Goal: Information Seeking & Learning: Check status

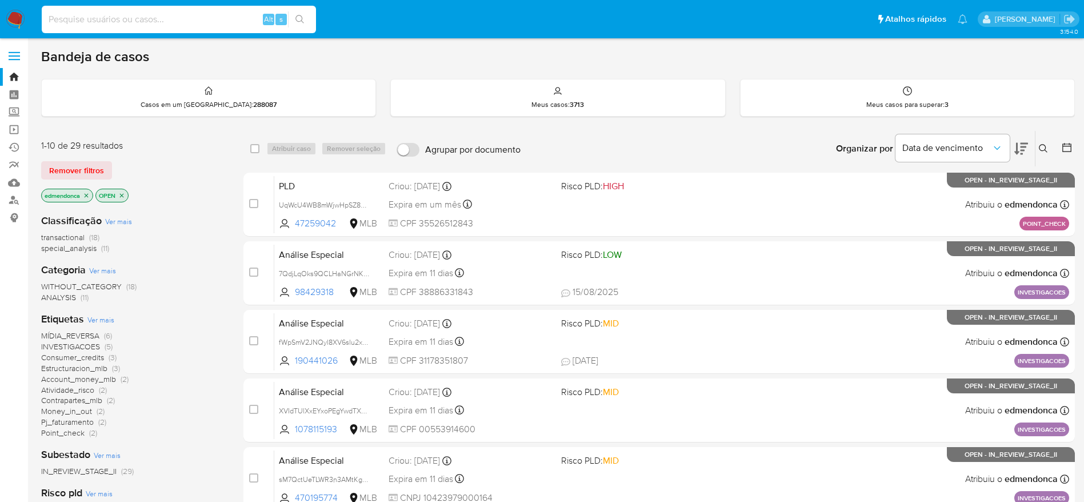
click at [210, 15] on input at bounding box center [179, 19] width 274 height 15
paste input "0mRnOWfmXPmMYZGwdHN1Njmk"
type input "0mRnOWfmXPmMYZGwdHN1Njmk"
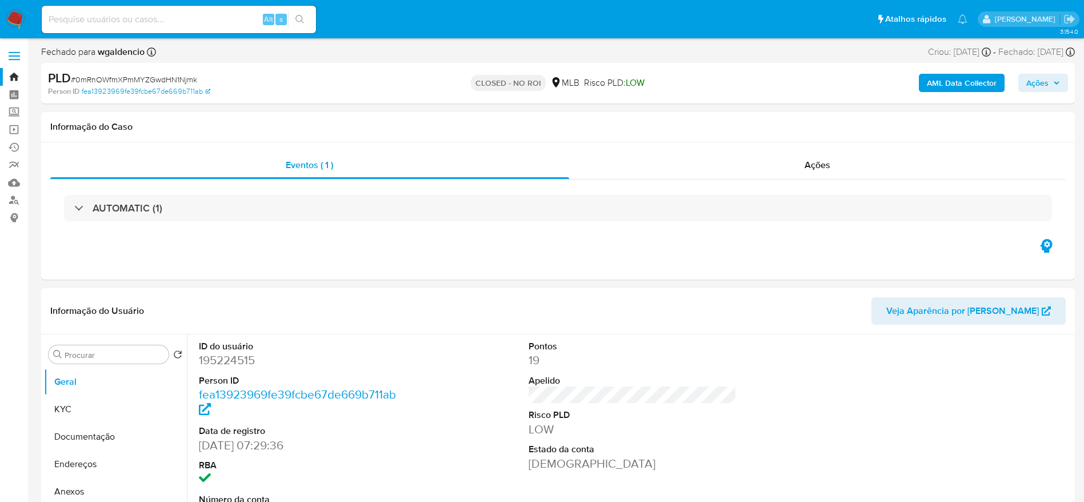
select select "10"
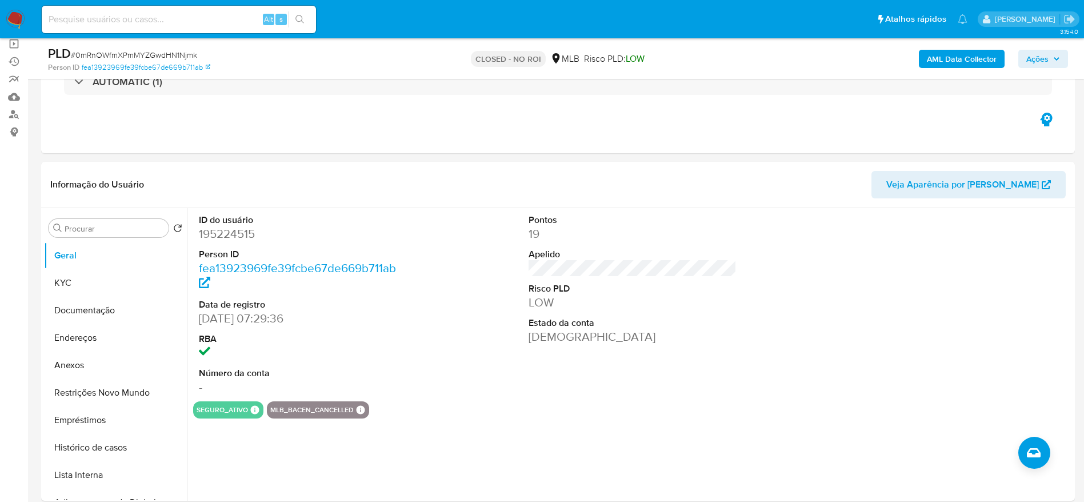
scroll to position [172, 0]
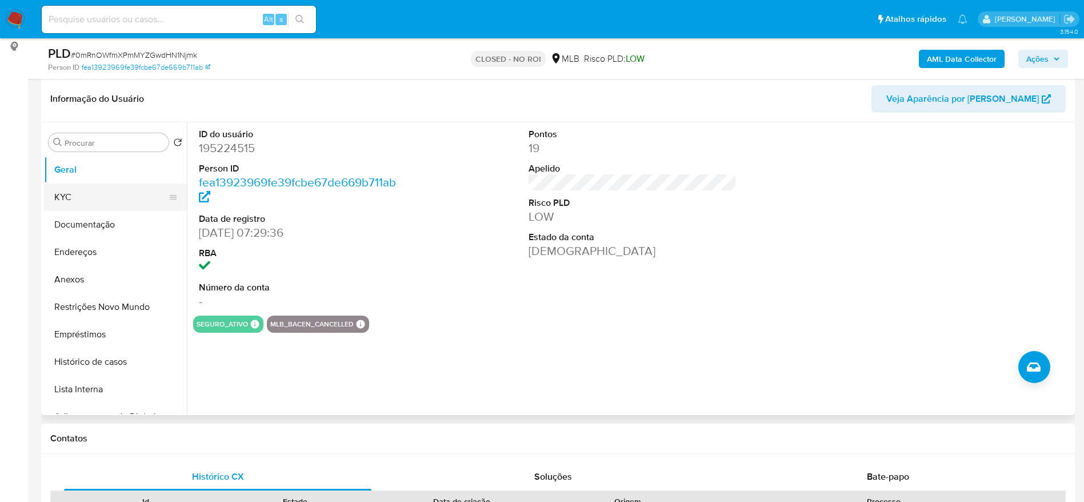
click at [66, 196] on button "KYC" at bounding box center [111, 197] width 134 height 27
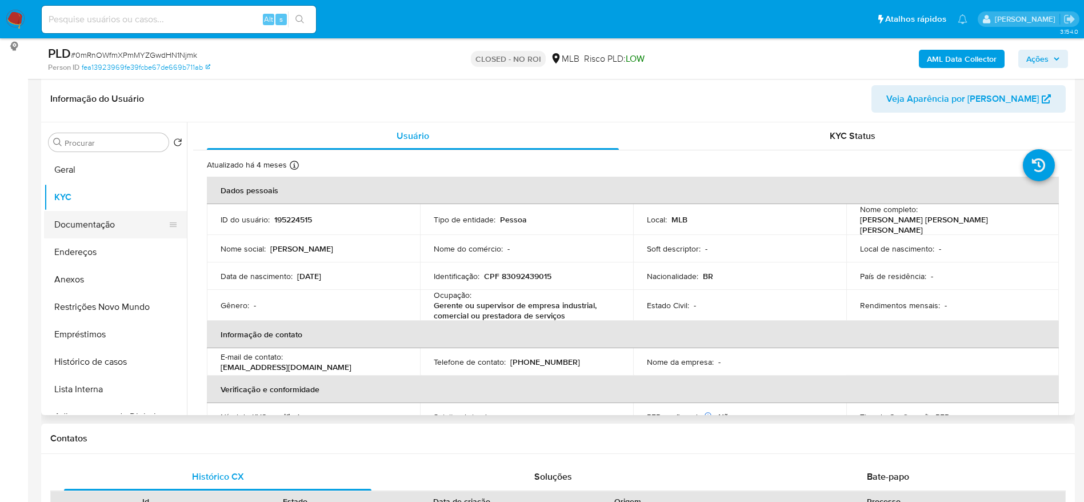
click at [114, 224] on button "Documentação" at bounding box center [111, 224] width 134 height 27
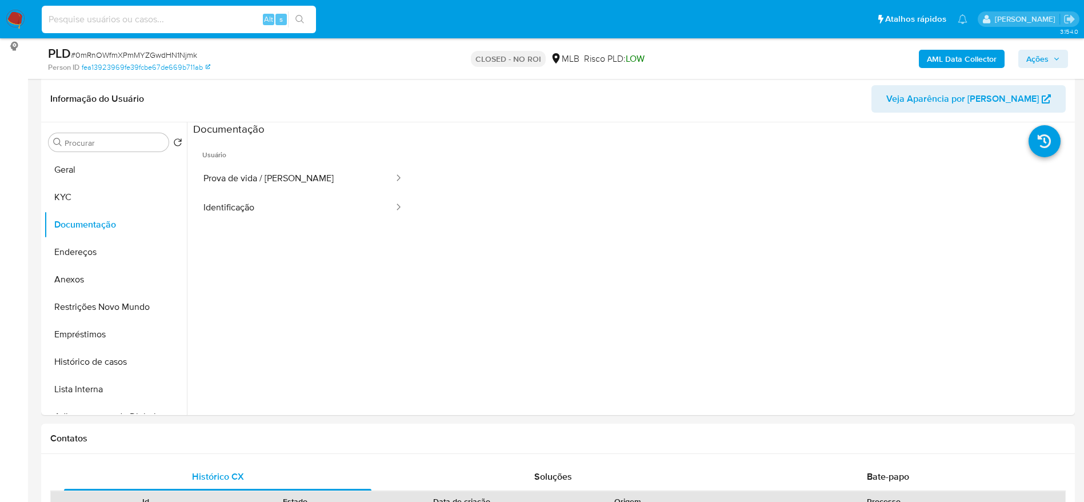
click at [210, 17] on input at bounding box center [179, 19] width 274 height 15
paste input "1cymeTmaJVjNJdyiZU1aShV3"
type input "1cymeTmaJVjNJdyiZU1aShV3"
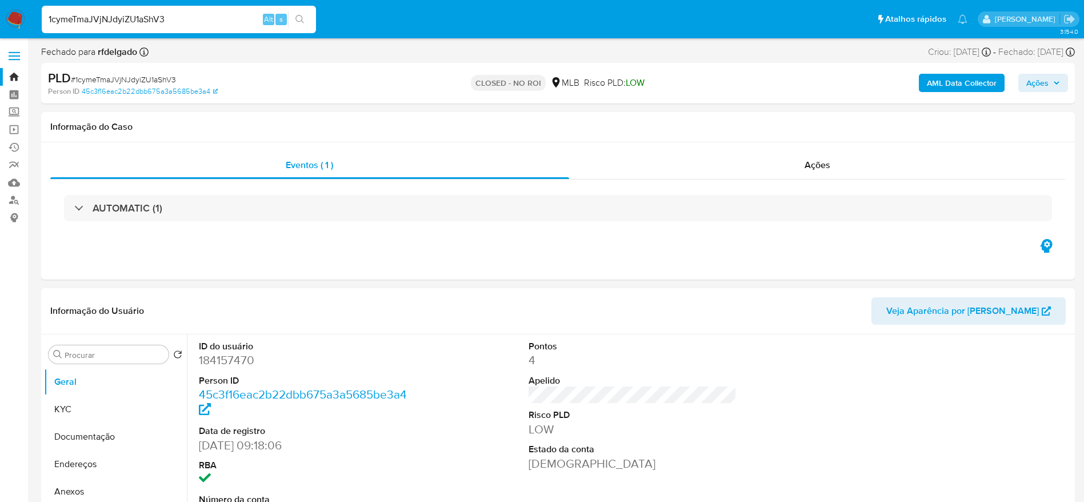
select select "10"
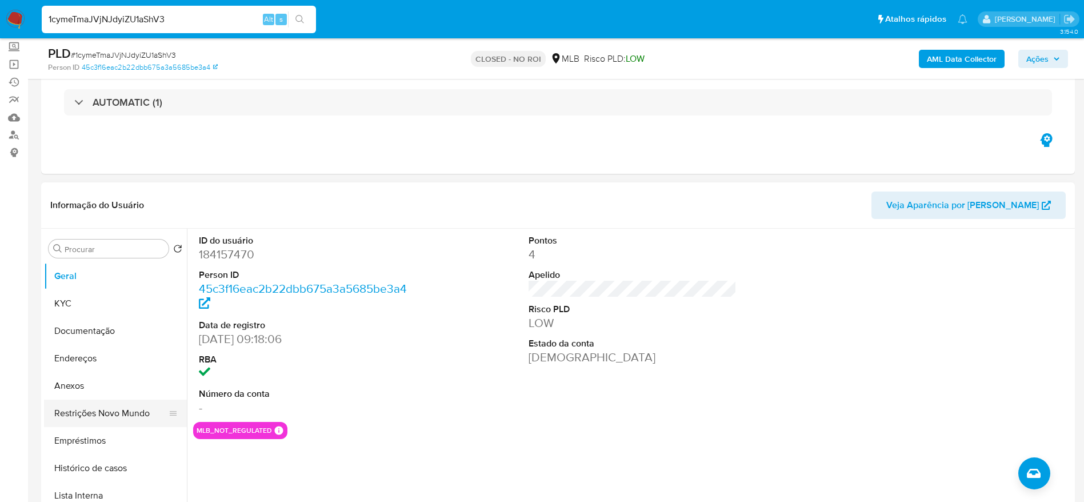
scroll to position [172, 0]
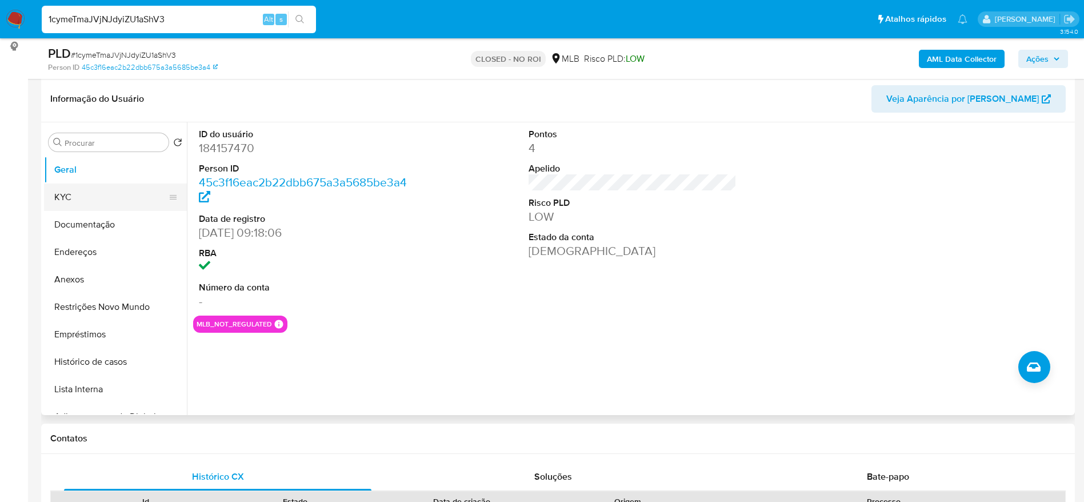
click at [59, 205] on button "KYC" at bounding box center [111, 197] width 134 height 27
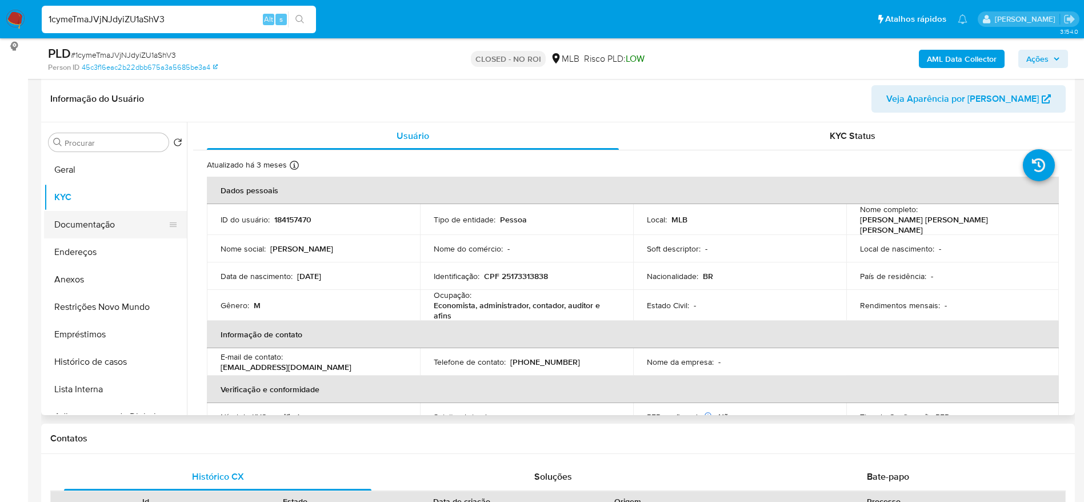
click at [86, 216] on button "Documentação" at bounding box center [111, 224] width 134 height 27
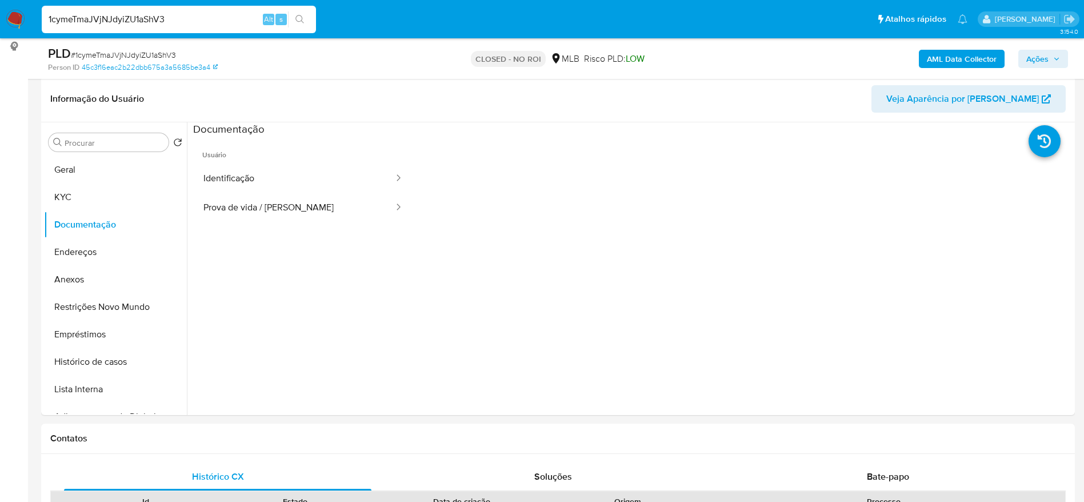
click at [147, 14] on input "1cymeTmaJVjNJdyiZU1aShV3" at bounding box center [179, 19] width 274 height 15
paste input "5JLR23xrGJaIgc4FFgkd23wQ"
type input "5JLR23xrGJaIgc4FFgkd23wQ"
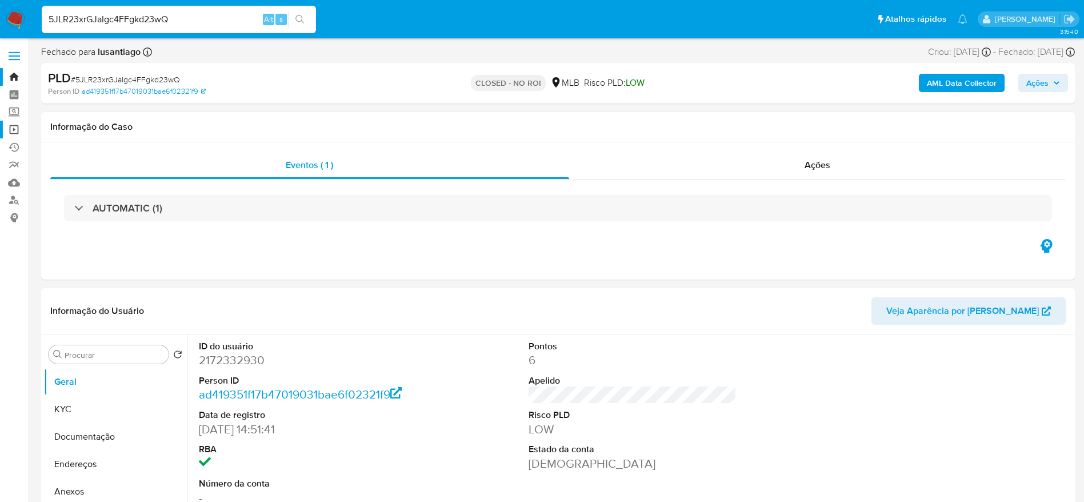
select select "10"
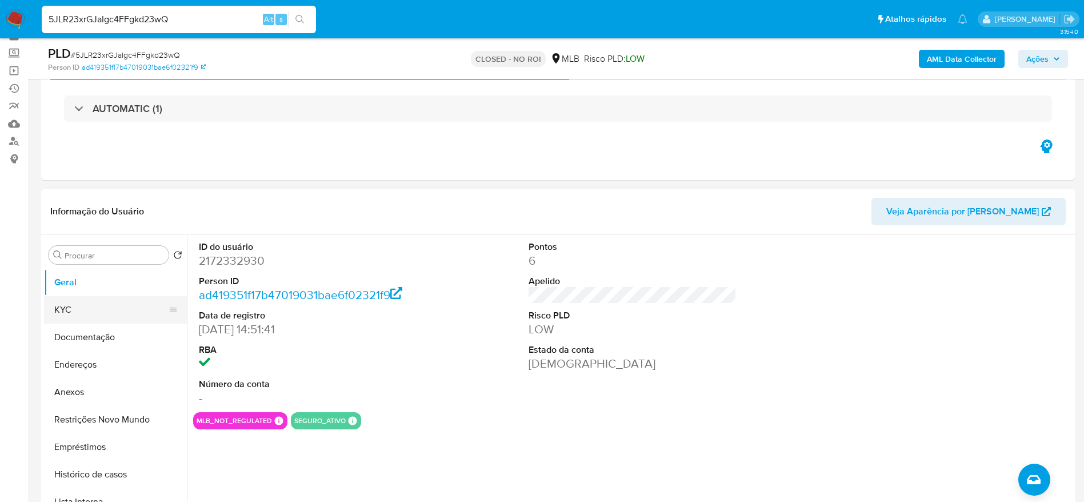
scroll to position [86, 0]
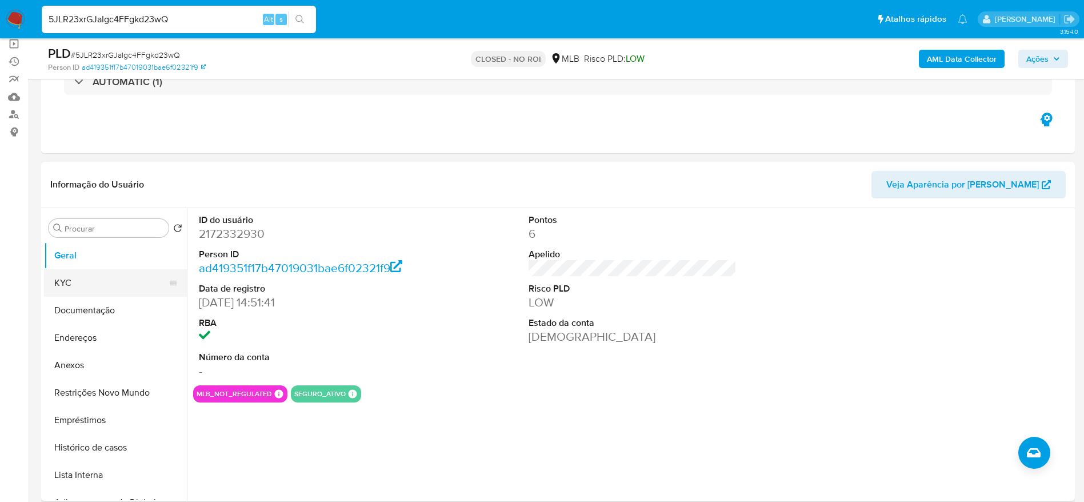
click at [81, 281] on button "KYC" at bounding box center [111, 282] width 134 height 27
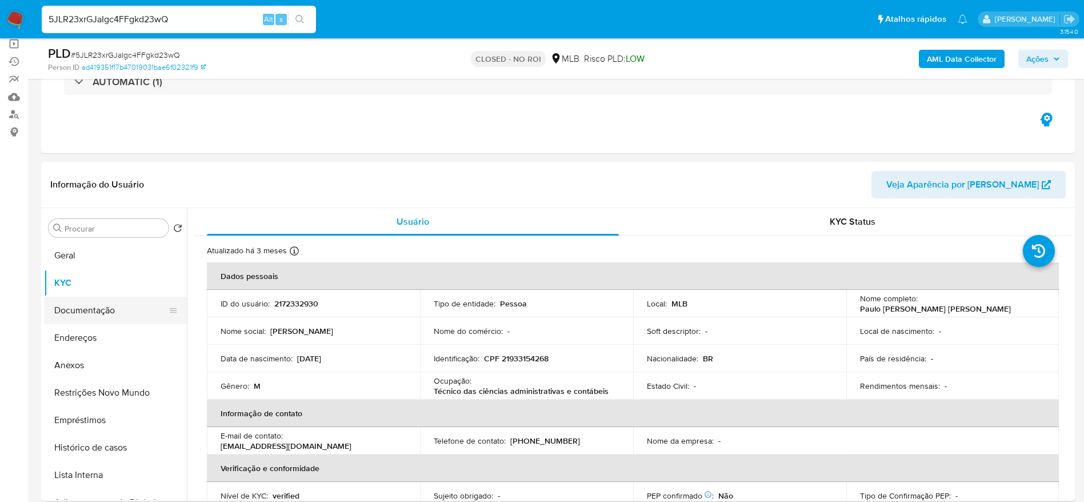
click at [81, 320] on button "Documentação" at bounding box center [111, 310] width 134 height 27
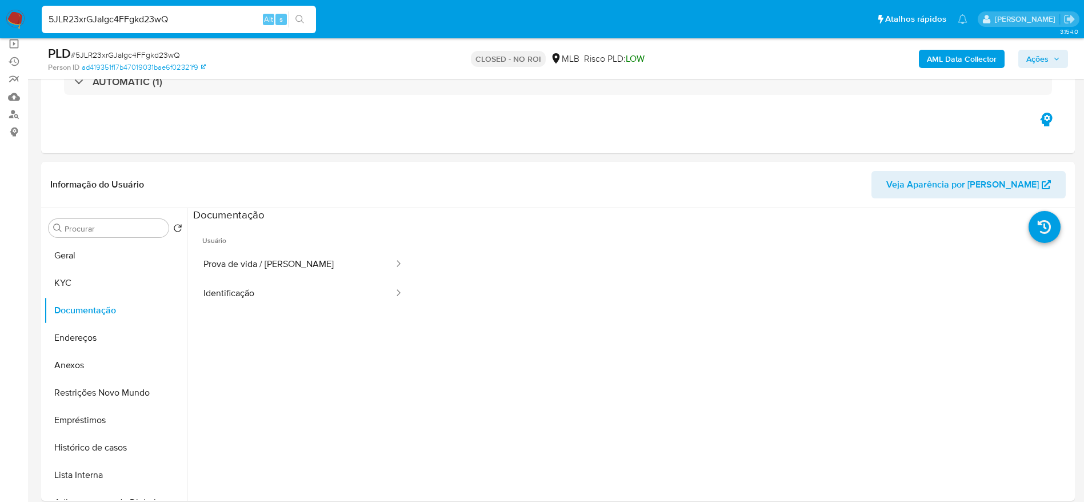
click at [145, 22] on input "5JLR23xrGJaIgc4FFgkd23wQ" at bounding box center [179, 19] width 274 height 15
paste input "6za52ApXEsAqvoU8sVsEoSgP"
type input "6za52ApXEsAqvoU8sVsEoSgP"
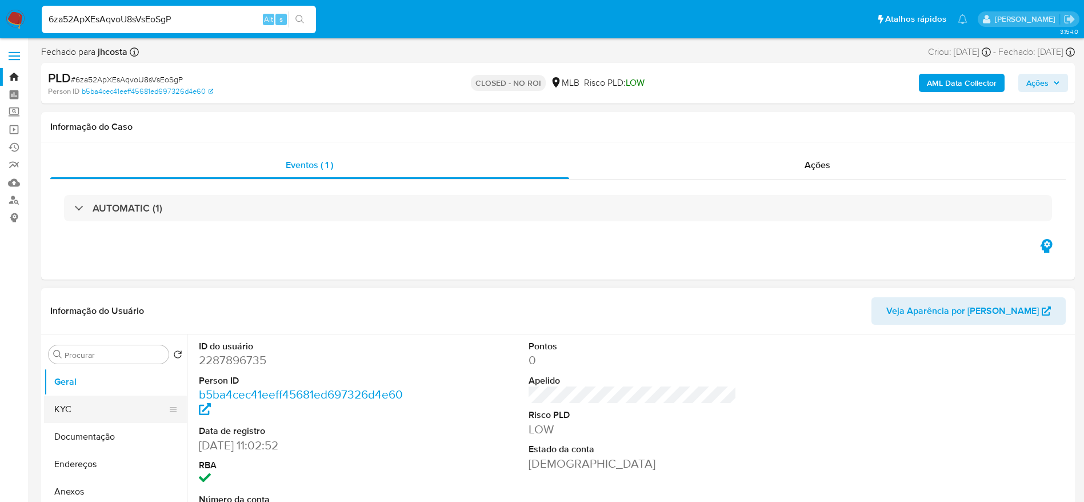
select select "10"
click at [57, 411] on button "KYC" at bounding box center [111, 409] width 134 height 27
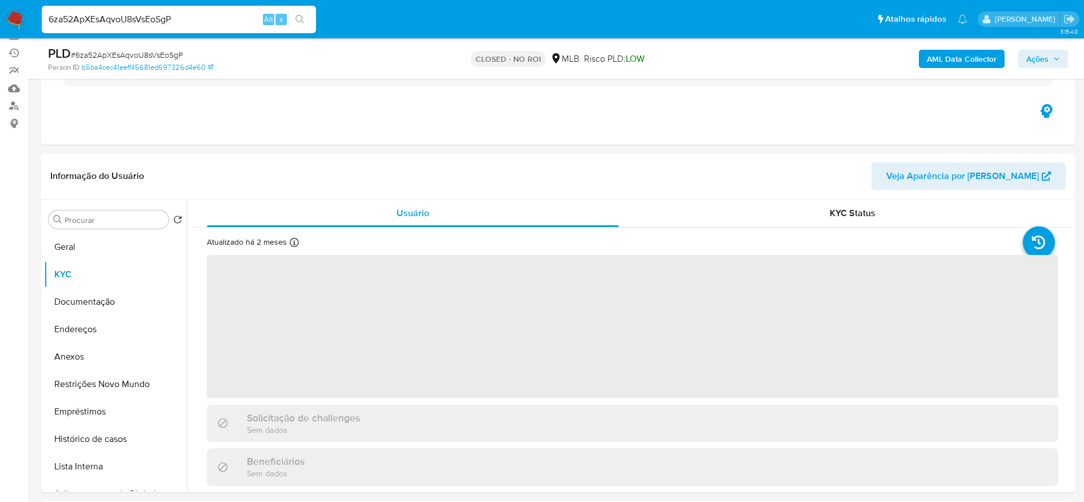
scroll to position [172, 0]
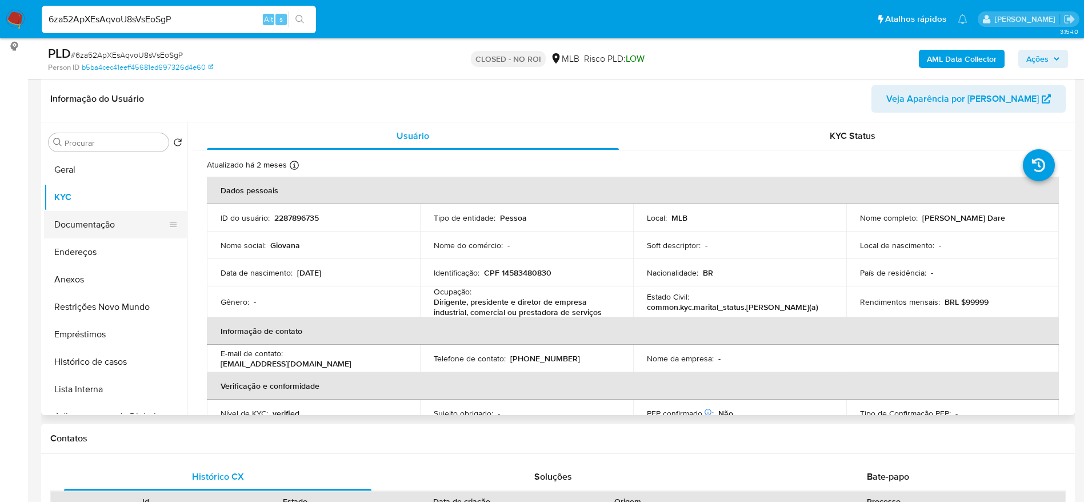
click at [97, 230] on button "Documentação" at bounding box center [111, 224] width 134 height 27
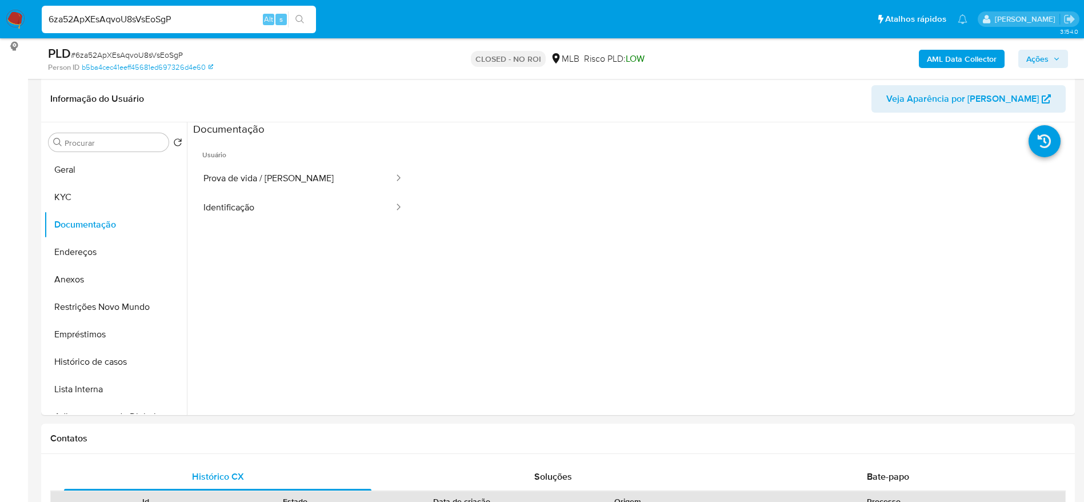
click at [198, 21] on input "6za52ApXEsAqvoU8sVsEoSgP" at bounding box center [179, 19] width 274 height 15
paste input "8FwxjjYZyCyXQpvRP6xjnI2a"
type input "8FwxjjYZyCyXQpvRP6xjnI2a"
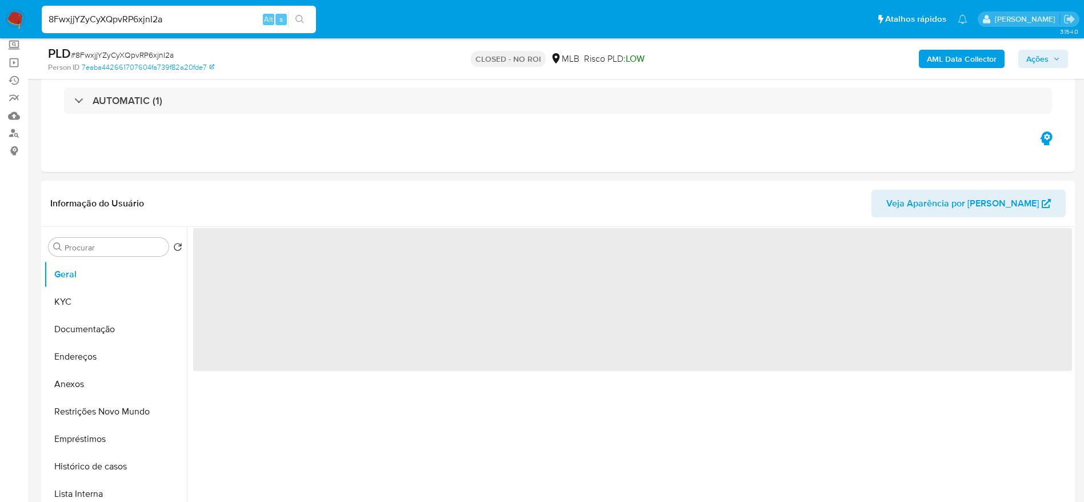
scroll to position [172, 0]
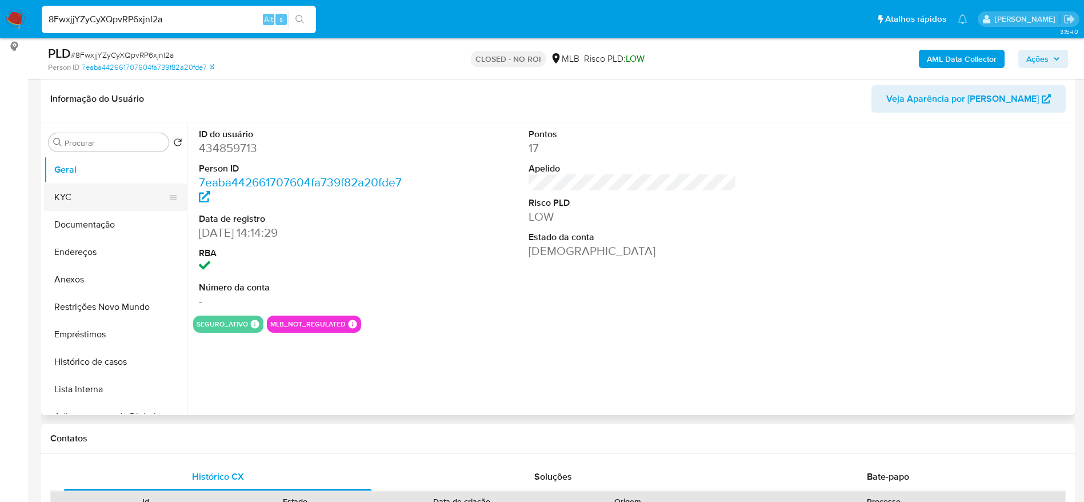
click at [79, 200] on button "KYC" at bounding box center [111, 197] width 134 height 27
select select "10"
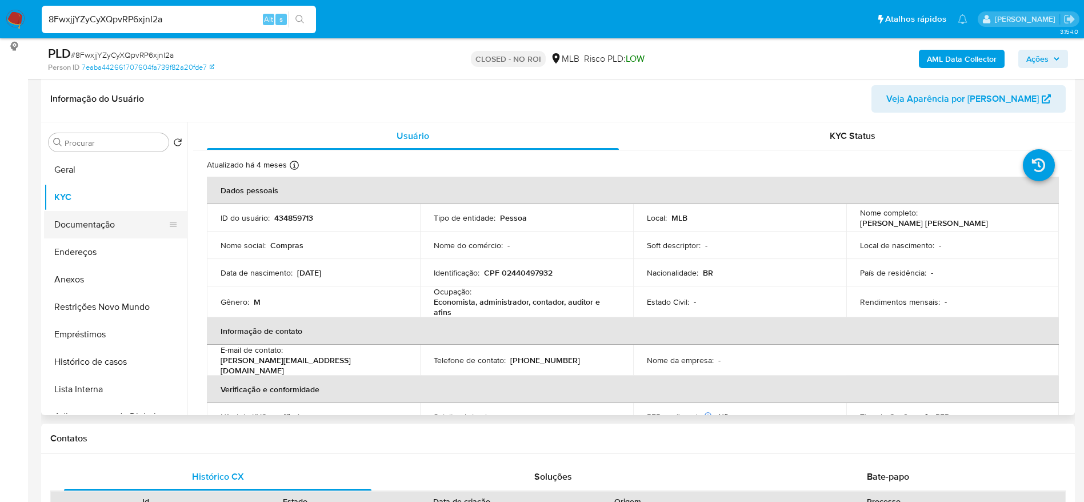
click at [89, 228] on button "Documentação" at bounding box center [111, 224] width 134 height 27
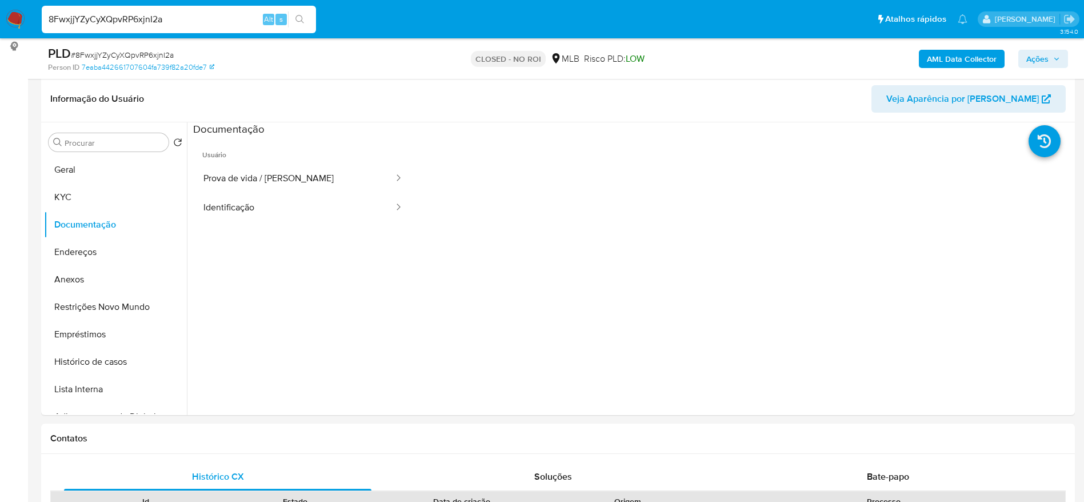
click at [174, 22] on input "8FwxjjYZyCyXQpvRP6xjnI2a" at bounding box center [179, 19] width 274 height 15
paste input "l84IyIHWKl5dhJUiLJLKGLf"
type input "8l84IyIHWKl5dhJUiLJLKGLf"
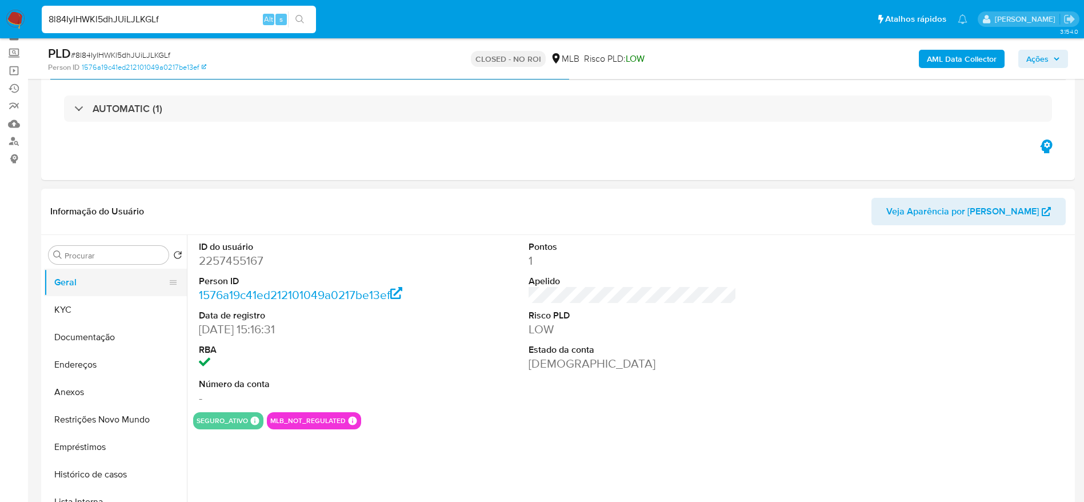
scroll to position [86, 0]
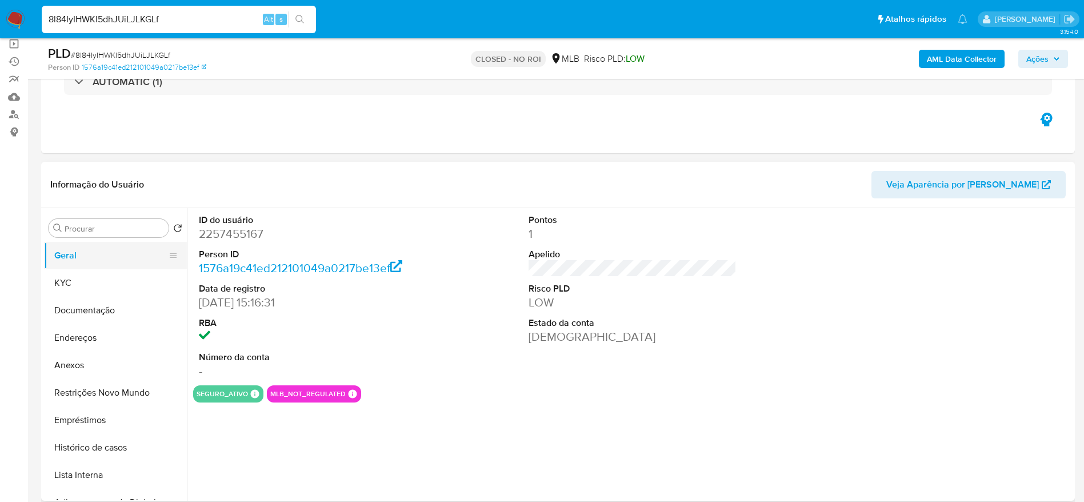
select select "10"
click at [52, 285] on button "KYC" at bounding box center [111, 282] width 134 height 27
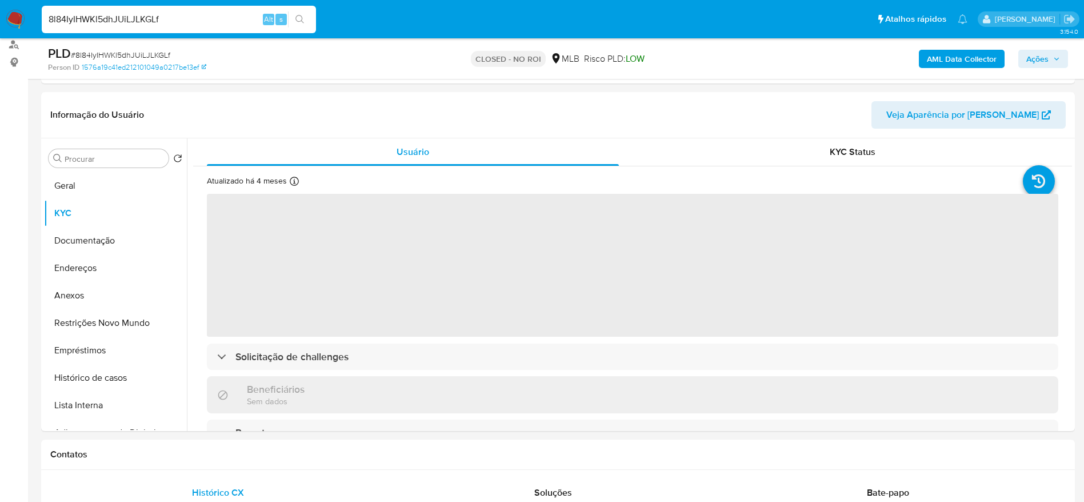
scroll to position [172, 0]
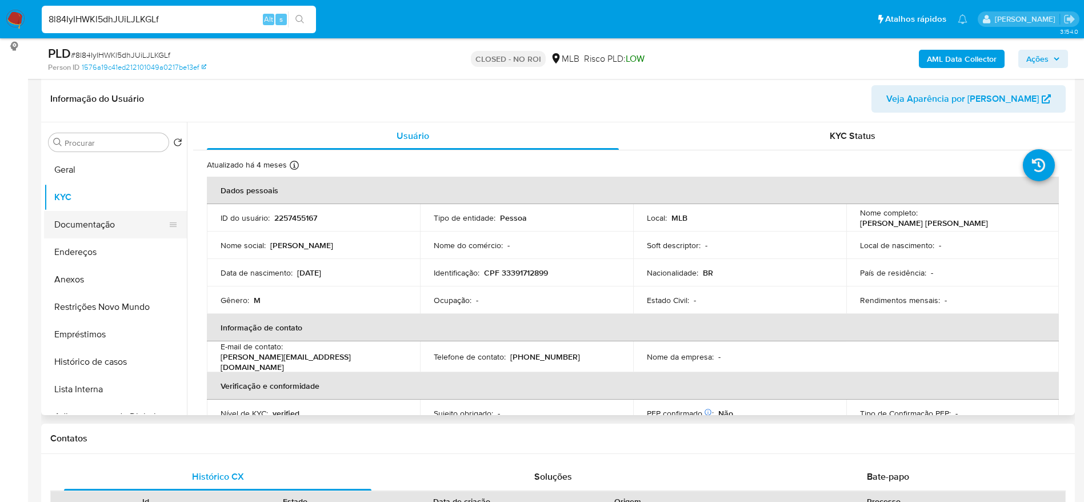
click at [82, 217] on button "Documentação" at bounding box center [111, 224] width 134 height 27
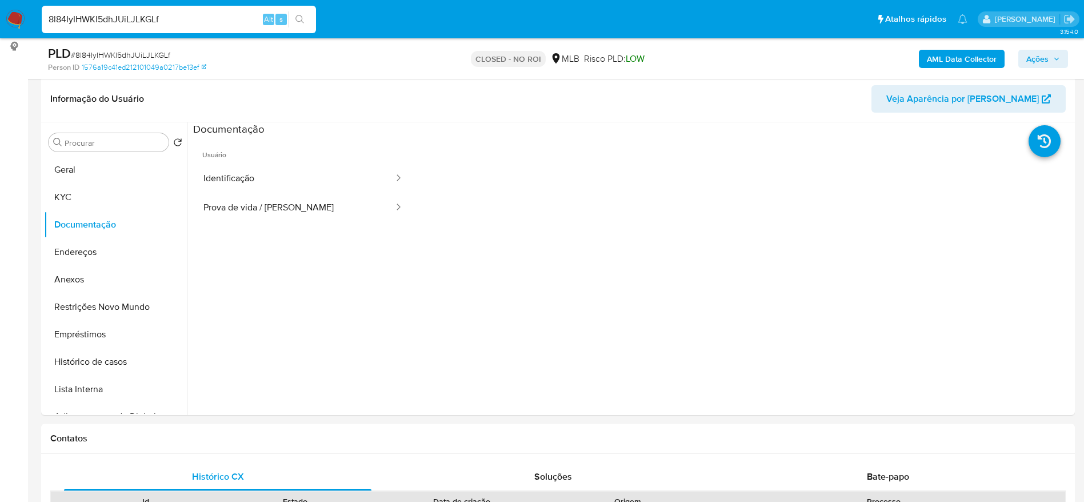
click at [155, 21] on input "8l84IyIHWKl5dhJUiLJLKGLf" at bounding box center [179, 19] width 274 height 15
paste input "TMWlJaPIAY9a9rfdHK5Gjya"
type input "8TMWlJaPIAY9a9rfdHK5Gjya"
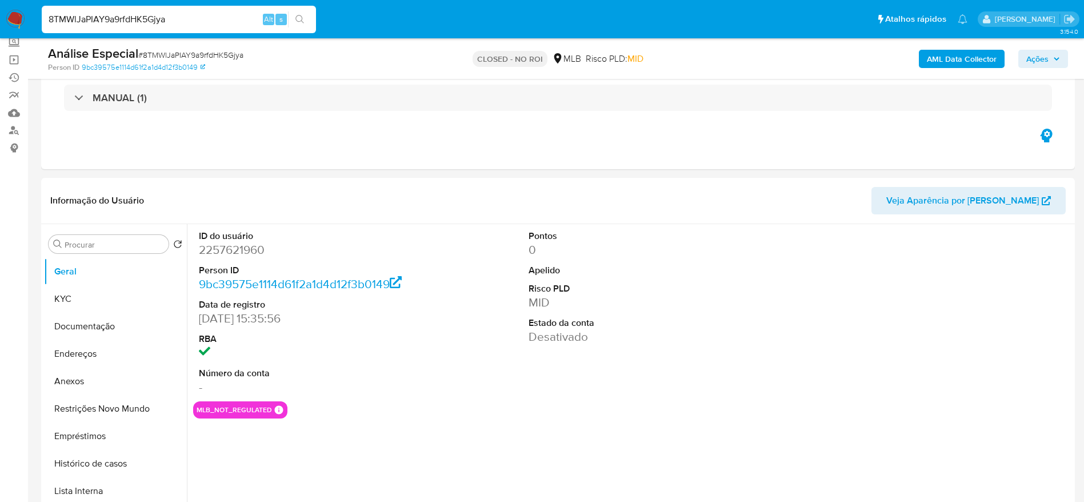
scroll to position [86, 0]
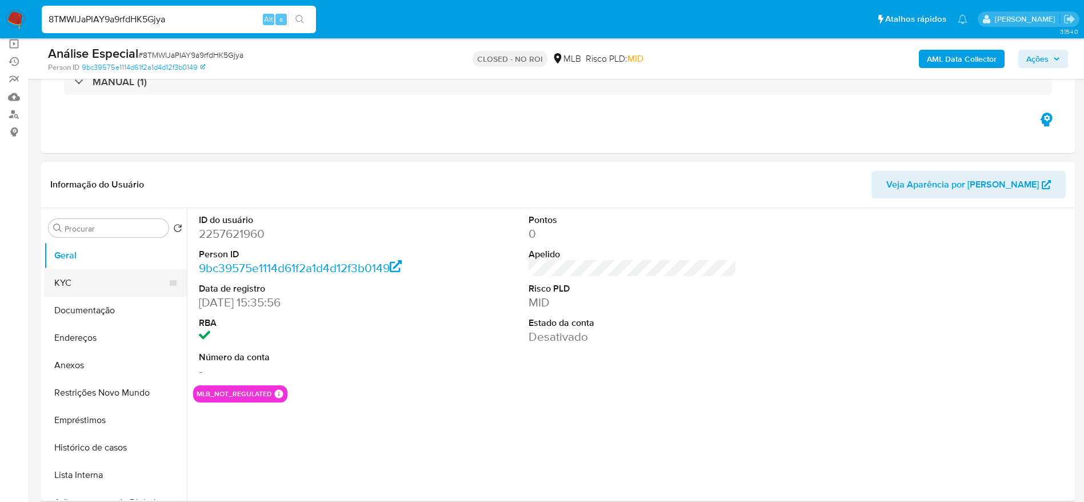
click at [80, 276] on button "KYC" at bounding box center [111, 282] width 134 height 27
select select "10"
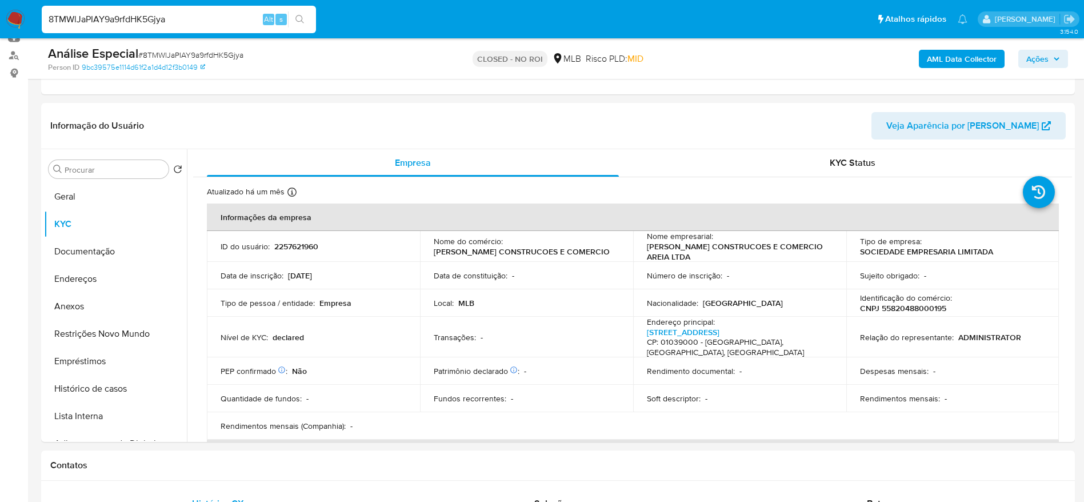
scroll to position [172, 0]
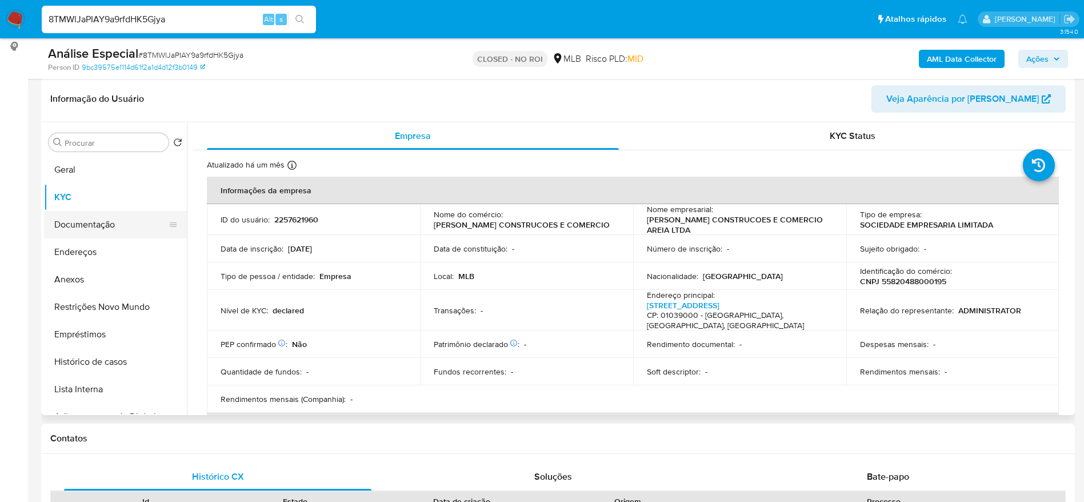
drag, startPoint x: 102, startPoint y: 226, endPoint x: 95, endPoint y: 221, distance: 9.4
click at [99, 225] on button "Documentação" at bounding box center [111, 224] width 134 height 27
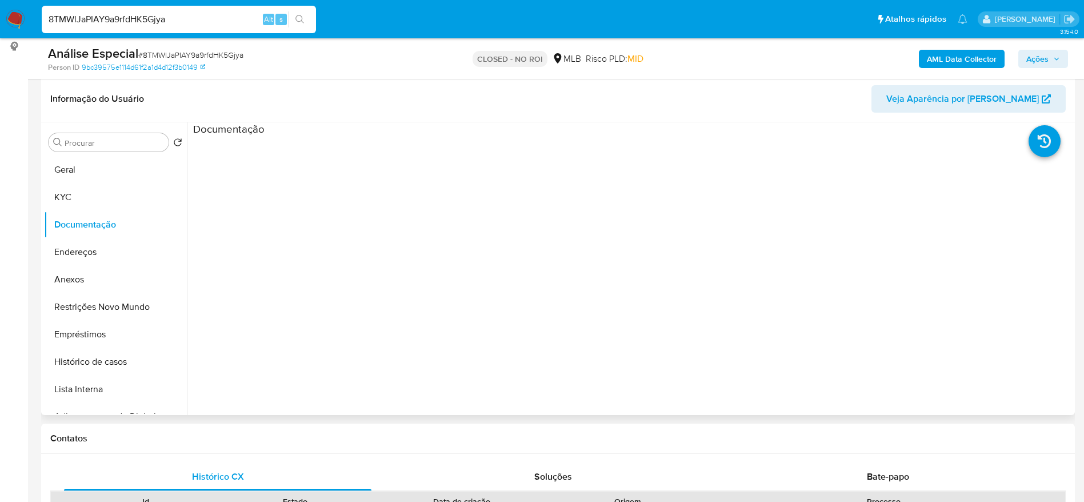
click at [294, 194] on ul at bounding box center [303, 301] width 220 height 329
click at [65, 200] on button "KYC" at bounding box center [111, 197] width 134 height 27
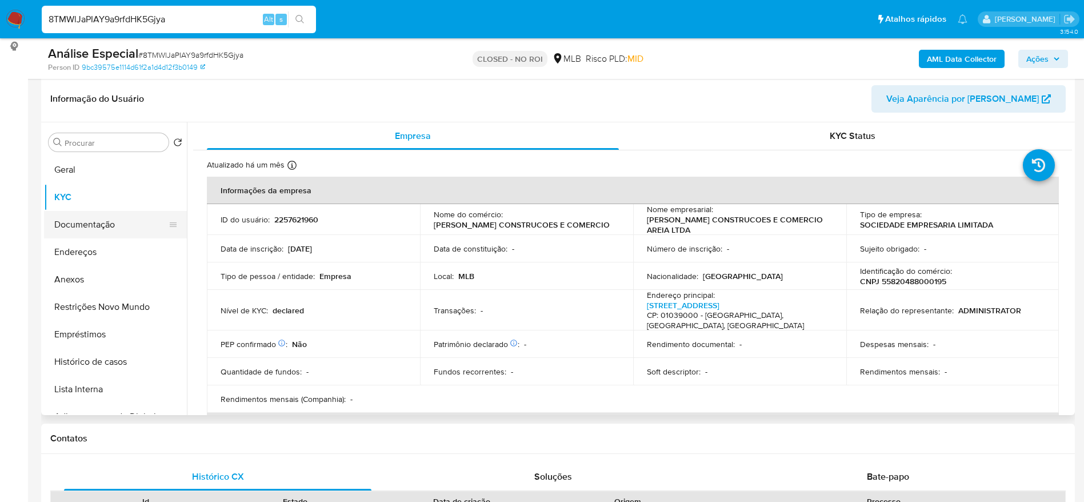
click at [47, 226] on button "Documentação" at bounding box center [111, 224] width 134 height 27
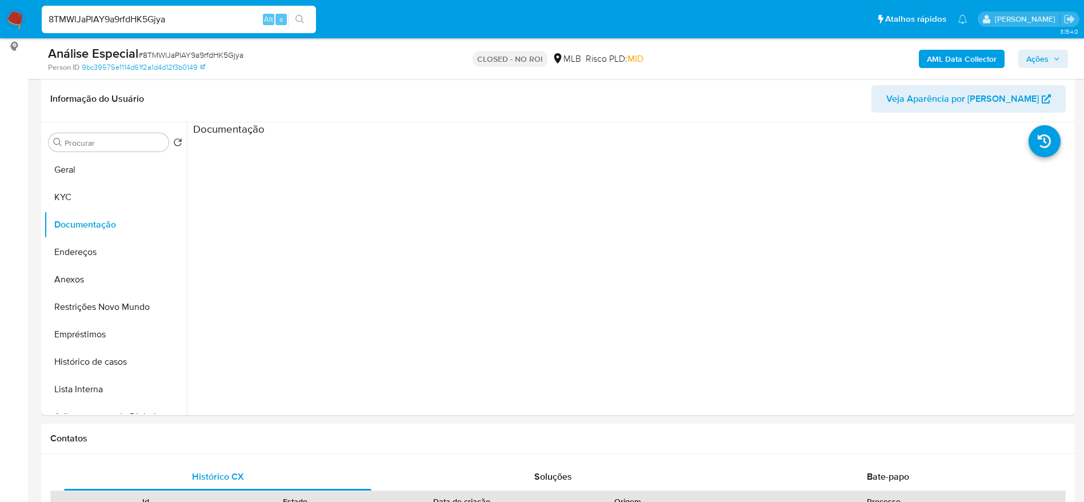
click at [194, 13] on input "8TMWlJaPIAY9a9rfdHK5Gjya" at bounding box center [179, 19] width 274 height 15
paste input "Y44C6WfQRUeDBtSzxIKXXXk"
type input "8Y44C6WfQRUeDBtSzxIKXXXk"
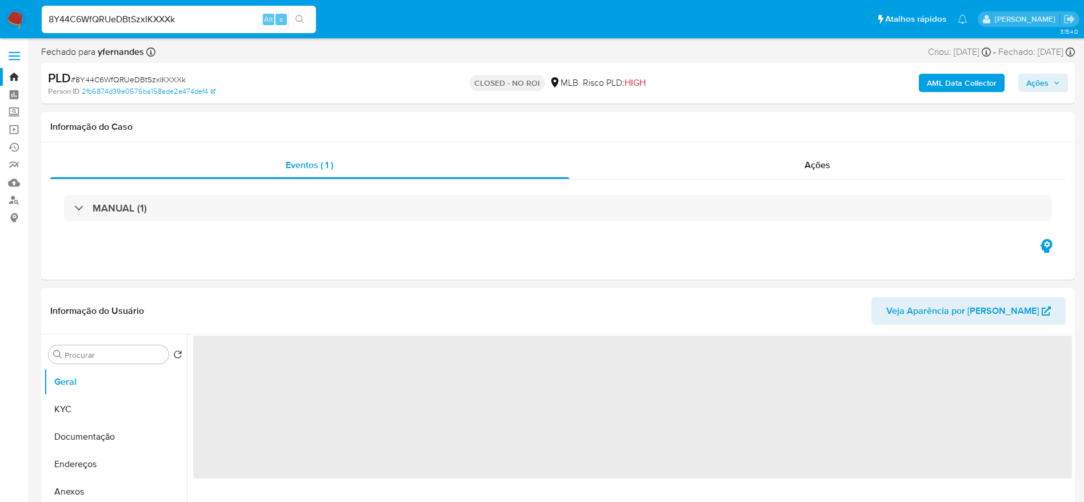
scroll to position [86, 0]
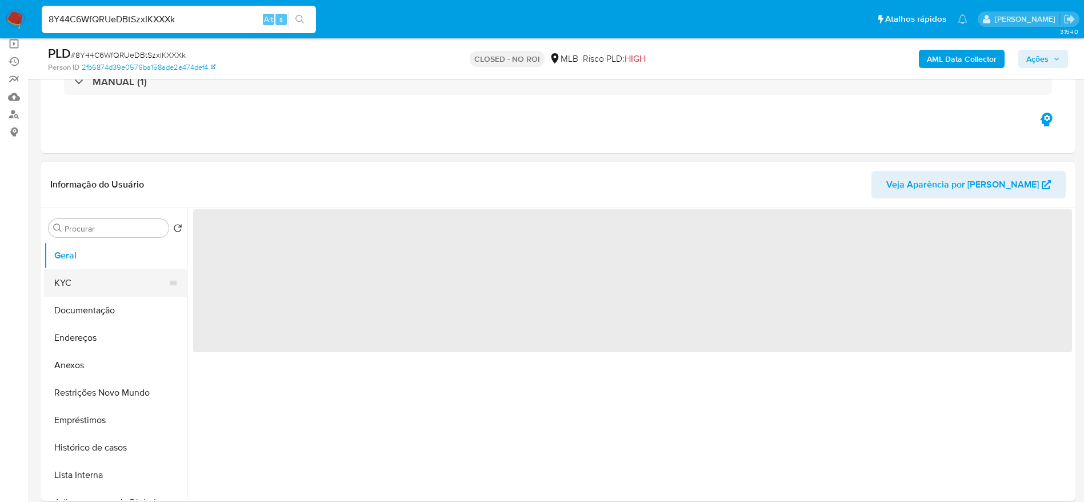
drag, startPoint x: 71, startPoint y: 290, endPoint x: 65, endPoint y: 286, distance: 8.2
click at [71, 290] on button "KYC" at bounding box center [111, 282] width 134 height 27
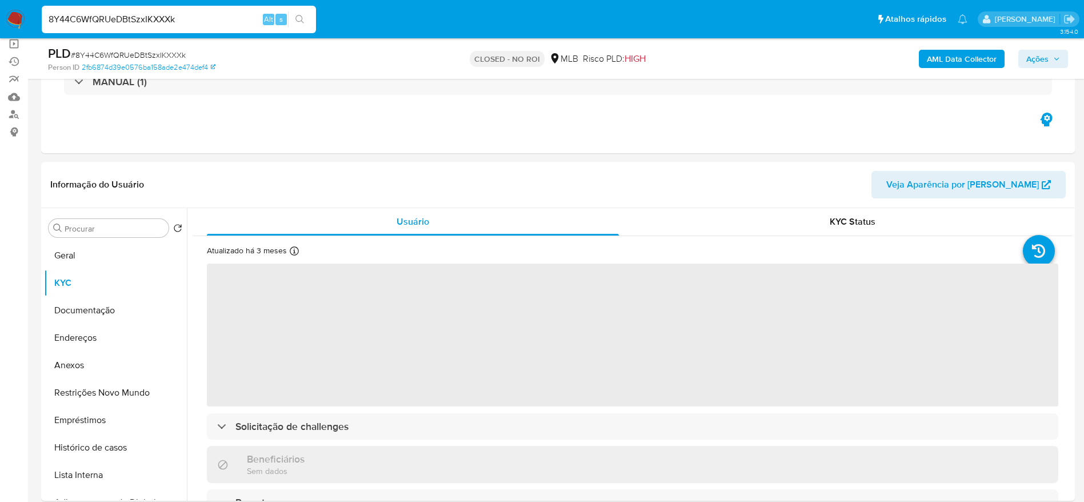
select select "10"
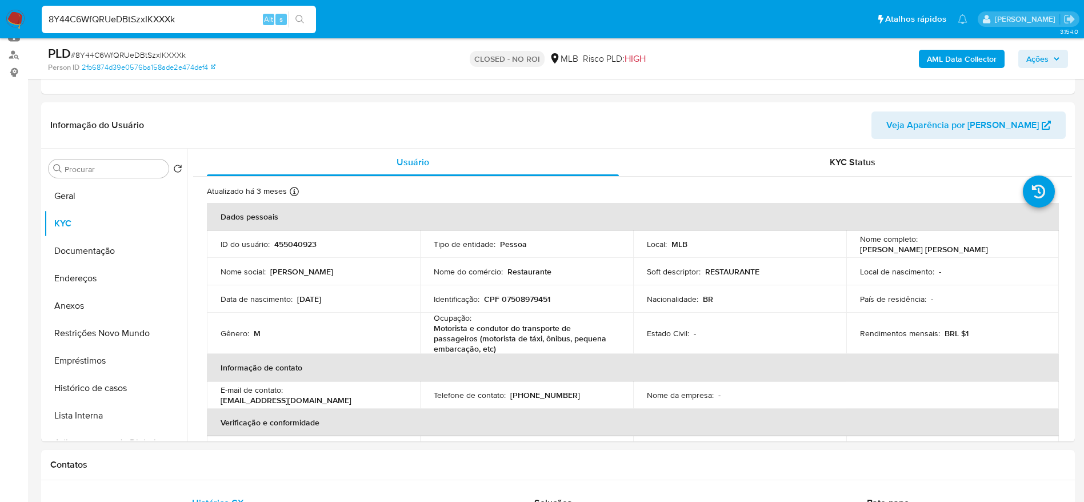
scroll to position [172, 0]
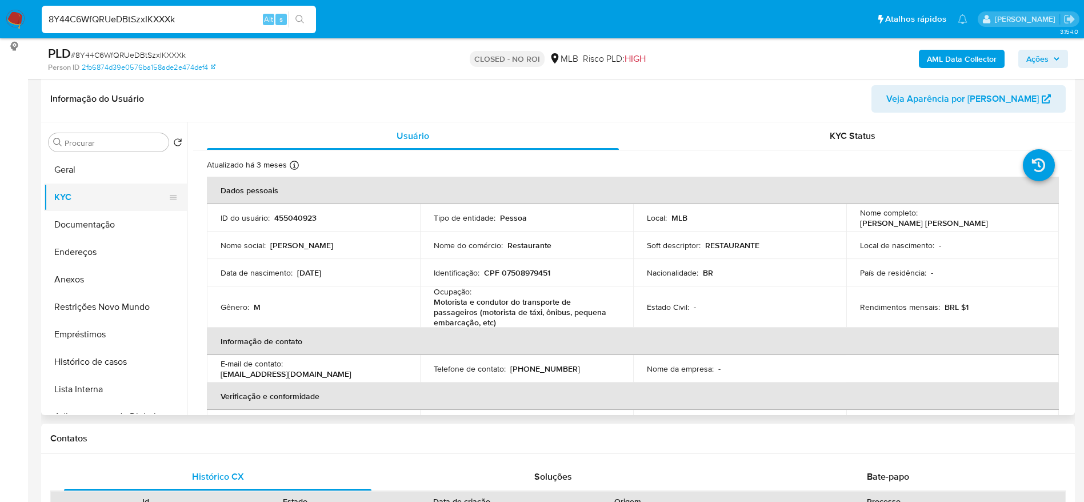
click at [73, 210] on button "KYC" at bounding box center [111, 197] width 134 height 27
click at [65, 224] on button "Documentação" at bounding box center [111, 224] width 134 height 27
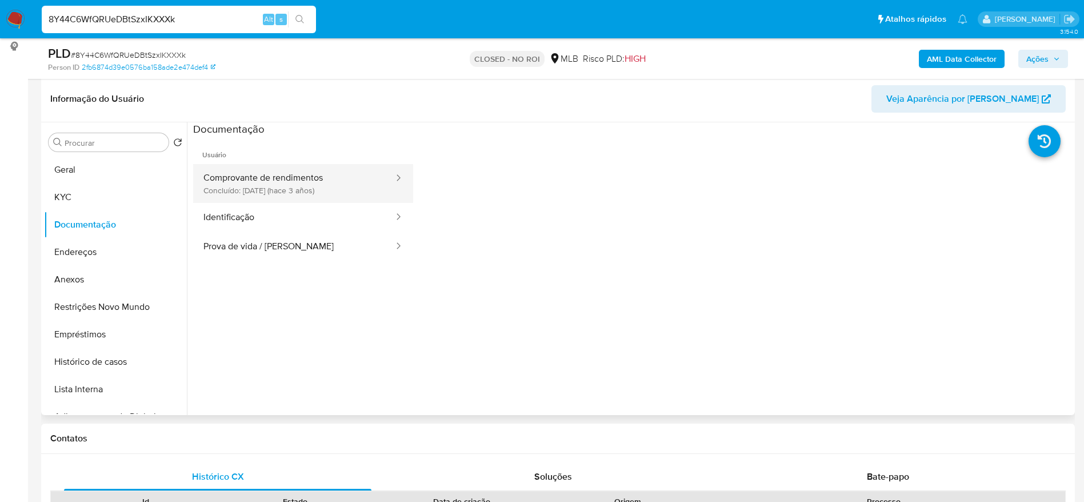
click at [309, 186] on button "Comprovante de rendimentos Concluído: 28/07/2022 (hace 3 años)" at bounding box center [294, 183] width 202 height 39
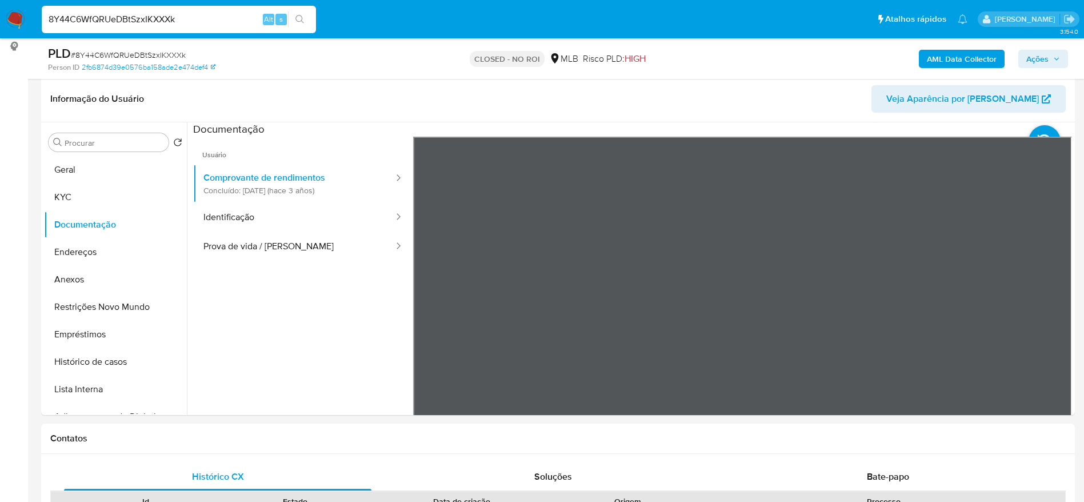
click at [131, 13] on input "8Y44C6WfQRUeDBtSzxIKXXXk" at bounding box center [179, 19] width 274 height 15
paste input "9d3W7eD00ZwDsWmPzthIJ7aH"
type input "9d3W7eD00ZwDsWmPzthIJ7aH"
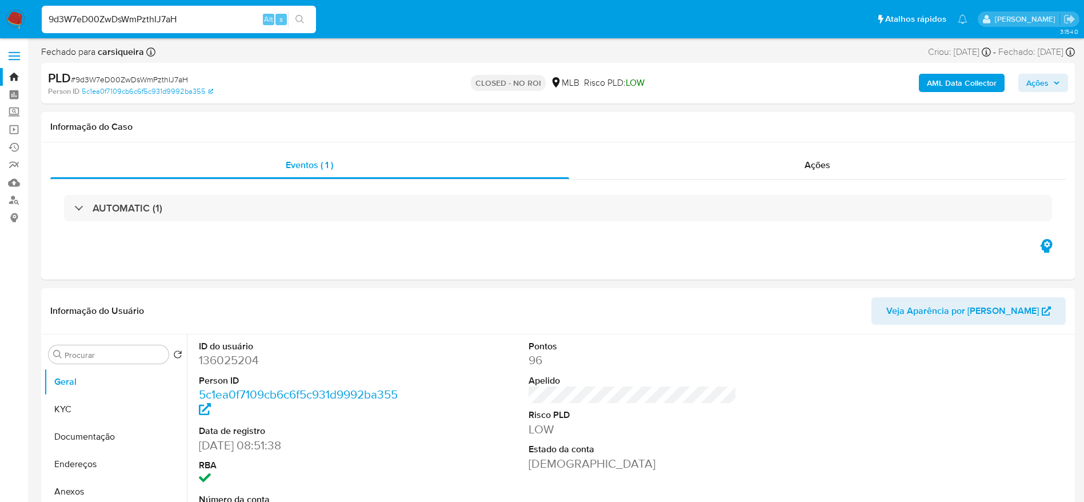
select select "10"
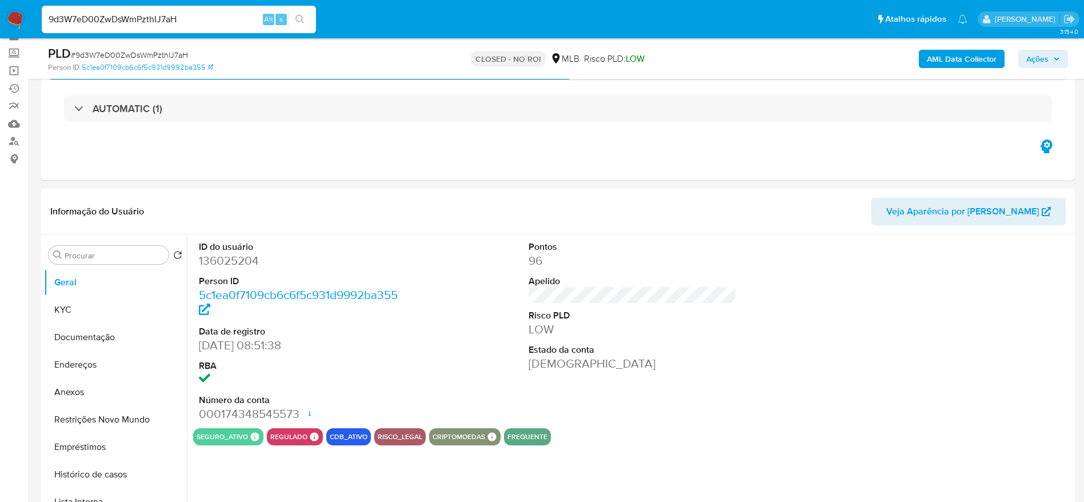
scroll to position [86, 0]
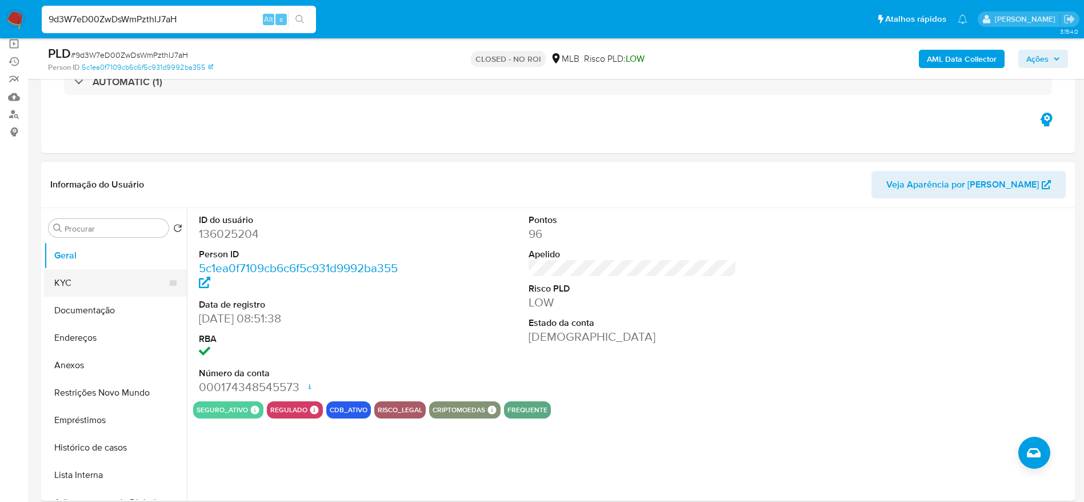
click at [89, 282] on button "KYC" at bounding box center [111, 282] width 134 height 27
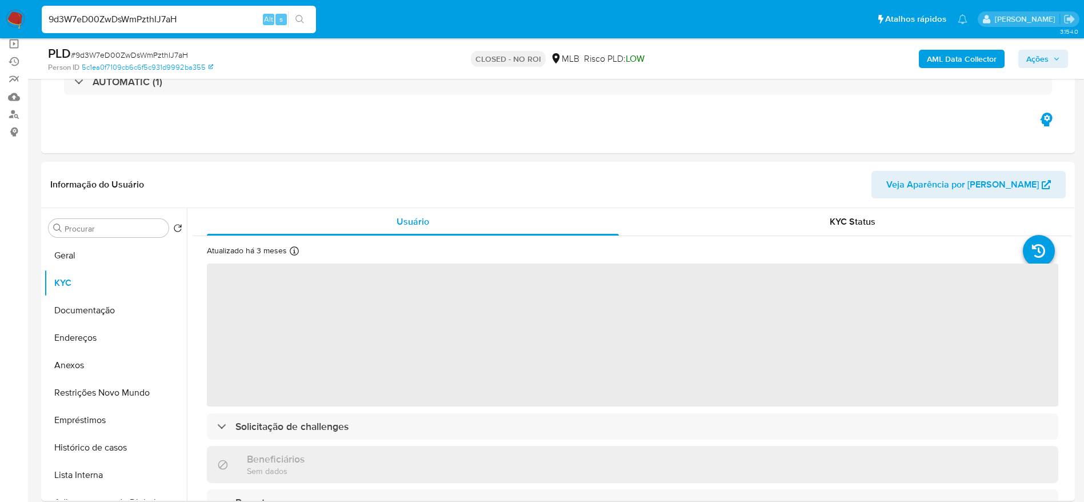
scroll to position [172, 0]
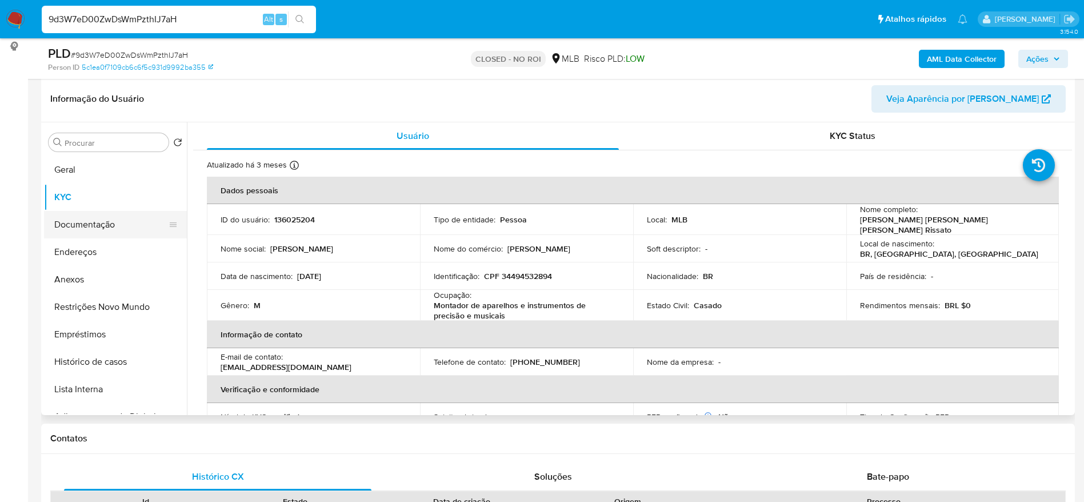
click at [66, 225] on button "Documentação" at bounding box center [111, 224] width 134 height 27
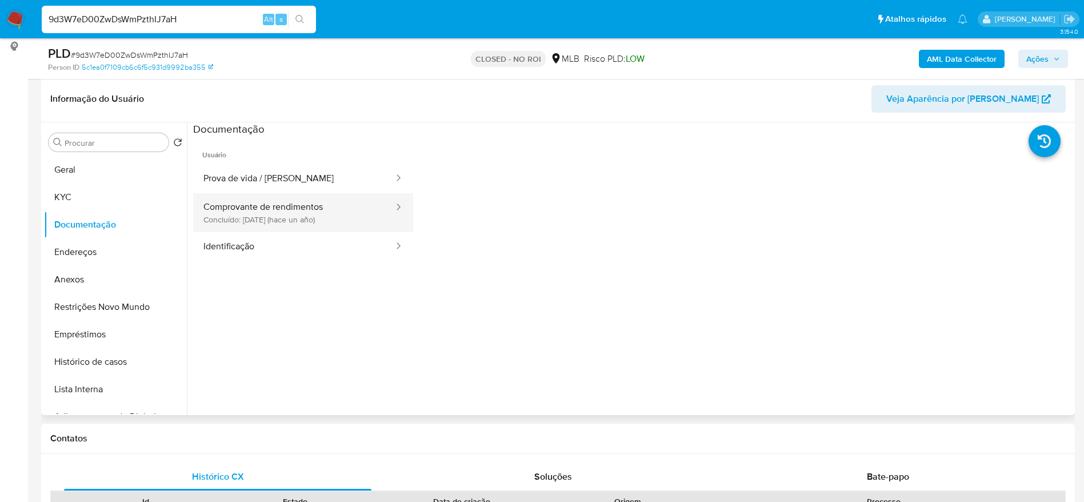
click at [269, 206] on button "Comprovante de rendimentos Concluído: 03/04/2024 (hace un año)" at bounding box center [294, 212] width 202 height 39
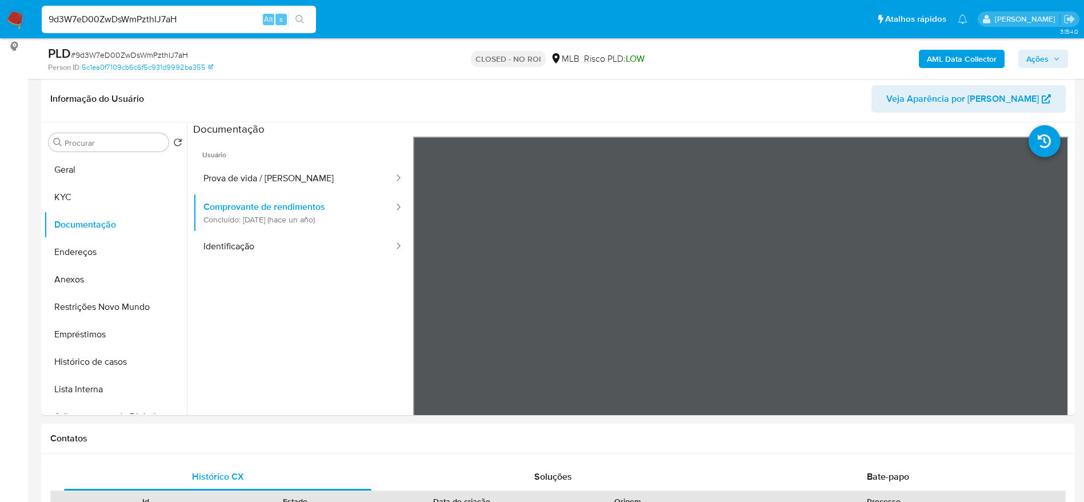
click at [165, 17] on input "9d3W7eD00ZwDsWmPzthIJ7aH" at bounding box center [179, 19] width 274 height 15
paste input "ADQ2rshZMljDVHNvmbWE50P5"
type input "ADQ2rshZMljDVHNvmbWE50P5"
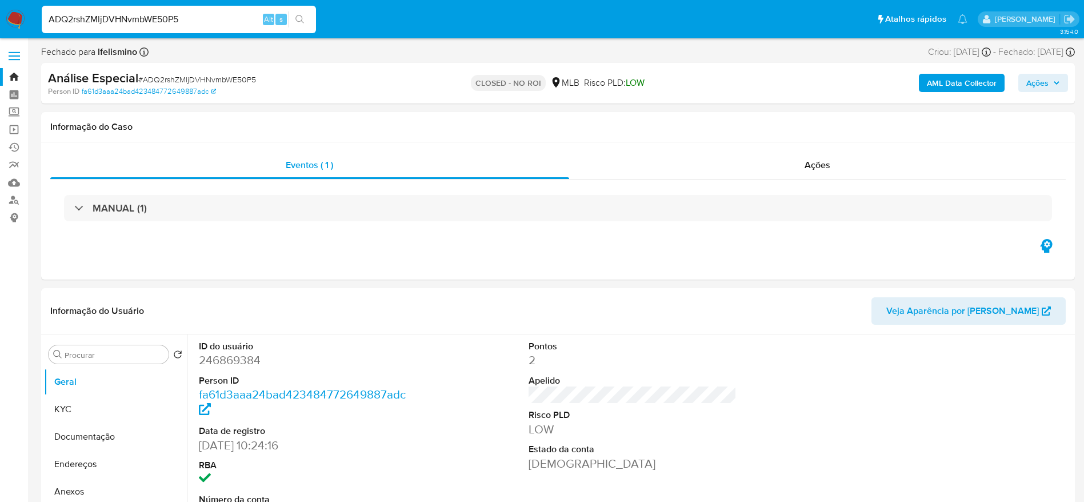
select select "10"
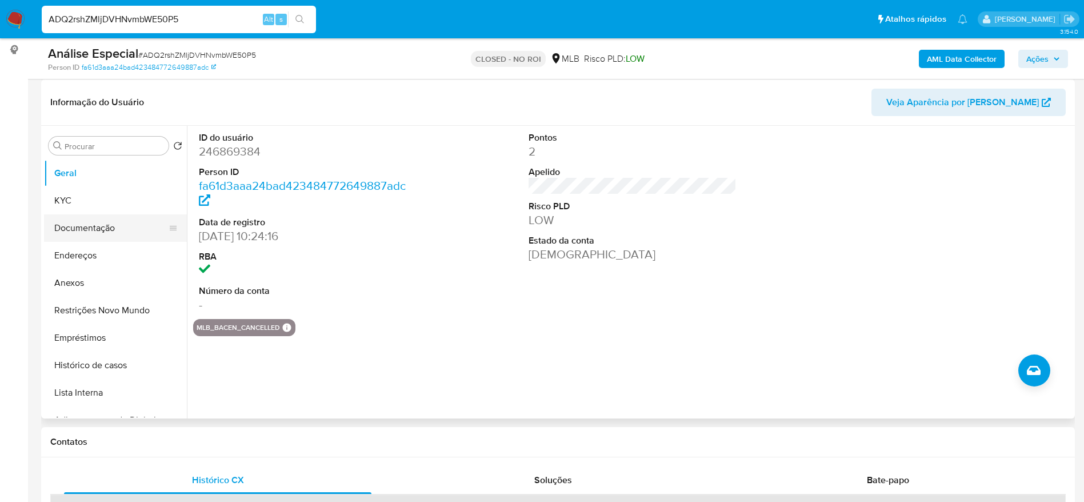
scroll to position [172, 0]
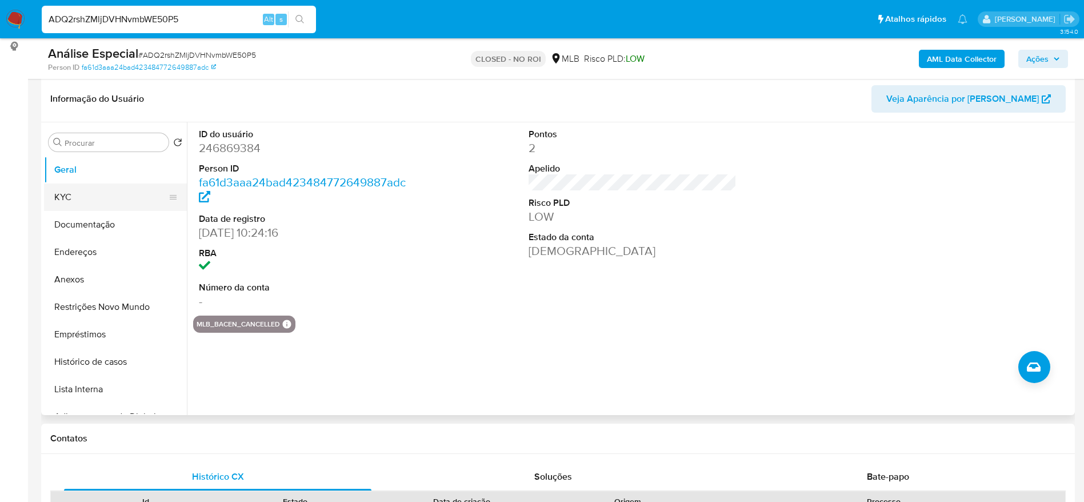
click at [80, 198] on button "KYC" at bounding box center [111, 197] width 134 height 27
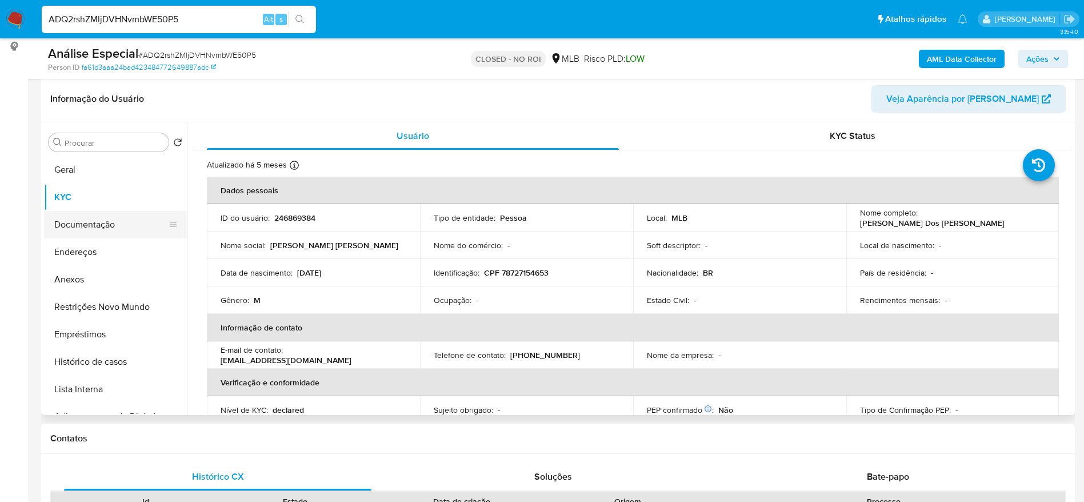
click at [95, 232] on button "Documentação" at bounding box center [111, 224] width 134 height 27
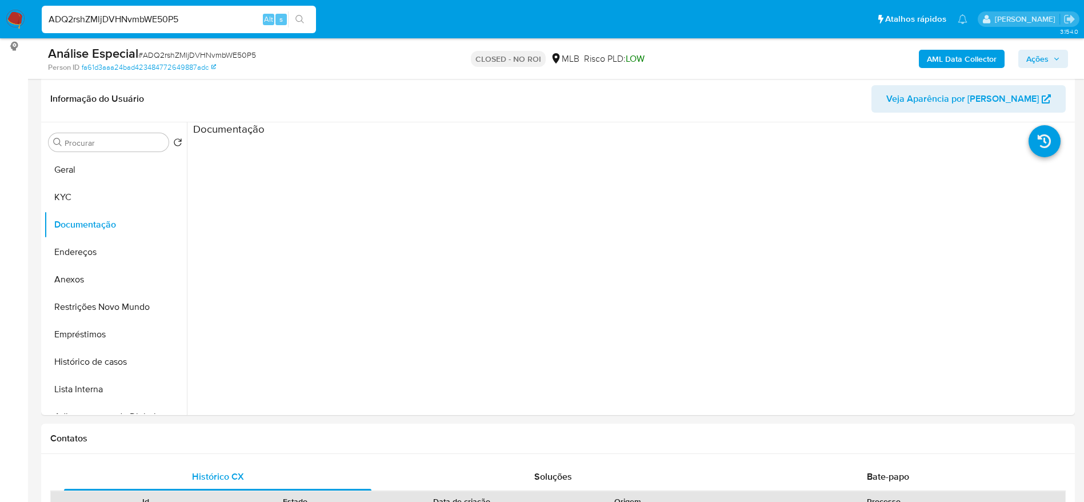
click at [148, 21] on input "ADQ2rshZMljDVHNvmbWE50P5" at bounding box center [179, 19] width 274 height 15
paste input "aI3XdGVsL8qCPSBP7Mzyz4rI"
type input "aI3XdGVsL8qCPSBP7Mzyz4rI"
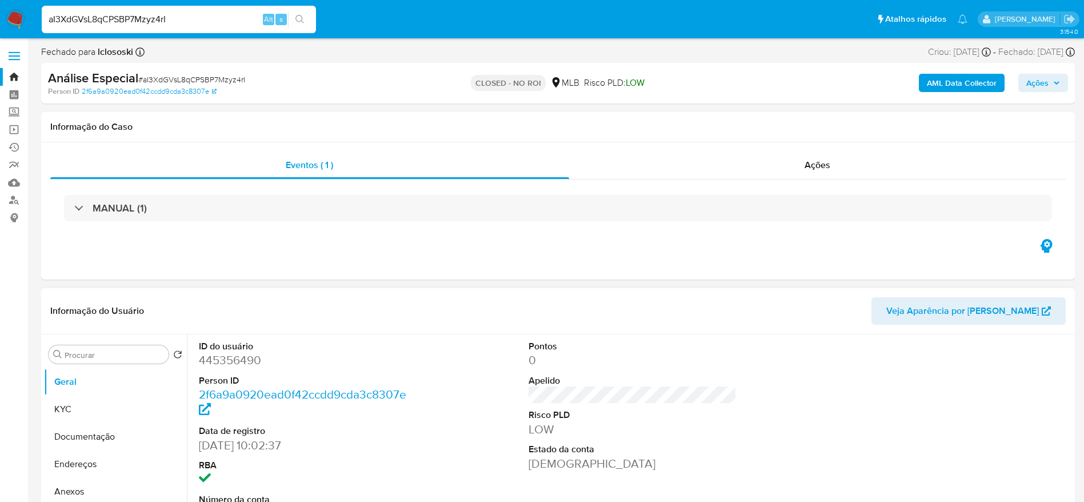
select select "10"
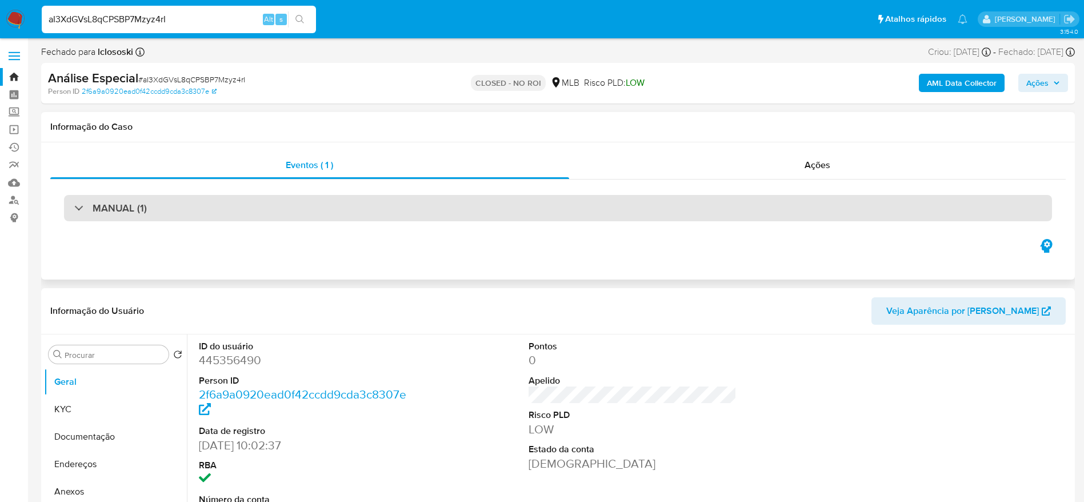
drag, startPoint x: 117, startPoint y: 206, endPoint x: 195, endPoint y: 196, distance: 79.0
click at [117, 206] on h3 "MANUAL (1)" at bounding box center [120, 208] width 54 height 13
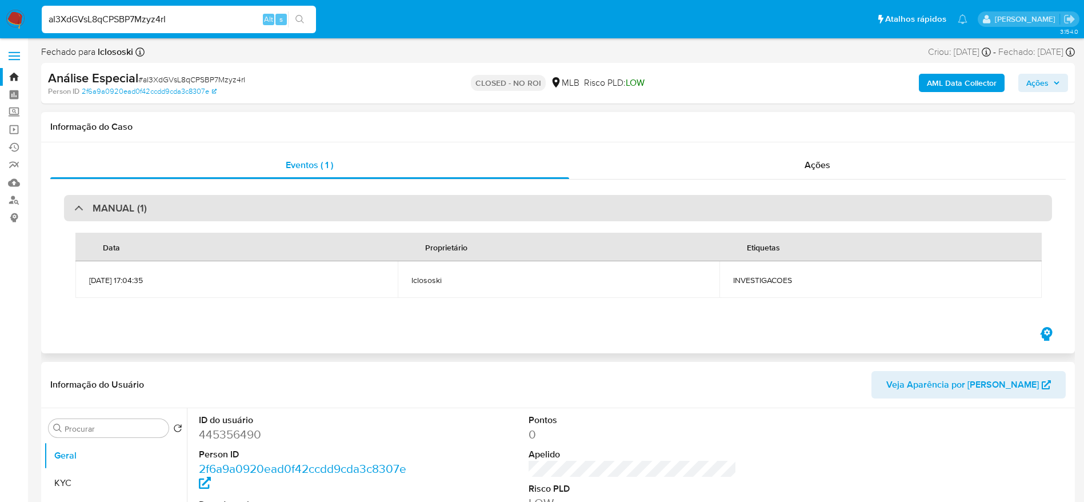
click at [145, 207] on h3 "MANUAL (1)" at bounding box center [120, 208] width 54 height 13
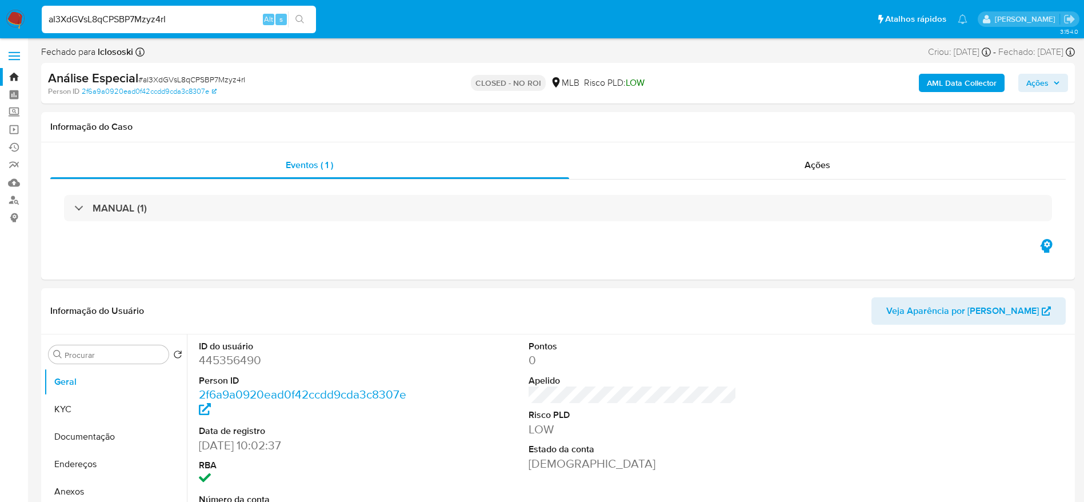
click at [220, 14] on input "aI3XdGVsL8qCPSBP7Mzyz4rI" at bounding box center [179, 19] width 274 height 15
paste input "316352096"
type input "316352096"
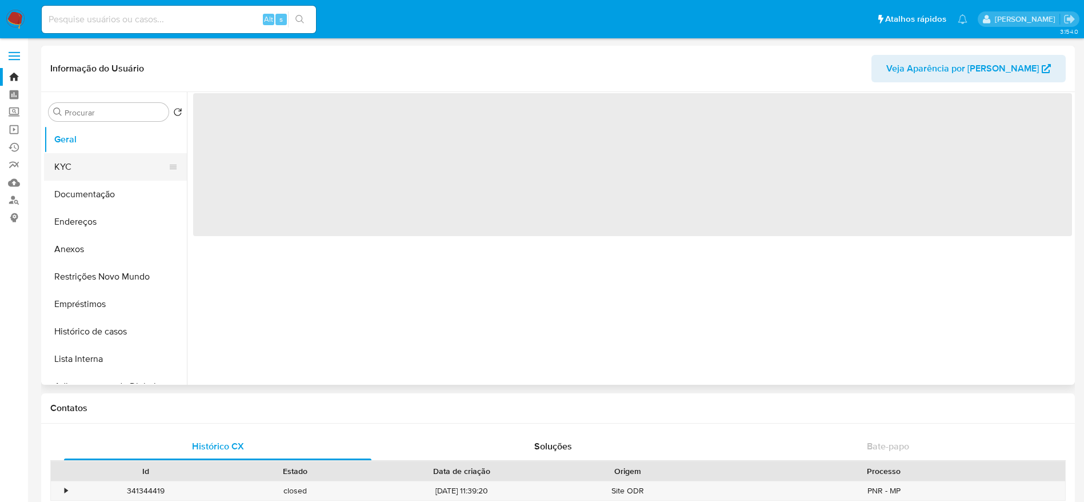
click at [69, 174] on button "KYC" at bounding box center [111, 166] width 134 height 27
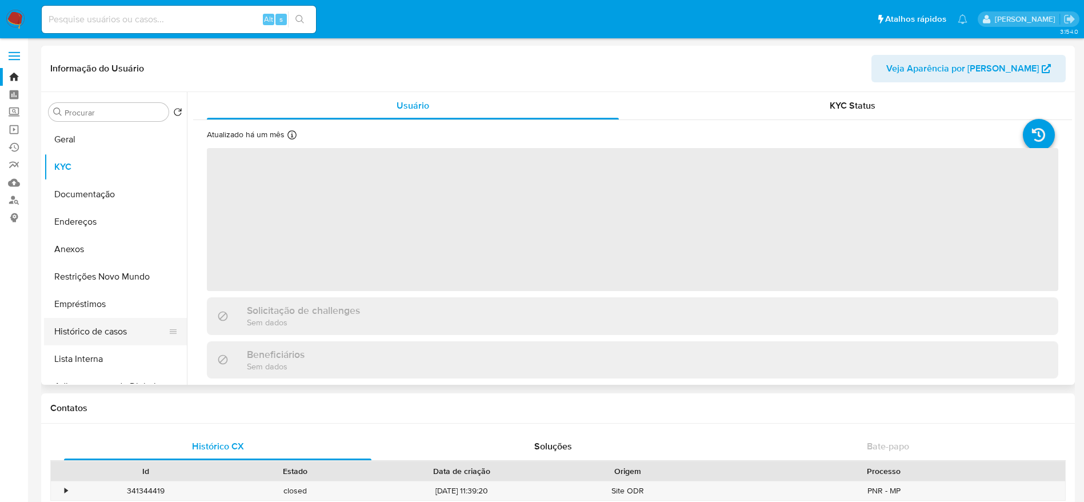
click at [80, 339] on button "Histórico de casos" at bounding box center [111, 331] width 134 height 27
select select "10"
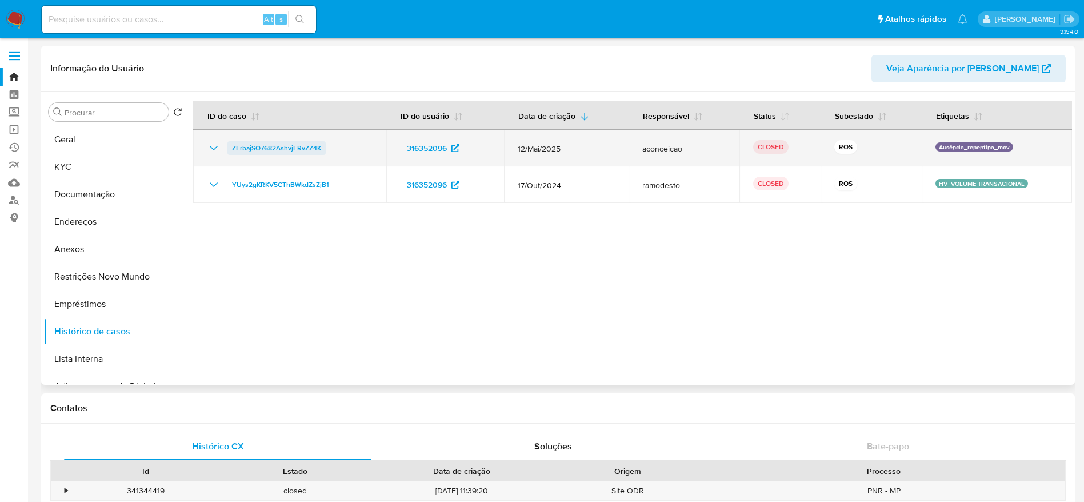
click at [270, 146] on span "ZFrbajSO7682AshvjERvZZ4K" at bounding box center [276, 148] width 89 height 14
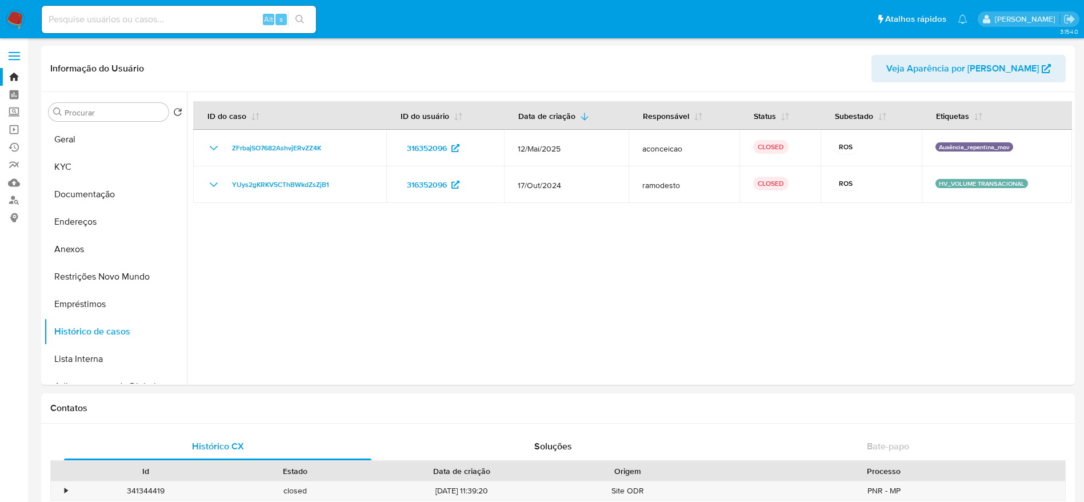
click at [143, 22] on input at bounding box center [179, 19] width 274 height 15
paste input "aI3XdGVsL8qCPSBP7Mzyz4rI"
type input "aI3XdGVsL8qCPSBP7Mzyz4rI"
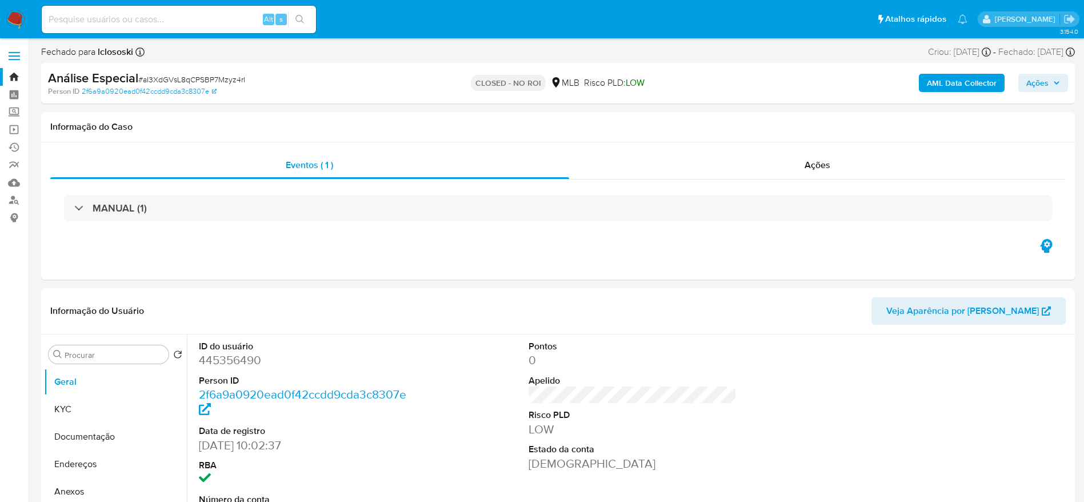
select select "10"
click at [82, 436] on button "Documentação" at bounding box center [111, 436] width 134 height 27
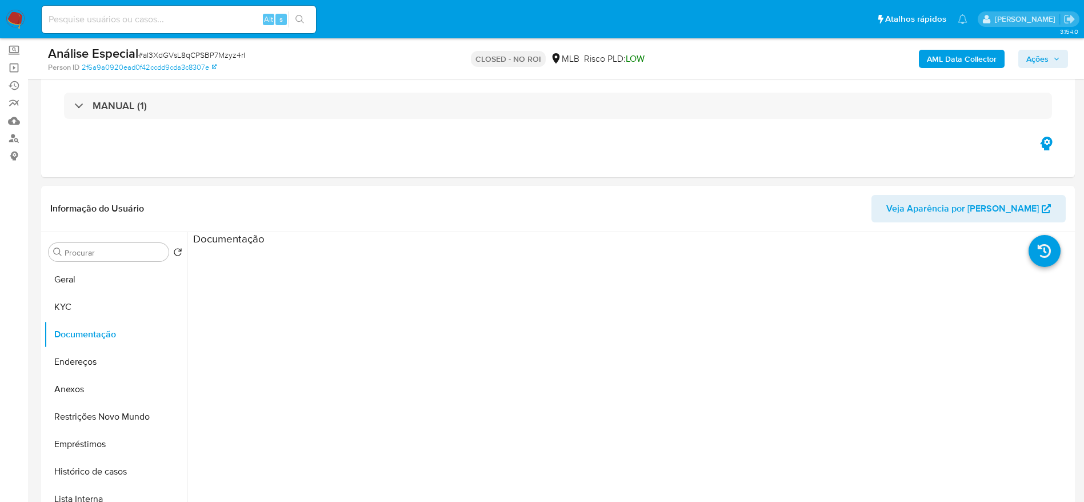
scroll to position [86, 0]
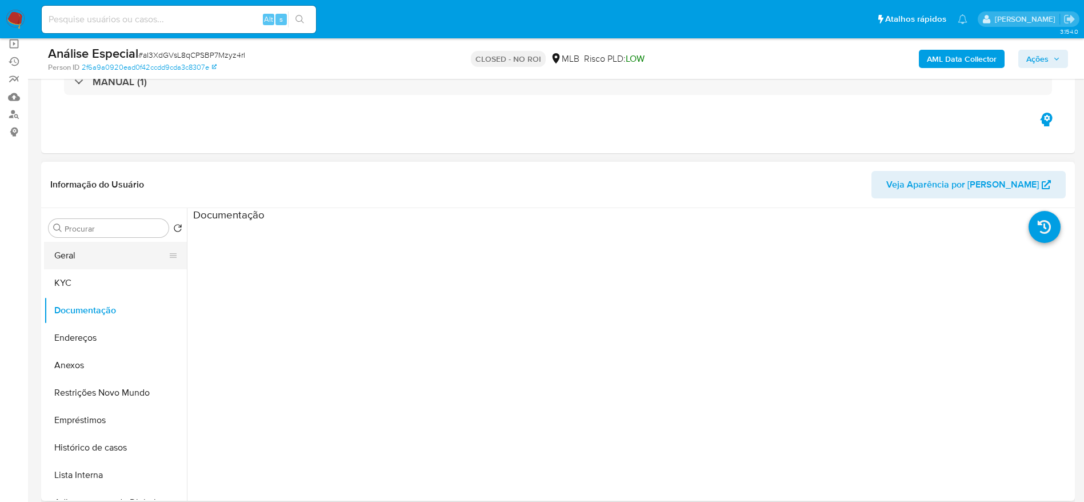
click at [103, 247] on button "Geral" at bounding box center [111, 255] width 134 height 27
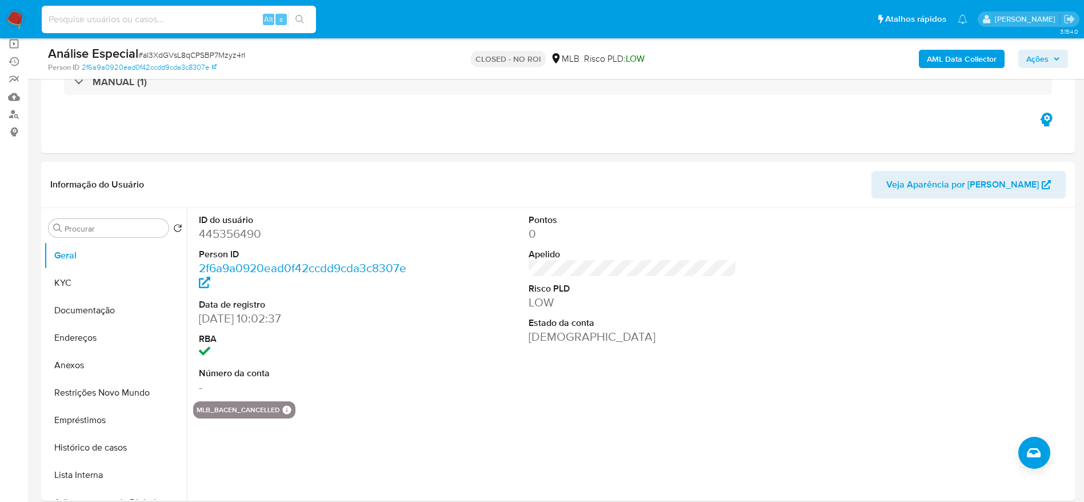
click at [212, 25] on input at bounding box center [179, 19] width 274 height 15
paste input "B6Ky8FSBSmX5nczJid9VQX76"
type input "B6Ky8FSBSmX5nczJid9VQX76"
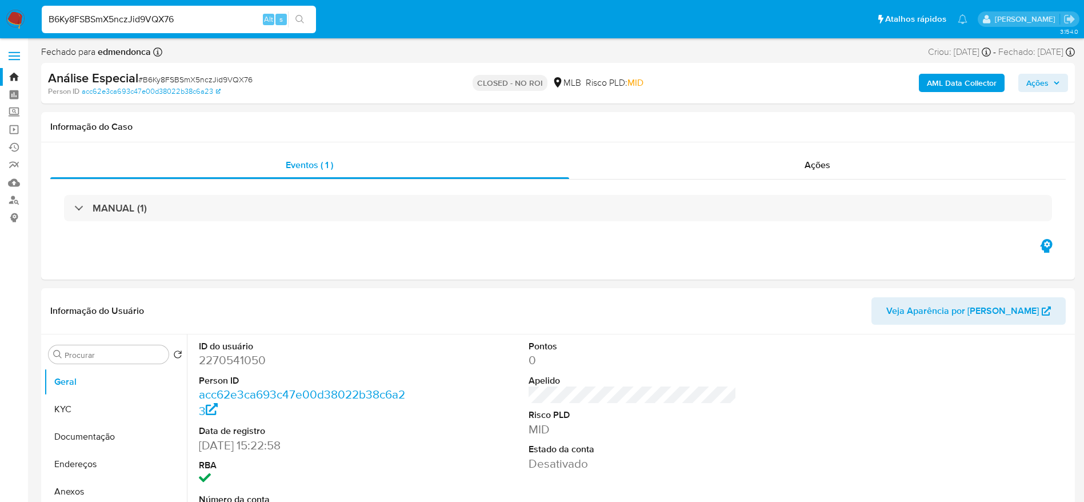
select select "10"
click at [155, 18] on input "B6Ky8FSBSmX5nczJid9VQX76" at bounding box center [179, 19] width 274 height 15
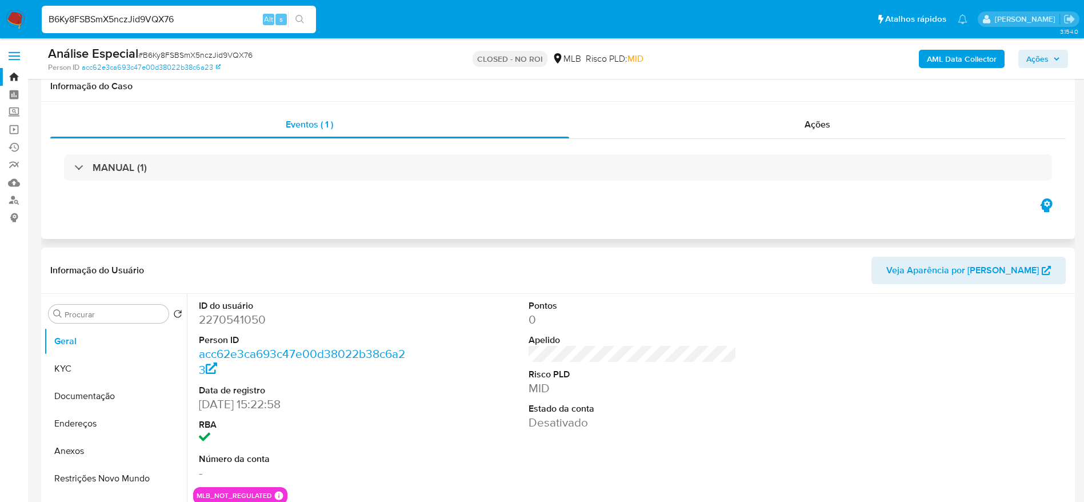
scroll to position [86, 0]
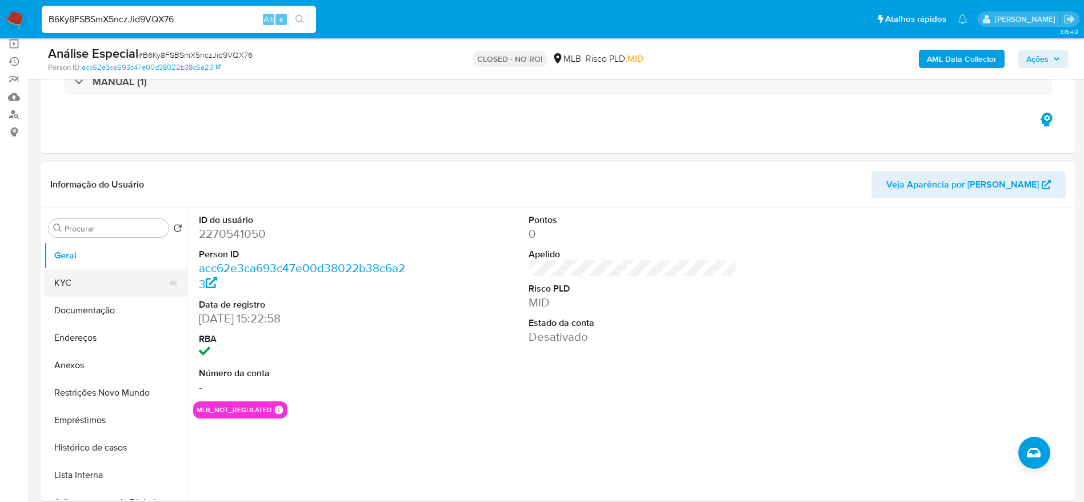
click at [78, 288] on button "KYC" at bounding box center [111, 282] width 134 height 27
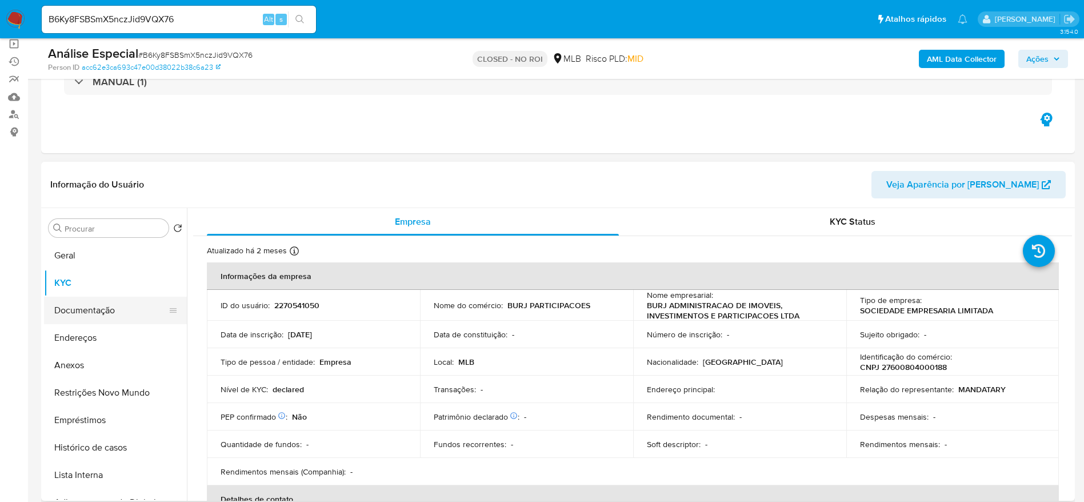
click at [75, 314] on button "Documentação" at bounding box center [111, 310] width 134 height 27
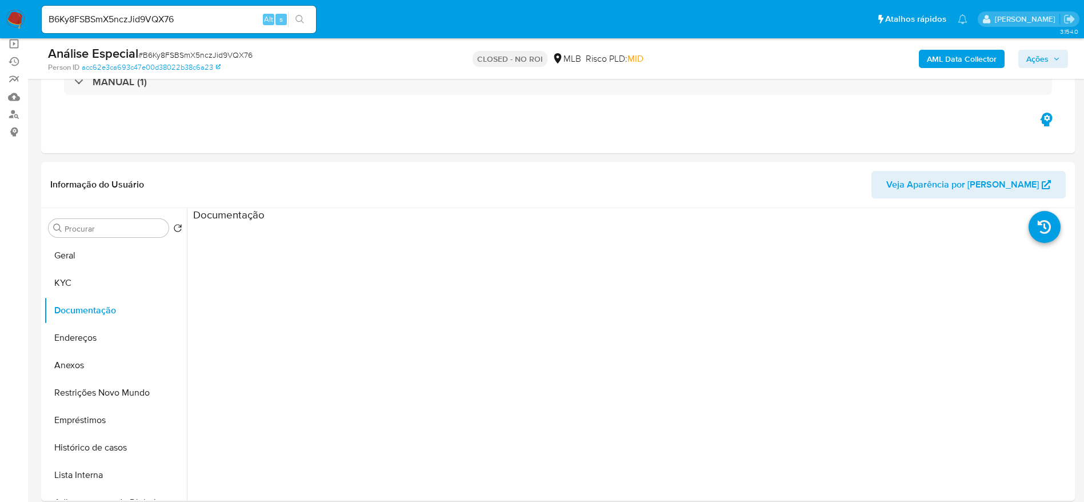
click at [236, 16] on input "B6Ky8FSBSmX5nczJid9VQX76" at bounding box center [179, 19] width 274 height 15
paste input "aI3XdGVsL8qCPSBP7Mzyz4rI"
type input "aI3XdGVsL8qCPSBP7Mzyz4rI"
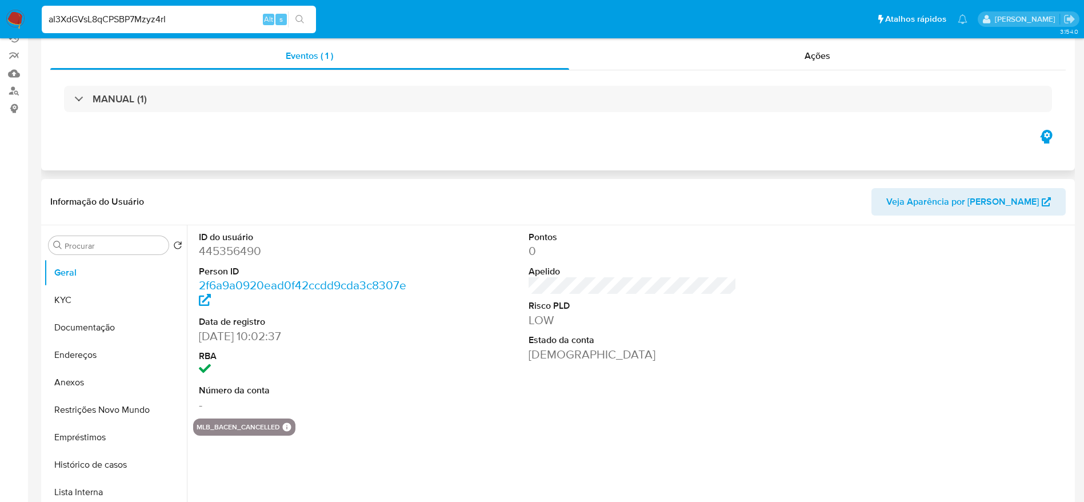
scroll to position [172, 0]
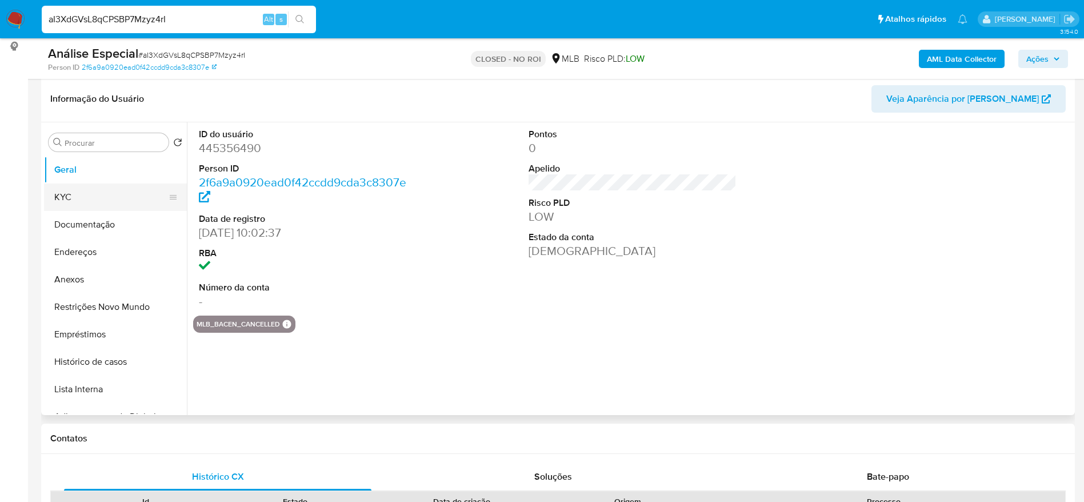
click at [76, 197] on button "KYC" at bounding box center [111, 197] width 134 height 27
select select "10"
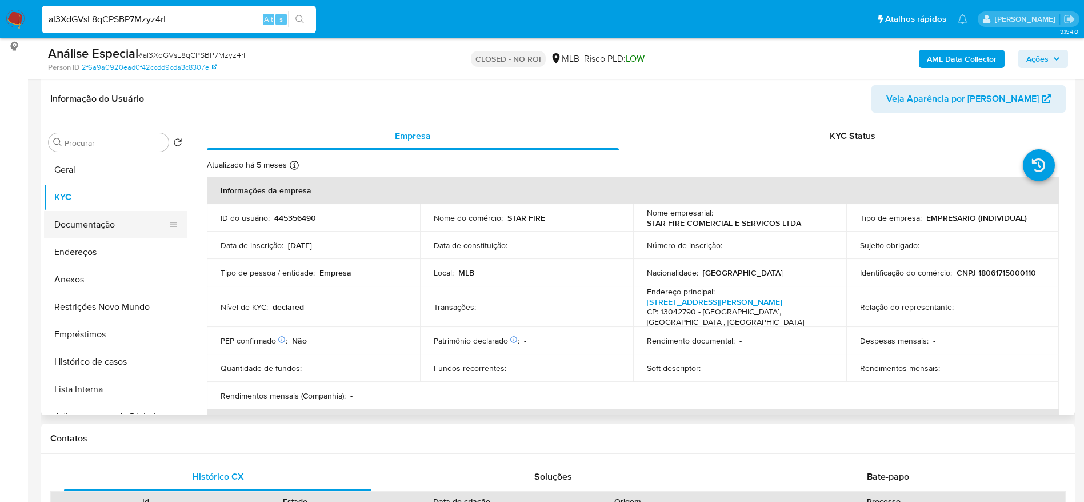
click at [82, 221] on button "Documentação" at bounding box center [111, 224] width 134 height 27
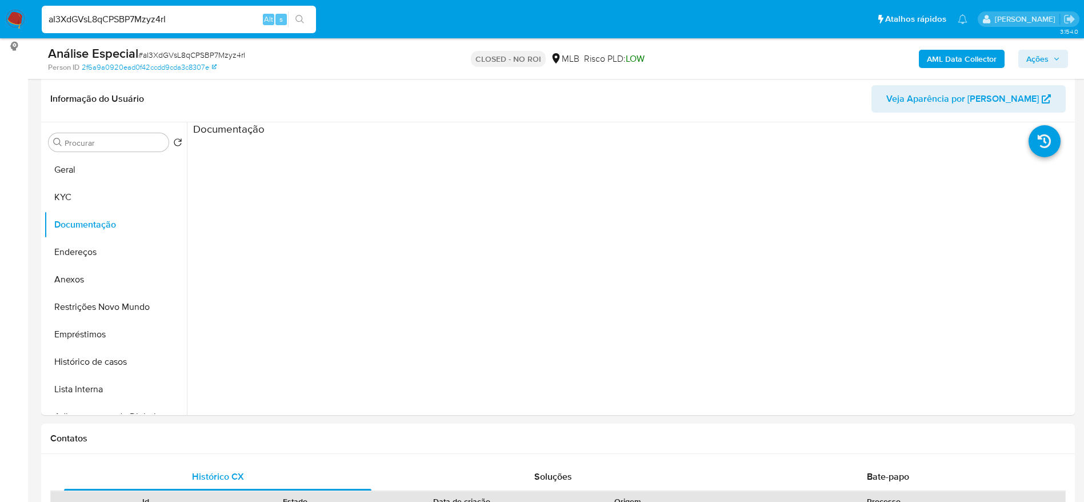
click at [147, 17] on input "aI3XdGVsL8qCPSBP7Mzyz4rI" at bounding box center [179, 19] width 274 height 15
paste input "b9yGQH7gG9PjBFpOiLdU57hC"
type input "b9yGQH7gG9PjBFpOiLdU57hC"
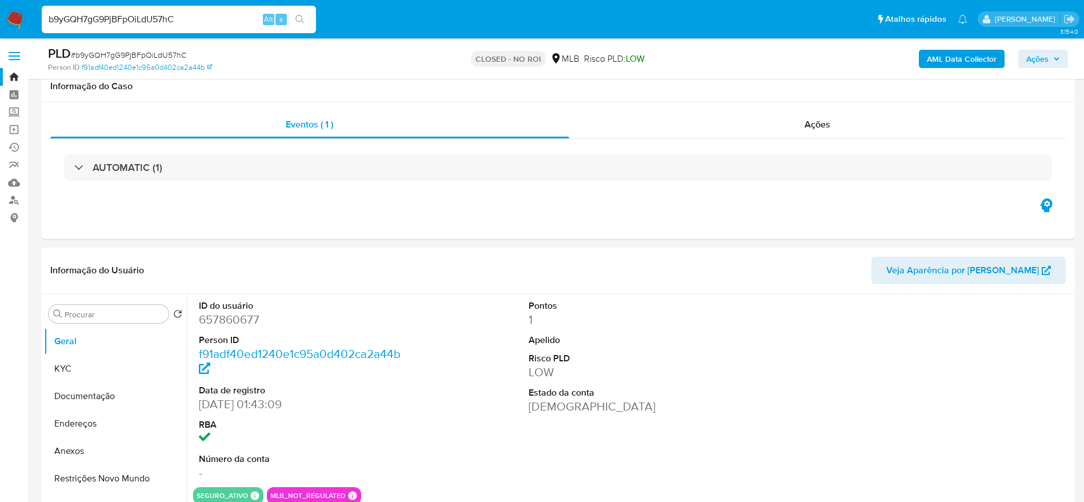
scroll to position [86, 0]
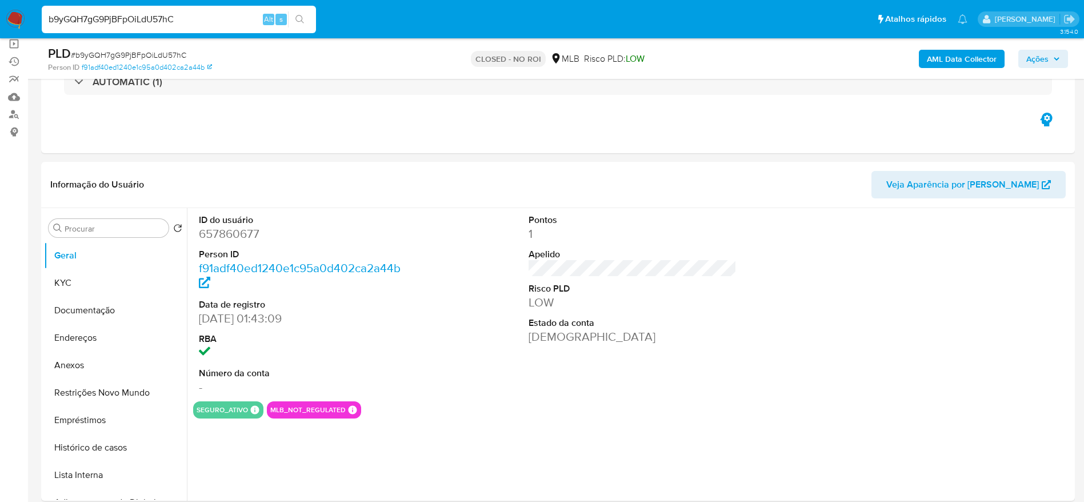
select select "10"
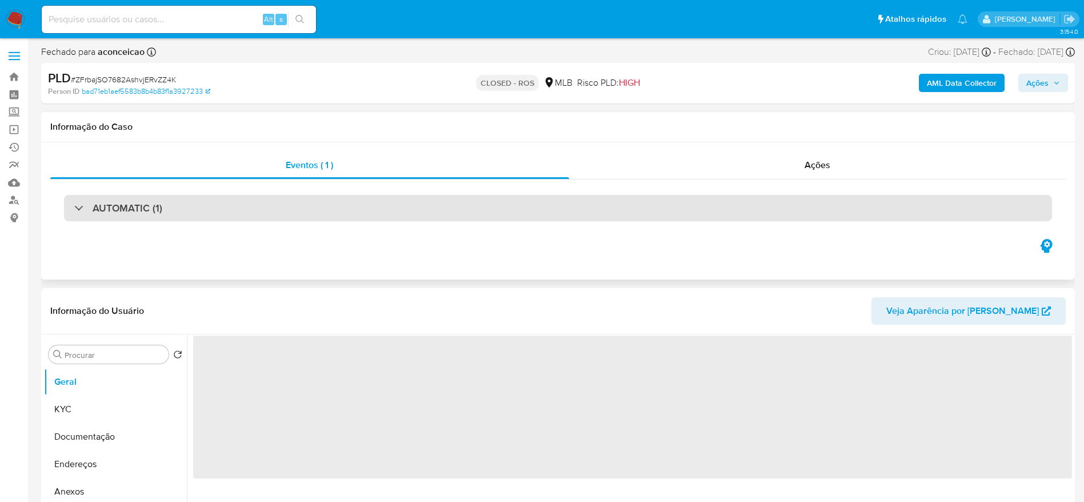
click at [86, 212] on div "AUTOMATIC (1)" at bounding box center [118, 208] width 88 height 13
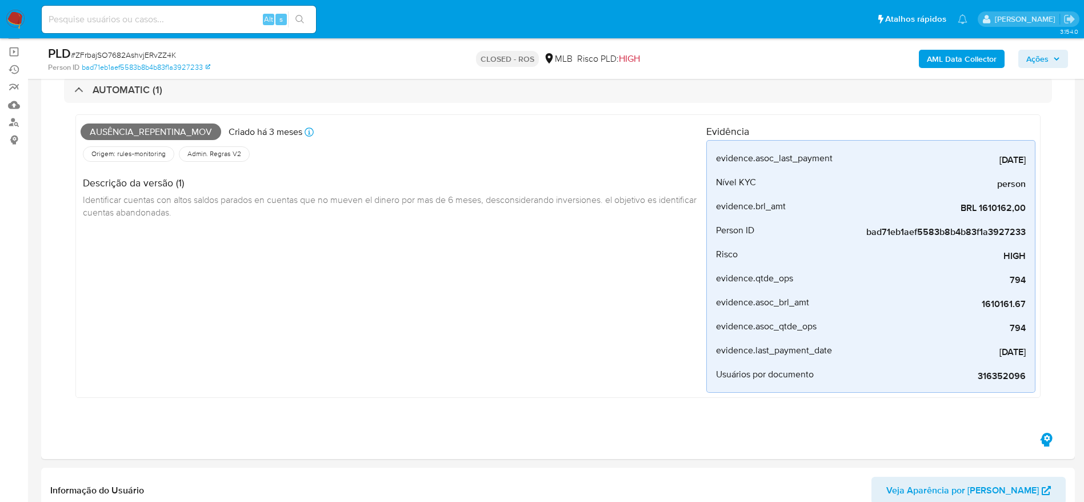
scroll to position [86, 0]
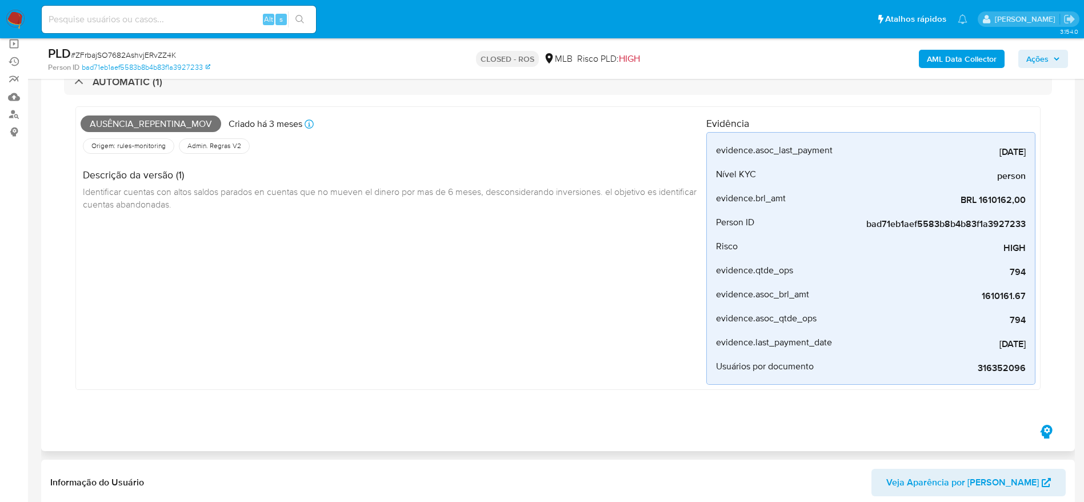
select select "10"
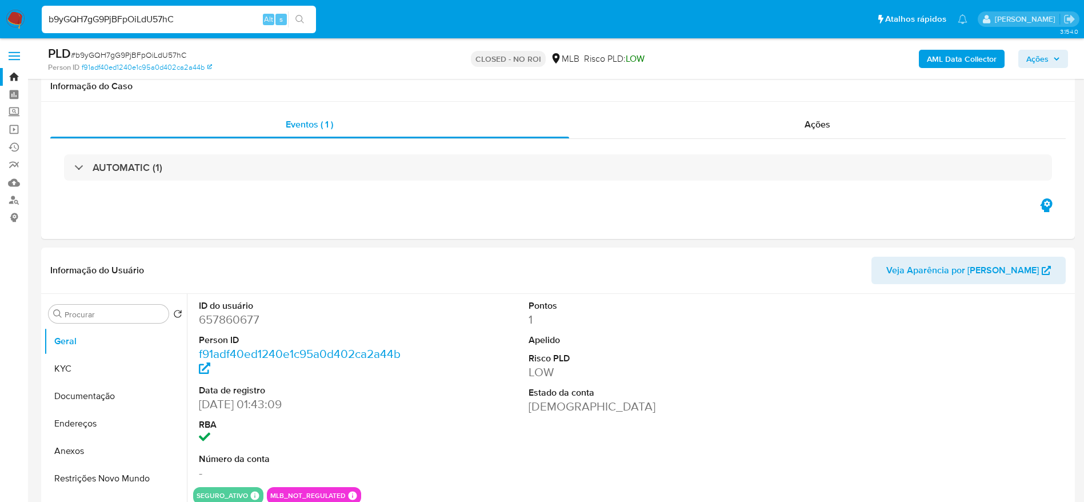
select select "10"
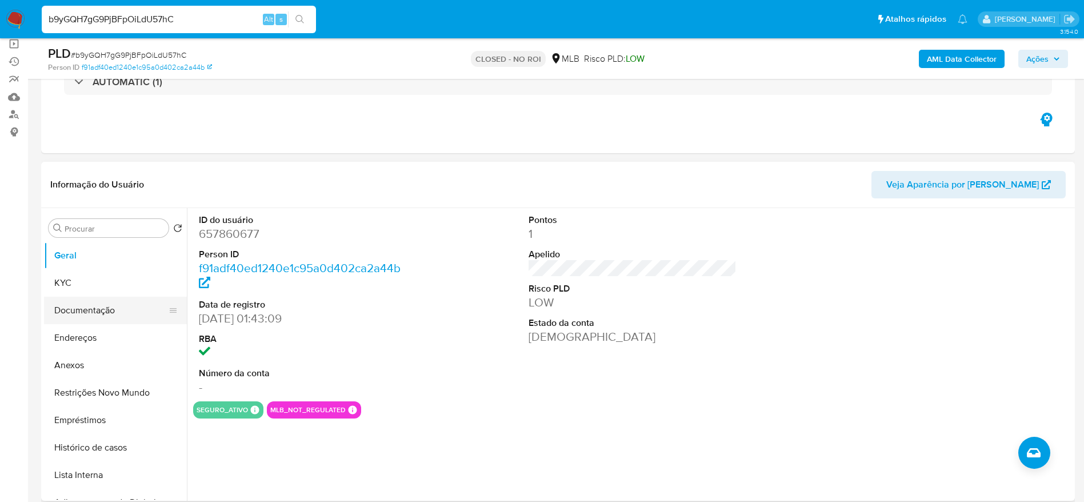
click at [71, 304] on button "Documentação" at bounding box center [111, 310] width 134 height 27
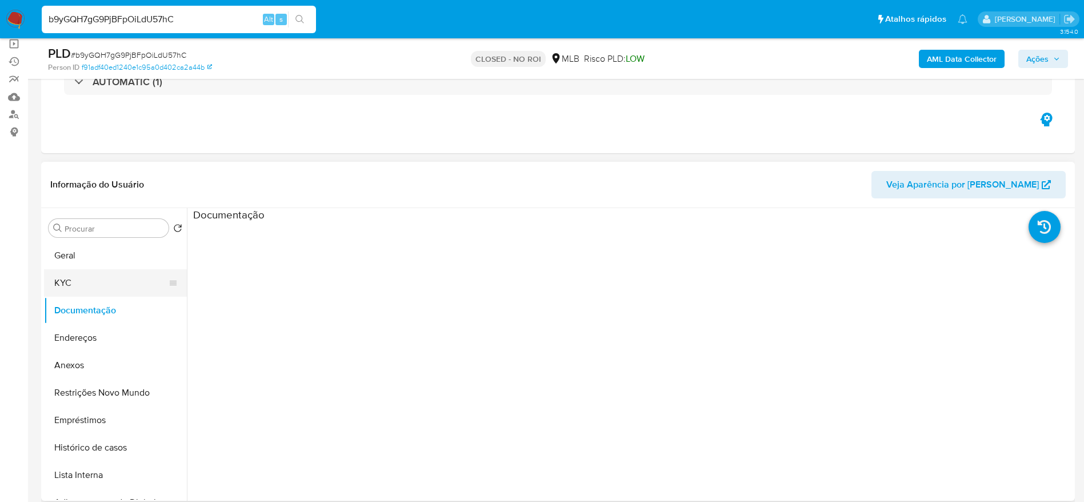
click at [61, 274] on button "KYC" at bounding box center [111, 282] width 134 height 27
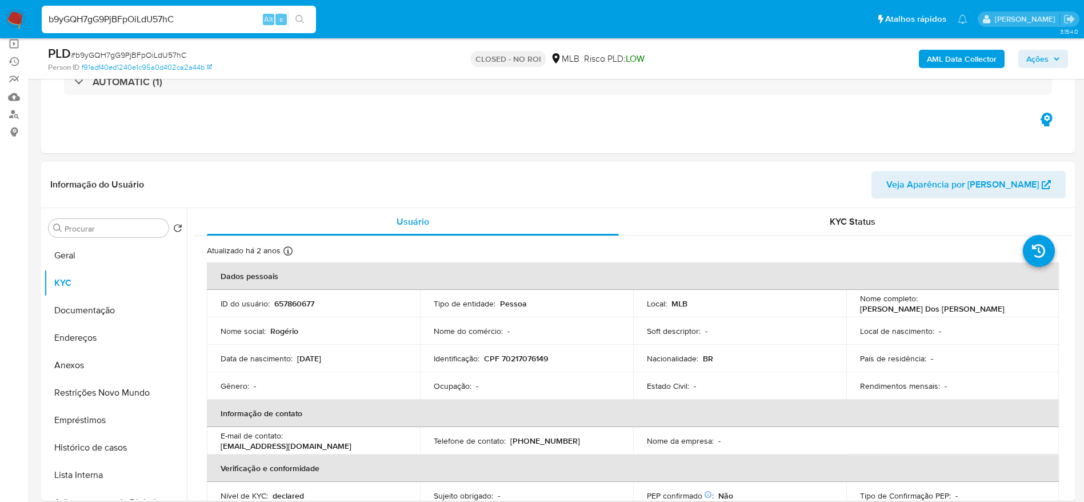
click at [118, 21] on input "b9yGQH7gG9PjBFpOiLdU57hC" at bounding box center [179, 19] width 274 height 15
paste input "C7bsbRTcRCPiwao0q0XSLpX0"
type input "C7bsbRTcRCPiwao0q0XSLpX0"
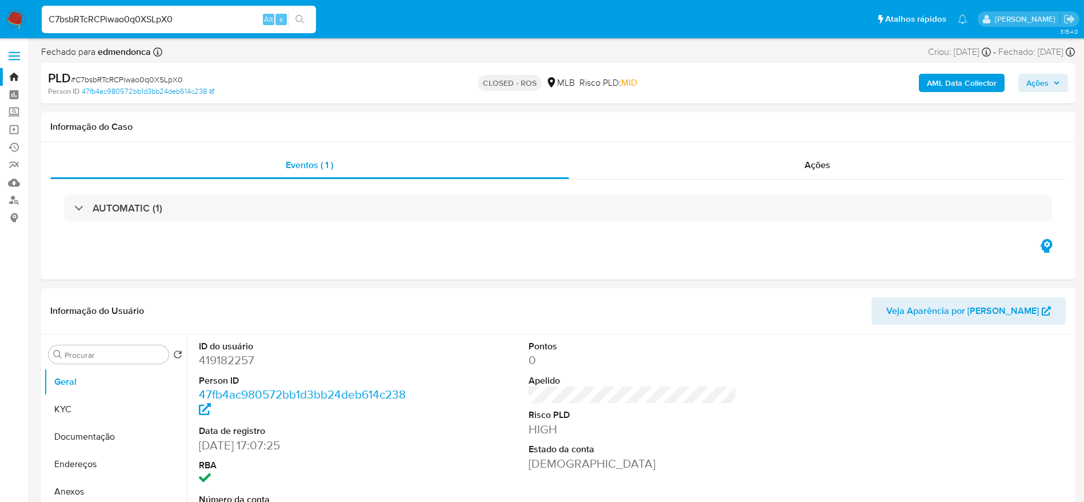
select select "10"
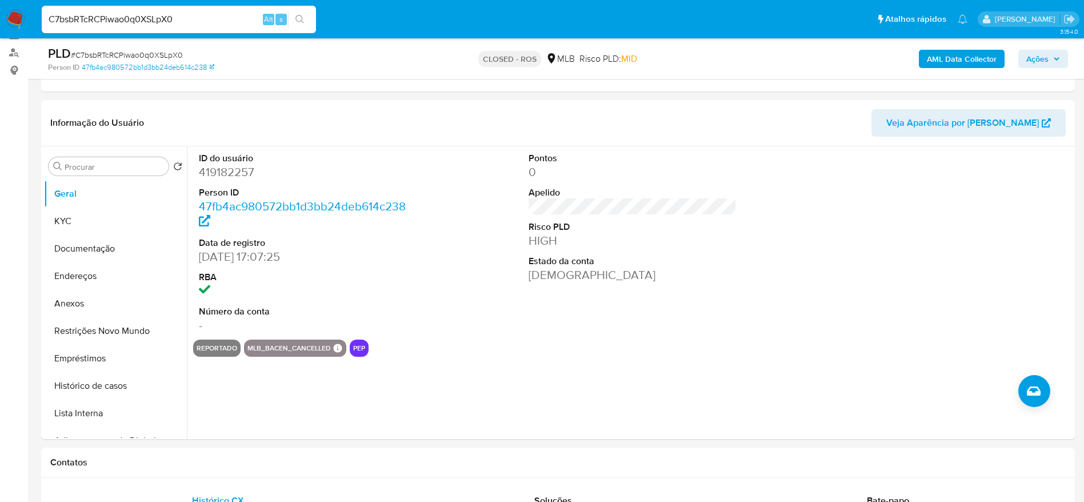
scroll to position [172, 0]
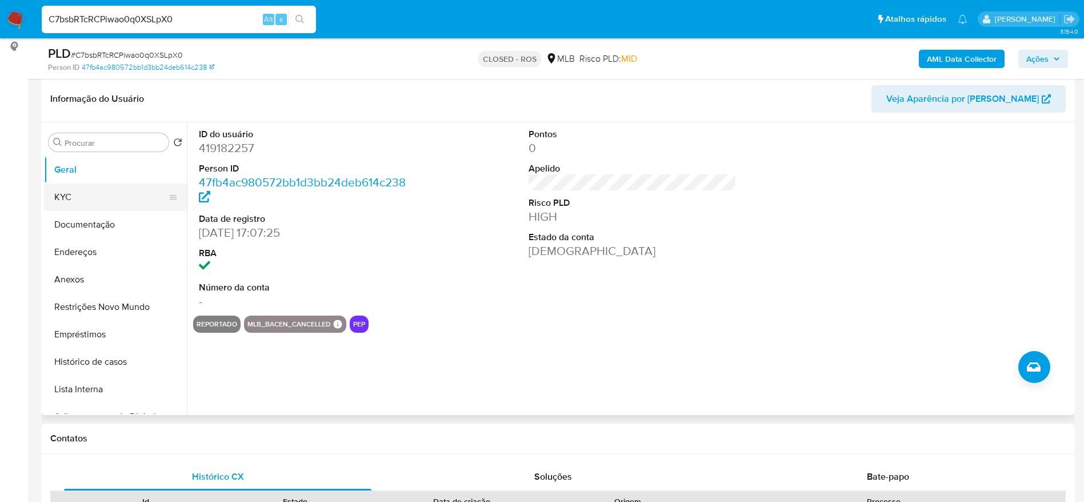
click at [91, 206] on button "KYC" at bounding box center [111, 197] width 134 height 27
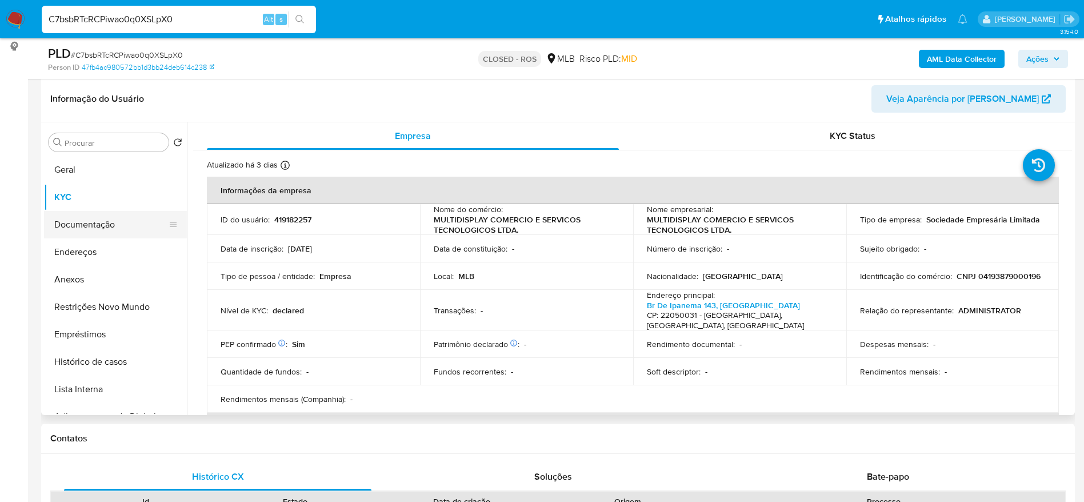
click at [94, 221] on button "Documentação" at bounding box center [111, 224] width 134 height 27
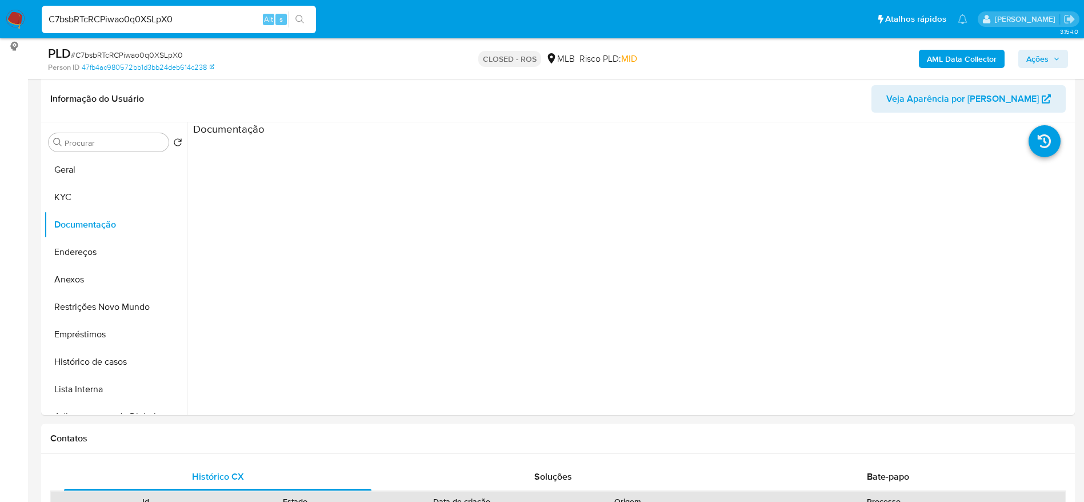
click at [125, 19] on input "C7bsbRTcRCPiwao0q0XSLpX0" at bounding box center [179, 19] width 274 height 15
paste input "AfpobgQwxDYy4mw7dM89Y6Y"
type input "CAfpobgQwxDYy4mw7dM89Y6Y"
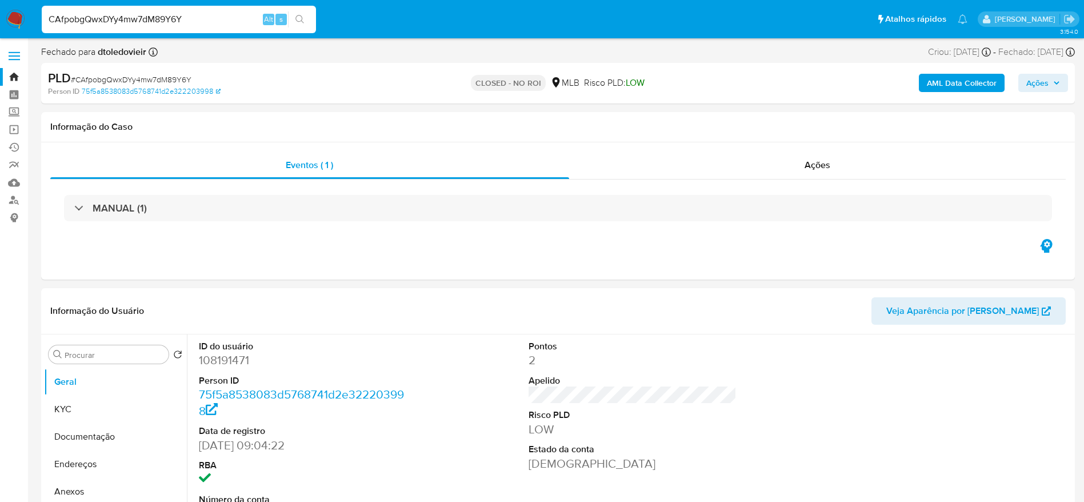
select select "10"
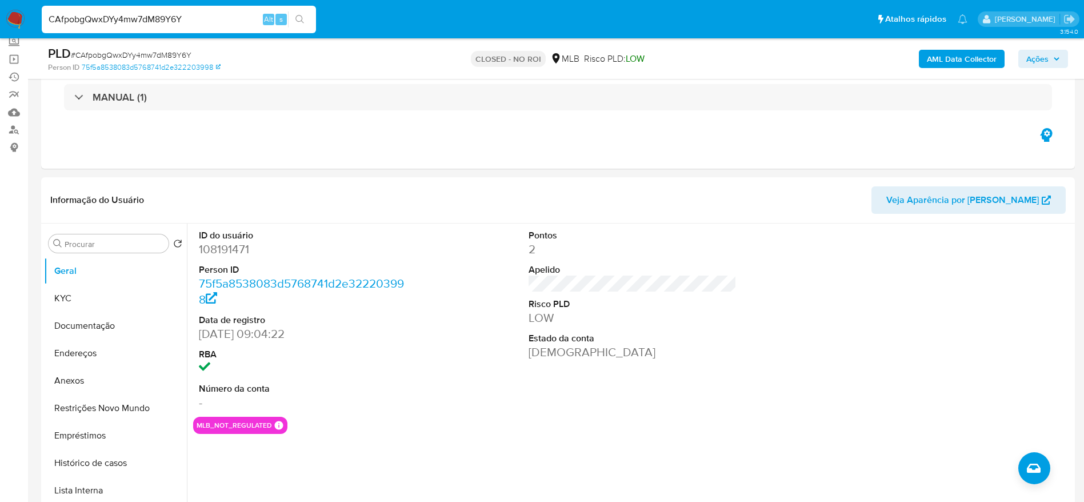
scroll to position [172, 0]
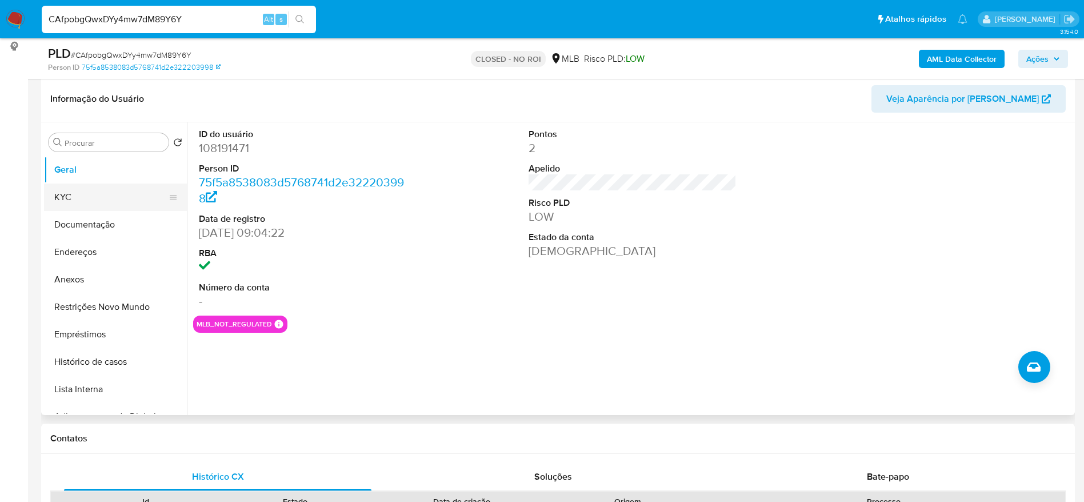
click at [82, 200] on button "KYC" at bounding box center [111, 197] width 134 height 27
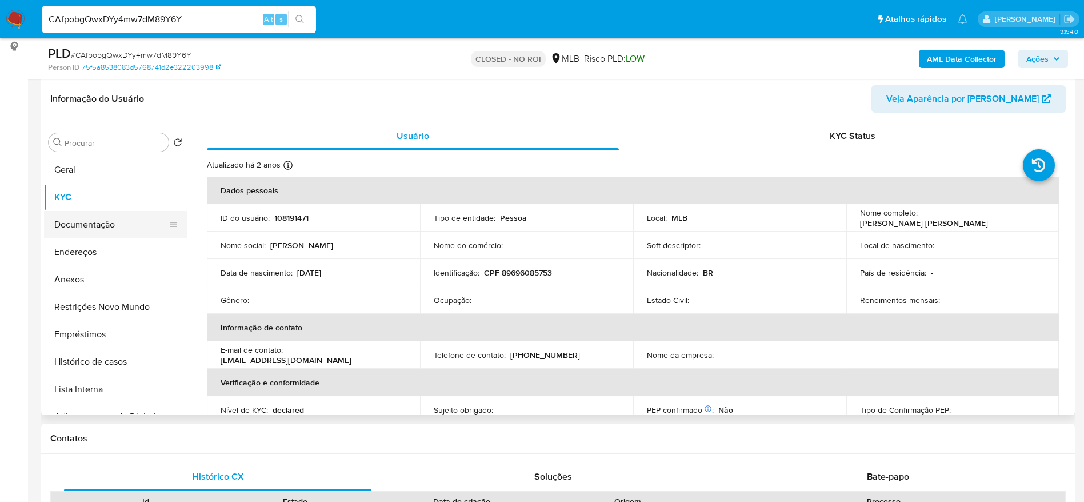
click at [94, 230] on button "Documentação" at bounding box center [111, 224] width 134 height 27
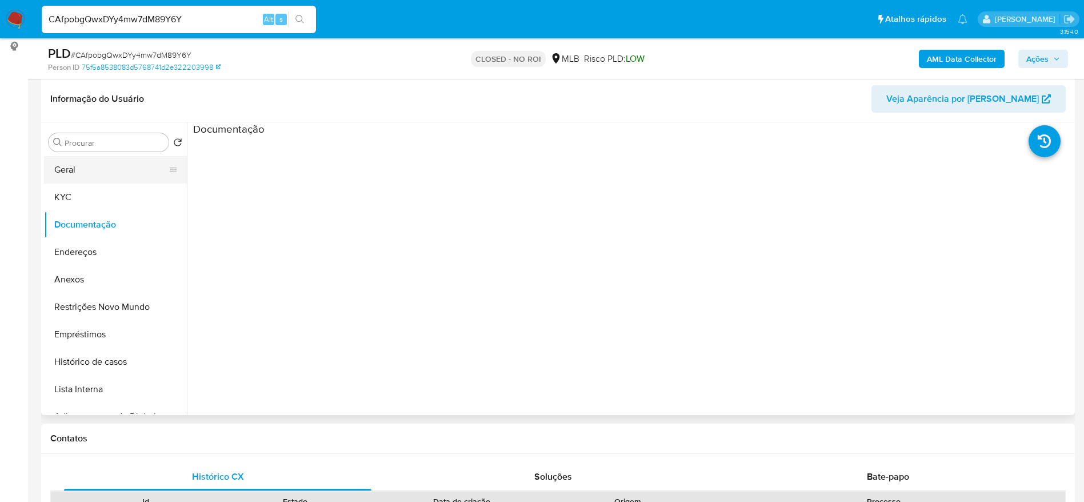
click at [89, 174] on button "Geral" at bounding box center [111, 169] width 134 height 27
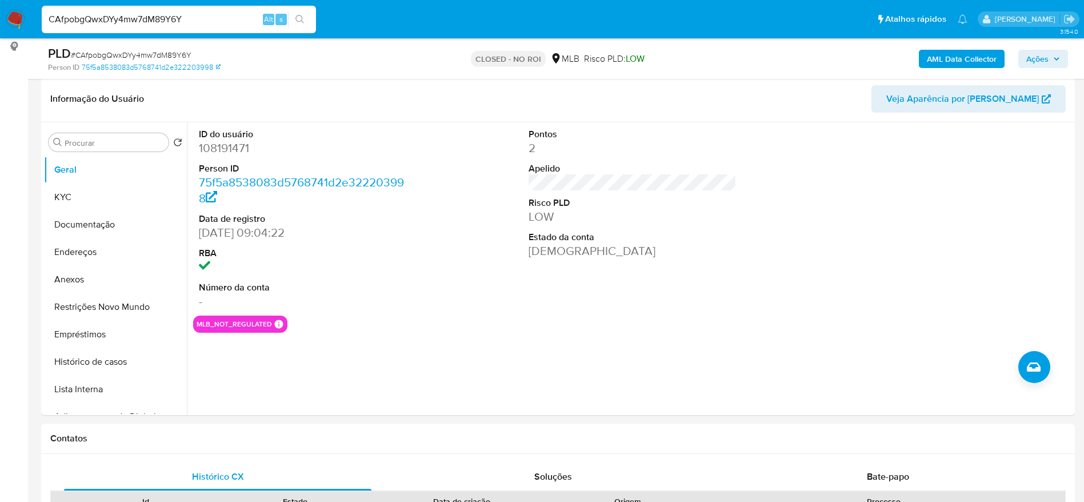
click at [127, 22] on input "CAfpobgQwxDYy4mw7dM89Y6Y" at bounding box center [179, 19] width 274 height 15
paste input "dlXV6H5ovx9Bev3hnqy65bc"
type input "CdlXV6H5ovx9Bev3hnqy65bc"
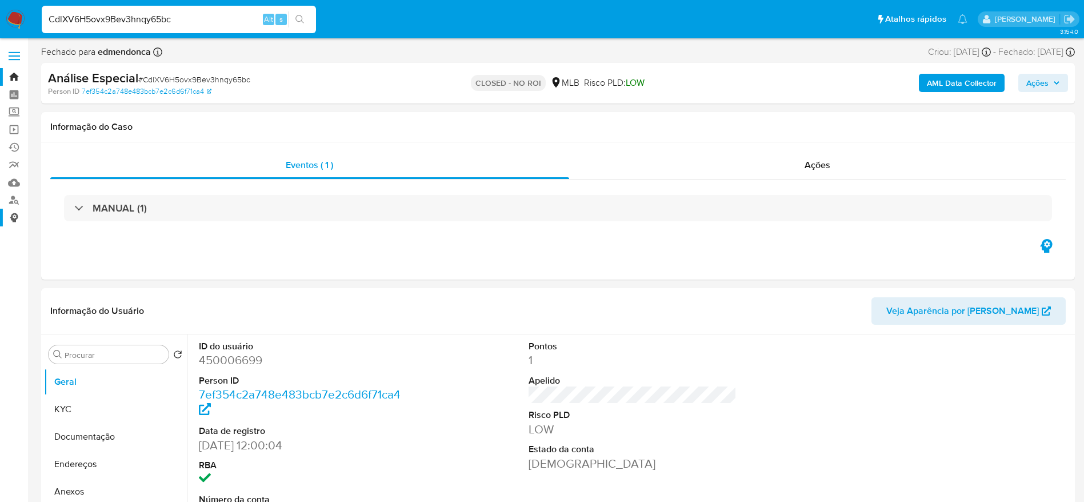
select select "10"
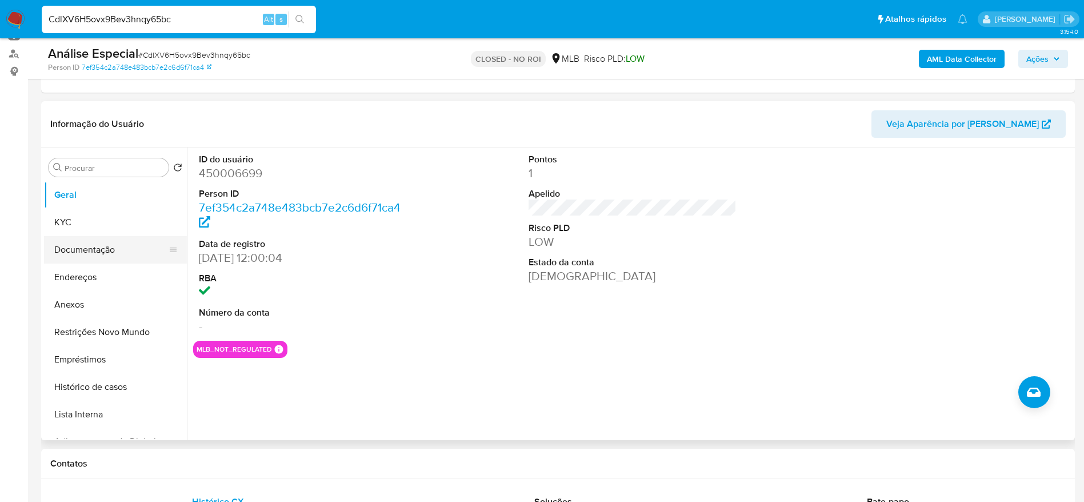
scroll to position [172, 0]
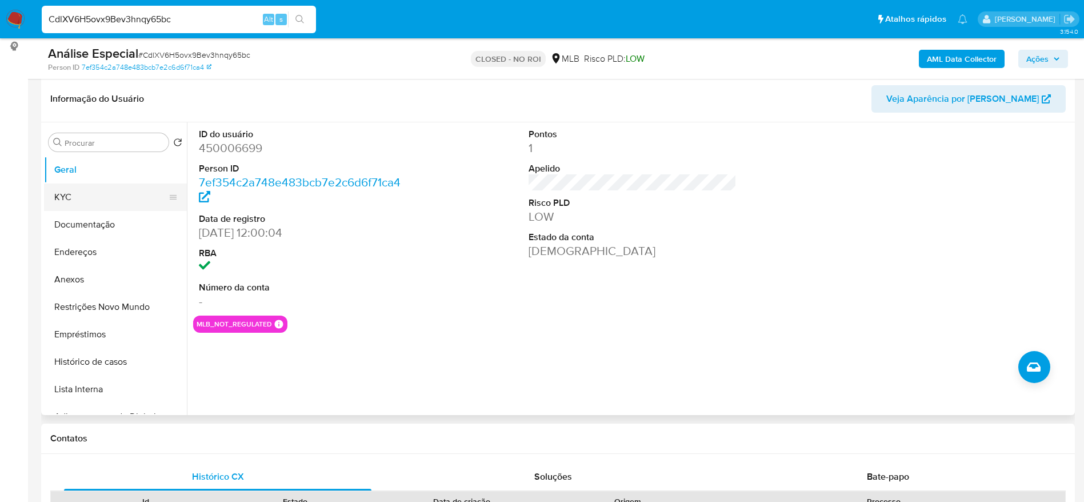
click at [73, 196] on button "KYC" at bounding box center [111, 197] width 134 height 27
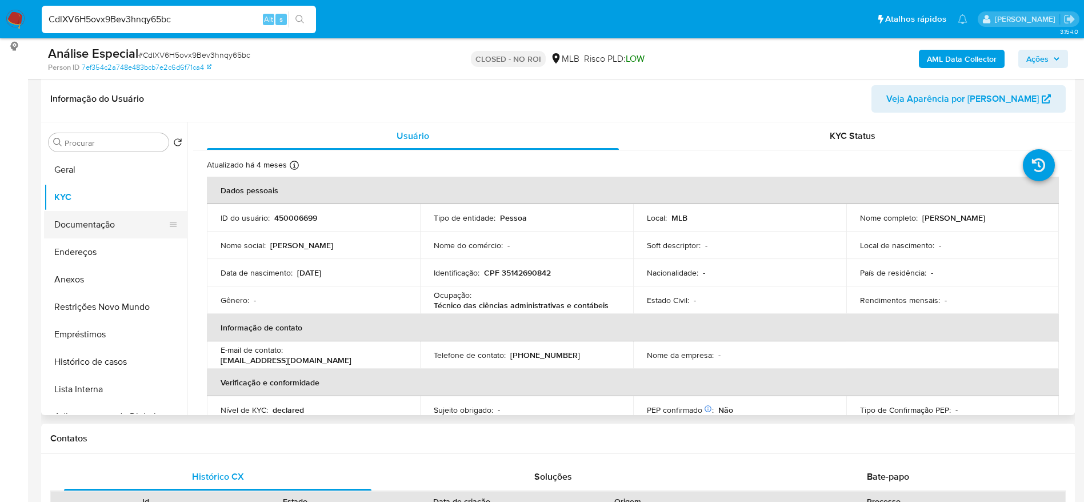
click at [69, 220] on button "Documentação" at bounding box center [111, 224] width 134 height 27
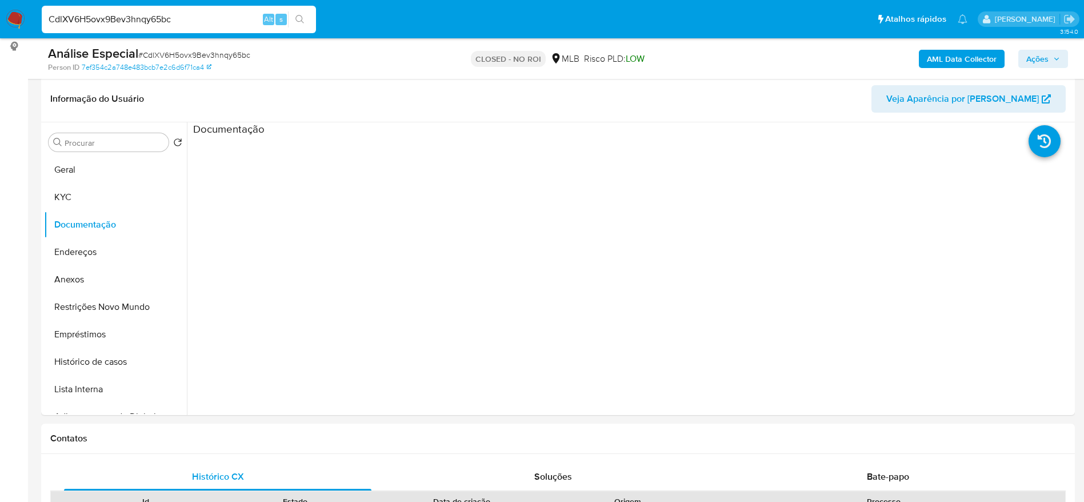
click at [196, 19] on input "CdlXV6H5ovx9Bev3hnqy65bc" at bounding box center [179, 19] width 274 height 15
paste input "cOxjyKY30j3bktmUdYxsJlWY"
type input "cOxjyKY30j3bktmUdYxsJlWY"
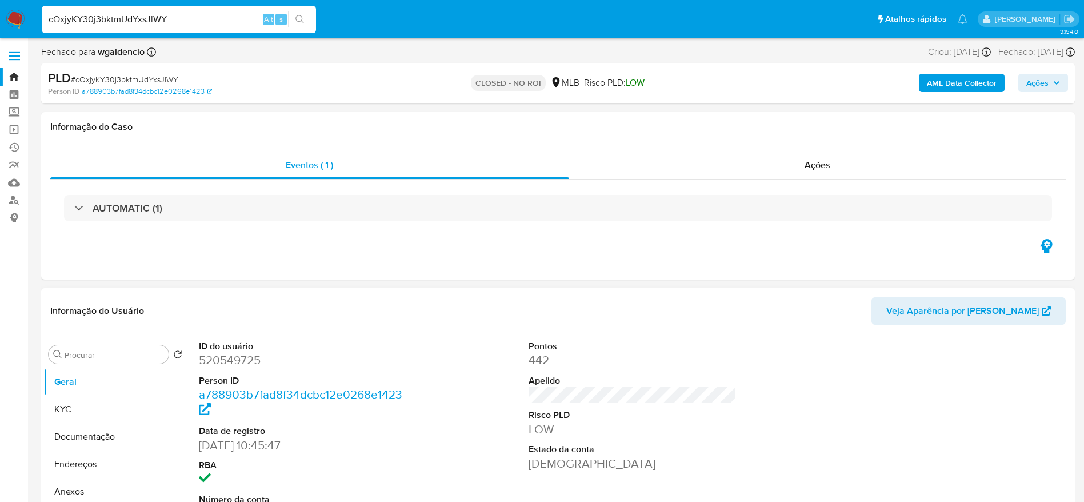
select select "10"
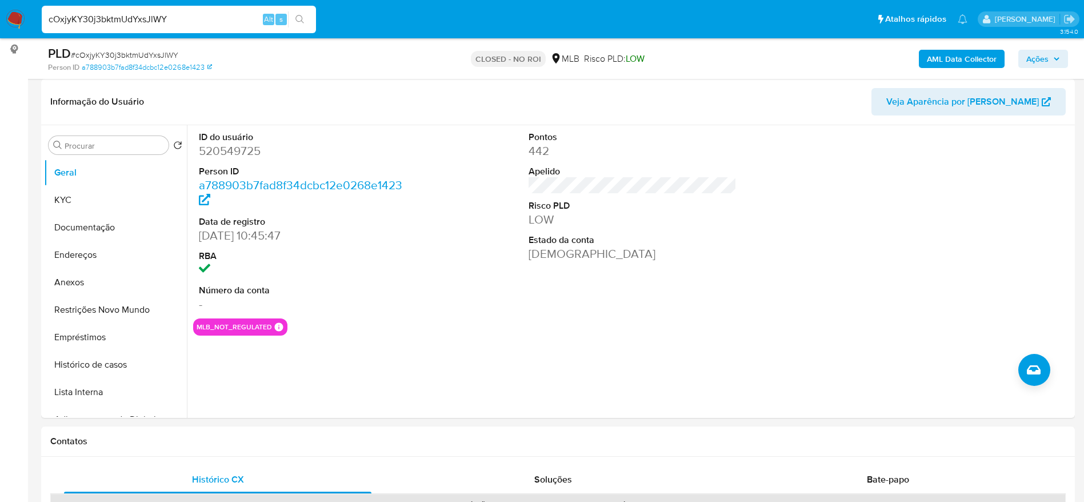
scroll to position [172, 0]
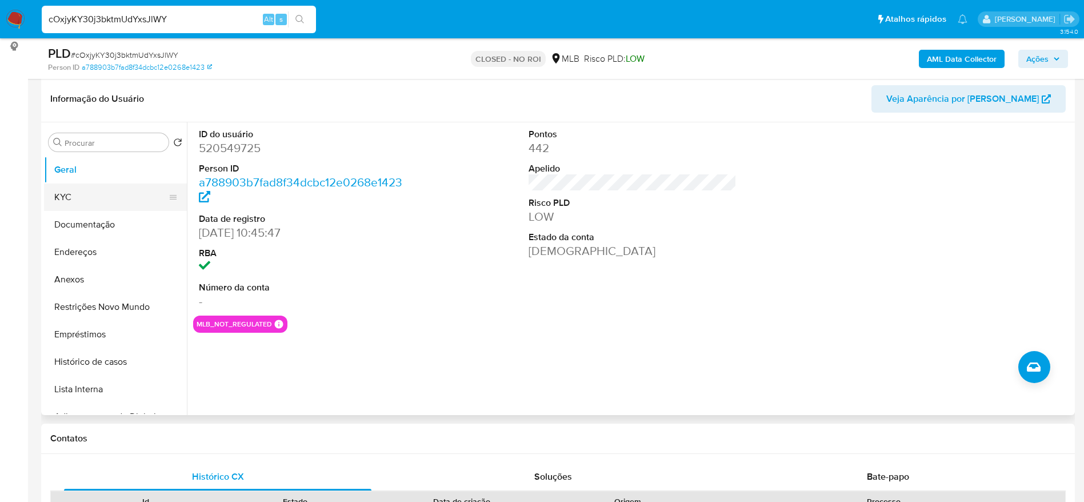
click at [75, 189] on button "KYC" at bounding box center [111, 197] width 134 height 27
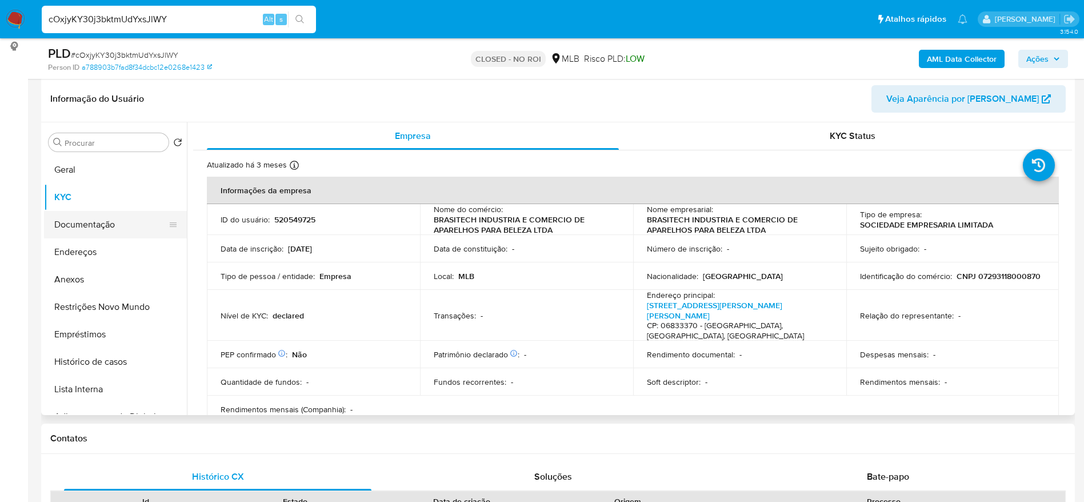
click at [62, 224] on button "Documentação" at bounding box center [111, 224] width 134 height 27
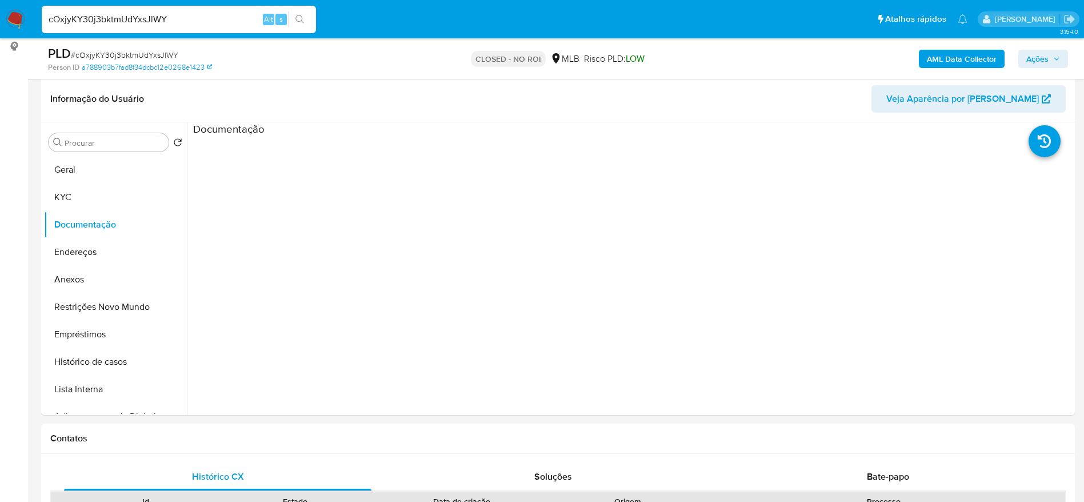
click at [148, 13] on input "cOxjyKY30j3bktmUdYxsJlWY" at bounding box center [179, 19] width 274 height 15
paste input "d2lZ8P08aEyU80tkprVP6vnZ"
type input "d2lZ8P08aEyU80tkprVP6vnZ"
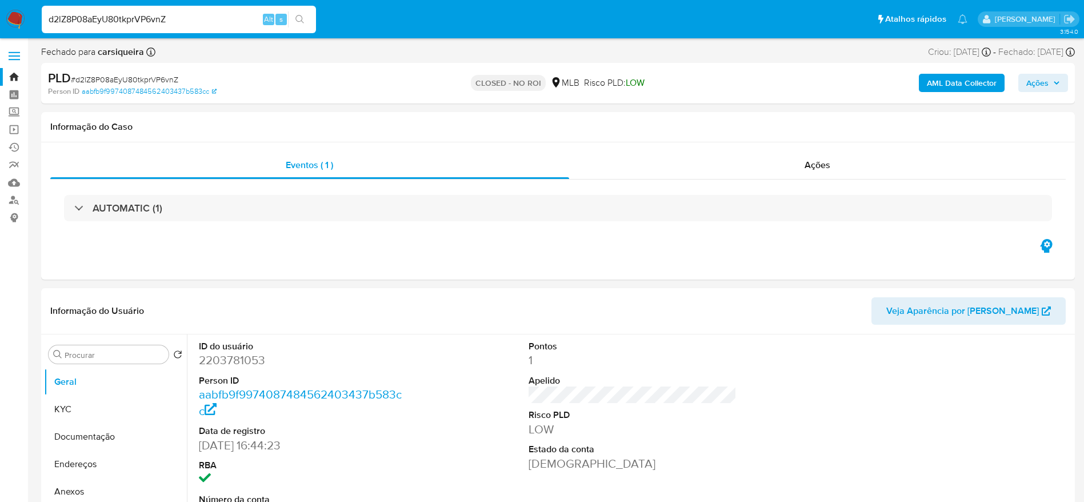
select select "10"
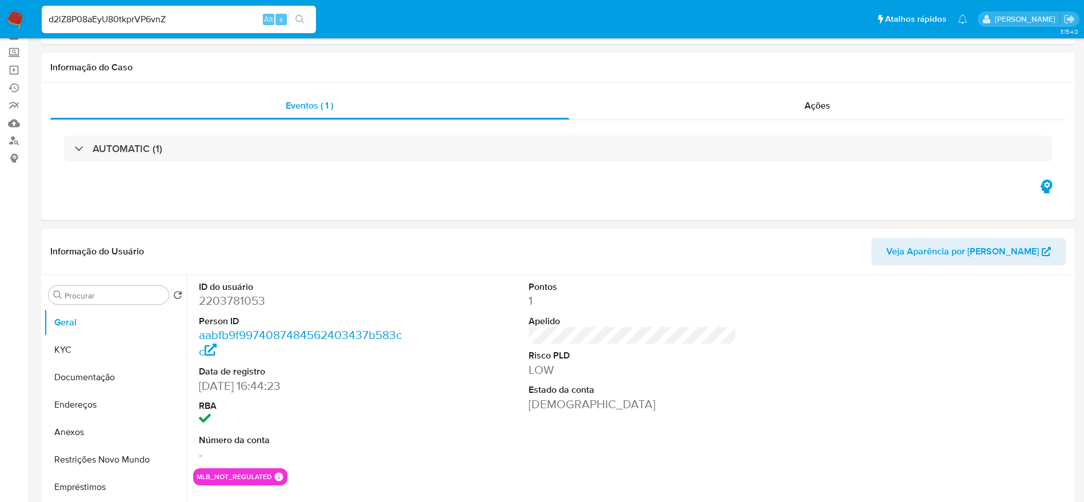
scroll to position [86, 0]
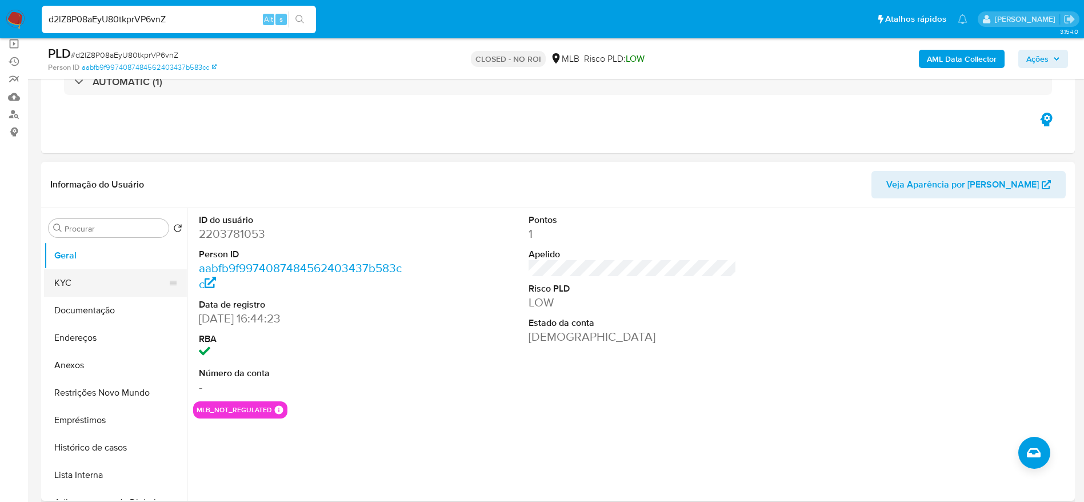
click at [79, 281] on button "KYC" at bounding box center [111, 282] width 134 height 27
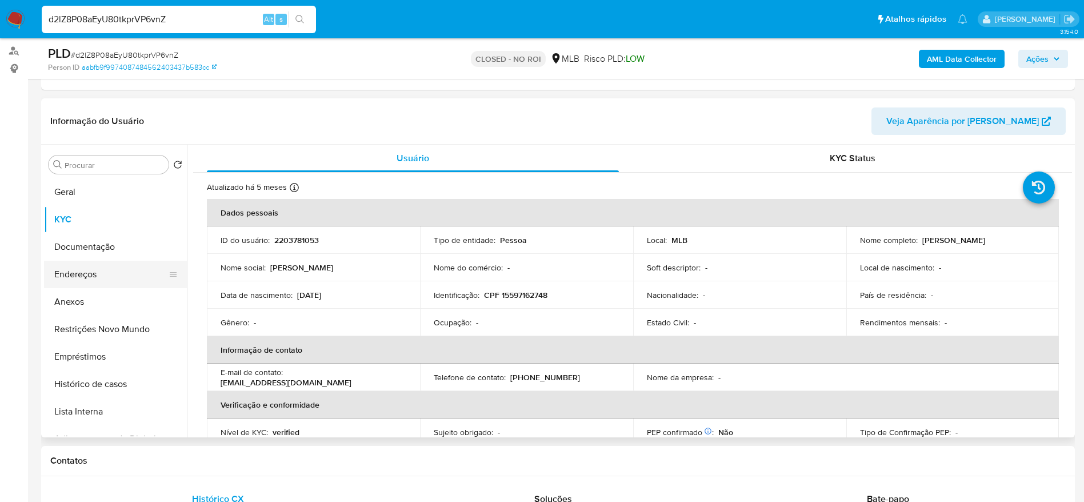
scroll to position [172, 0]
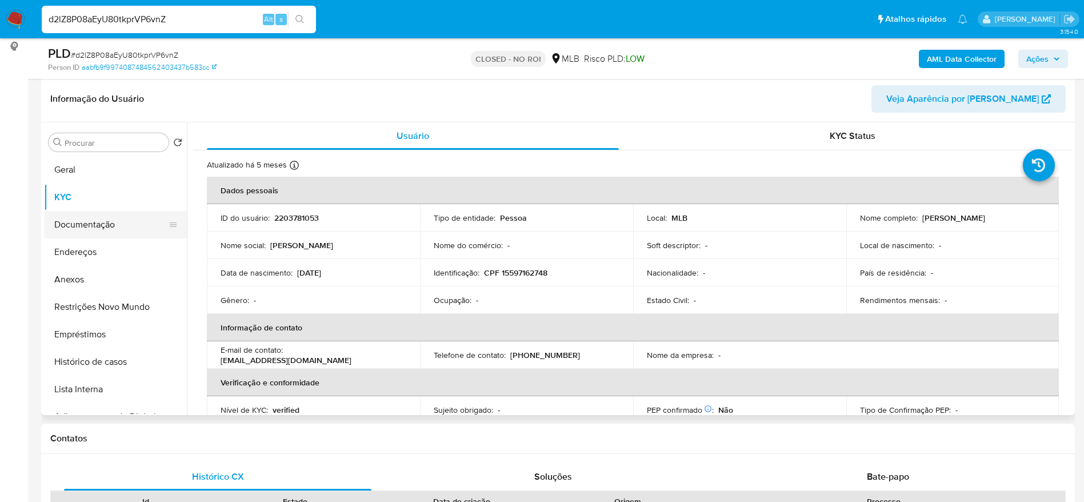
click at [62, 216] on button "Documentação" at bounding box center [111, 224] width 134 height 27
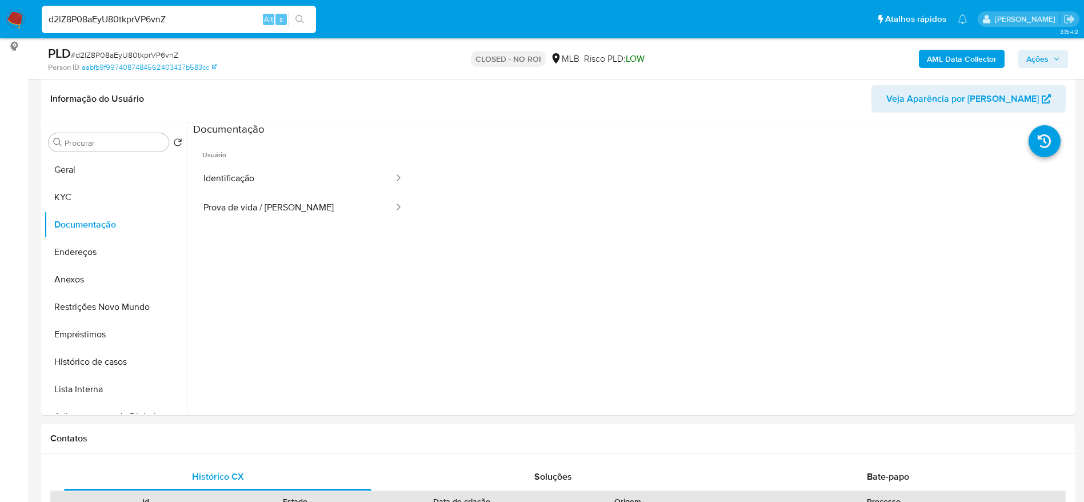
click at [178, 21] on input "d2lZ8P08aEyU80tkprVP6vnZ" at bounding box center [179, 19] width 274 height 15
paste input "DcD1Chpk7a70KFMNVb3lO1K3"
type input "DcD1Chpk7a70KFMNVb3lO1K3"
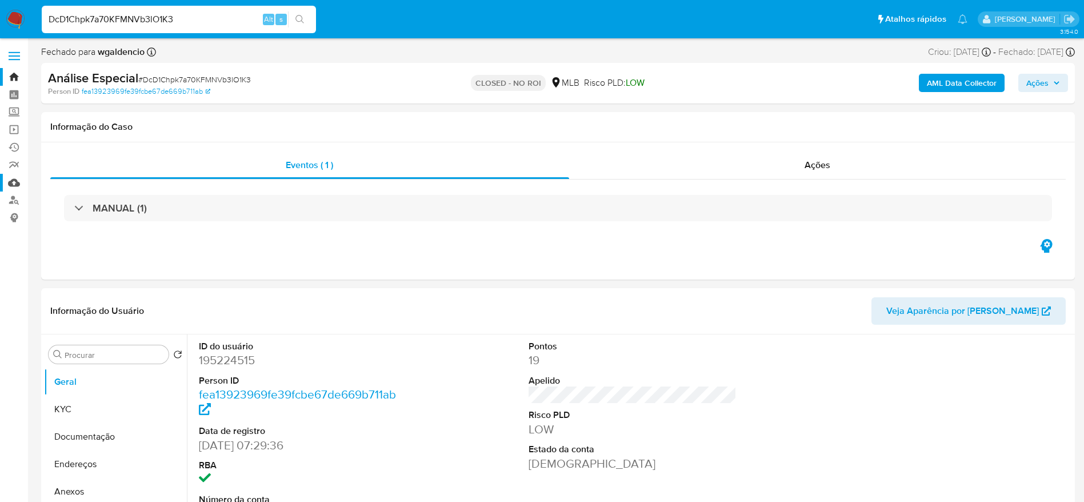
select select "10"
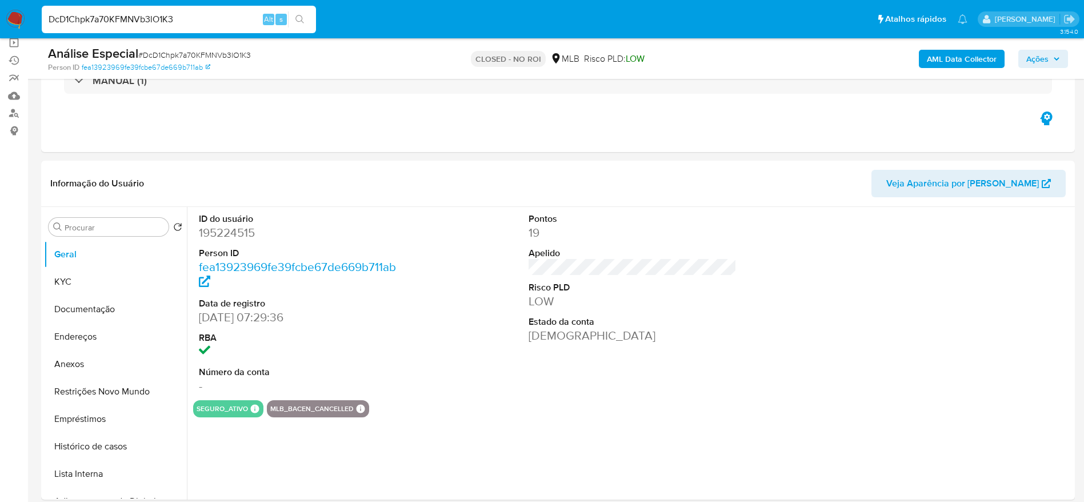
scroll to position [172, 0]
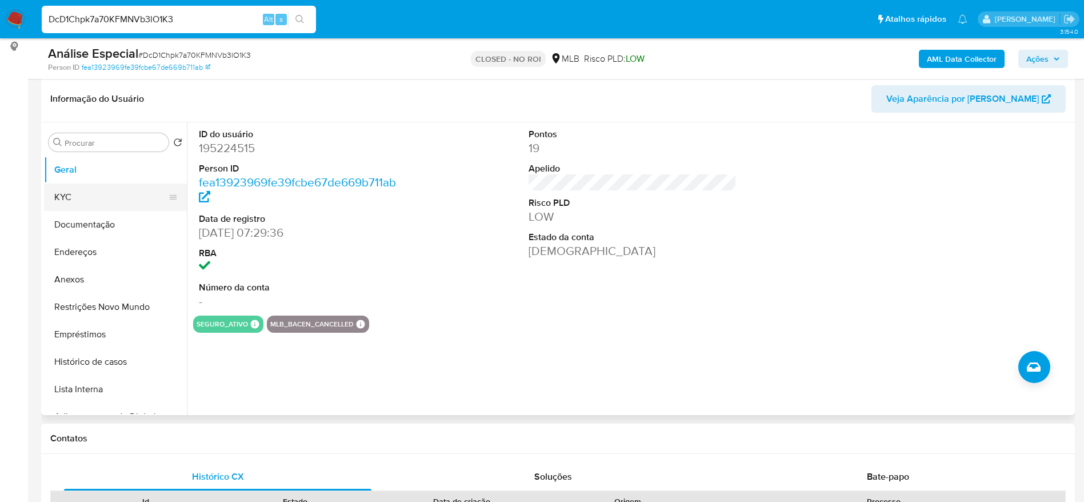
click at [68, 193] on button "KYC" at bounding box center [111, 197] width 134 height 27
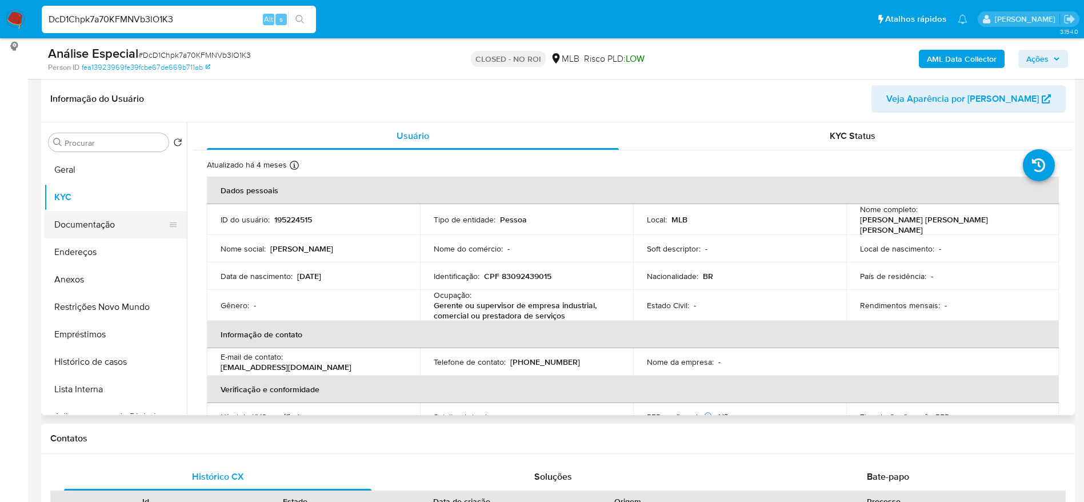
click at [70, 226] on button "Documentação" at bounding box center [111, 224] width 134 height 27
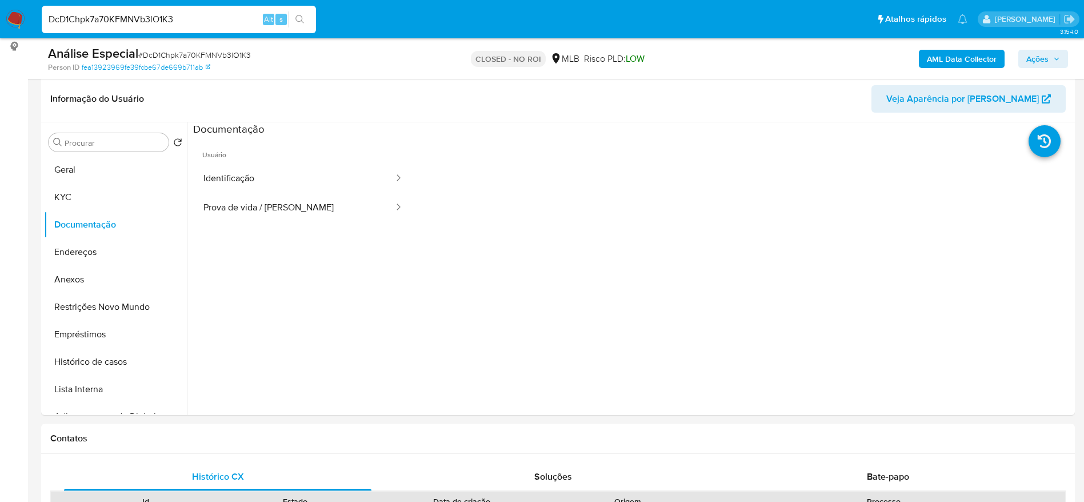
click at [222, 25] on input "DcD1Chpk7a70KFMNVb3lO1K3" at bounding box center [179, 19] width 274 height 15
paste input "EQFJ4ACabaX0KJbvX6FlpQqs"
type input "EQFJ4ACabaX0KJbvX6FlpQqs"
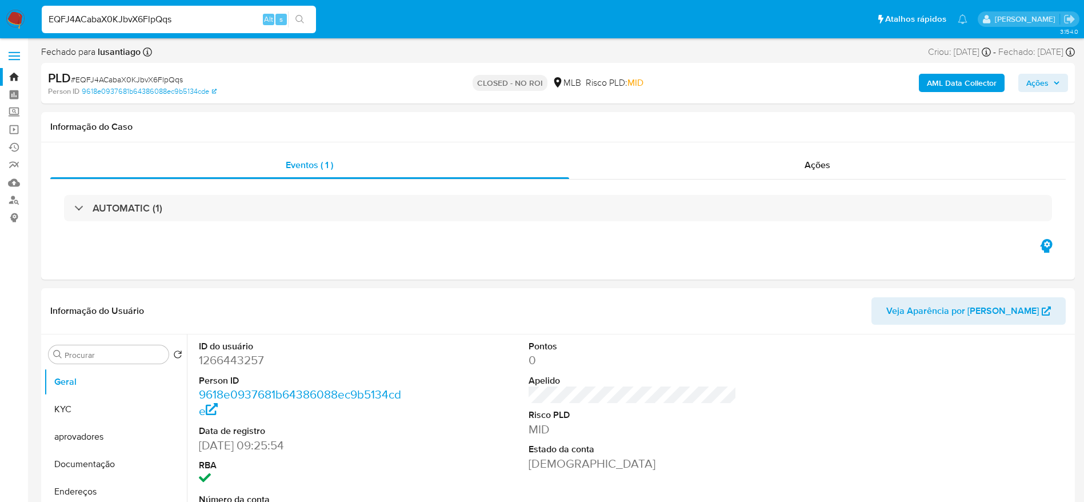
scroll to position [86, 0]
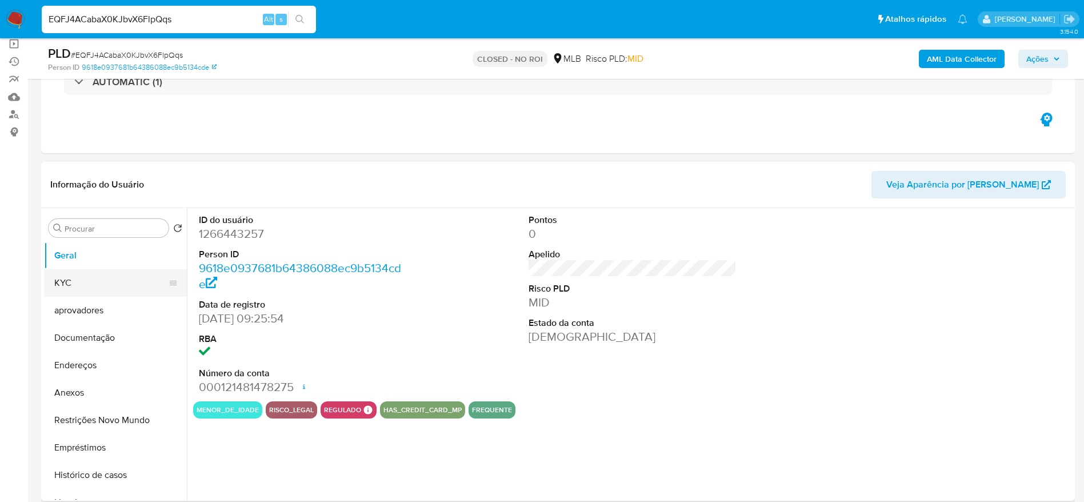
click at [90, 289] on button "KYC" at bounding box center [111, 282] width 134 height 27
select select "10"
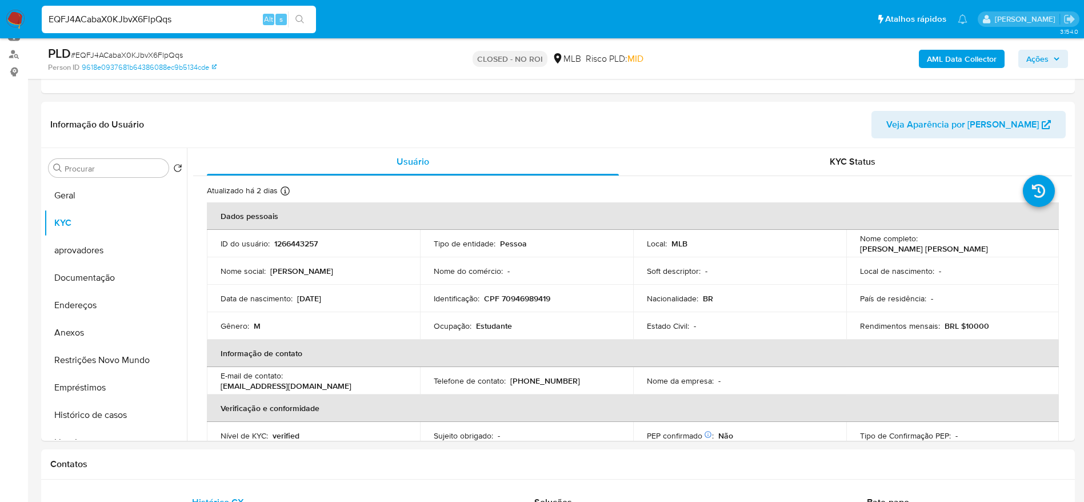
scroll to position [172, 0]
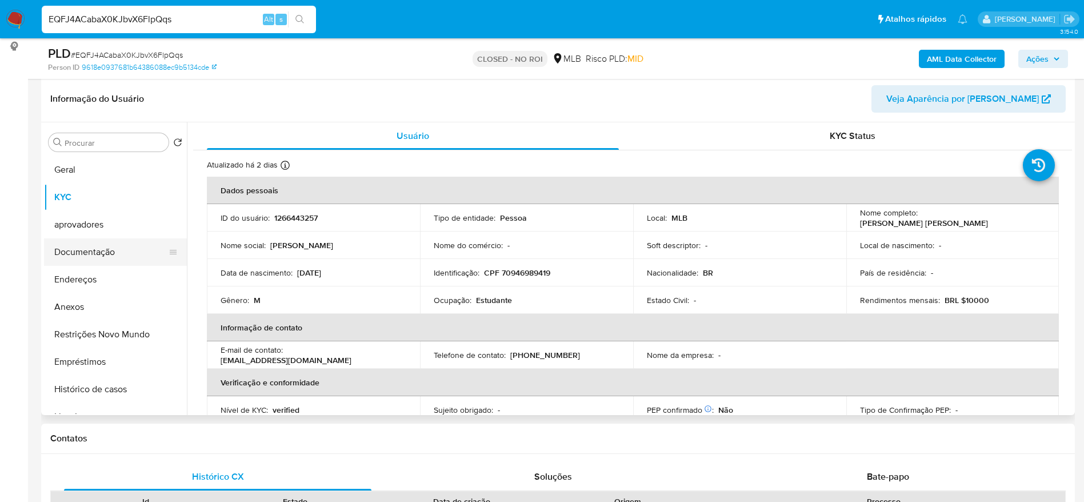
click at [85, 242] on button "Documentação" at bounding box center [111, 251] width 134 height 27
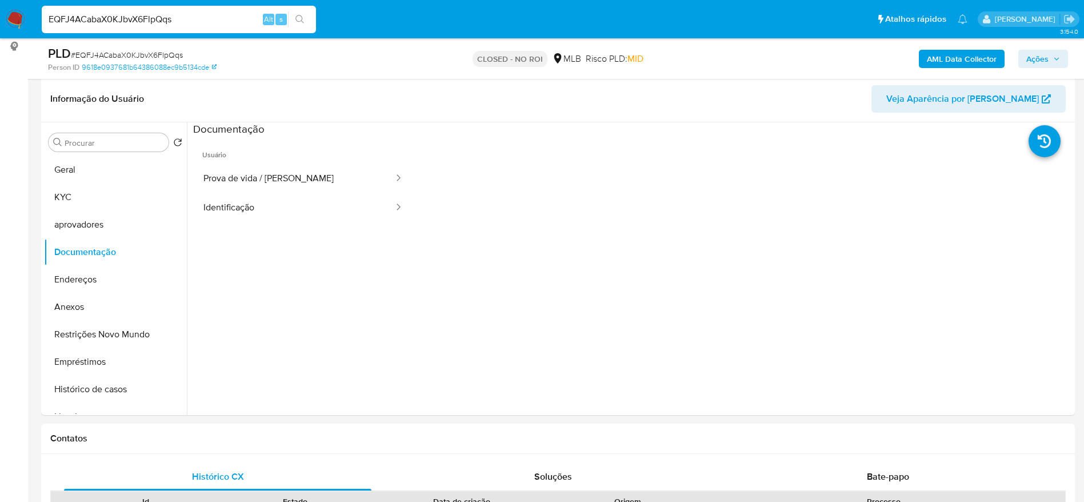
click at [176, 21] on input "EQFJ4ACabaX0KJbvX6FlpQqs" at bounding box center [179, 19] width 274 height 15
paste input "fDIbDfTAzaTA2ZGCqusUx5fl"
type input "fDIbDfTAzaTA2ZGCqusUx5fl"
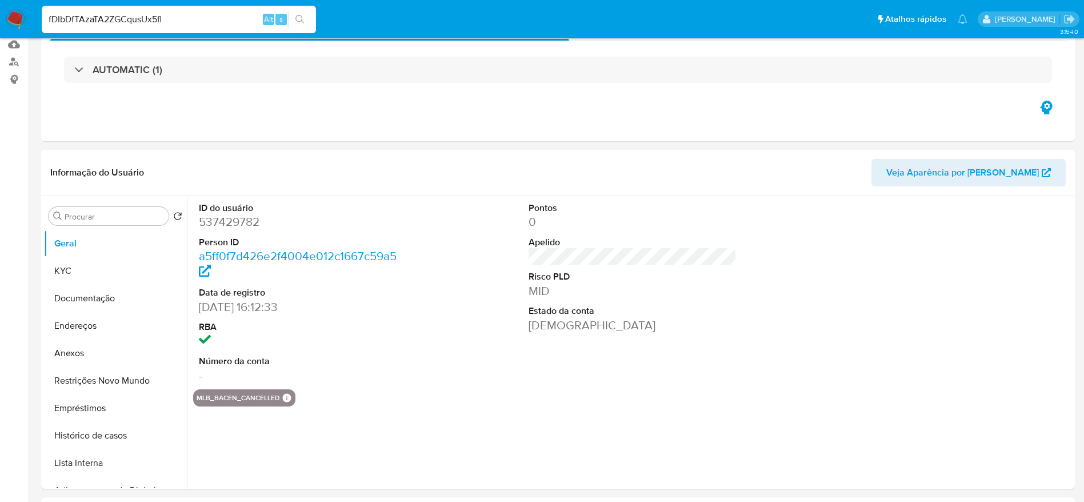
select select "10"
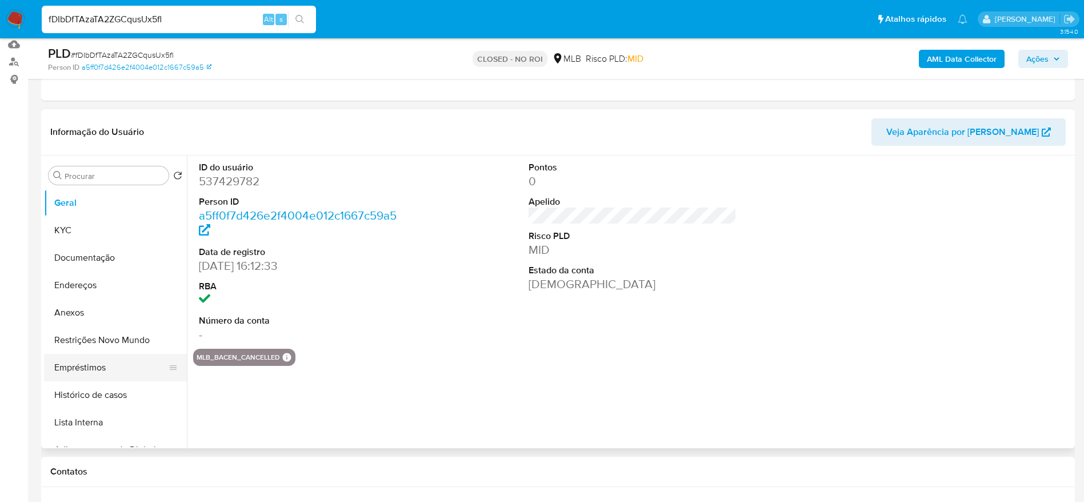
scroll to position [172, 0]
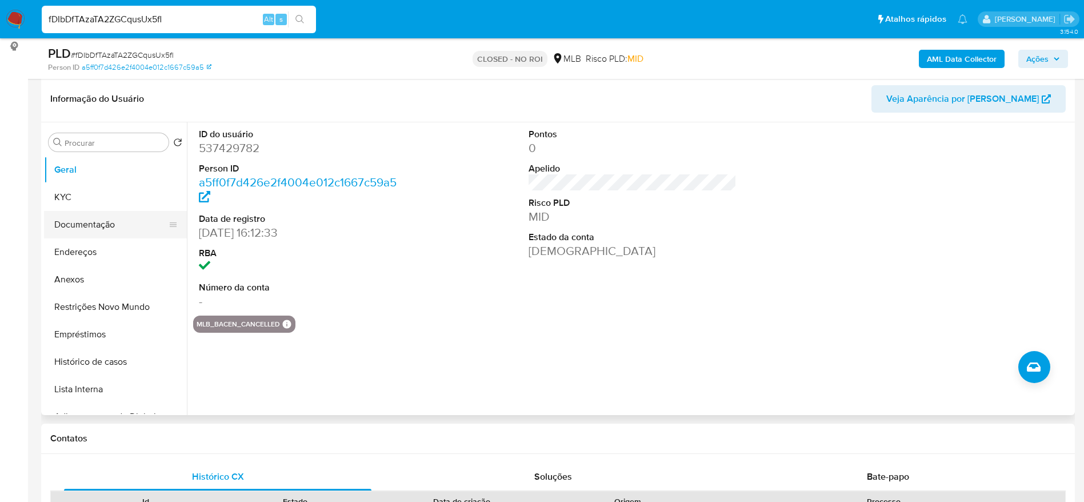
click at [84, 223] on button "Documentação" at bounding box center [111, 224] width 134 height 27
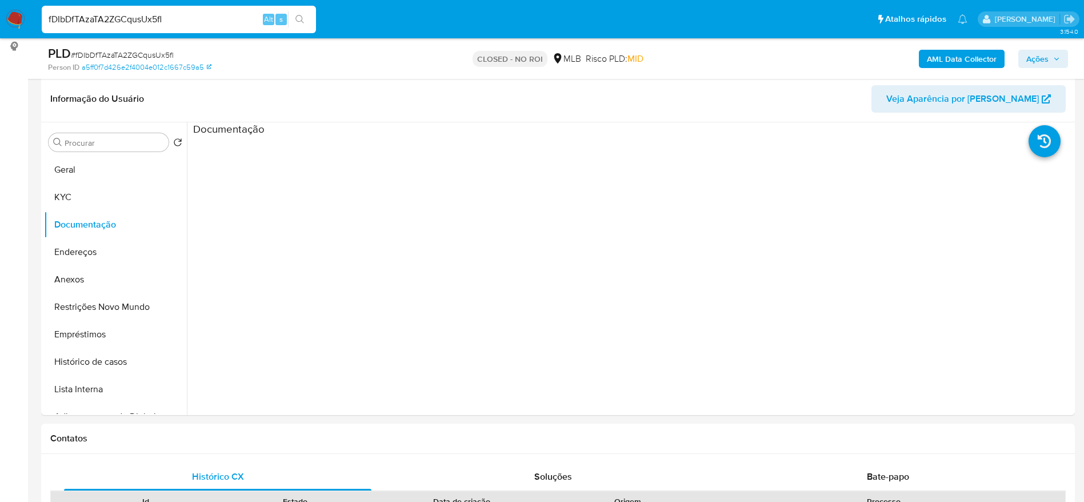
click at [120, 22] on input "fDIbDfTAzaTA2ZGCqusUx5fl" at bounding box center [179, 19] width 274 height 15
paste input "G6iHyKdMogxKves12bCZMneF"
type input "G6iHyKdMogxKves12bCZMneF"
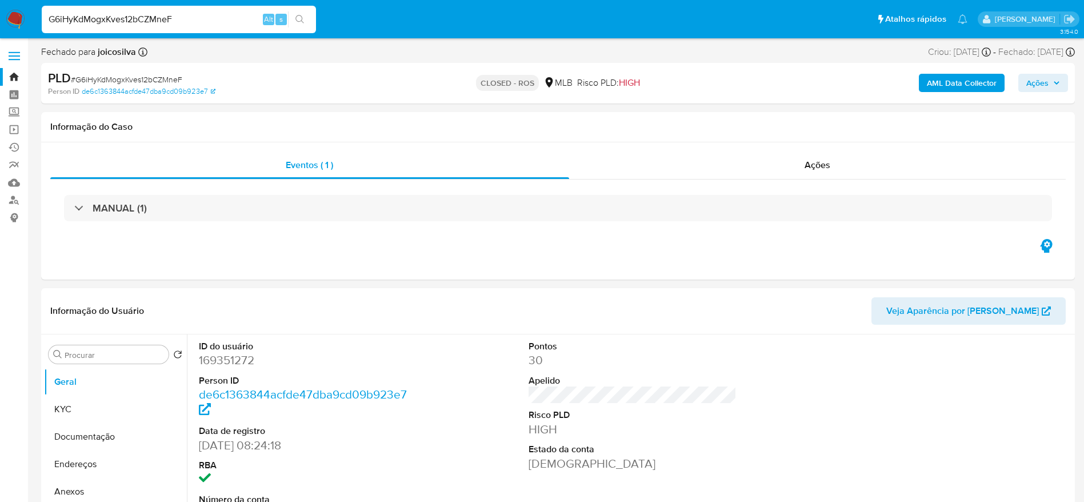
scroll to position [86, 0]
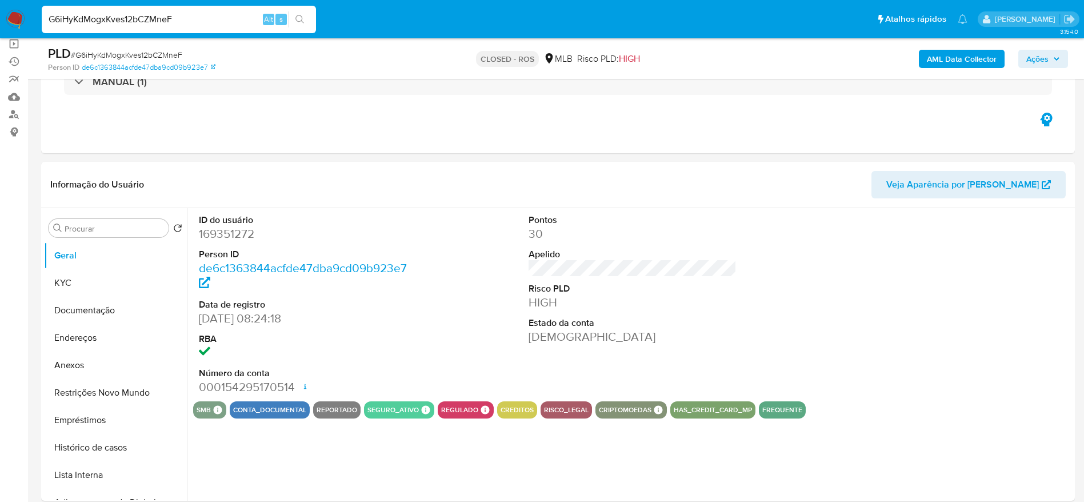
select select "10"
click at [66, 311] on button "Documentação" at bounding box center [111, 310] width 134 height 27
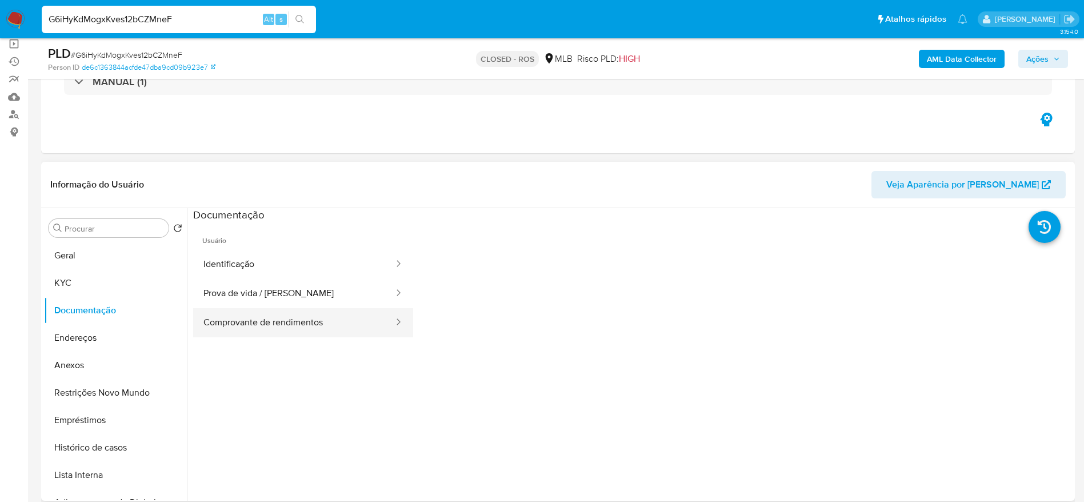
click at [294, 331] on button "Comprovante de rendimentos" at bounding box center [294, 322] width 202 height 29
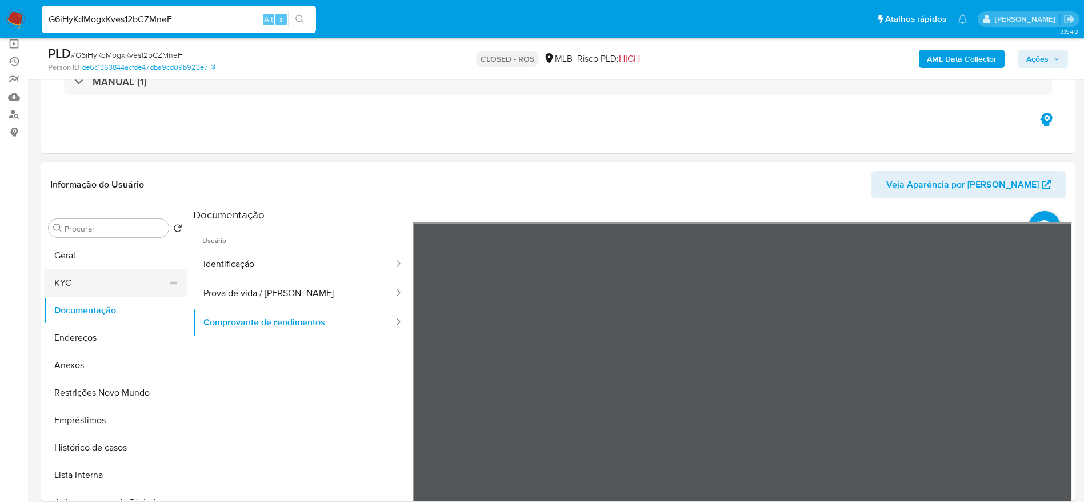
click at [69, 280] on button "KYC" at bounding box center [111, 282] width 134 height 27
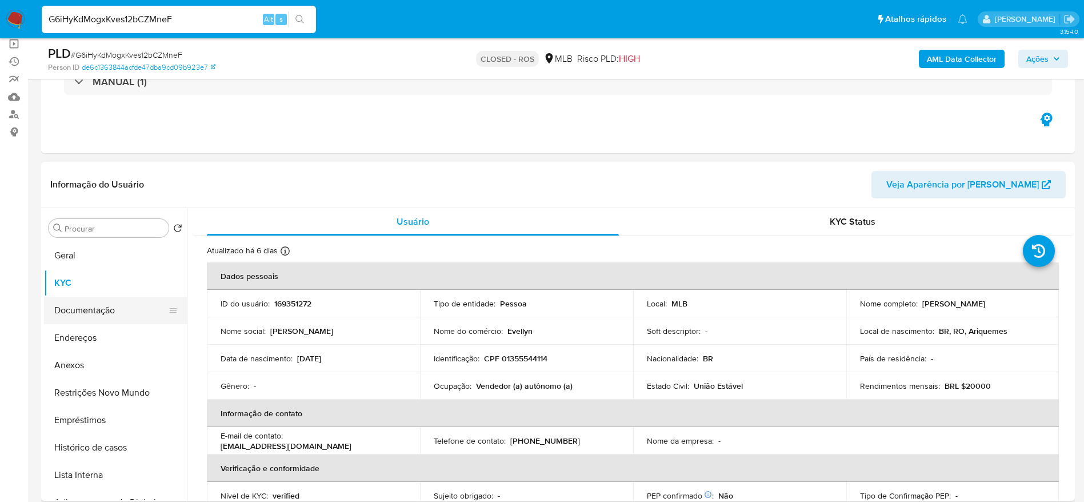
click at [63, 298] on button "Documentação" at bounding box center [111, 310] width 134 height 27
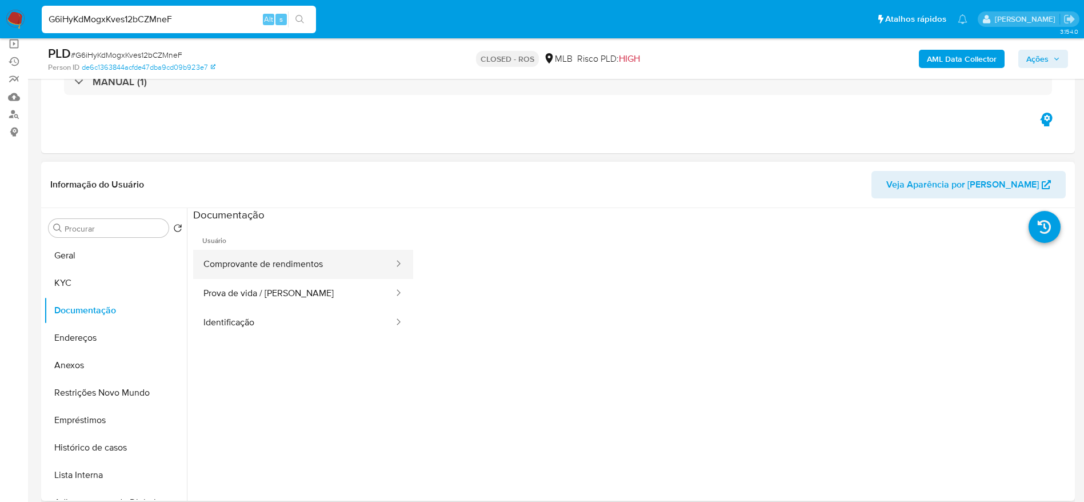
click at [252, 254] on button "Comprovante de rendimentos" at bounding box center [294, 264] width 202 height 29
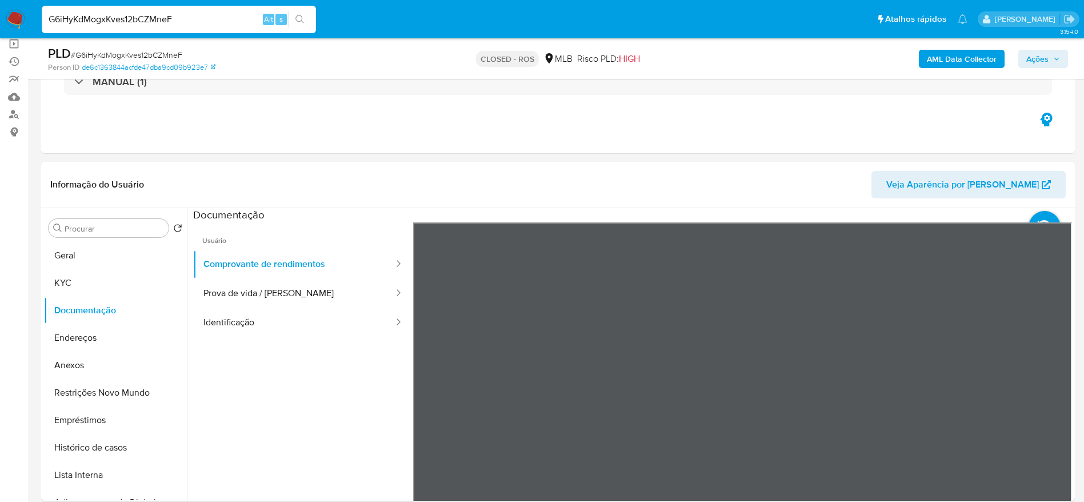
click at [156, 25] on input "G6iHyKdMogxKves12bCZMneF" at bounding box center [179, 19] width 274 height 15
paste input "gKC0wvaaZPEzZSSE7R23wxJ4"
type input "gKC0wvaaZPEzZSSE7R23wxJ4"
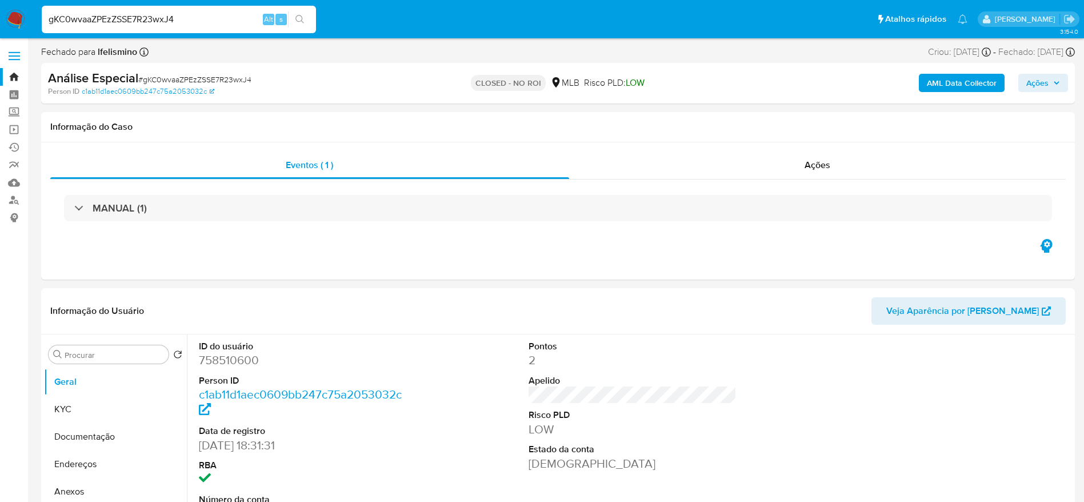
select select "10"
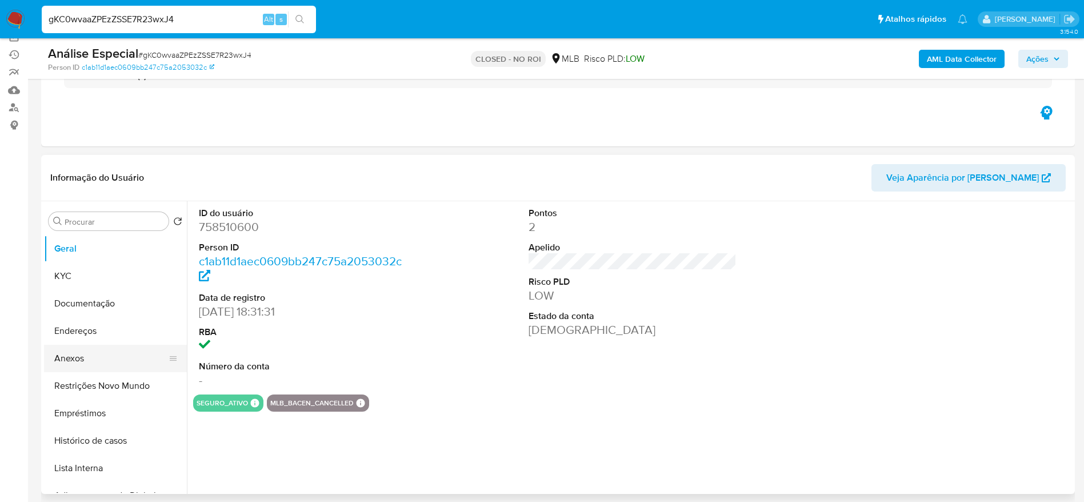
scroll to position [172, 0]
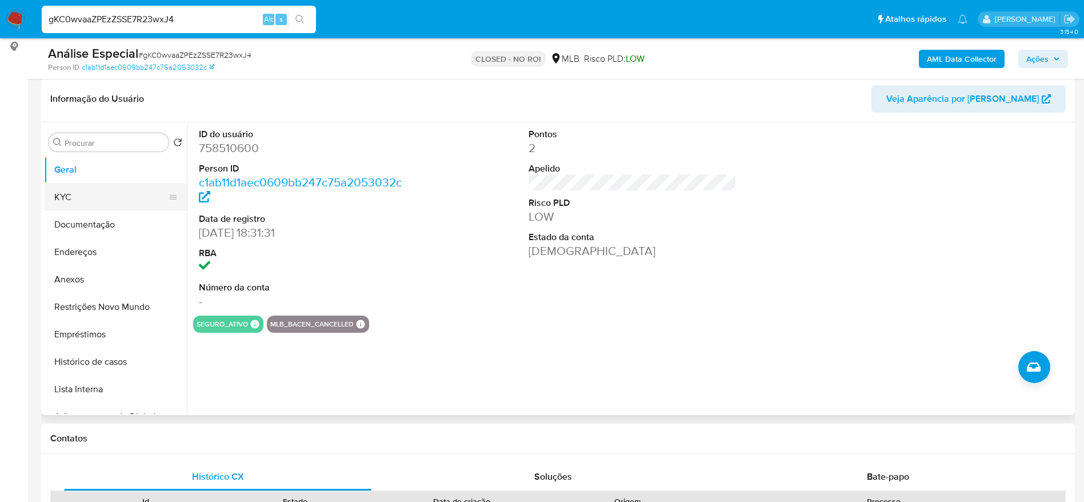
click at [73, 197] on button "KYC" at bounding box center [111, 197] width 134 height 27
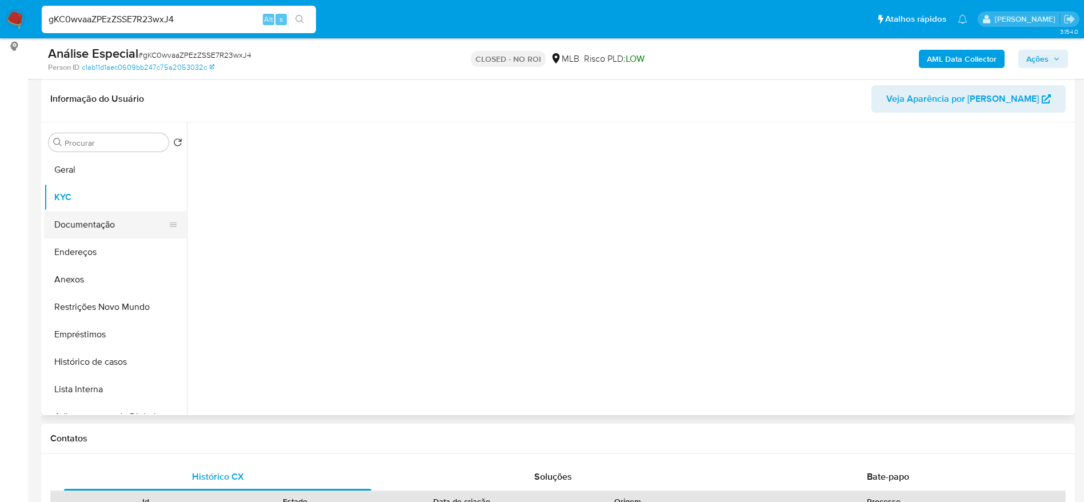
click at [86, 212] on button "Documentação" at bounding box center [111, 224] width 134 height 27
click at [70, 245] on button "Endereços" at bounding box center [111, 251] width 134 height 27
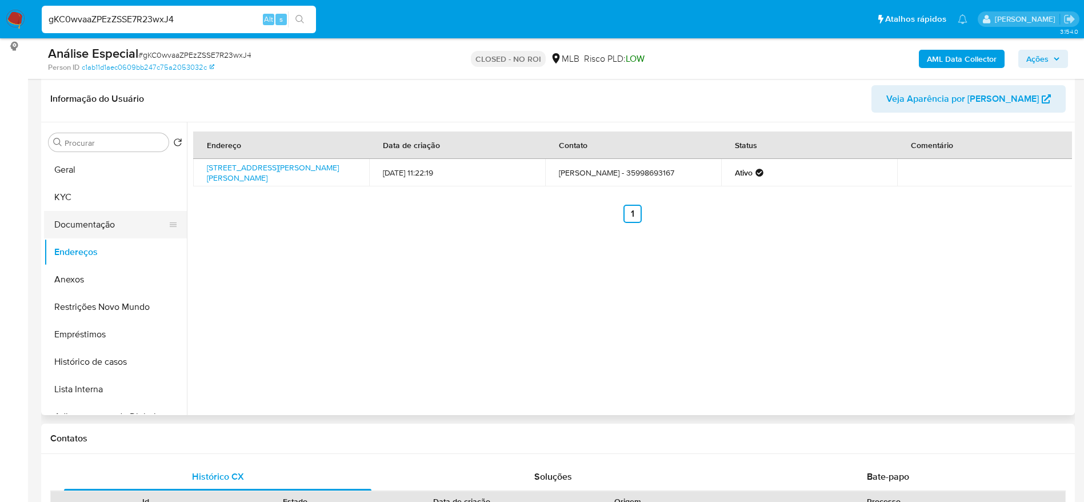
click at [82, 214] on button "Documentação" at bounding box center [111, 224] width 134 height 27
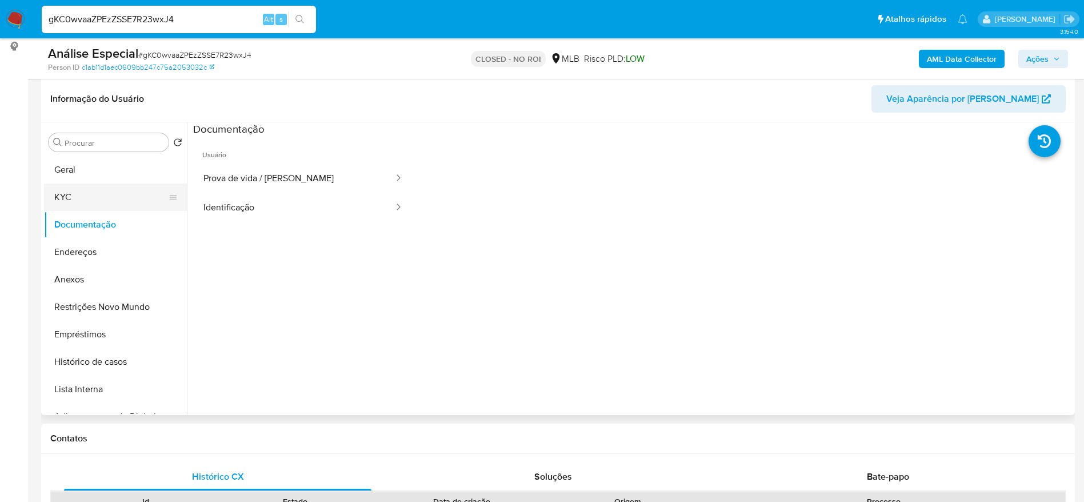
click at [119, 193] on button "KYC" at bounding box center [111, 197] width 134 height 27
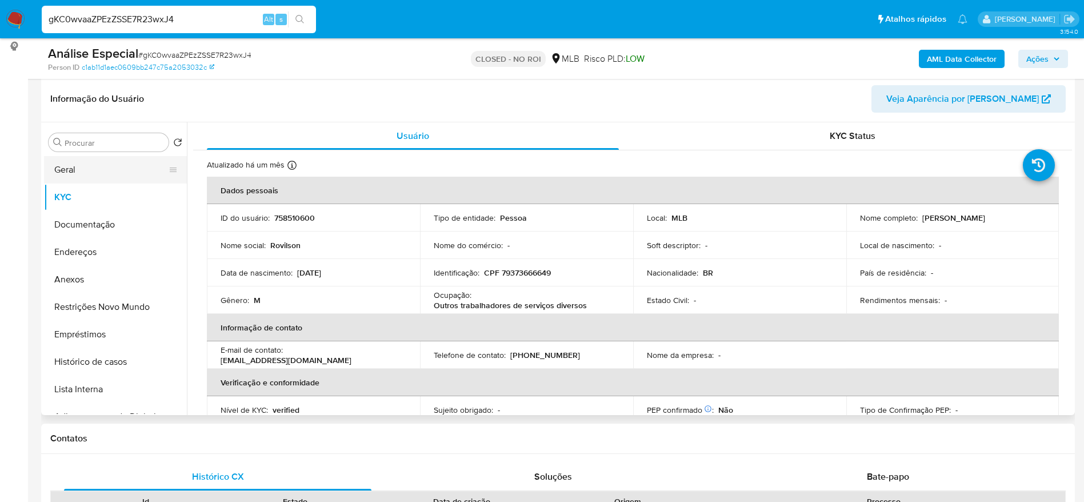
click at [93, 173] on button "Geral" at bounding box center [111, 169] width 134 height 27
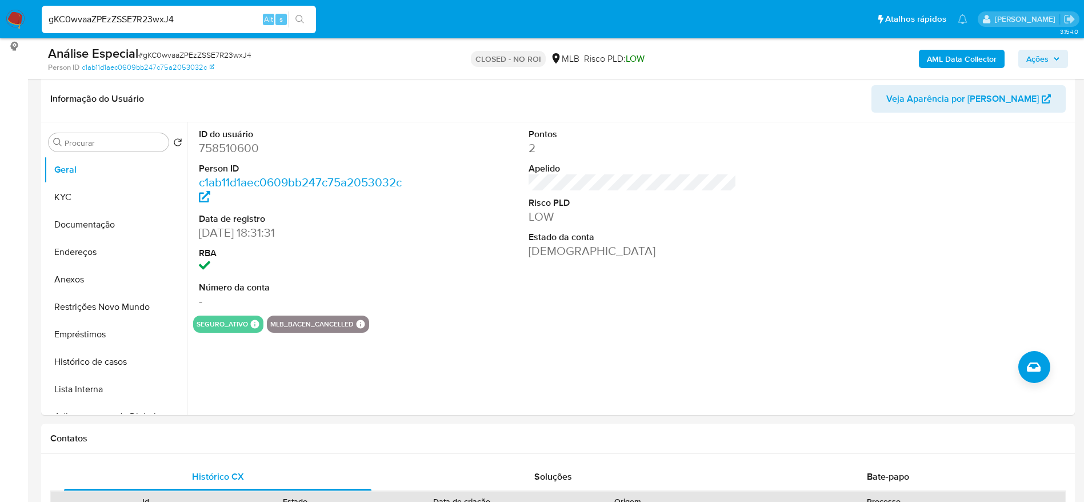
click at [182, 14] on input "gKC0wvaaZPEzZSSE7R23wxJ4" at bounding box center [179, 19] width 274 height 15
paste input "Gu4TDgvA0zY9dG0BynhW5lPa"
type input "Gu4TDgvA0zY9dG0BynhW5lPa"
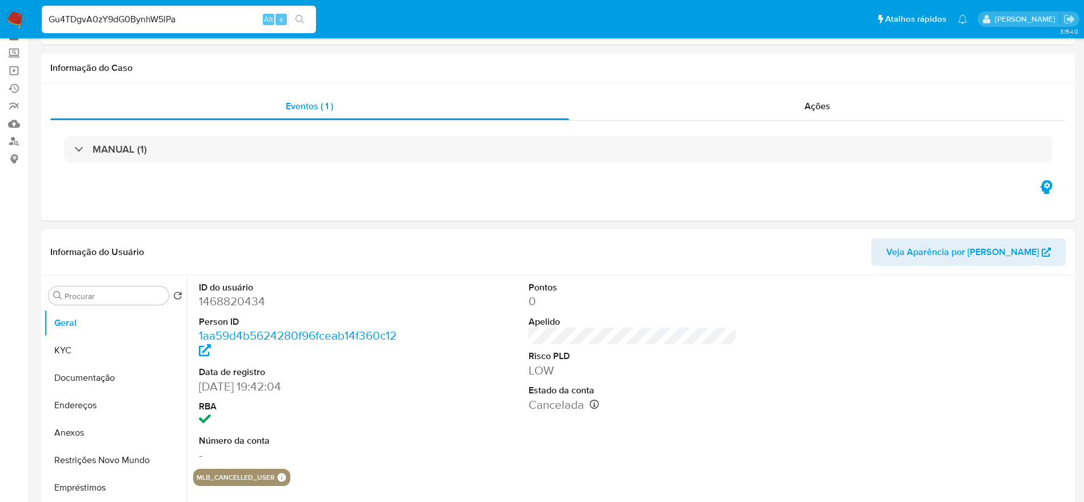
select select "10"
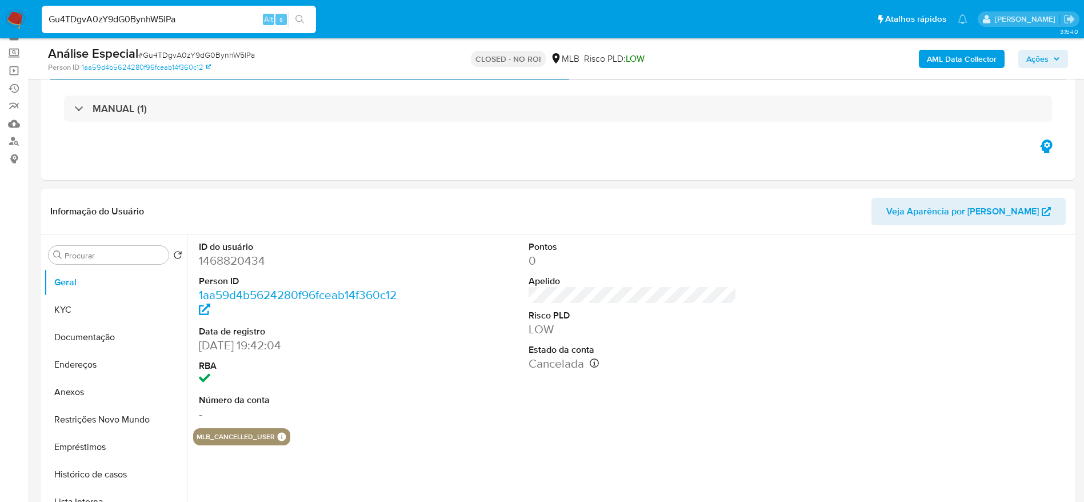
scroll to position [86, 0]
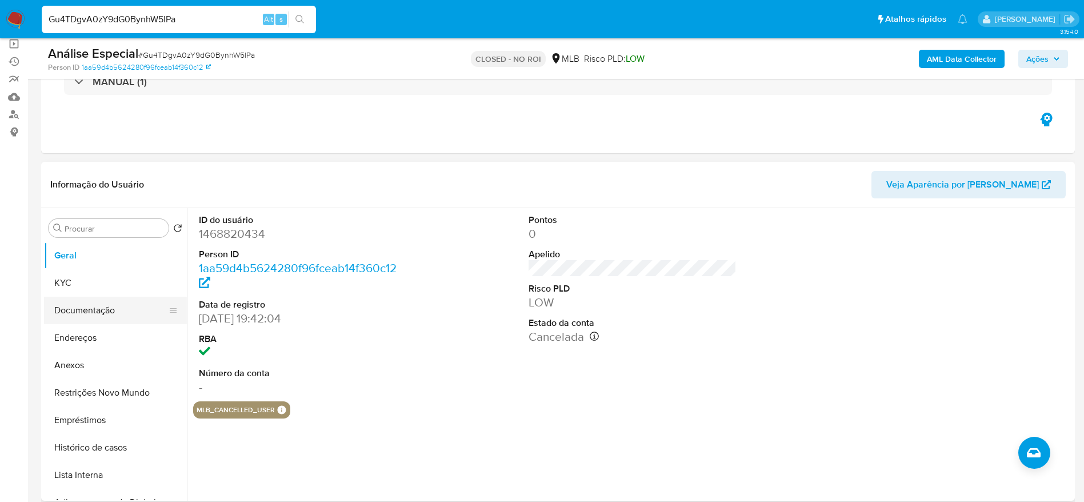
click at [79, 302] on button "Documentação" at bounding box center [111, 310] width 134 height 27
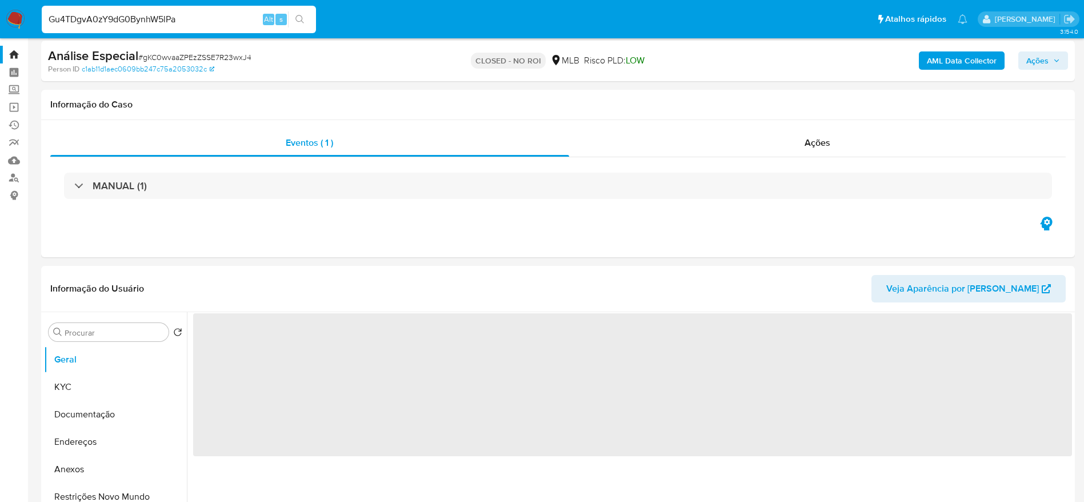
scroll to position [86, 0]
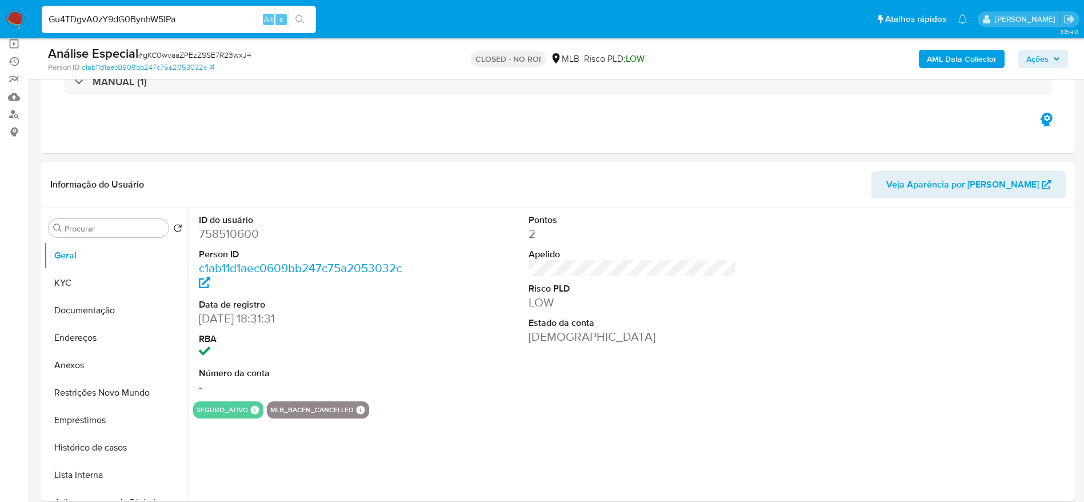
select select "10"
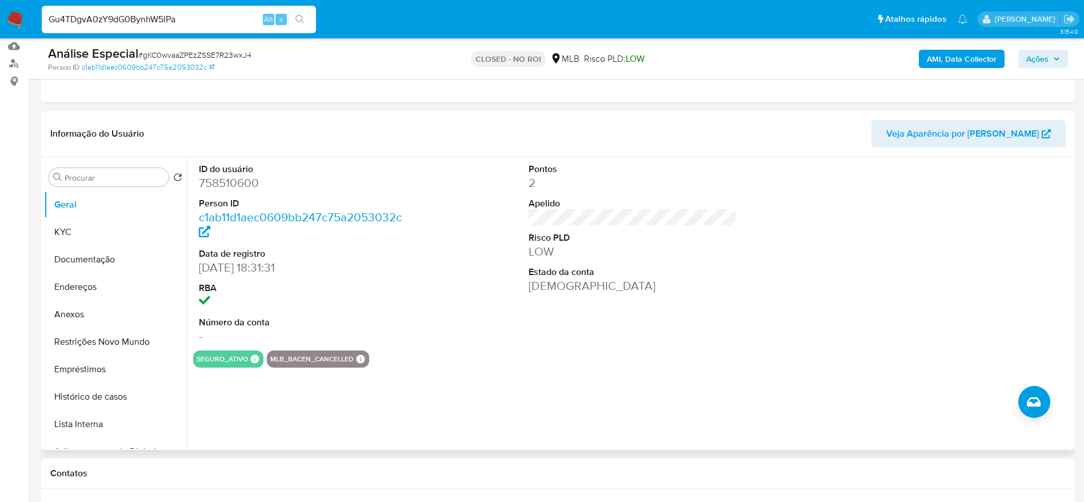
scroll to position [172, 0]
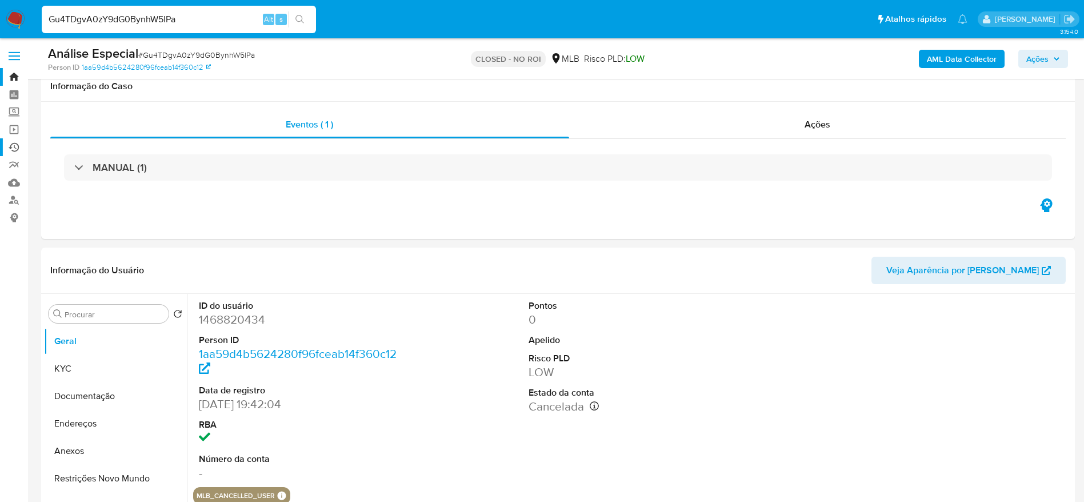
scroll to position [172, 0]
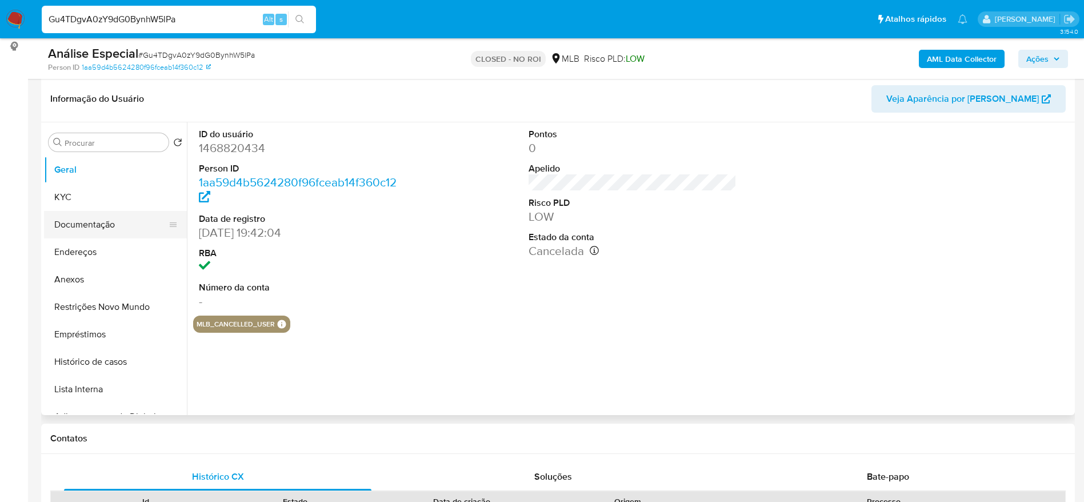
select select "10"
click at [79, 218] on button "Documentação" at bounding box center [111, 224] width 134 height 27
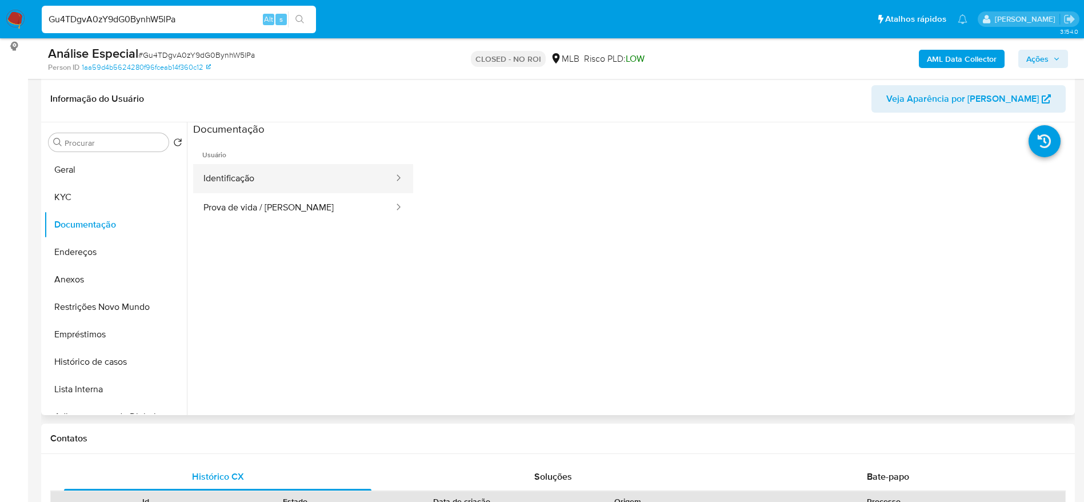
click at [290, 177] on button "Identificação" at bounding box center [294, 178] width 202 height 29
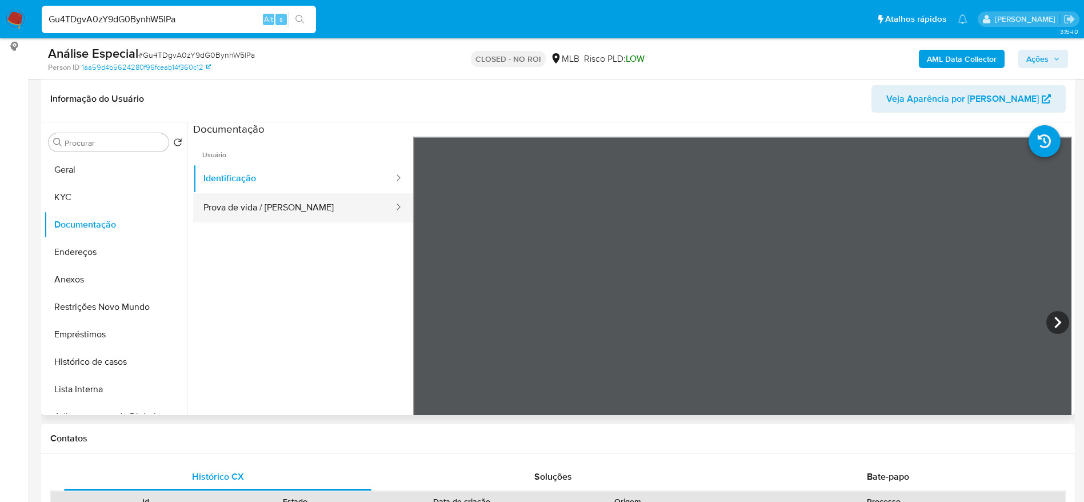
click at [280, 212] on button "Prova de vida / Selfie" at bounding box center [294, 207] width 202 height 29
click at [199, 16] on input "Gu4TDgvA0zY9dG0BynhW5lPa" at bounding box center [179, 19] width 274 height 15
paste input "H18zjwjROPOR2OP5CB2oU9MN"
type input "H18zjwjROPOR2OP5CB2oU9MN"
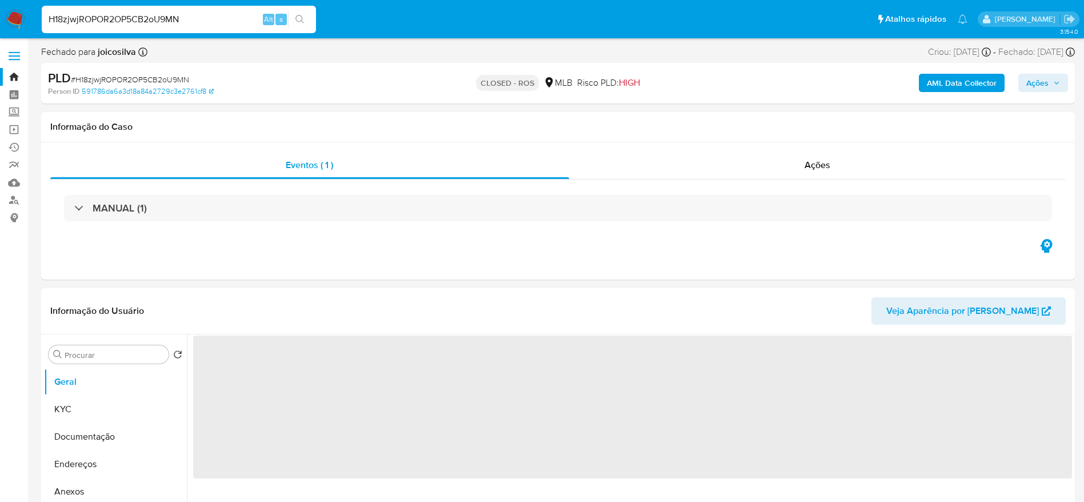
scroll to position [86, 0]
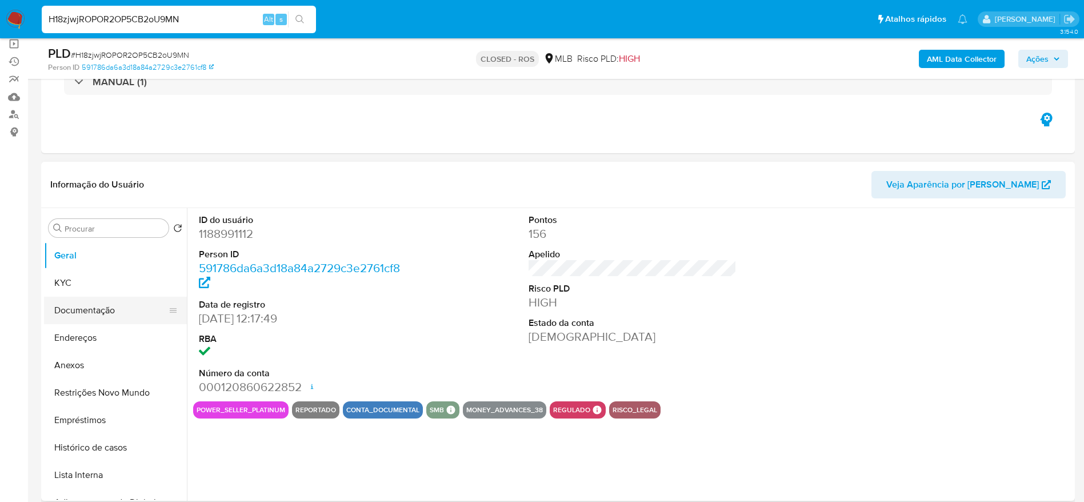
click at [80, 312] on button "Documentação" at bounding box center [111, 310] width 134 height 27
select select "10"
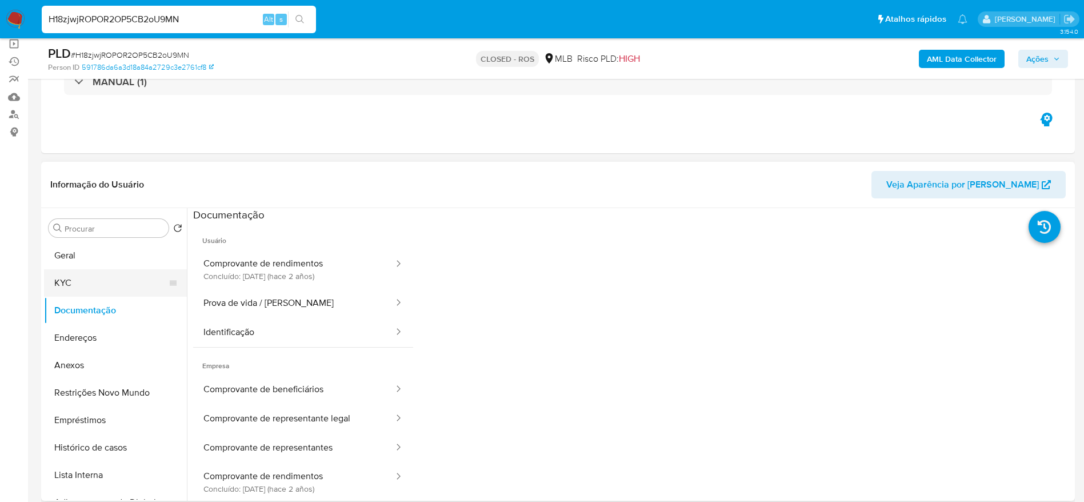
click at [67, 284] on button "KYC" at bounding box center [111, 282] width 134 height 27
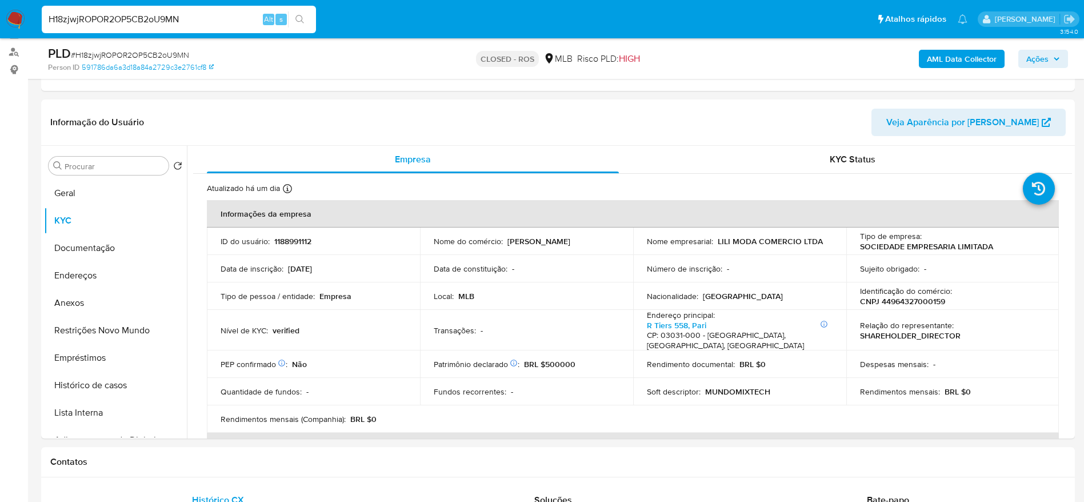
scroll to position [172, 0]
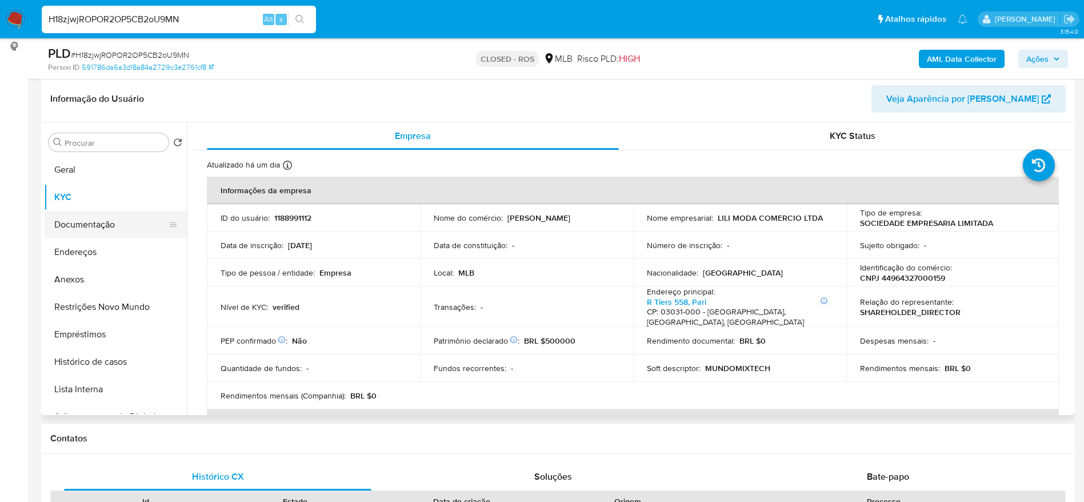
click at [89, 222] on button "Documentação" at bounding box center [111, 224] width 134 height 27
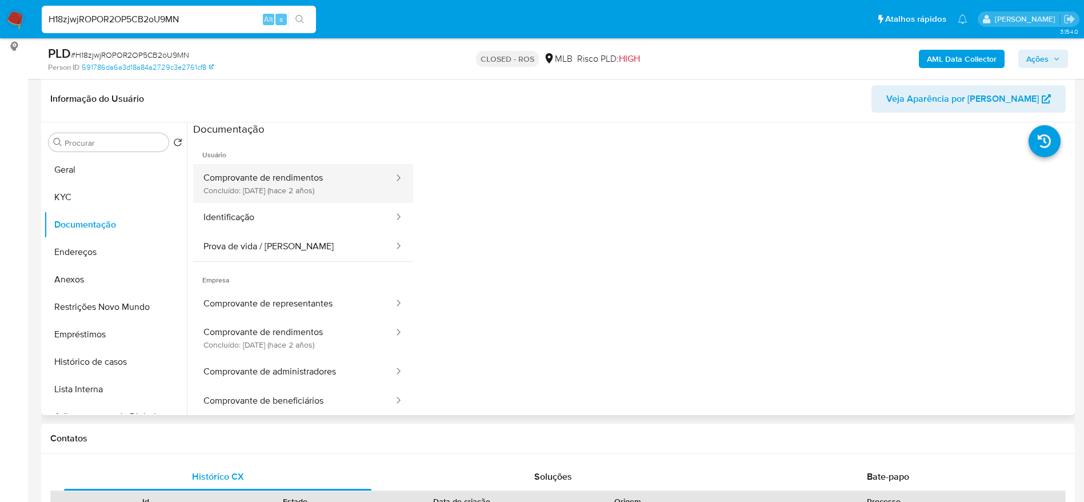
click at [291, 185] on button "Comprovante de rendimentos Concluído: 14/06/2023 (hace 2 años)" at bounding box center [294, 183] width 202 height 39
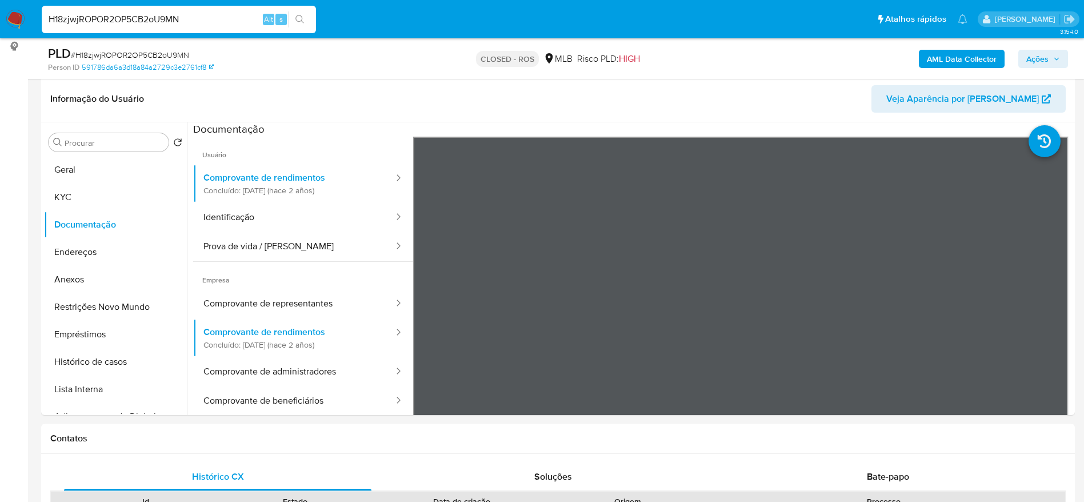
click at [162, 23] on input "H18zjwjROPOR2OP5CB2oU9MN" at bounding box center [179, 19] width 274 height 15
click at [166, 11] on div "H18zjwjROPOR2OP5CB2oU9MN Alt s" at bounding box center [179, 19] width 274 height 27
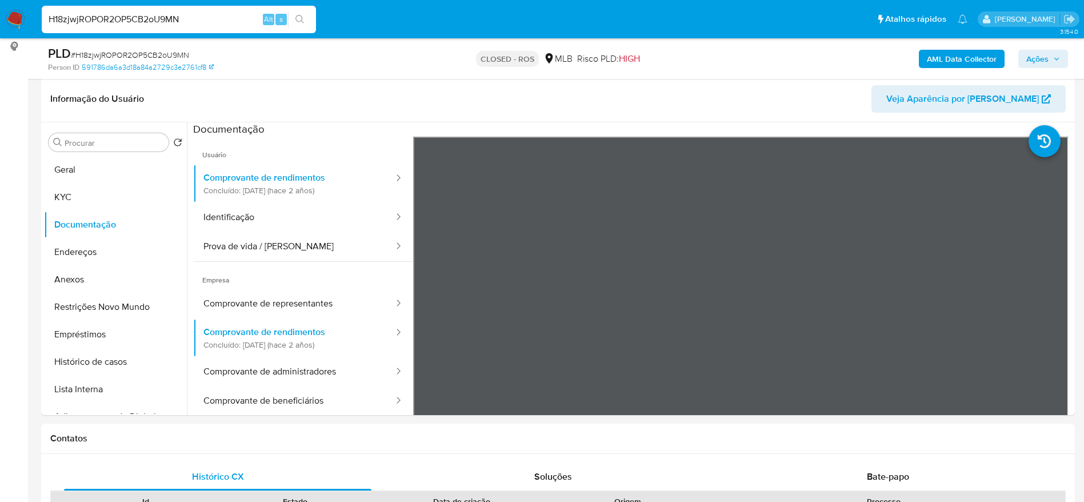
click at [172, 17] on input "H18zjwjROPOR2OP5CB2oU9MN" at bounding box center [179, 19] width 274 height 15
paste input "i7lWbS2LP2nCFyC9MmlP86hi"
type input "i7lWbS2LP2nCFyC9MmlP86hi"
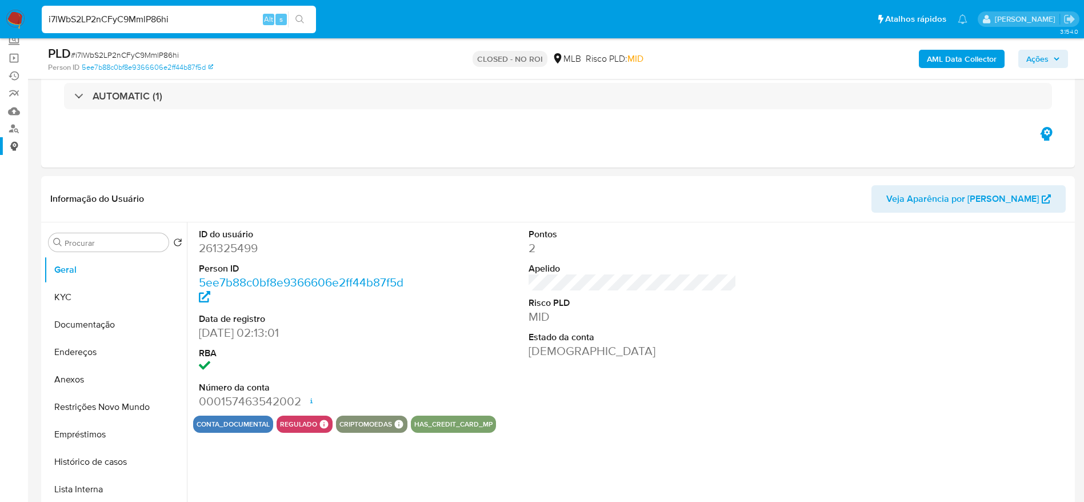
scroll to position [172, 0]
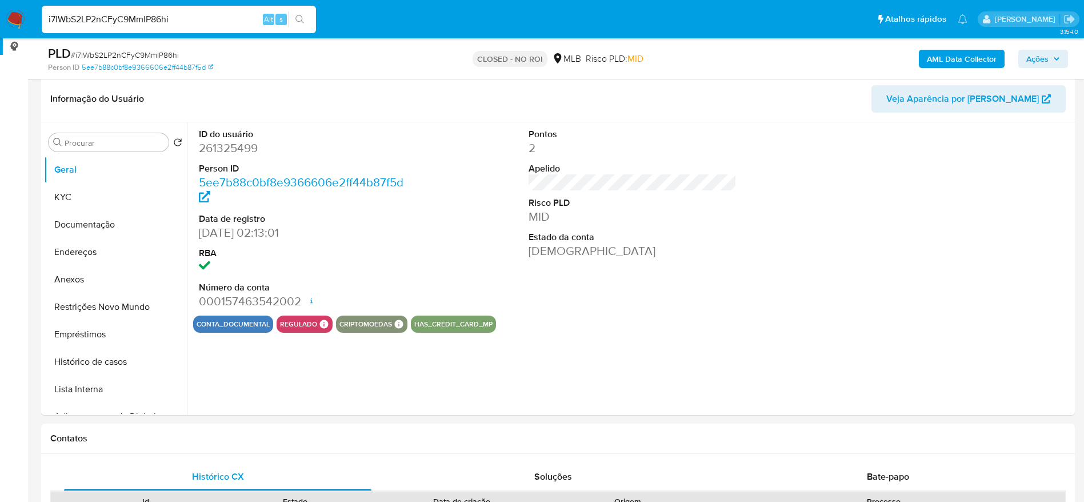
select select "10"
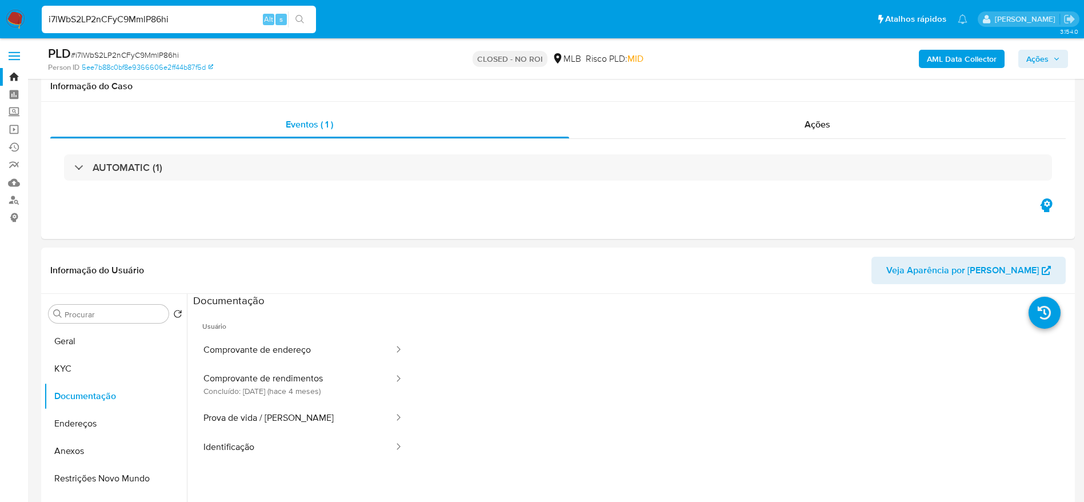
select select "10"
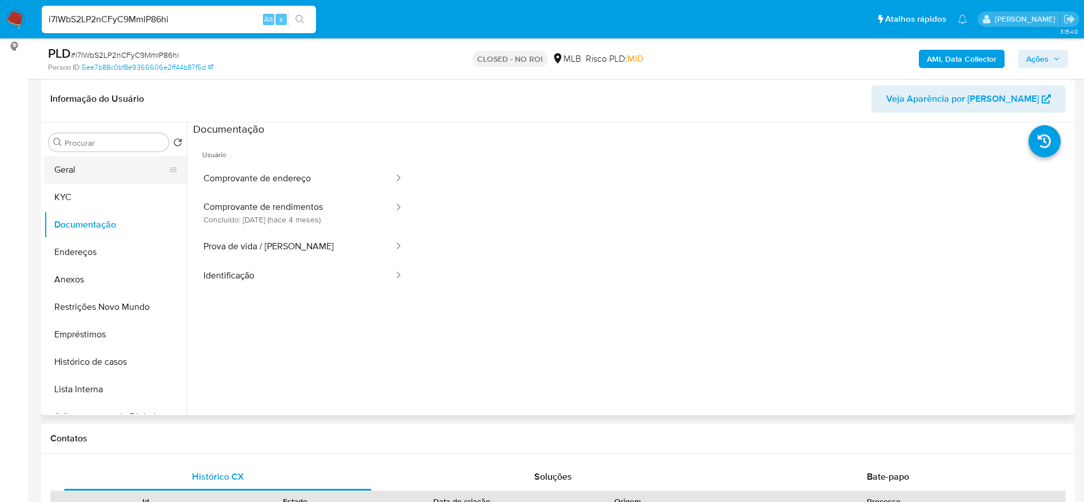
click at [56, 177] on button "Geral" at bounding box center [111, 169] width 134 height 27
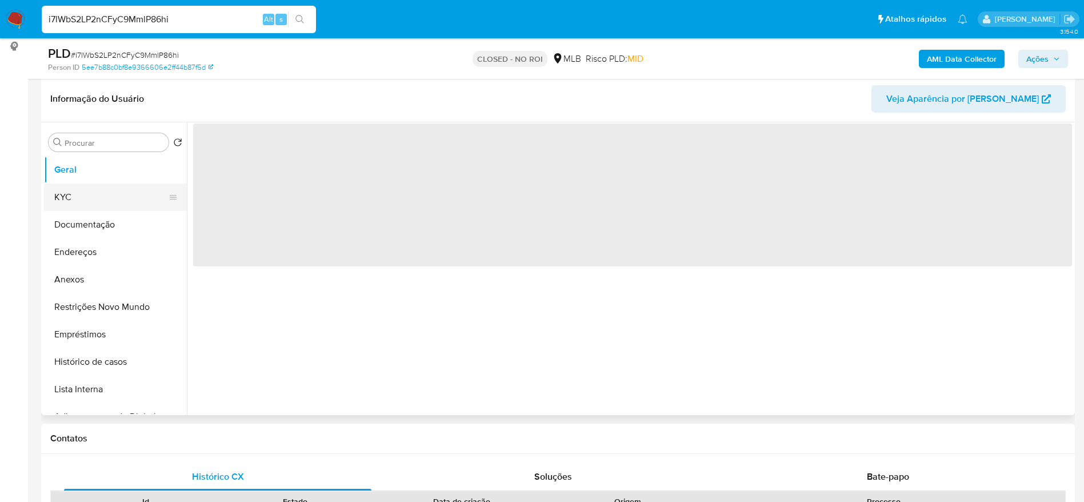
click at [63, 193] on button "KYC" at bounding box center [111, 197] width 134 height 27
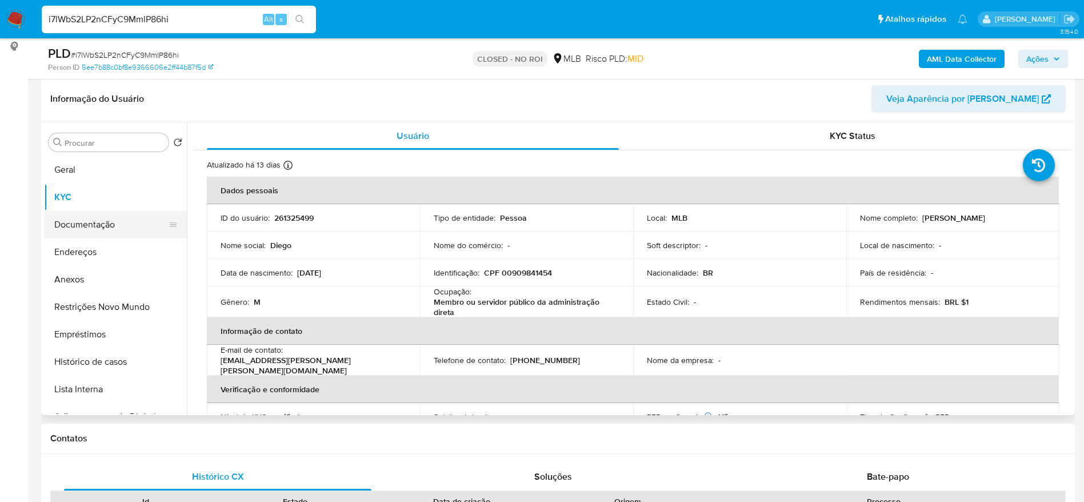
click at [75, 224] on button "Documentação" at bounding box center [111, 224] width 134 height 27
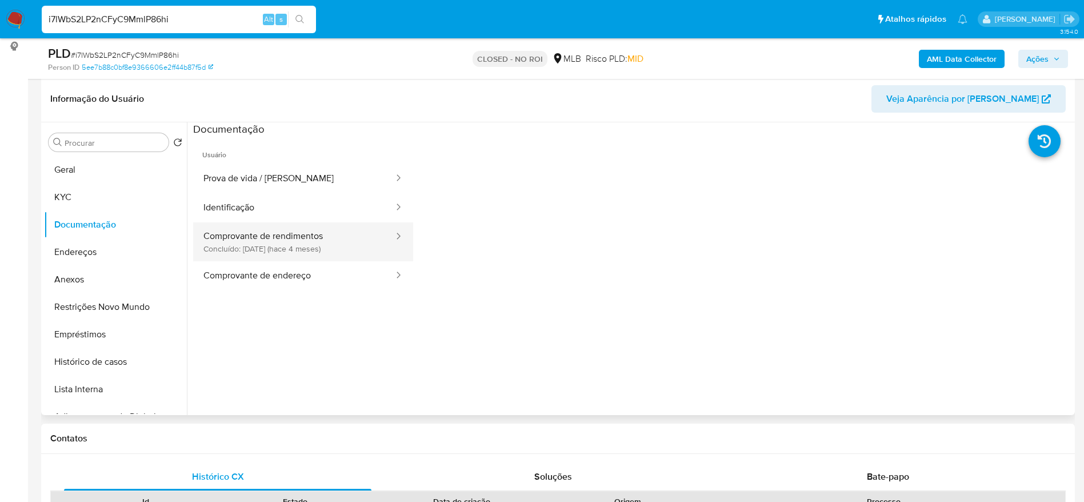
click at [276, 232] on button "Comprovante de rendimentos Concluído: 29/04/2025 (hace 4 meses)" at bounding box center [294, 241] width 202 height 39
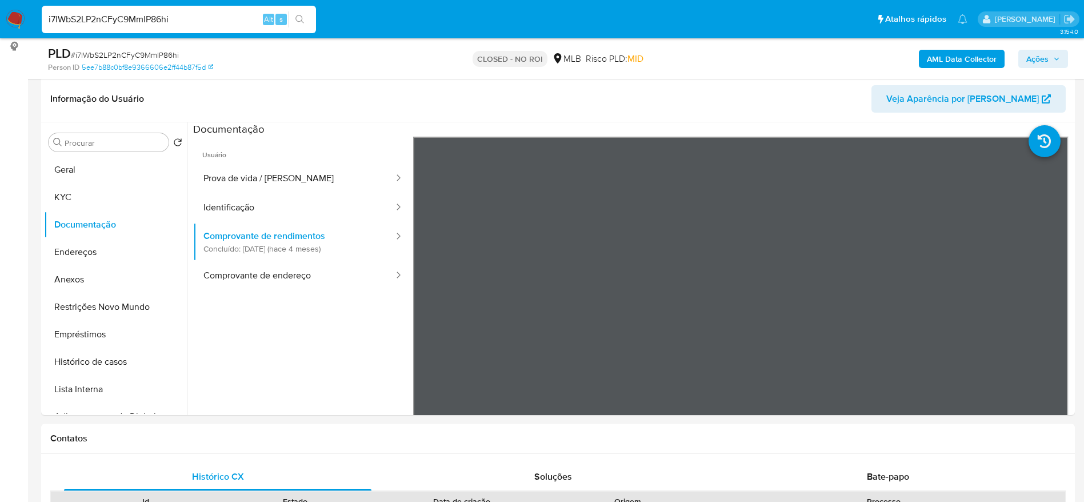
click at [174, 17] on input "i7lWbS2LP2nCFyC9MmlP86hi" at bounding box center [179, 19] width 274 height 15
paste input "J3LOZKov5VtFIZdtGWz7qITJ"
type input "J3LOZKov5VtFIZdtGWz7qITJ"
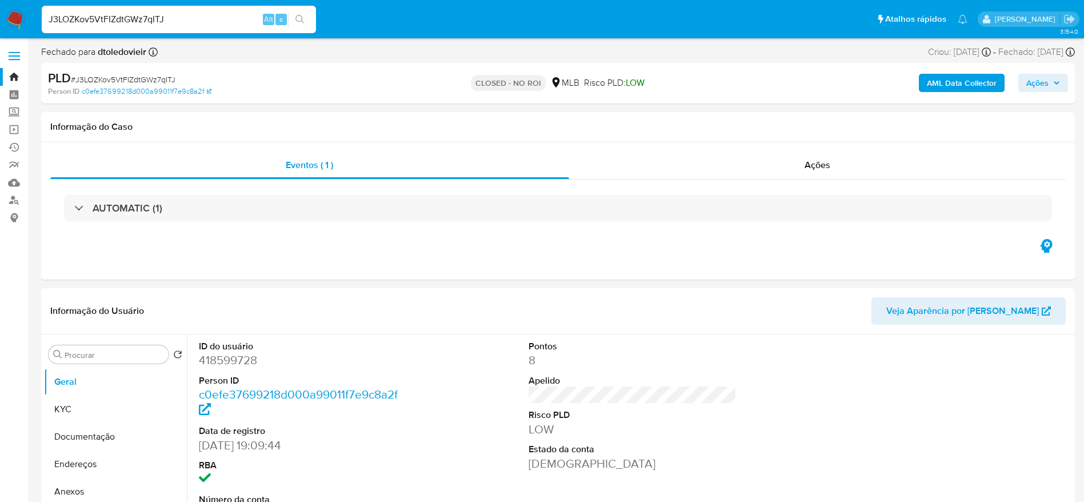
select select "10"
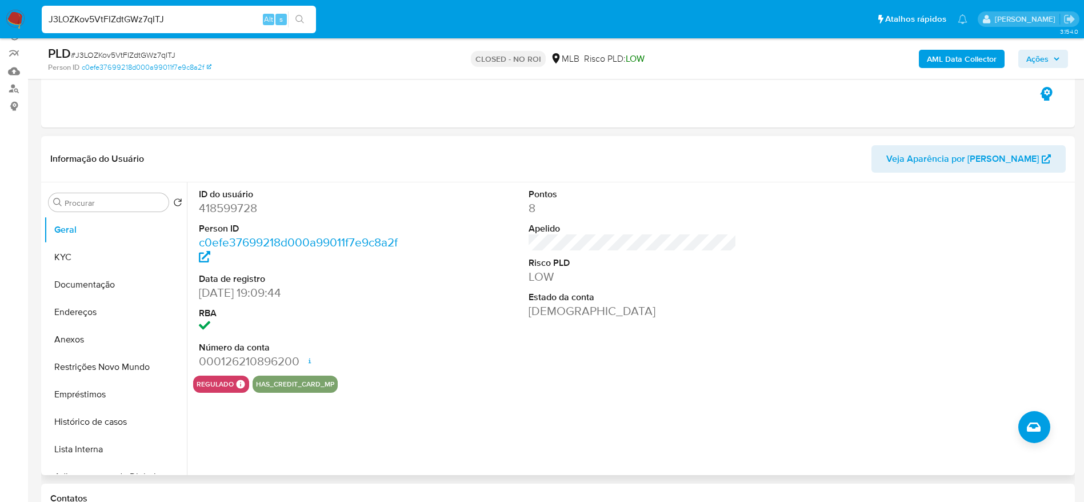
scroll to position [172, 0]
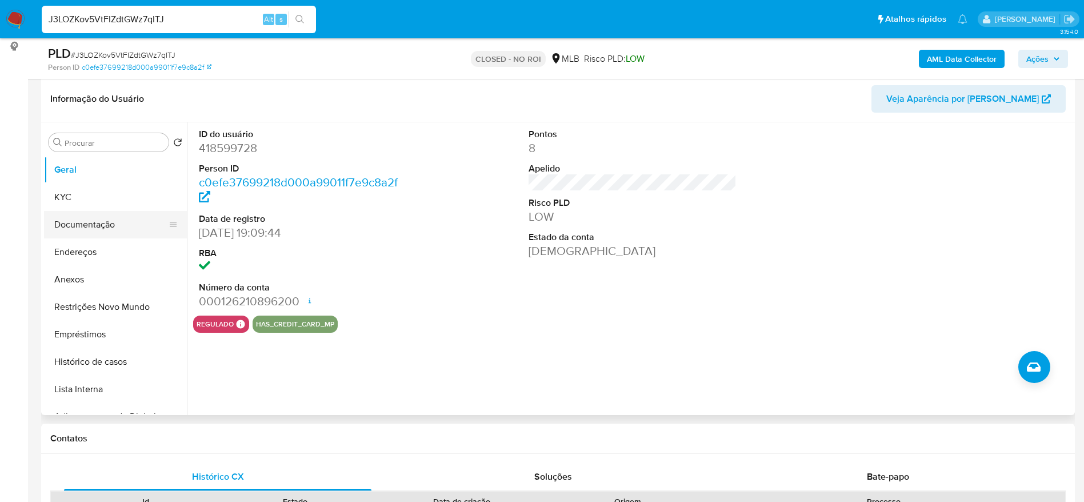
click at [86, 214] on button "Documentação" at bounding box center [111, 224] width 134 height 27
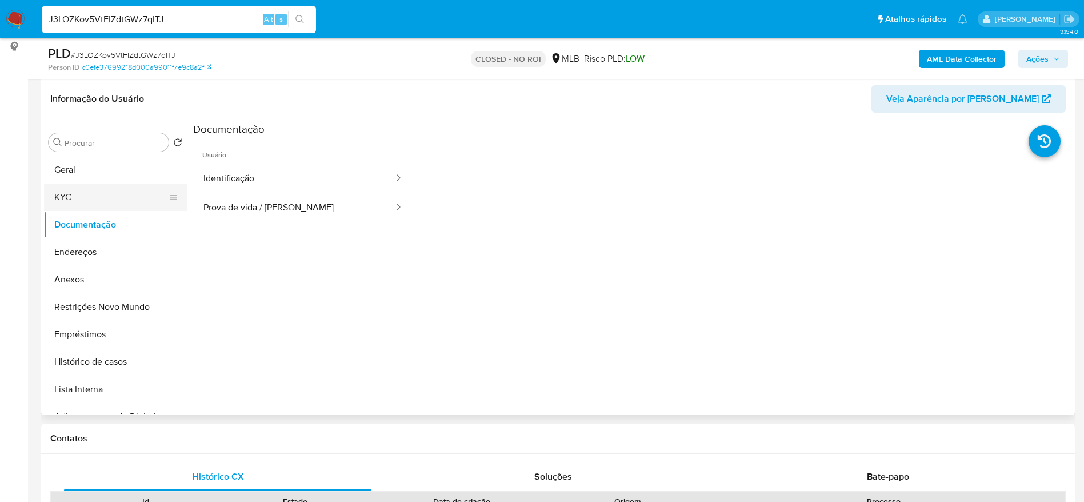
click at [83, 193] on button "KYC" at bounding box center [111, 197] width 134 height 27
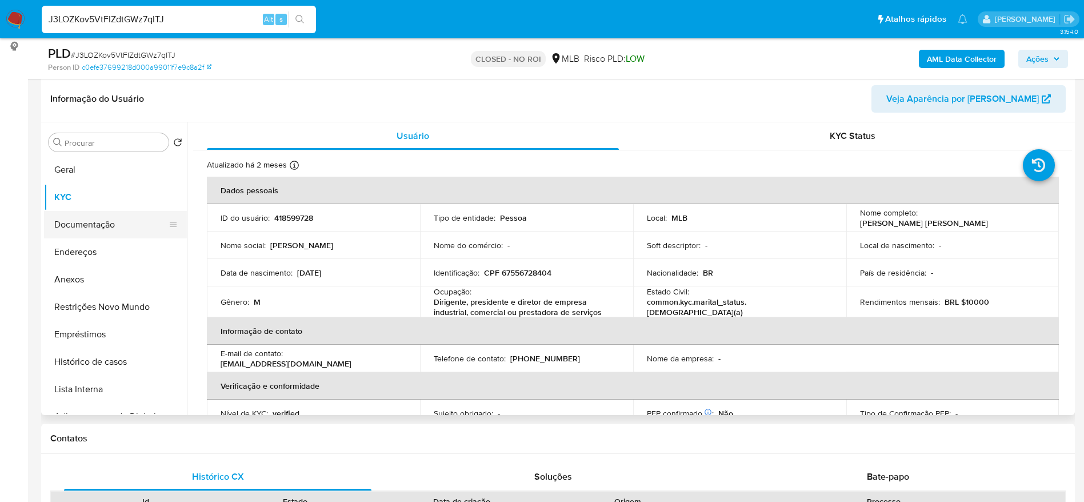
click at [100, 230] on button "Documentação" at bounding box center [111, 224] width 134 height 27
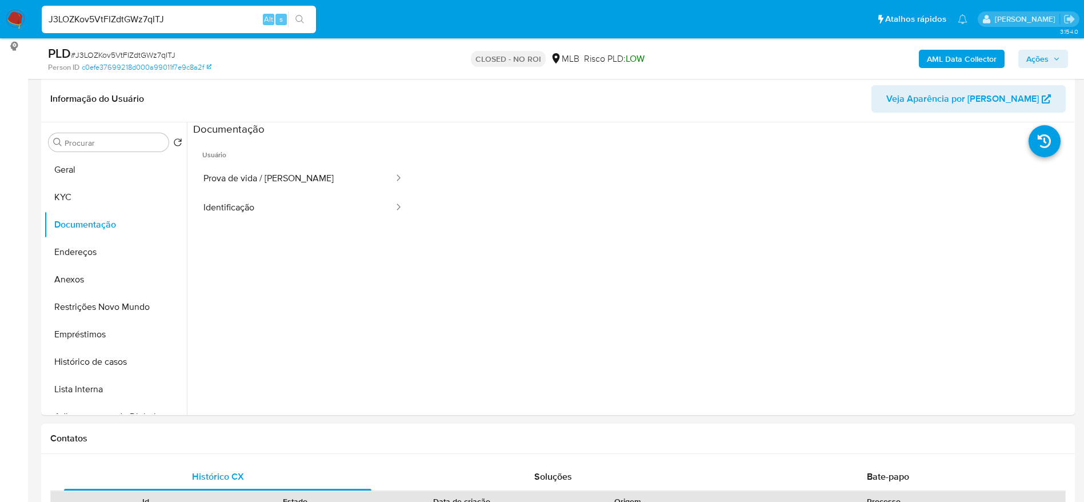
click at [181, 12] on input "J3LOZKov5VtFIZdtGWz7qITJ" at bounding box center [179, 19] width 274 height 15
paste input "jDZEHDZcbWtOJ4fwKpKLPr0e"
type input "jDZEHDZcbWtOJ4fwKpKLPr0e"
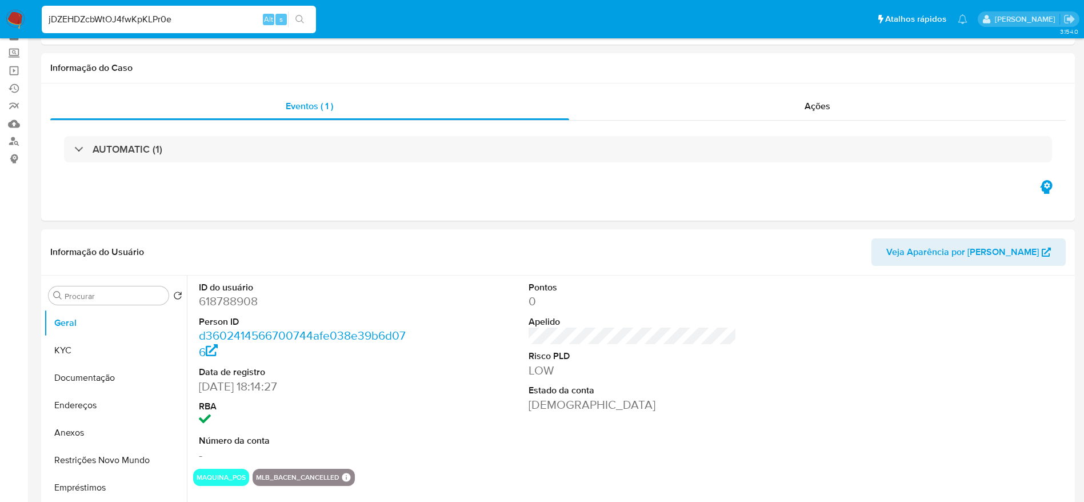
select select "10"
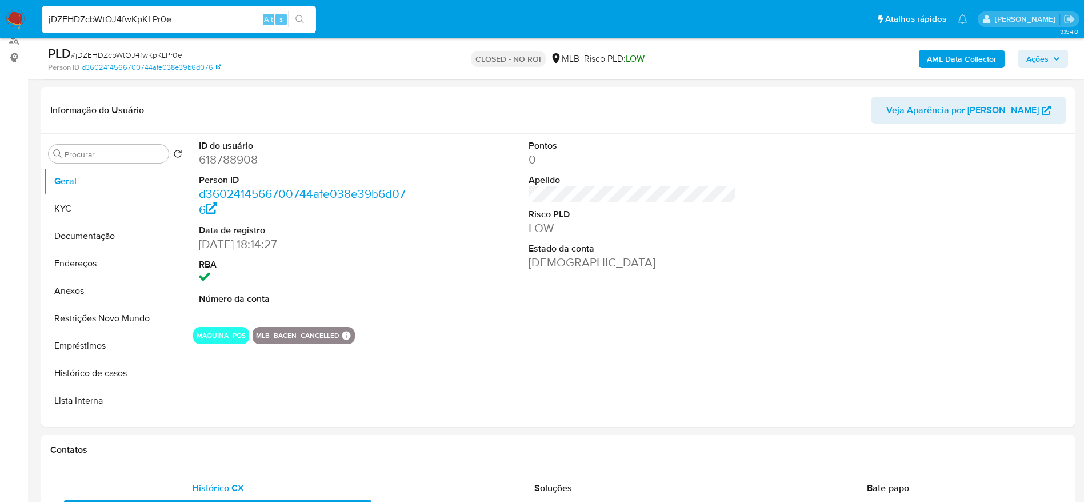
scroll to position [172, 0]
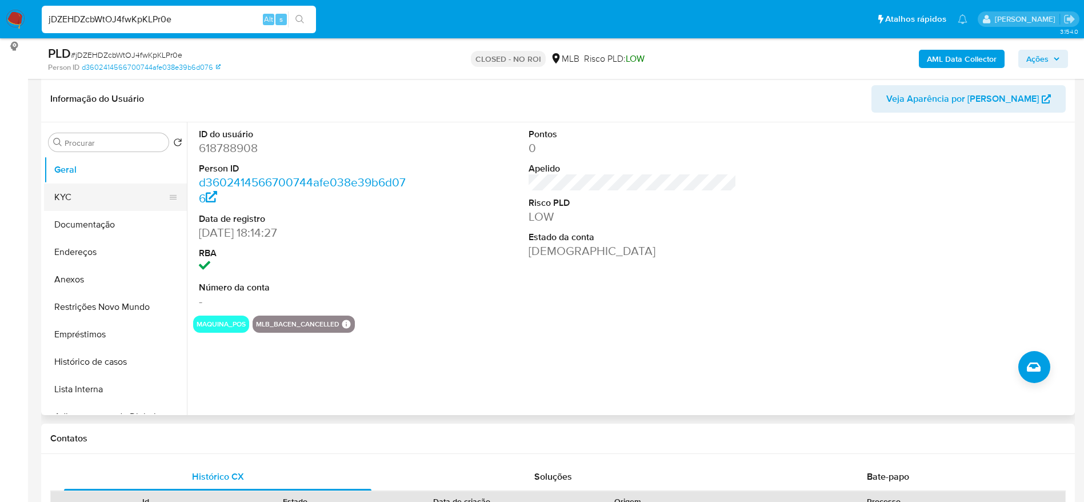
click at [76, 195] on button "KYC" at bounding box center [111, 197] width 134 height 27
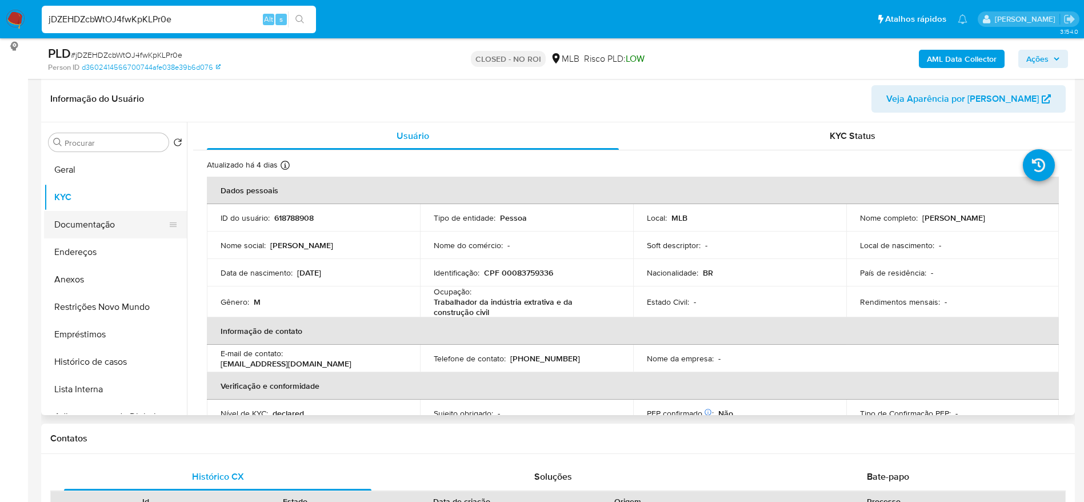
click at [80, 226] on button "Documentação" at bounding box center [111, 224] width 134 height 27
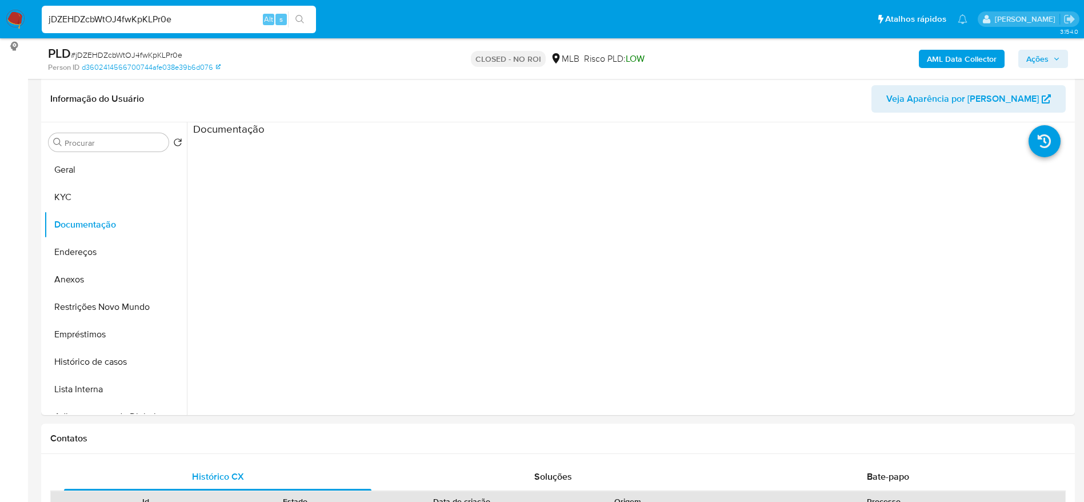
click at [164, 14] on input "jDZEHDZcbWtOJ4fwKpKLPr0e" at bounding box center [179, 19] width 274 height 15
paste input "KCqwqOpTit2xSeVMezoWPayW"
type input "KCqwqOpTit2xSeVMezoWPayW"
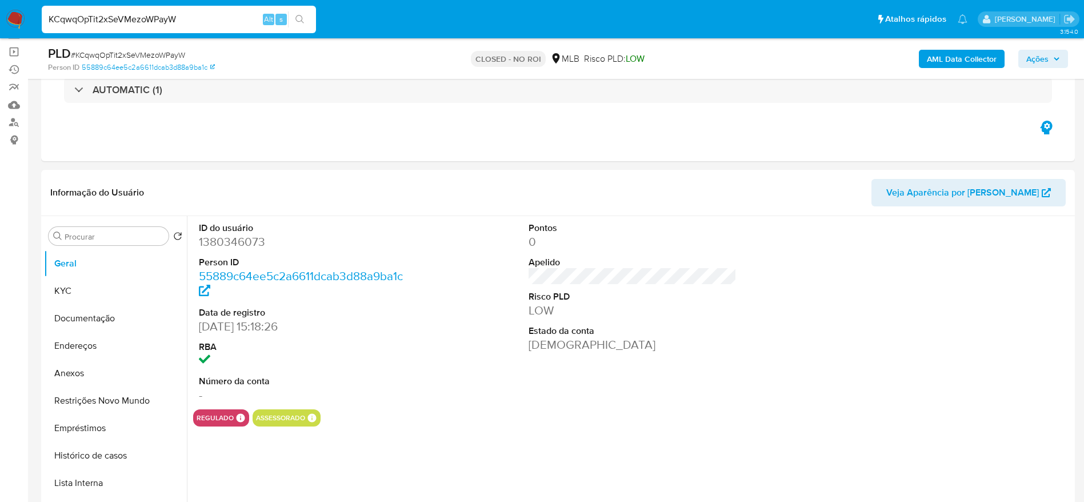
scroll to position [86, 0]
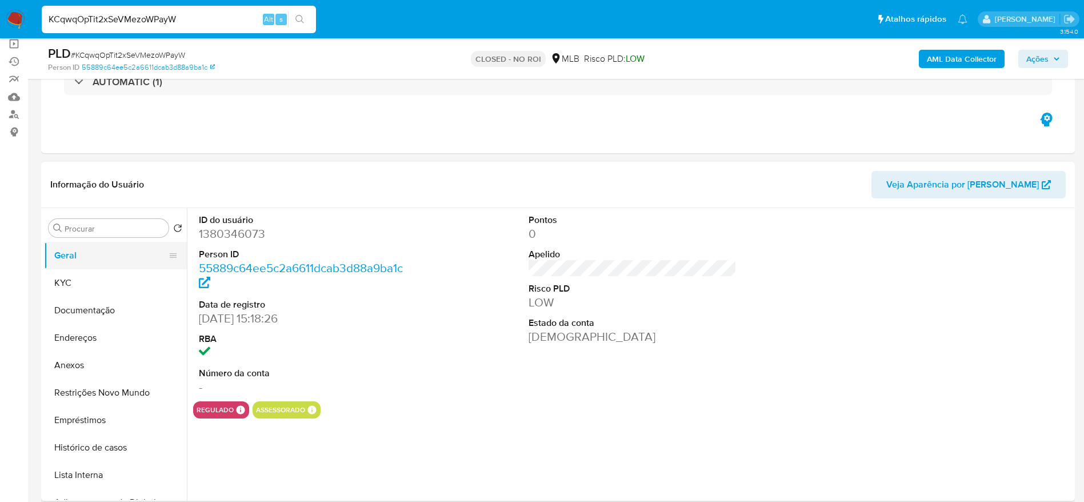
select select "10"
click at [80, 282] on button "KYC" at bounding box center [111, 282] width 134 height 27
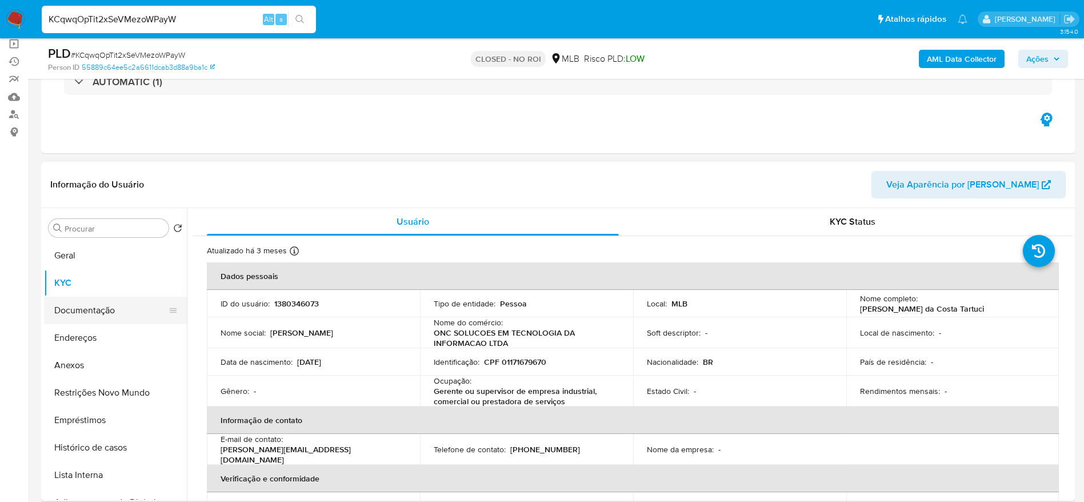
click at [86, 310] on button "Documentação" at bounding box center [111, 310] width 134 height 27
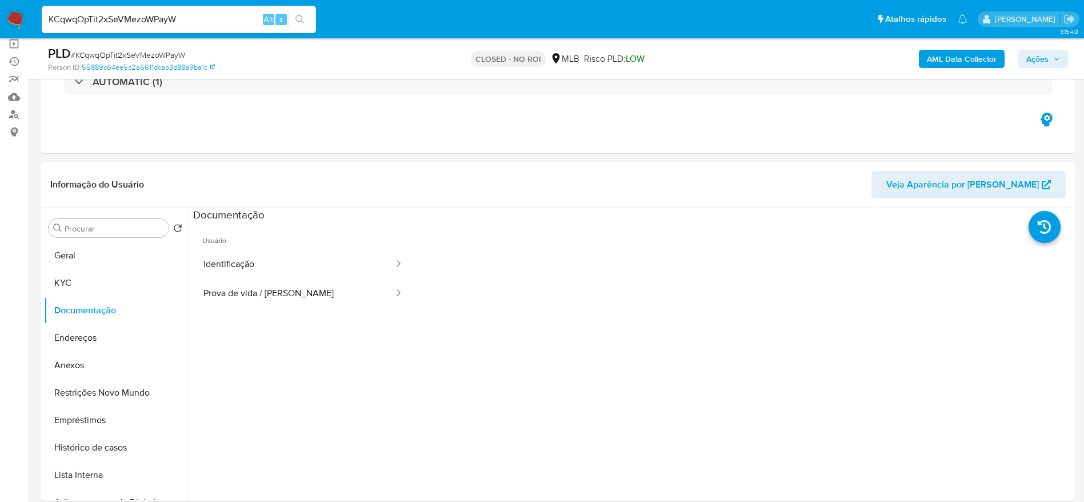
click at [220, 15] on input "KCqwqOpTit2xSeVMezoWPayW" at bounding box center [179, 19] width 274 height 15
paste input "kGPxVrrgrDDG4YEIaIXvnshK"
type input "kGPxVrrgrDDG4YEIaIXvnshK"
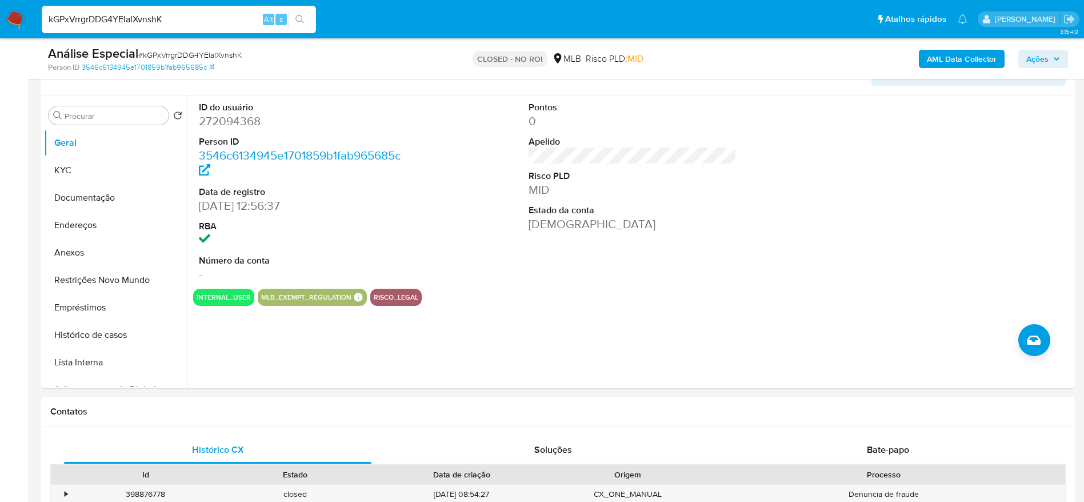
scroll to position [172, 0]
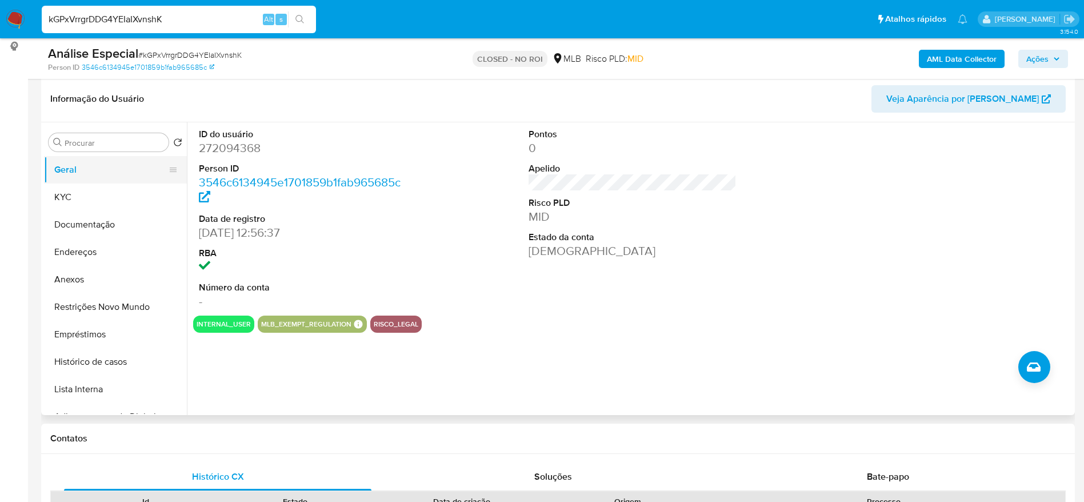
click at [74, 198] on button "KYC" at bounding box center [115, 197] width 143 height 27
select select "10"
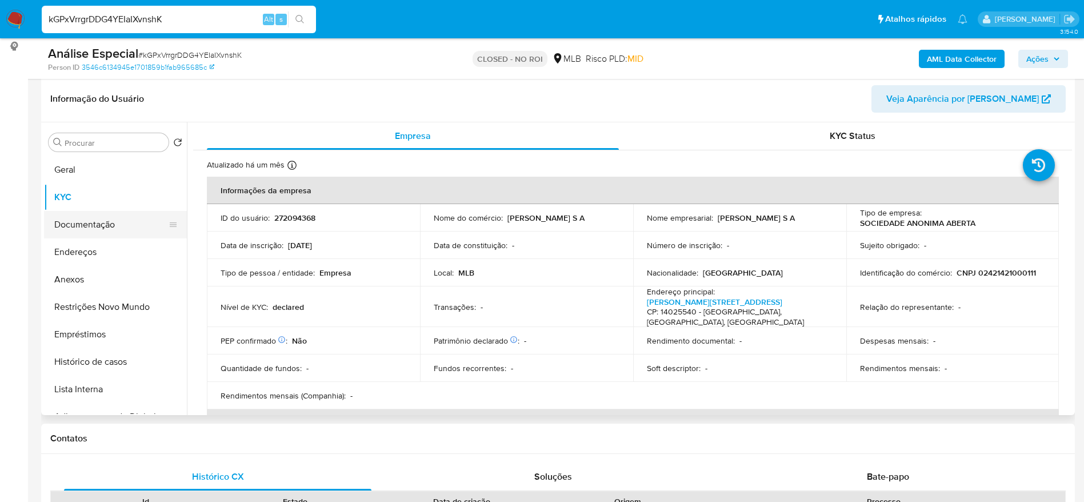
click at [123, 216] on button "Documentação" at bounding box center [111, 224] width 134 height 27
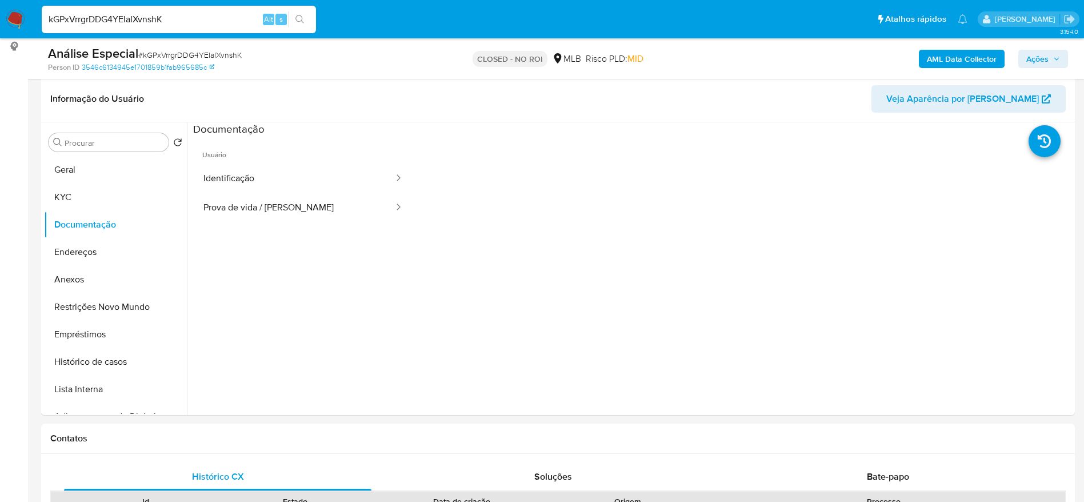
click at [205, 21] on input "kGPxVrrgrDDG4YEIaIXvnshK" at bounding box center [179, 19] width 274 height 15
paste input "KMVsqwc6BukBsufsHOO1Jt6P"
type input "KMVsqwc6BukBsufsHOO1Jt6P"
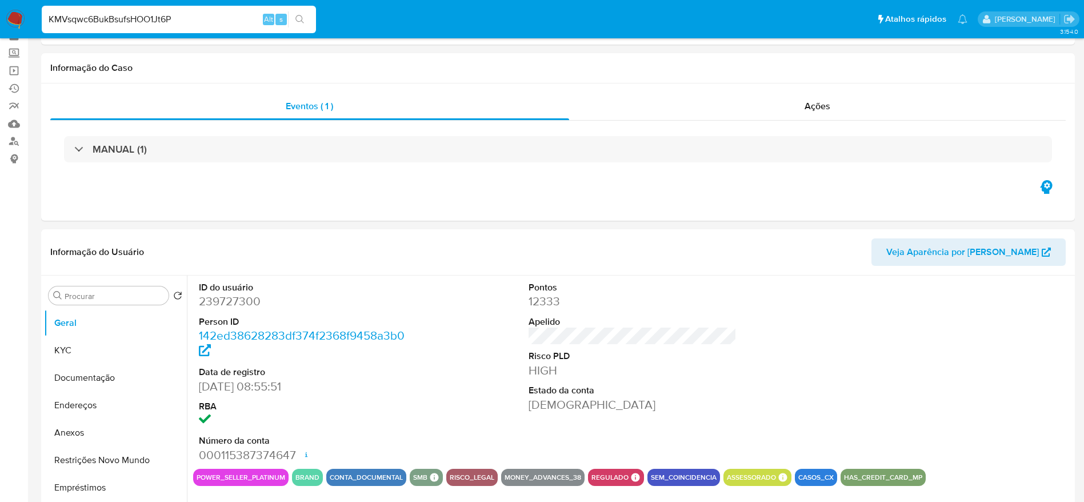
scroll to position [86, 0]
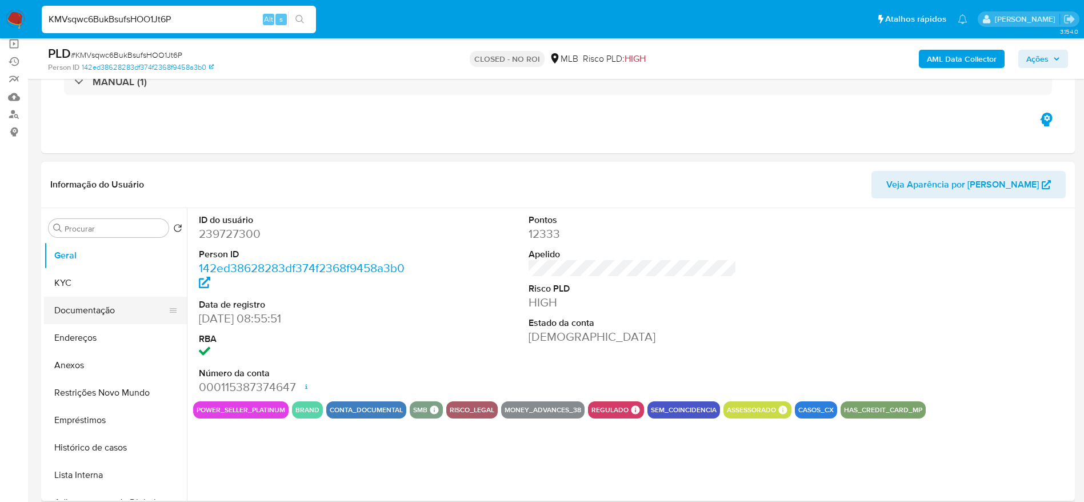
select select "10"
click at [84, 308] on button "Documentação" at bounding box center [111, 310] width 134 height 27
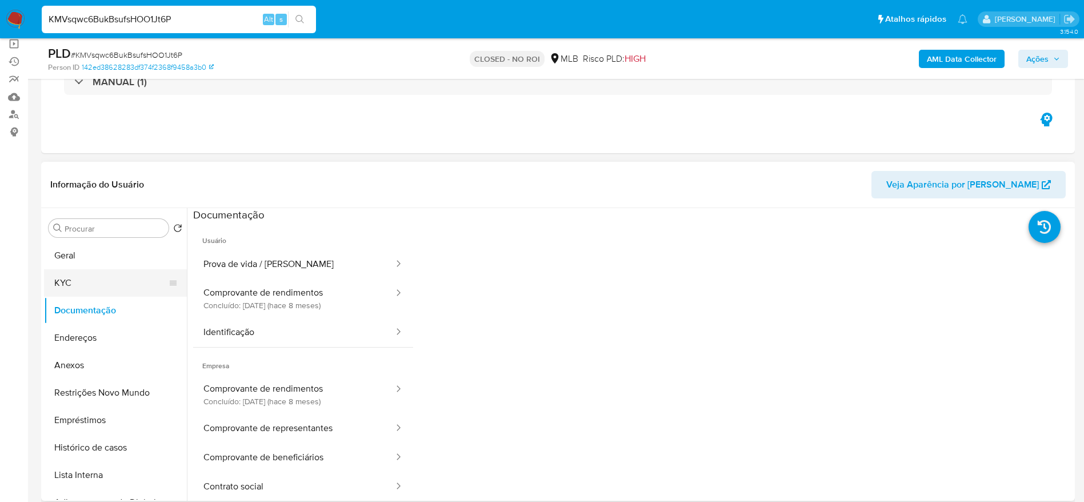
click at [77, 284] on button "KYC" at bounding box center [111, 282] width 134 height 27
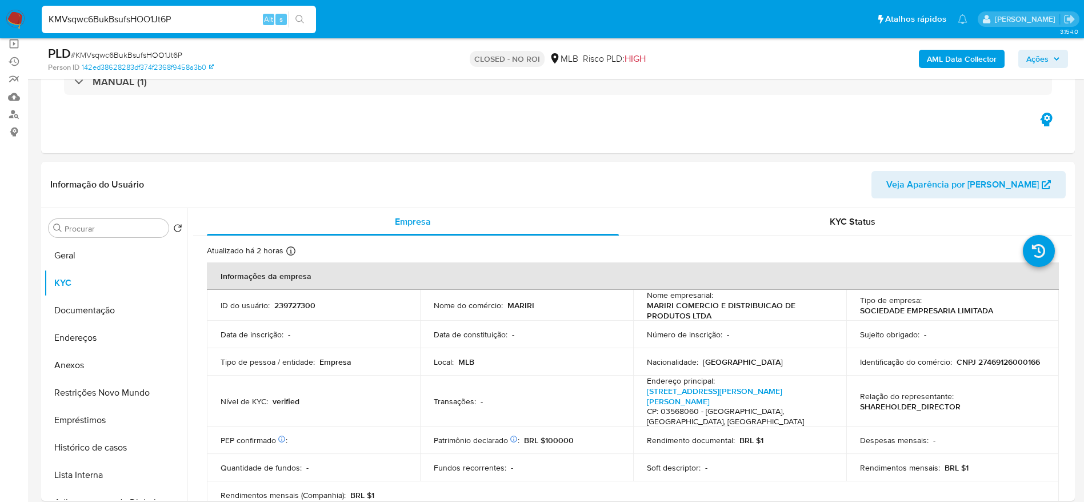
scroll to position [172, 0]
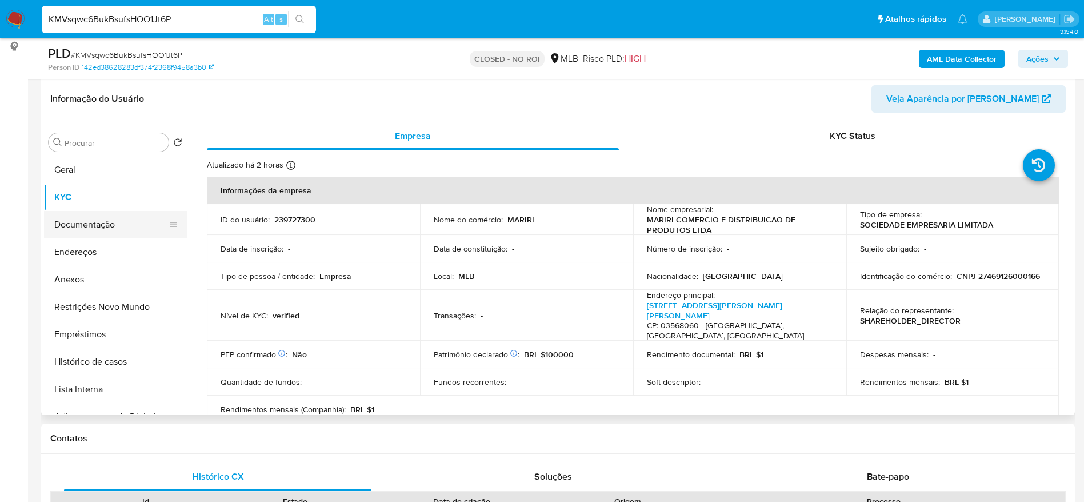
click at [88, 217] on button "Documentação" at bounding box center [111, 224] width 134 height 27
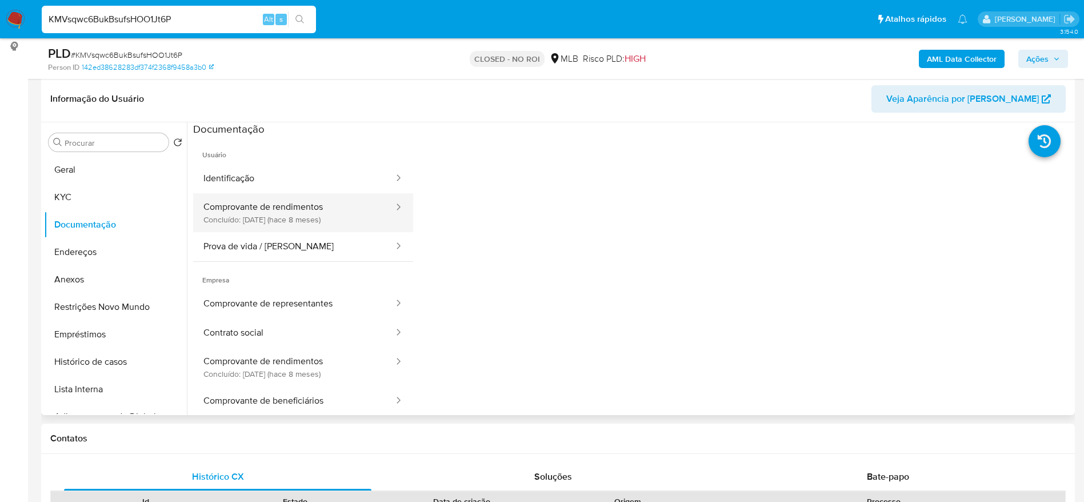
click at [273, 211] on button "Comprovante de rendimentos Concluído: 10/12/2024 (hace 8 meses)" at bounding box center [294, 212] width 202 height 39
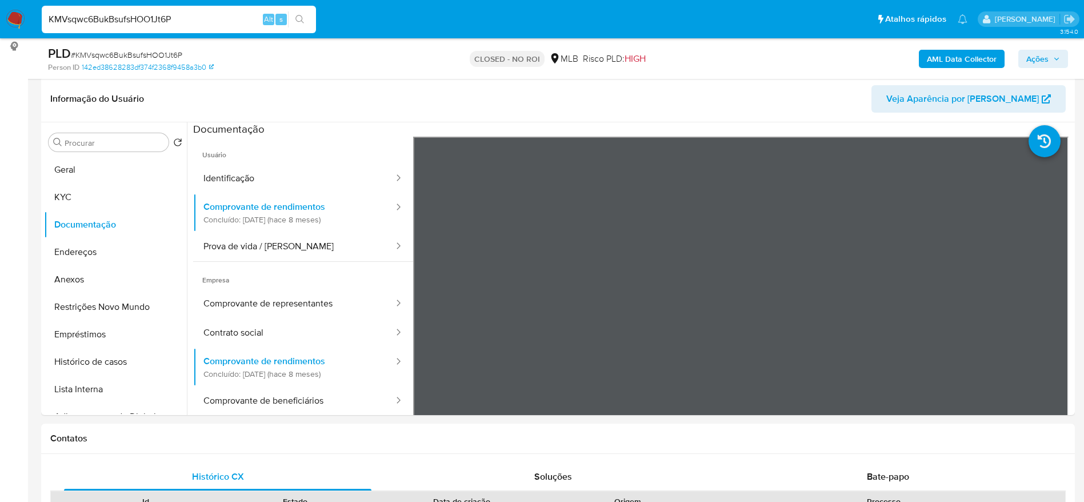
click at [190, 16] on input "KMVsqwc6BukBsufsHOO1Jt6P" at bounding box center [179, 19] width 274 height 15
paste input "l406Lht8Riqv6jzzAEUy9rVj"
type input "l406Lht8Riqv6jzzAEUy9rVj"
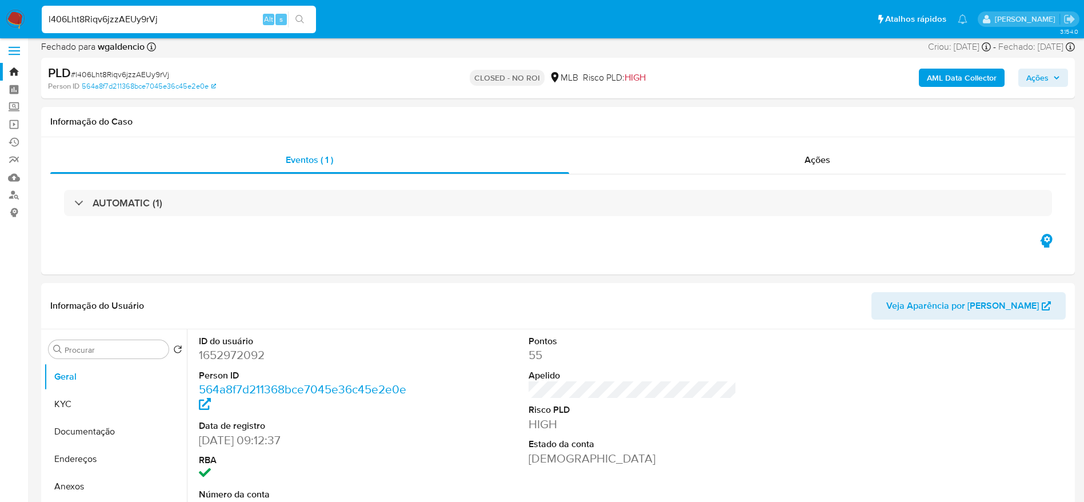
select select "10"
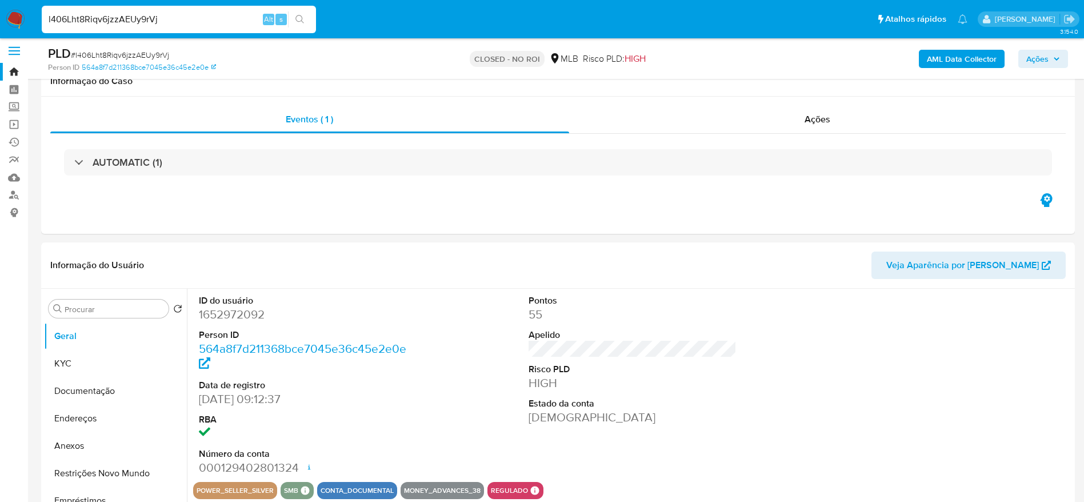
scroll to position [86, 0]
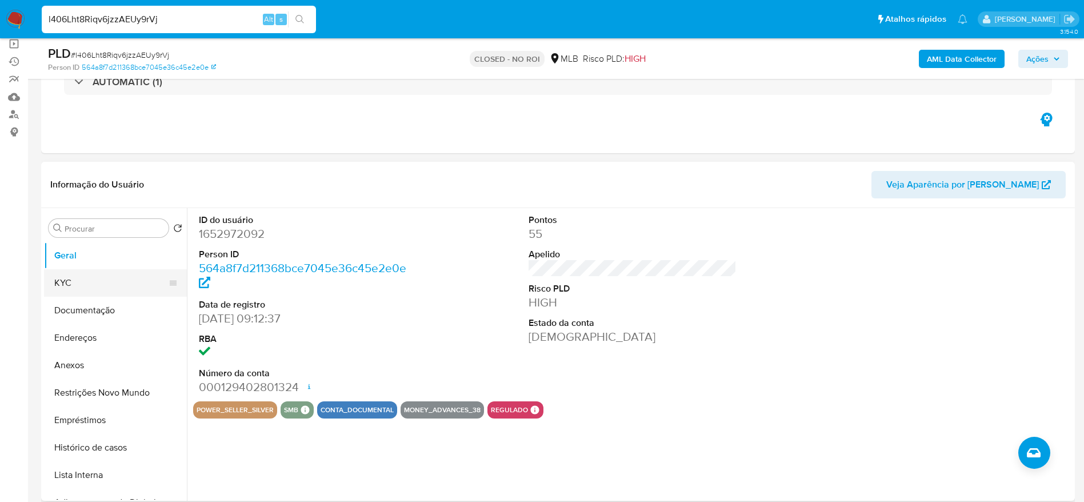
click at [83, 286] on button "KYC" at bounding box center [111, 282] width 134 height 27
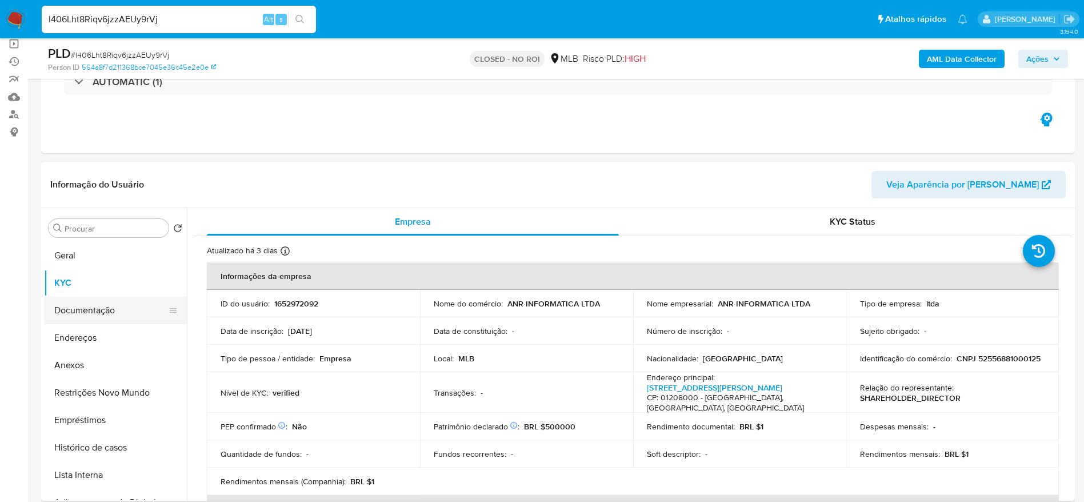
click at [83, 313] on button "Documentação" at bounding box center [111, 310] width 134 height 27
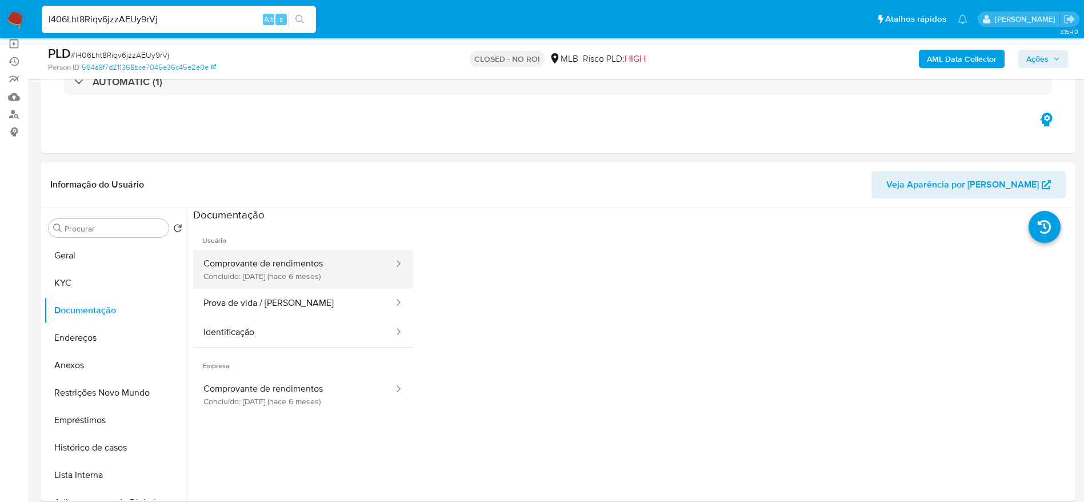
click at [325, 277] on button "Comprovante de rendimentos Concluído: 28/02/2025 (hace 6 meses)" at bounding box center [294, 269] width 202 height 39
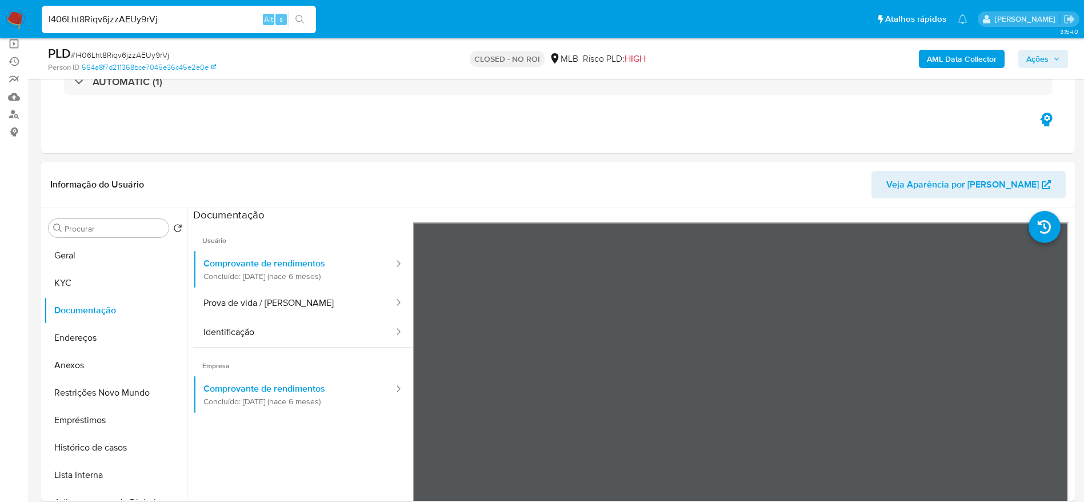
click at [197, 19] on input "l406Lht8Riqv6jzzAEUy9rVj" at bounding box center [179, 19] width 274 height 15
paste input "55RuL4hVPC0PpAlZZyvINUr"
type input "l55RuL4hVPC0PpAlZZyvINUr"
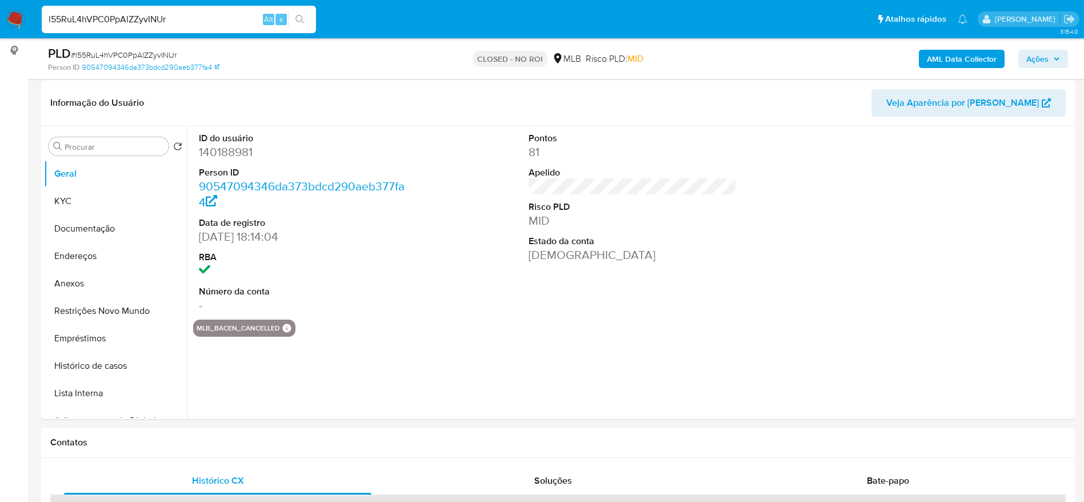
scroll to position [172, 0]
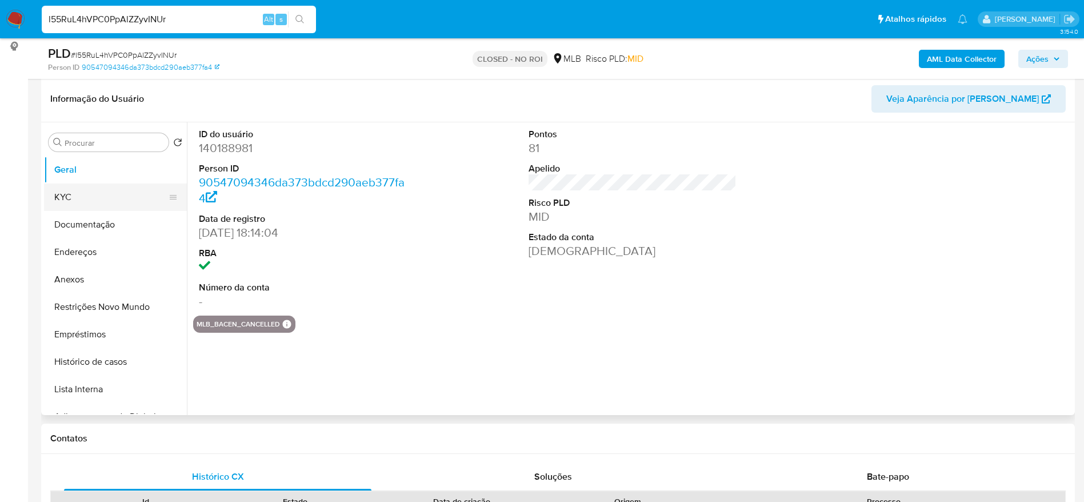
select select "10"
click at [56, 202] on button "KYC" at bounding box center [111, 197] width 134 height 27
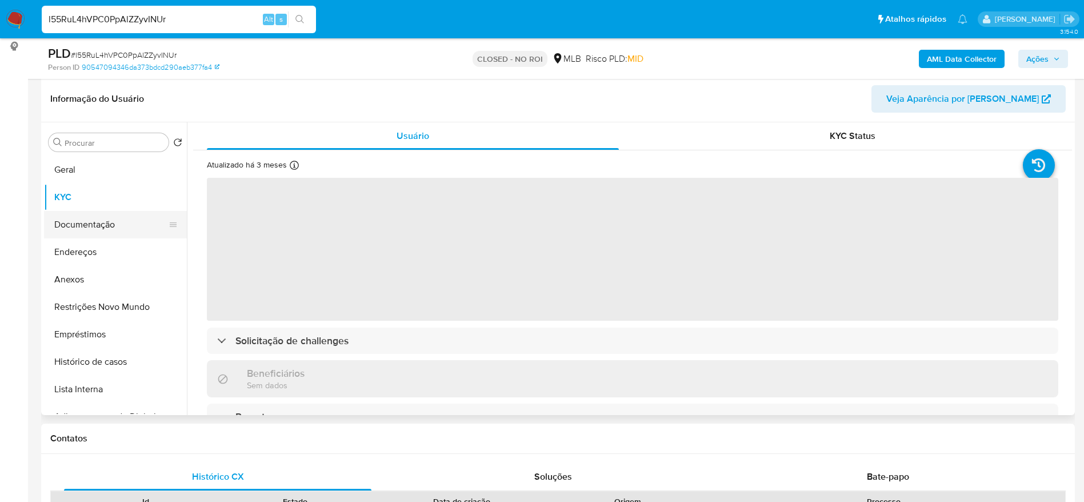
click at [72, 227] on button "Documentação" at bounding box center [111, 224] width 134 height 27
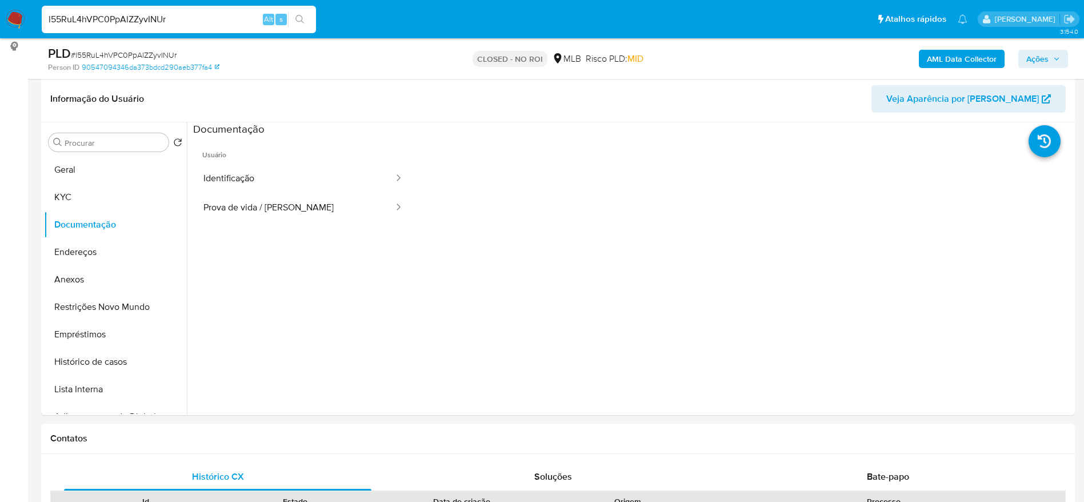
click at [155, 21] on input "l55RuL4hVPC0PpAlZZyvINUr" at bounding box center [179, 19] width 274 height 15
paste input "LcaL7ePwwQ6F5rU1YdNo1MzB"
type input "LcaL7ePwwQ6F5rU1YdNo1MzB"
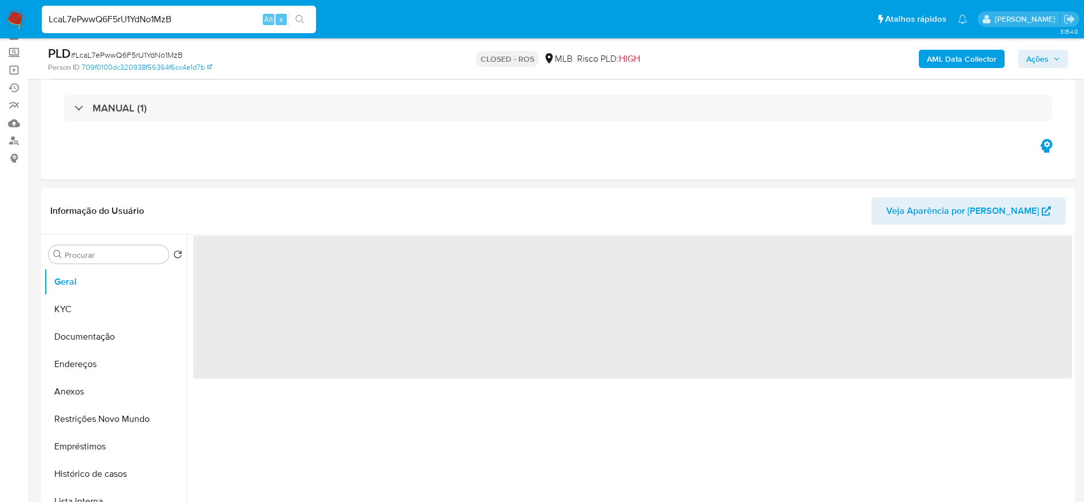
scroll to position [86, 0]
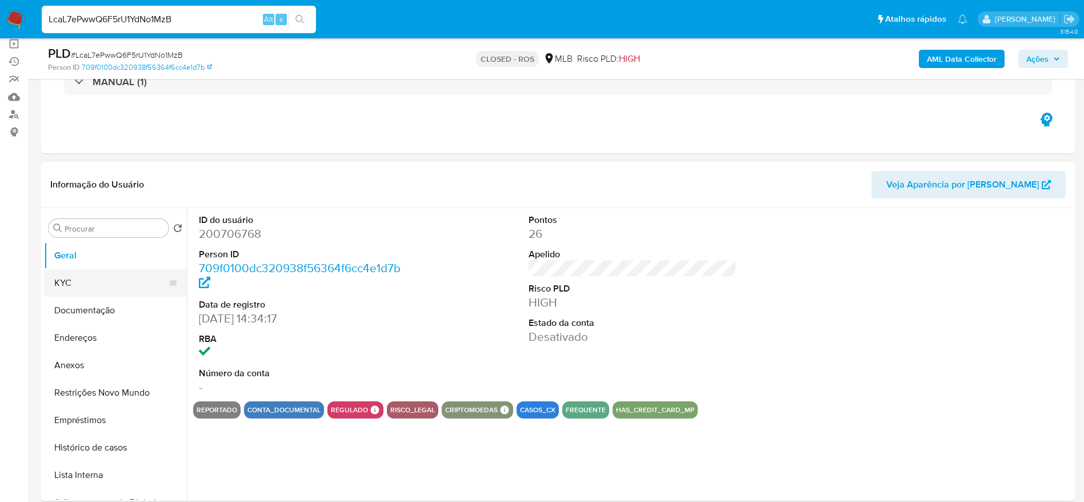
select select "10"
click at [69, 283] on button "KYC" at bounding box center [111, 282] width 134 height 27
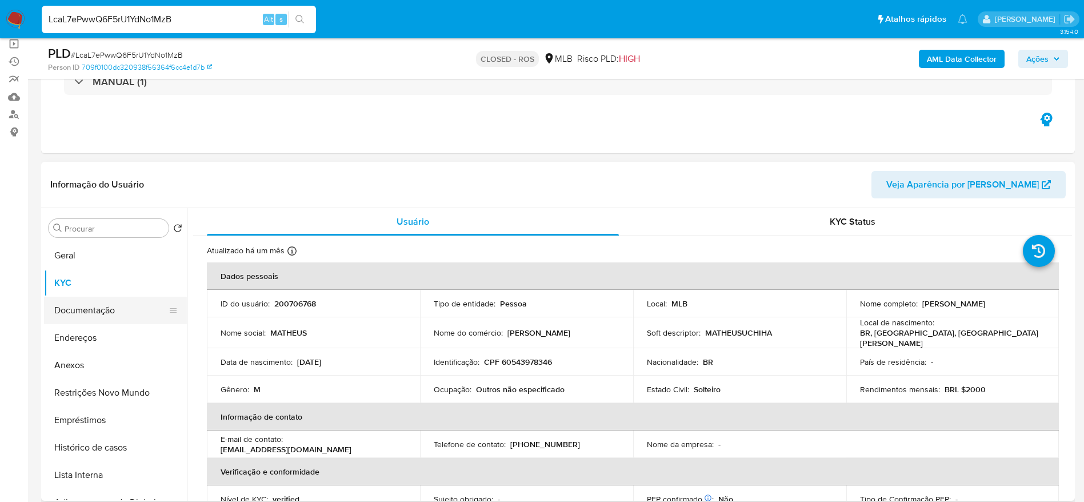
click at [65, 314] on button "Documentação" at bounding box center [111, 310] width 134 height 27
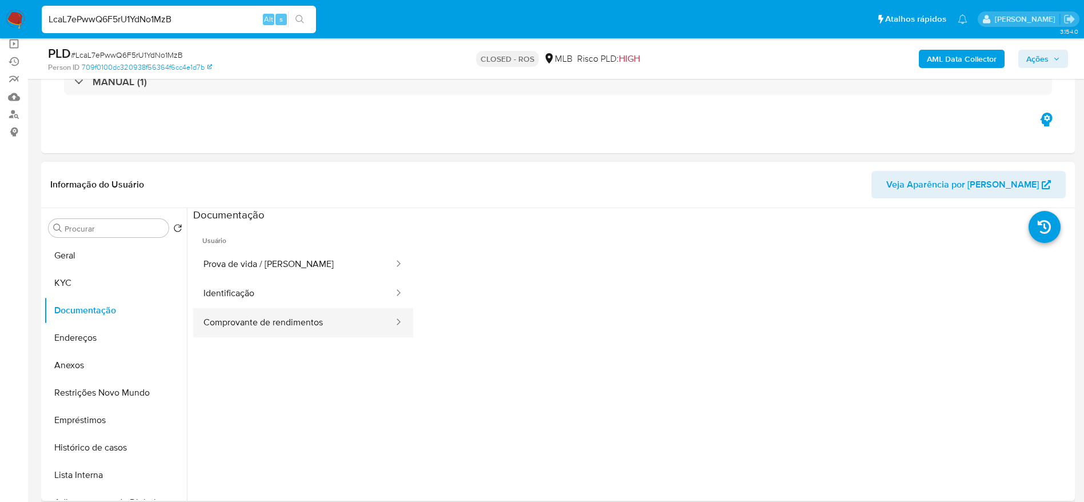
click at [301, 317] on button "Comprovante de rendimentos" at bounding box center [294, 322] width 202 height 29
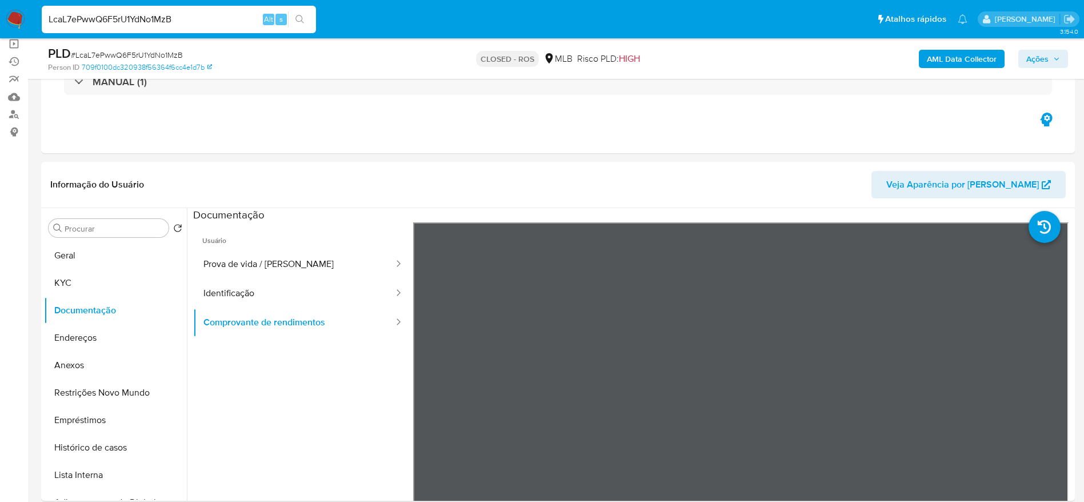
click at [139, 21] on input "LcaL7ePwwQ6F5rU1YdNo1MzB" at bounding box center [179, 19] width 274 height 15
paste input "l406Lht8Riqv6jzzAEUy9rVj"
type input "l406Lht8Riqv6jzzAEUy9rVj"
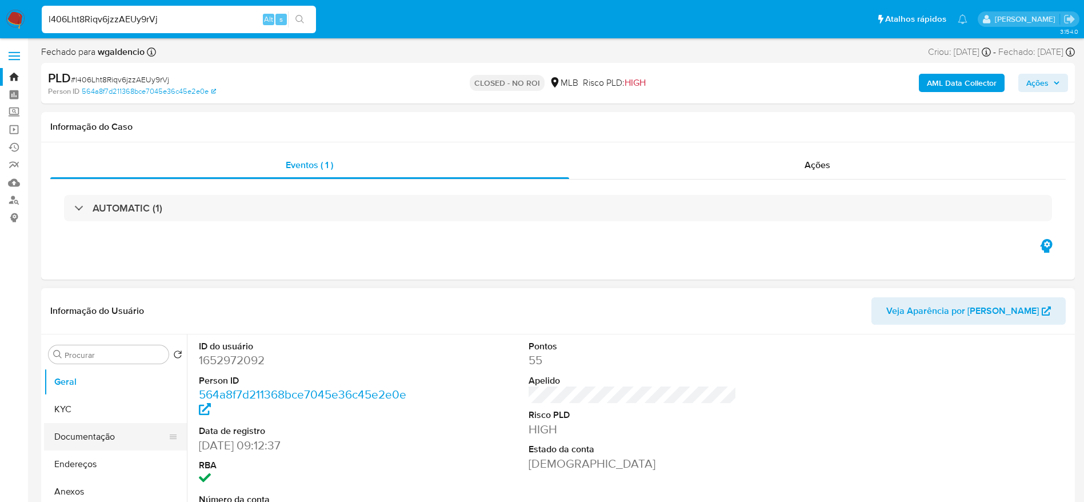
click at [83, 437] on button "Documentação" at bounding box center [111, 436] width 134 height 27
select select "10"
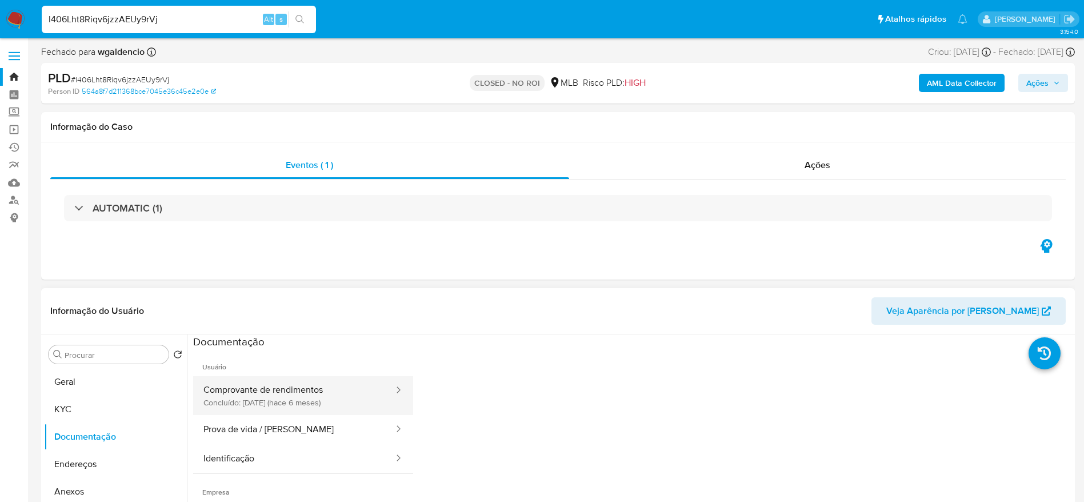
click at [274, 390] on button "Comprovante de rendimentos Concluído: 28/02/2025 (hace 6 meses)" at bounding box center [294, 395] width 202 height 39
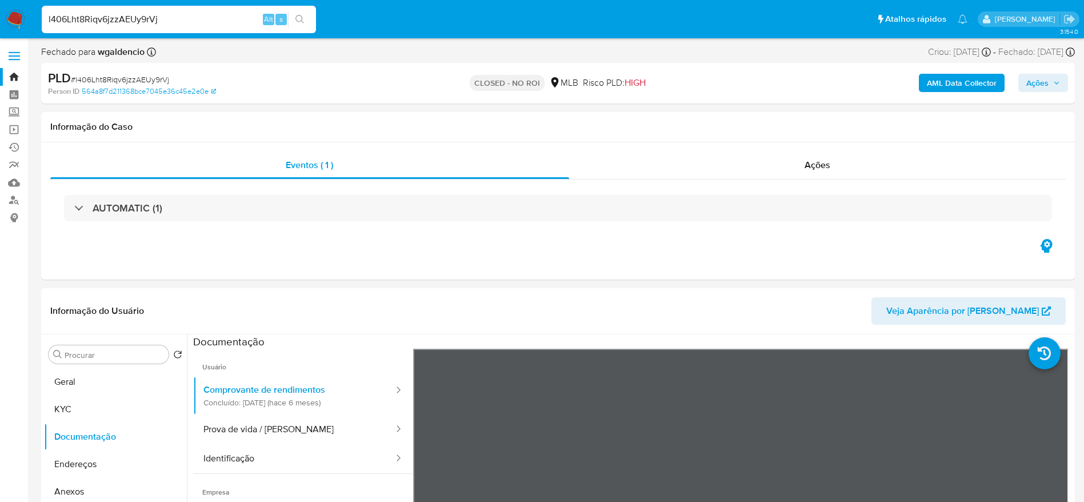
scroll to position [86, 0]
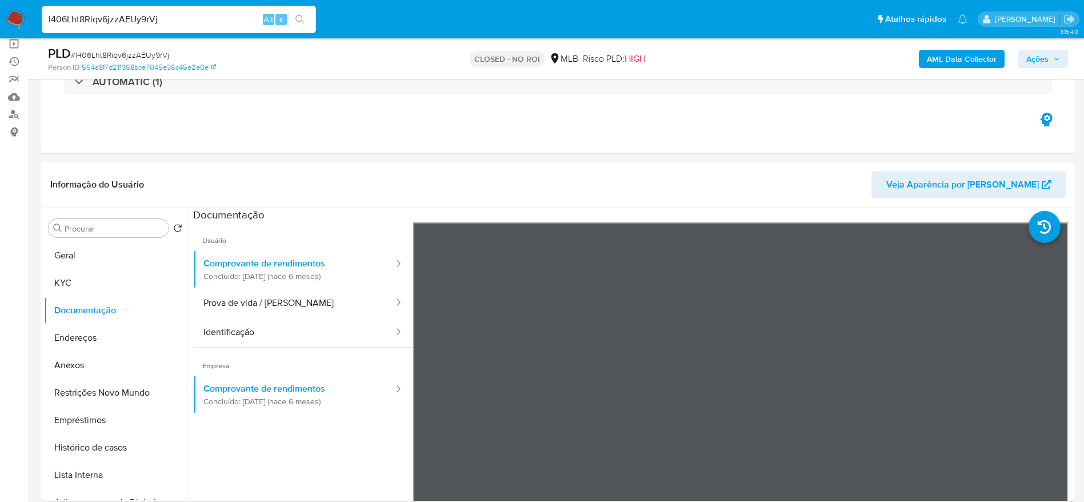
click at [162, 23] on input "l406Lht8Riqv6jzzAEUy9rVj" at bounding box center [179, 19] width 274 height 15
paste input "LcaL7ePwwQ6F5rU1YdNo1MzB"
type input "LcaL7ePwwQ6F5rU1YdNo1MzB"
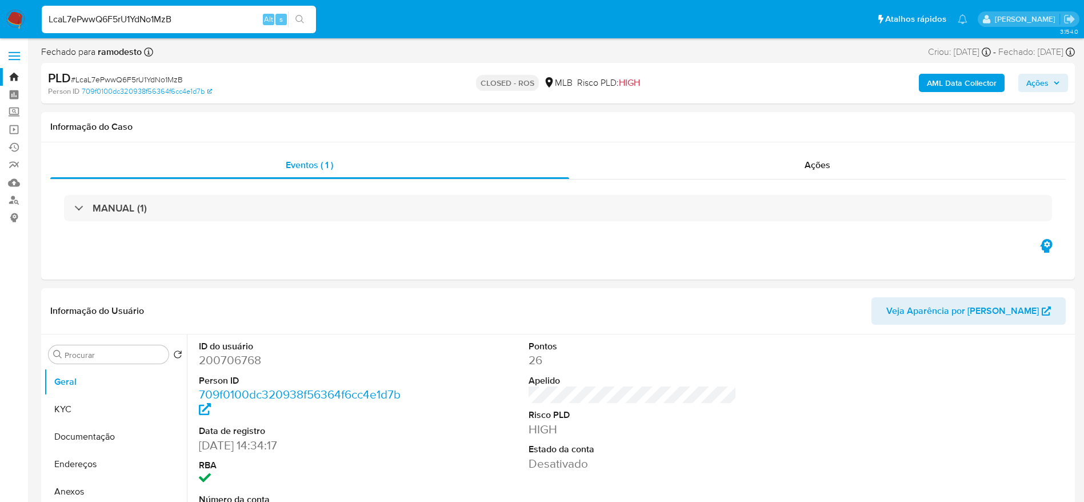
select select "10"
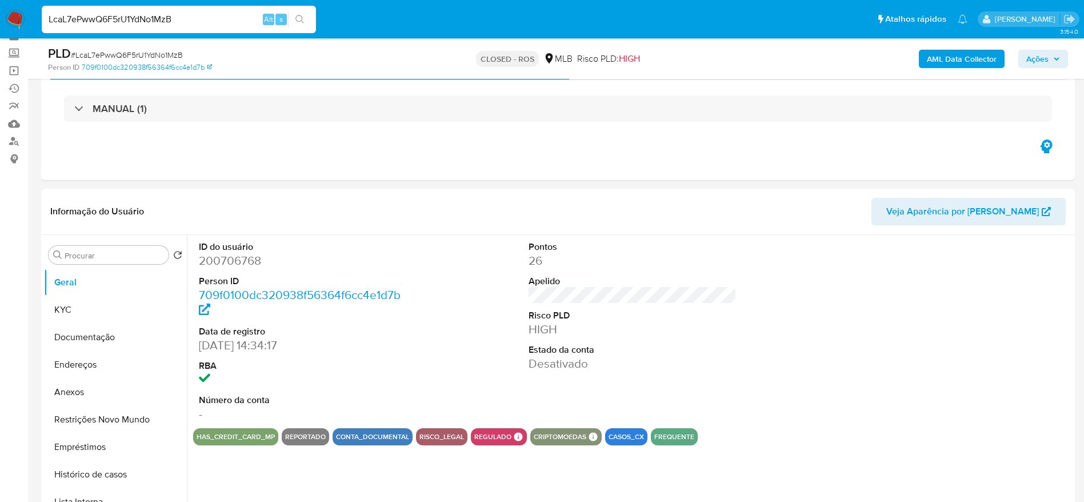
scroll to position [86, 0]
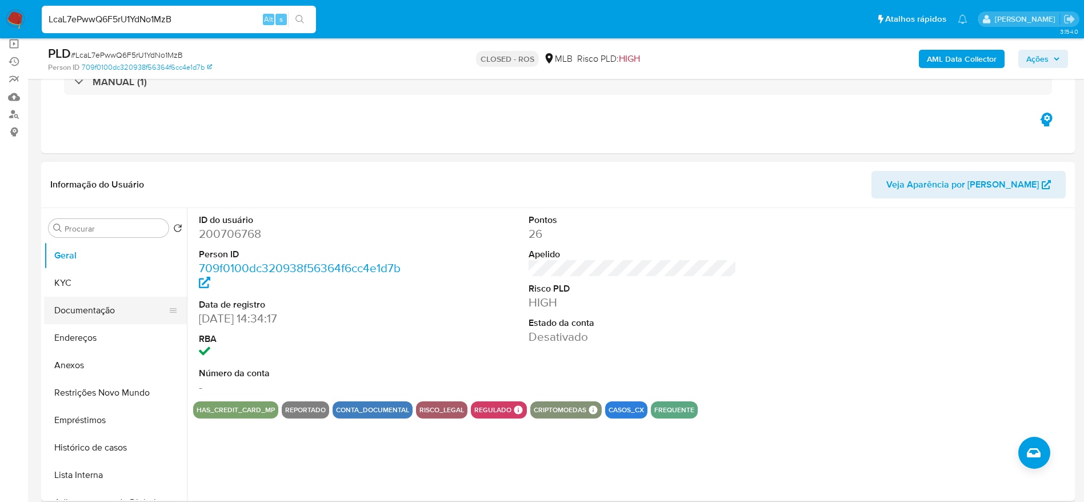
click at [73, 305] on button "Documentação" at bounding box center [111, 310] width 134 height 27
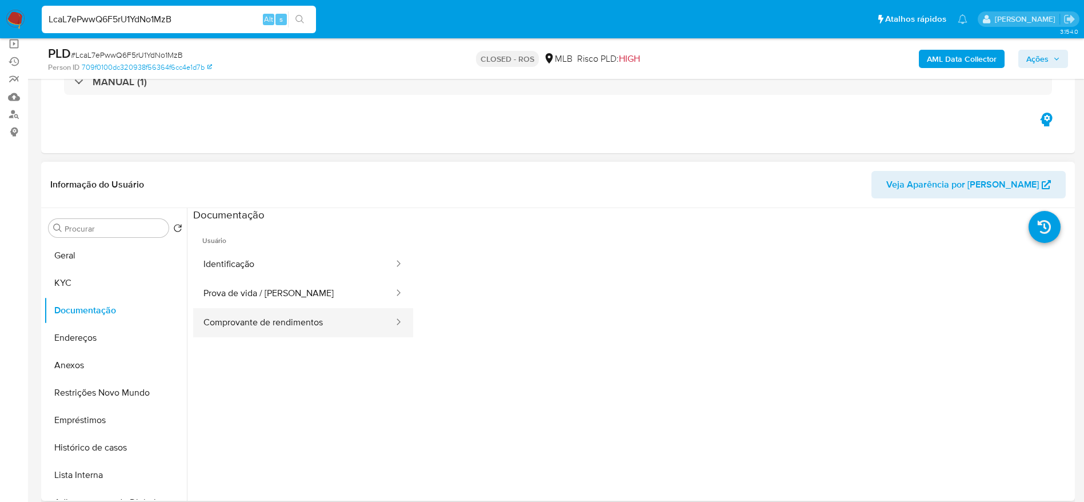
click at [333, 327] on button "Comprovante de rendimentos" at bounding box center [294, 322] width 202 height 29
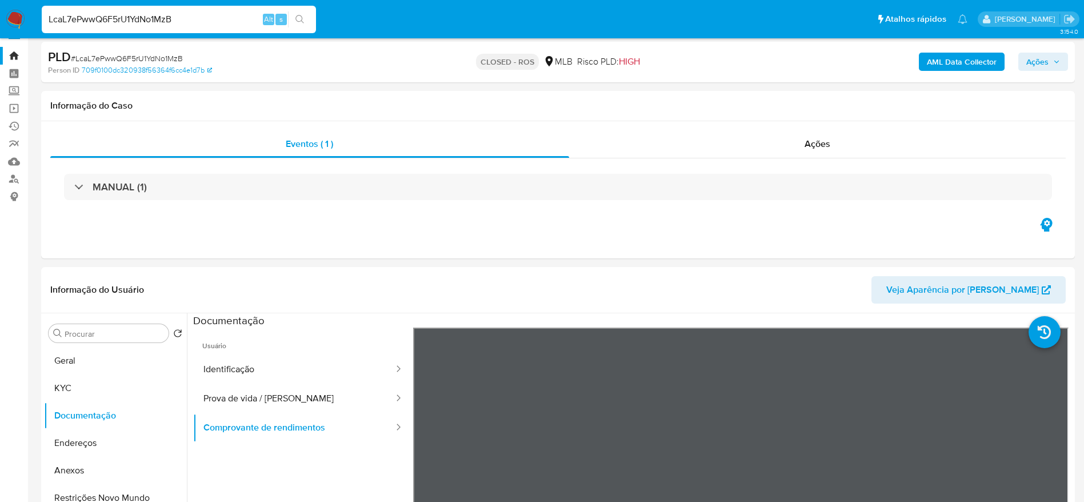
scroll to position [0, 0]
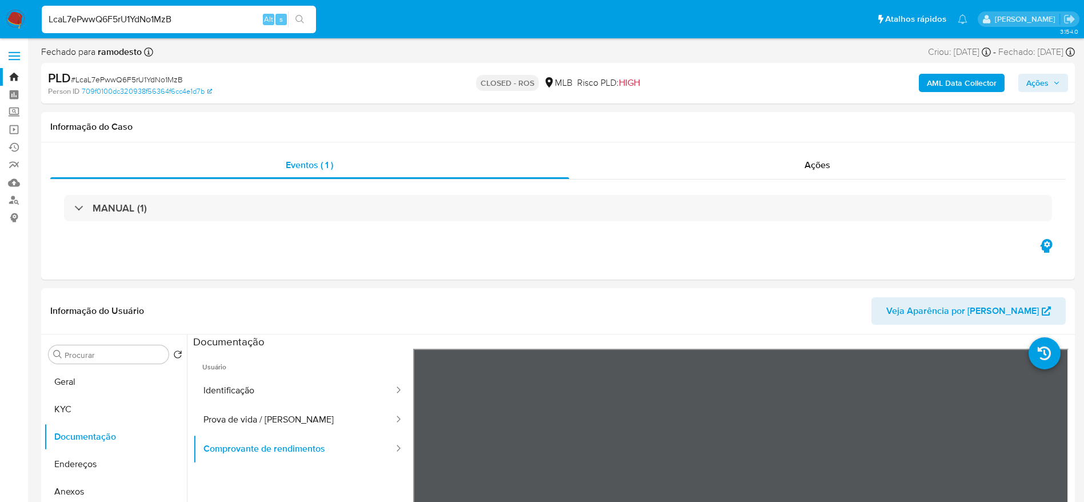
click at [189, 15] on input "LcaL7ePwwQ6F5rU1YdNo1MzB" at bounding box center [179, 19] width 274 height 15
paste input "lpN9cHAinGNmCfDsQjgLCO1l"
type input "lpN9cHAinGNmCfDsQjgLCO1l"
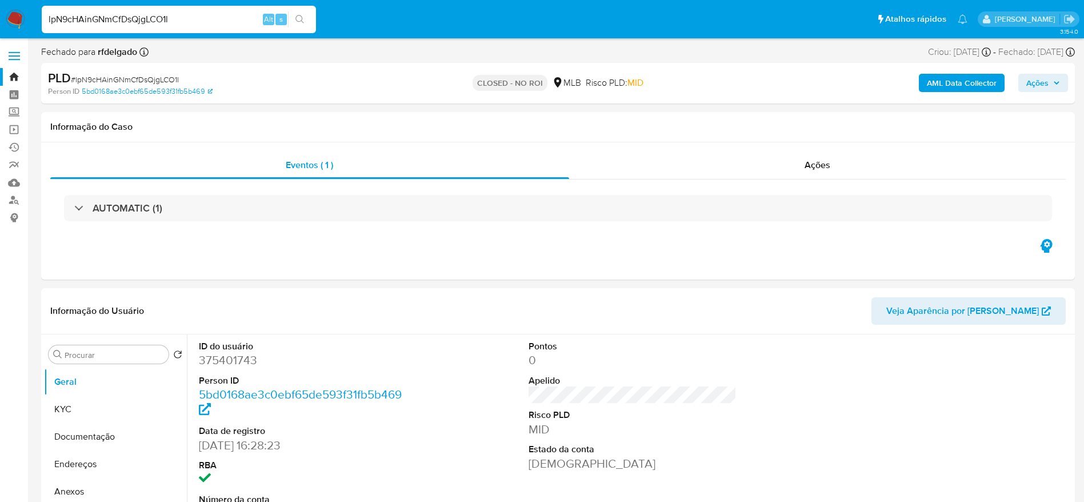
select select "10"
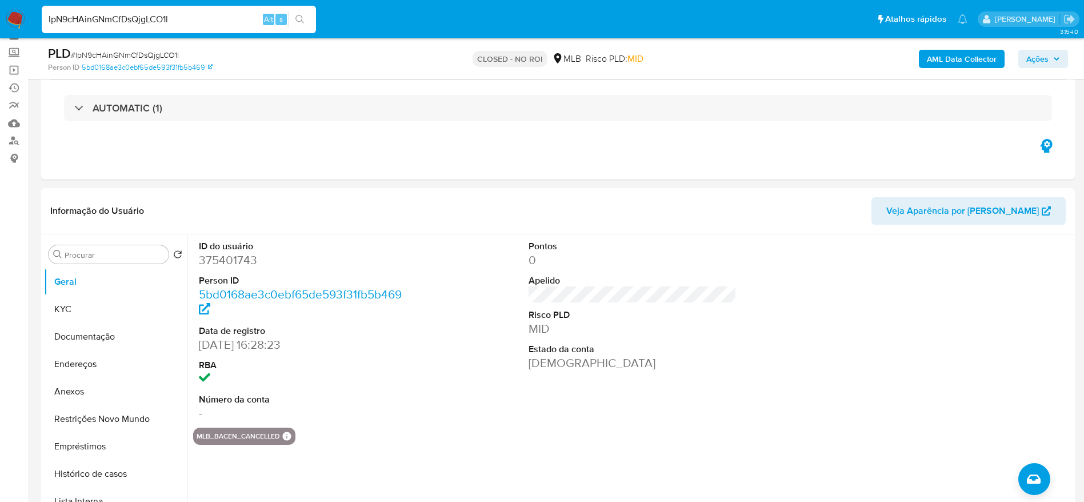
scroll to position [86, 0]
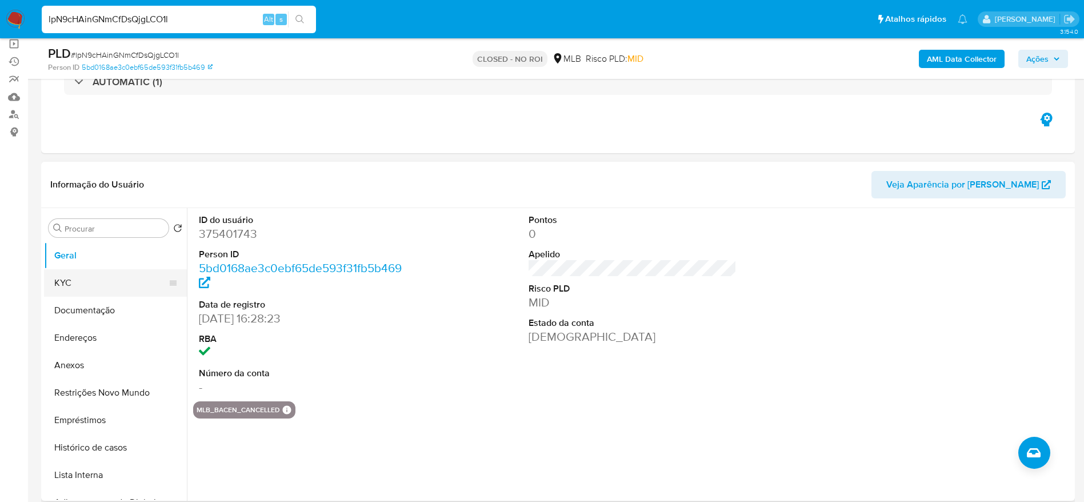
click at [69, 269] on button "KYC" at bounding box center [111, 282] width 134 height 27
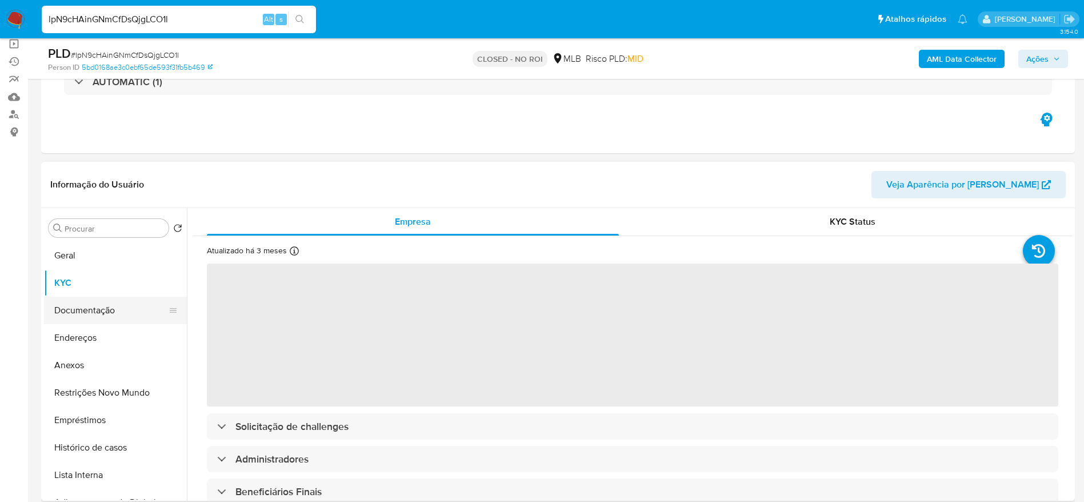
click at [84, 315] on button "Documentação" at bounding box center [111, 310] width 134 height 27
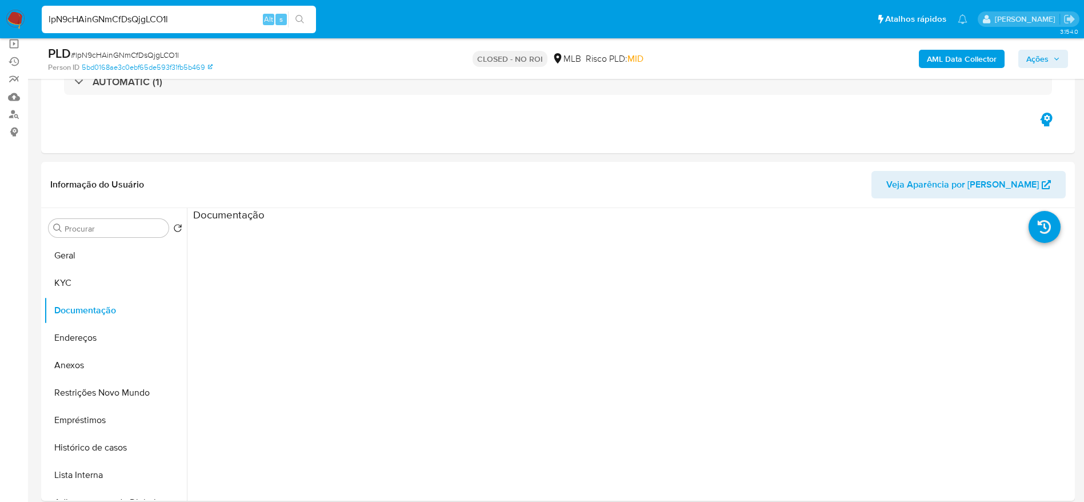
click at [186, 22] on input "lpN9cHAinGNmCfDsQjgLCO1l" at bounding box center [179, 19] width 274 height 15
paste input "XWIDxw724oOqVJDeE45Clm0"
type input "lXWIDxw724oOqVJDeE45Clm0"
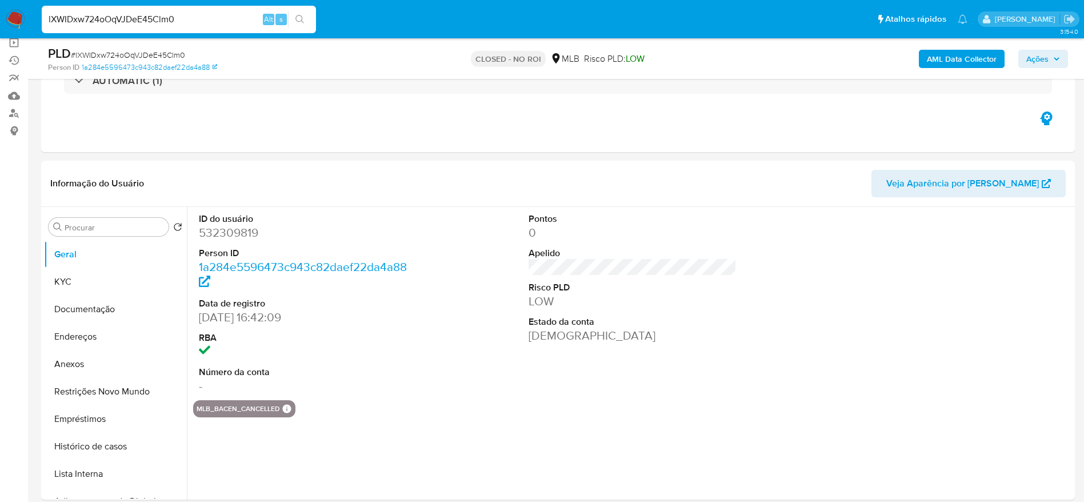
scroll to position [172, 0]
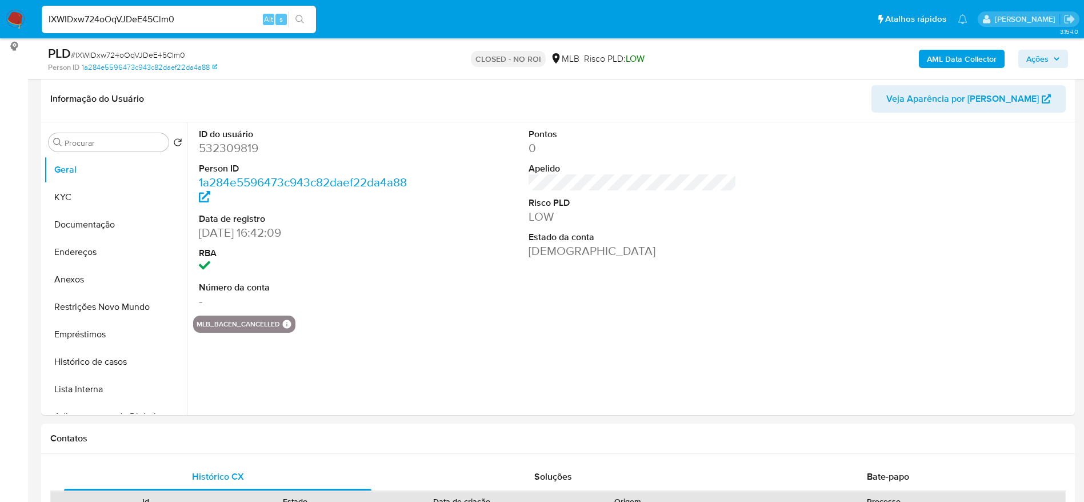
select select "10"
drag, startPoint x: 85, startPoint y: 198, endPoint x: 73, endPoint y: 205, distance: 13.0
click at [85, 198] on button "KYC" at bounding box center [111, 197] width 134 height 27
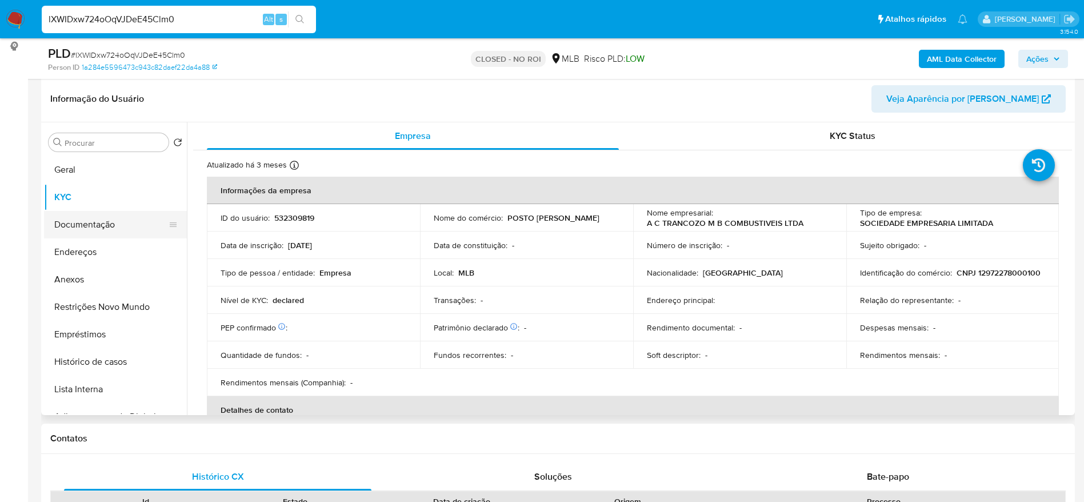
click at [79, 218] on button "Documentação" at bounding box center [111, 224] width 134 height 27
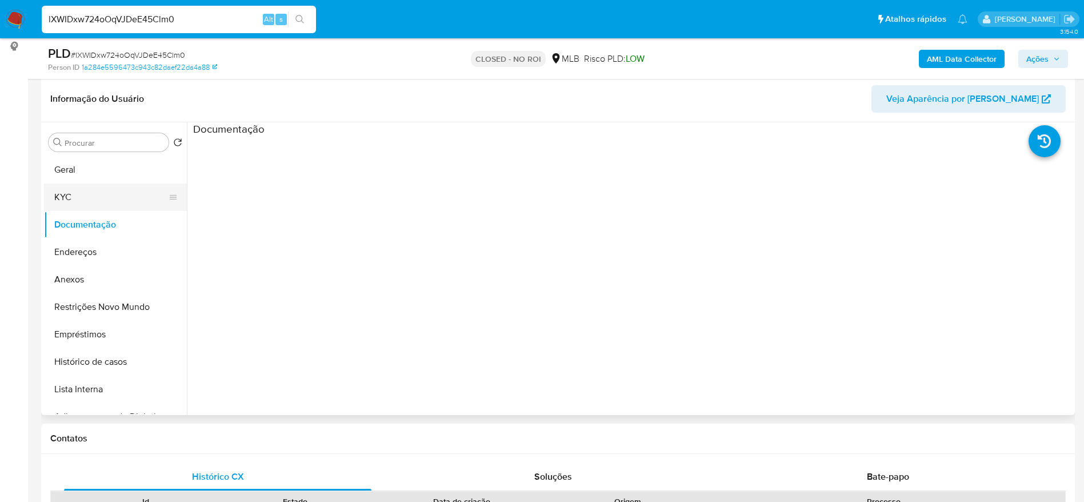
click at [84, 190] on button "KYC" at bounding box center [111, 197] width 134 height 27
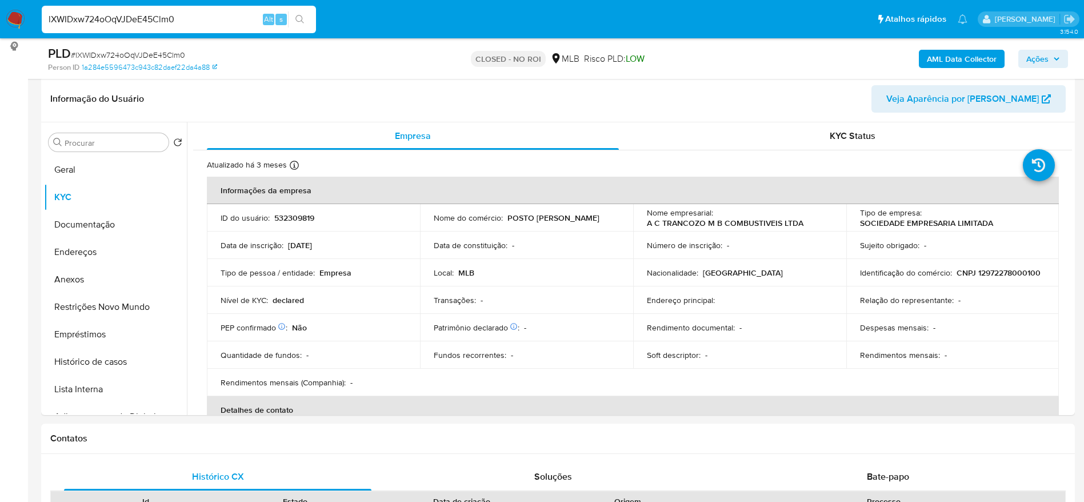
click at [195, 18] on input "lXWIDxw724oOqVJDeE45Clm0" at bounding box center [179, 19] width 274 height 15
paste input "LYcmC30oAcDCP1O5eB0i7nhL"
type input "LYcmC30oAcDCP1O5eB0i7nhL"
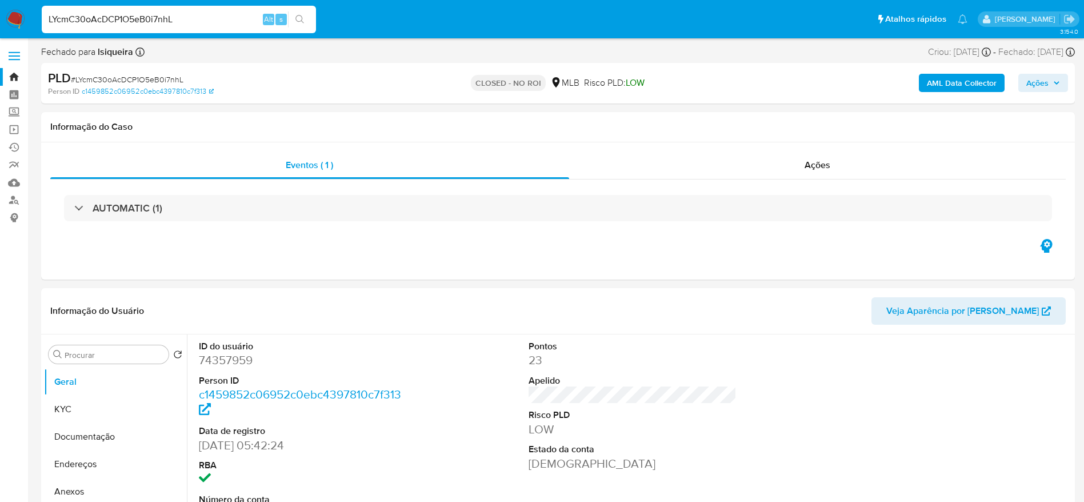
select select "10"
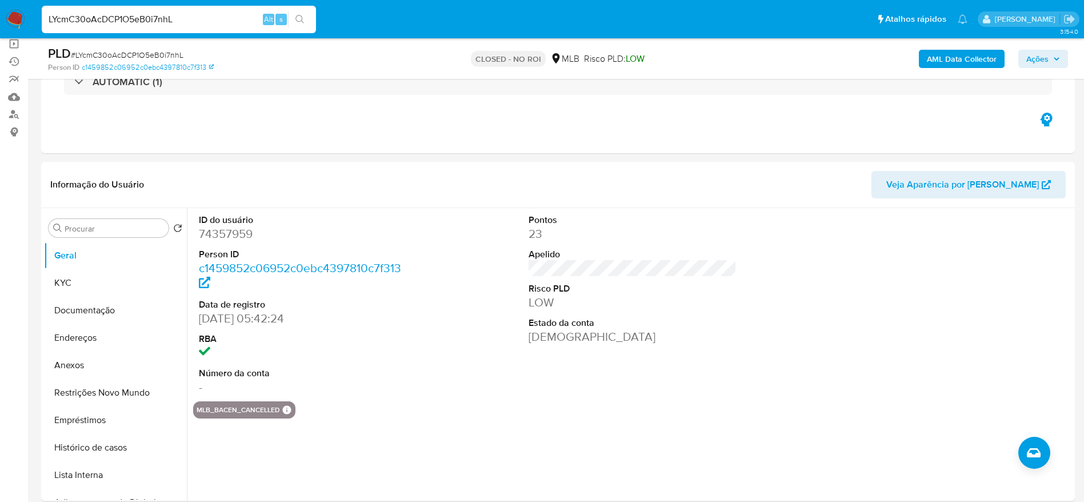
scroll to position [172, 0]
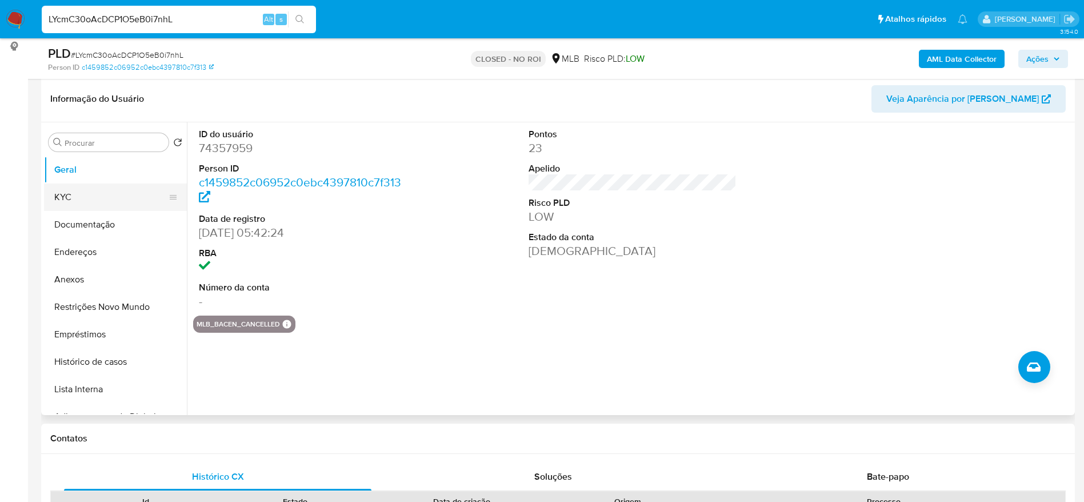
click at [85, 208] on button "KYC" at bounding box center [111, 197] width 134 height 27
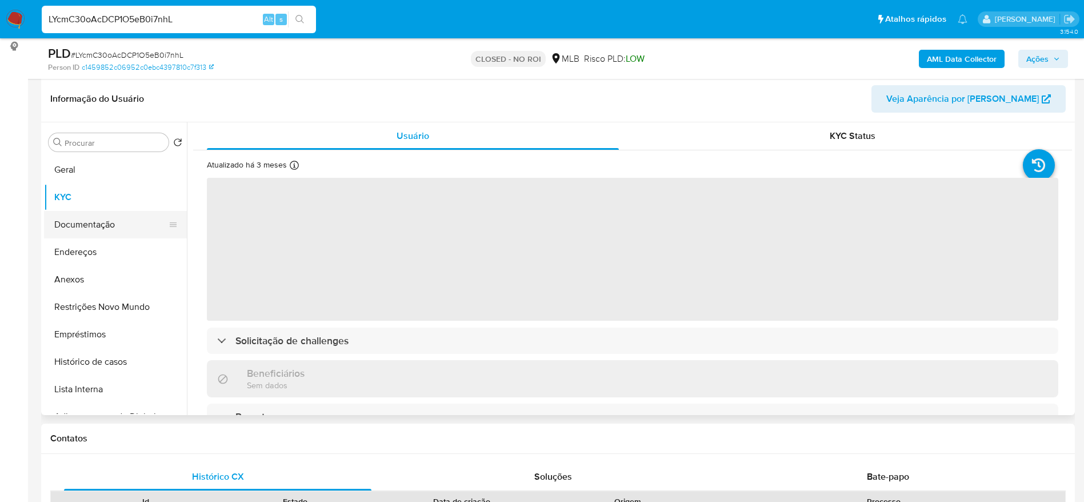
click at [74, 232] on button "Documentação" at bounding box center [111, 224] width 134 height 27
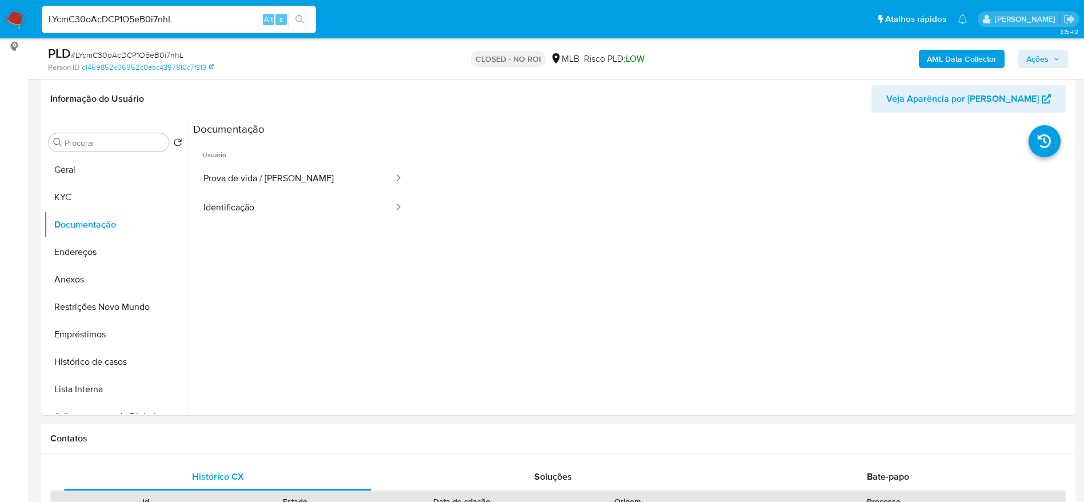
click at [133, 20] on input "LYcmC30oAcDCP1O5eB0i7nhL" at bounding box center [179, 19] width 274 height 15
paste input "O8fZ3v5QCxIBo0COVL2Z3WFS"
type input "O8fZ3v5QCxIBo0COVL2Z3WFS"
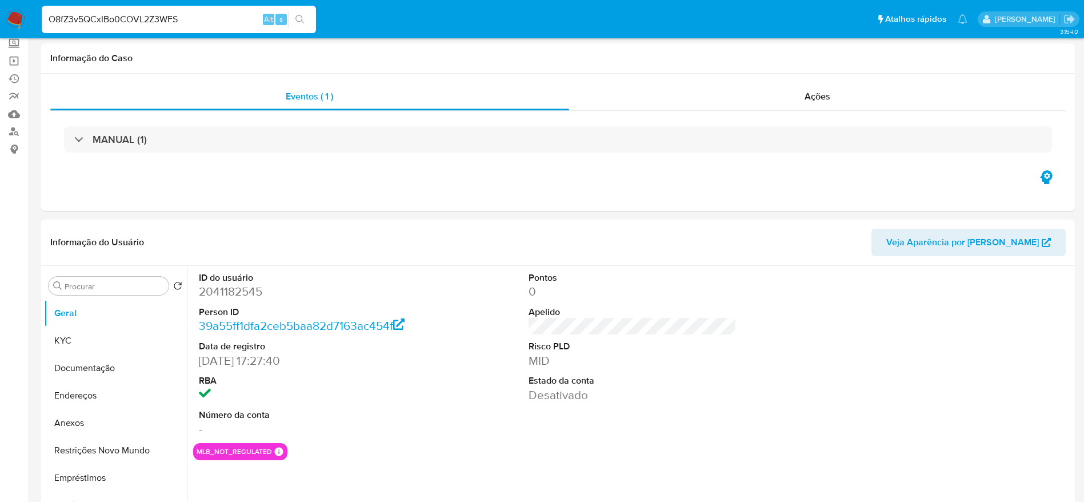
select select "10"
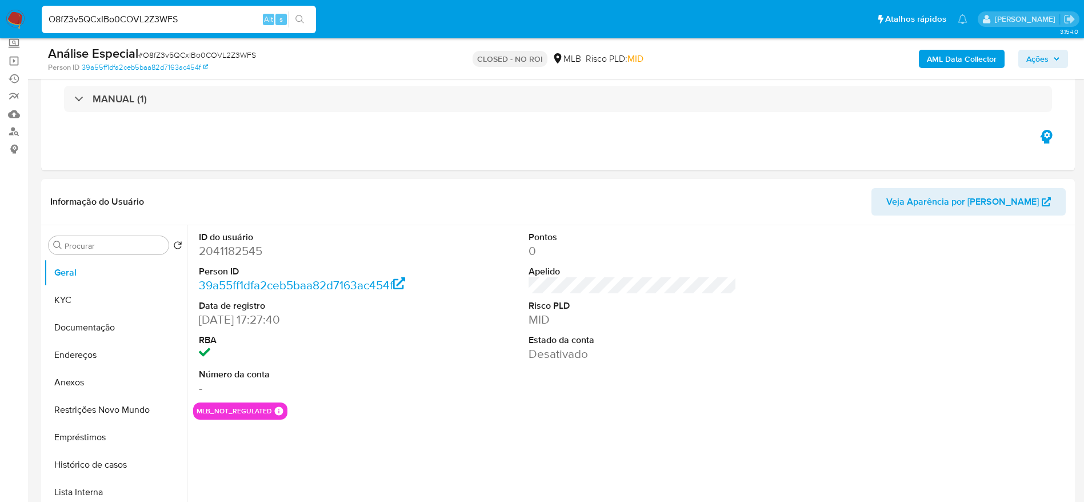
scroll to position [172, 0]
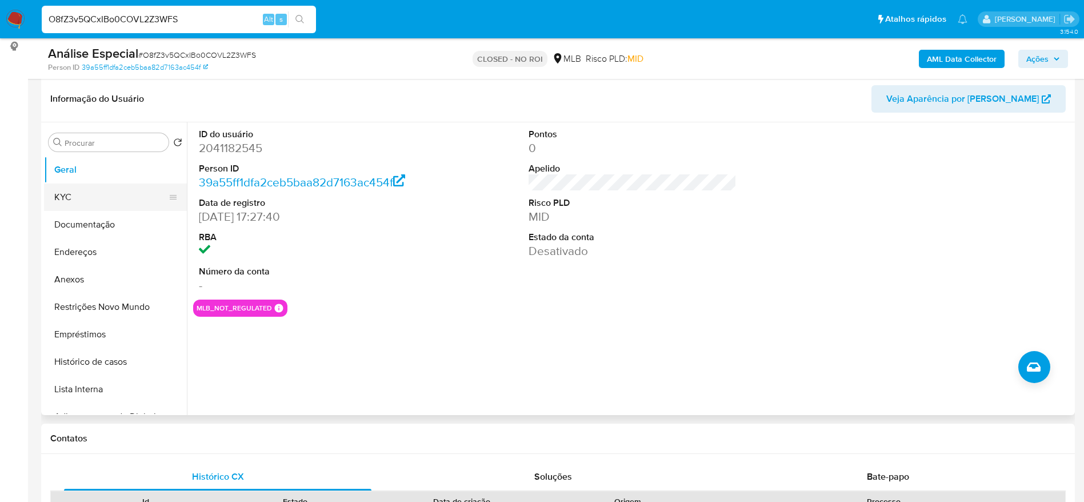
click at [75, 194] on button "KYC" at bounding box center [111, 197] width 134 height 27
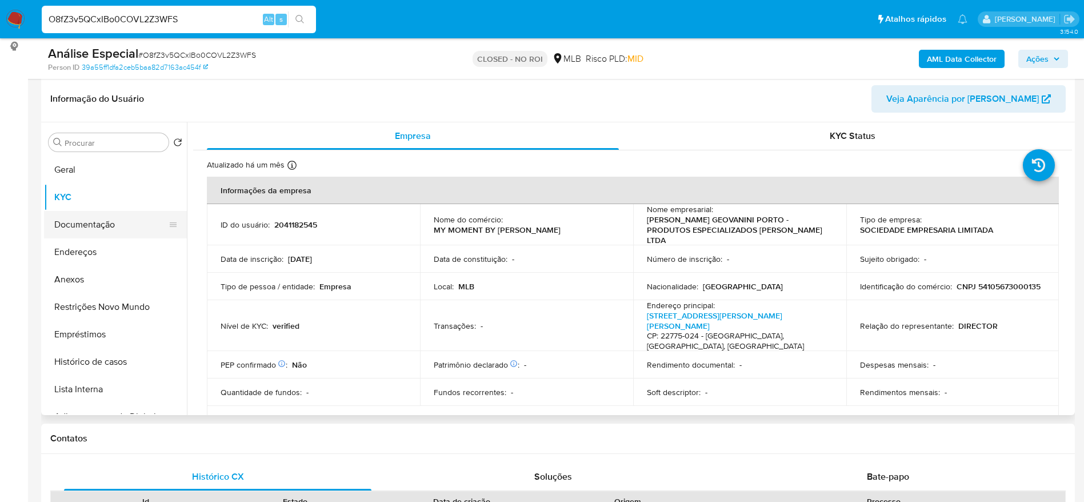
click at [92, 220] on button "Documentação" at bounding box center [111, 224] width 134 height 27
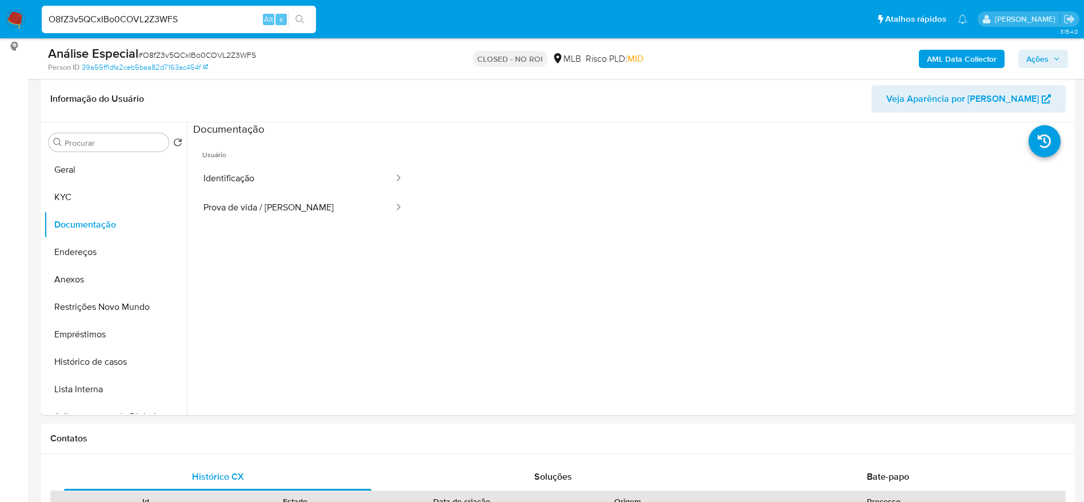
click at [138, 14] on input "O8fZ3v5QCxIBo0COVL2Z3WFS" at bounding box center [179, 19] width 274 height 15
paste input "aUOEG8mqnEOqKgYId8KTS2W"
type input "OaUOEG8mqnEOqKgYId8KTS2W"
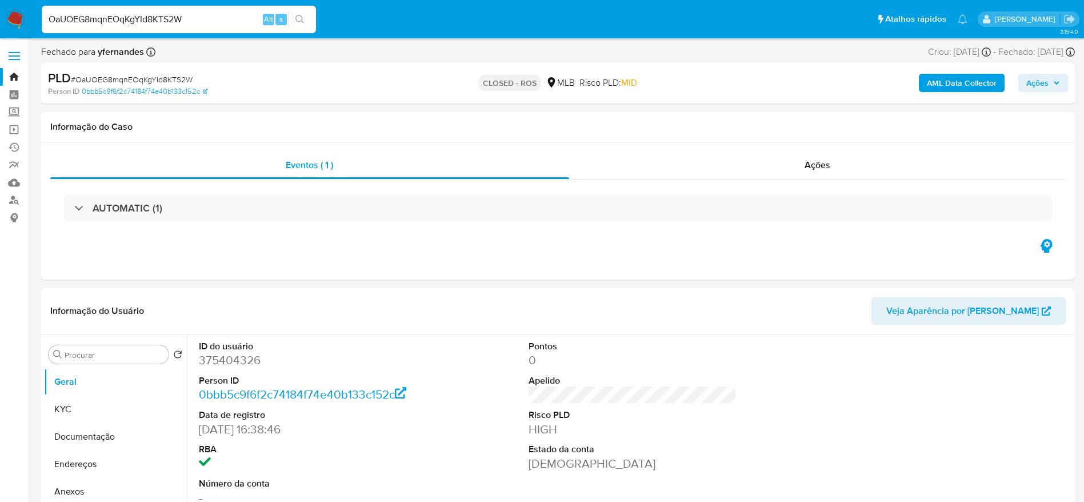
select select "10"
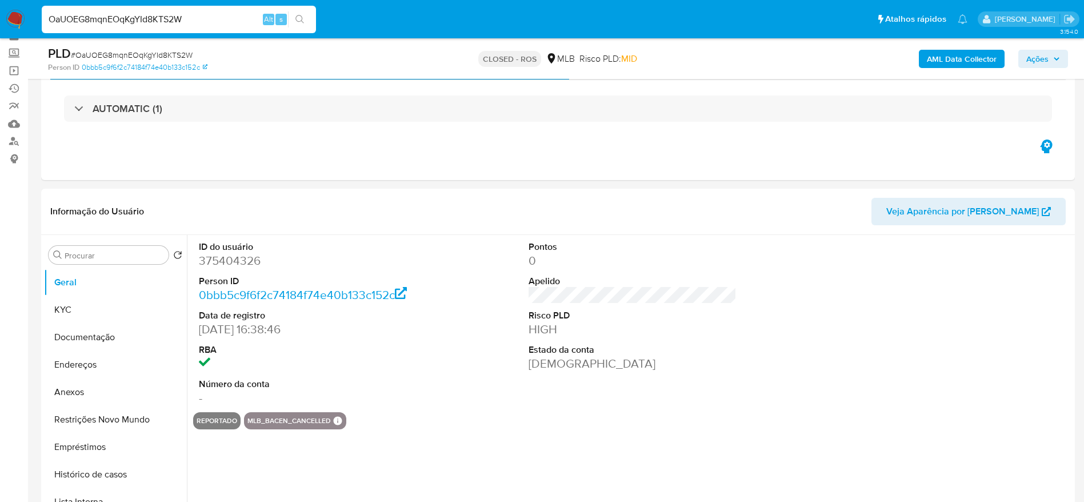
scroll to position [86, 0]
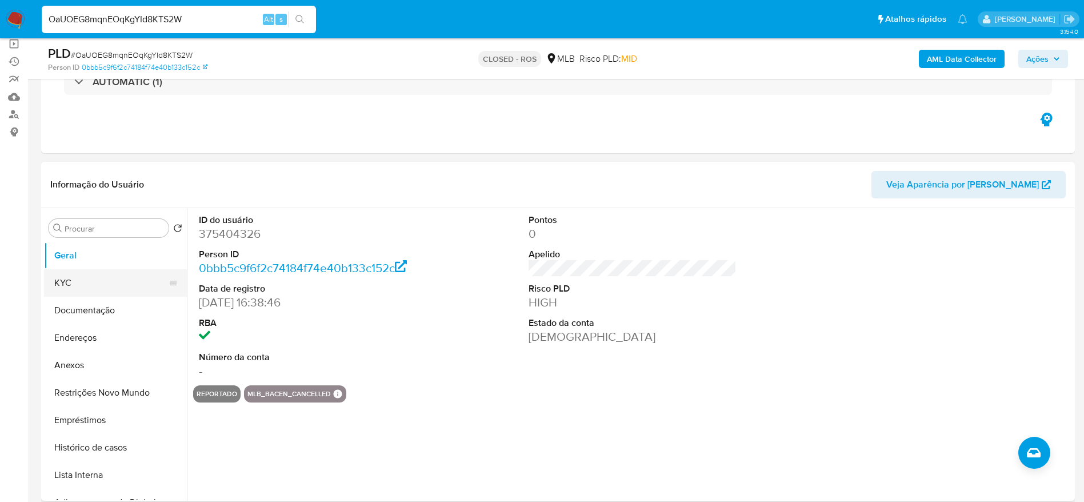
click at [78, 290] on button "KYC" at bounding box center [111, 282] width 134 height 27
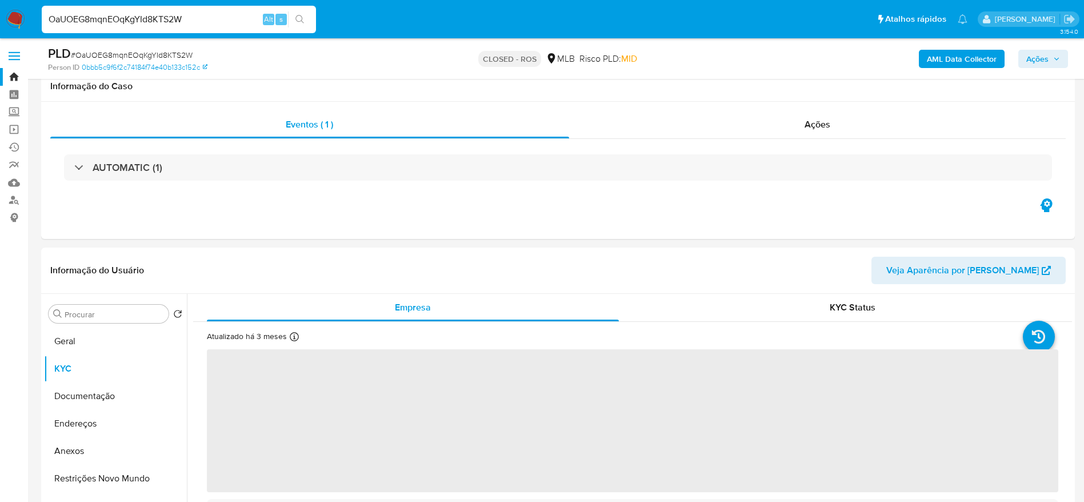
select select "10"
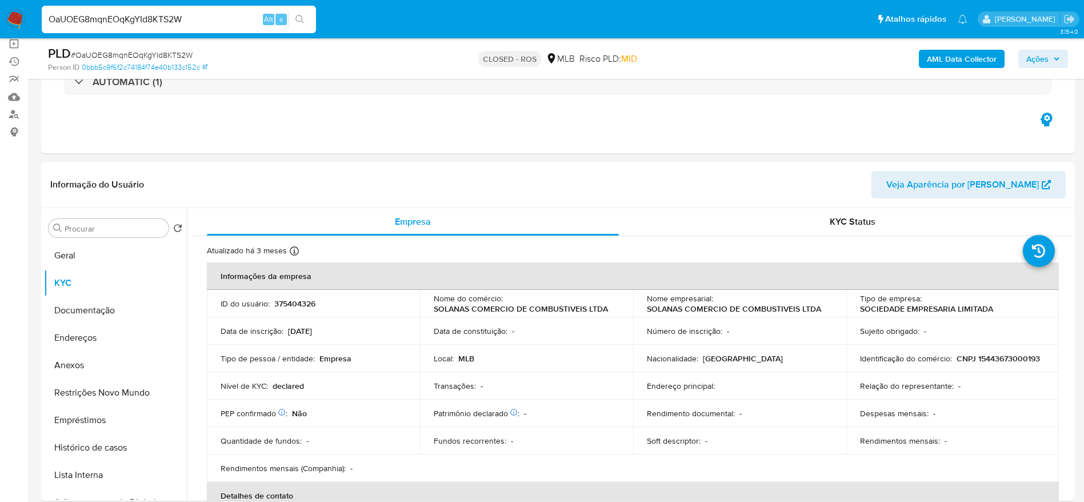
click at [66, 313] on button "Documentação" at bounding box center [115, 310] width 143 height 27
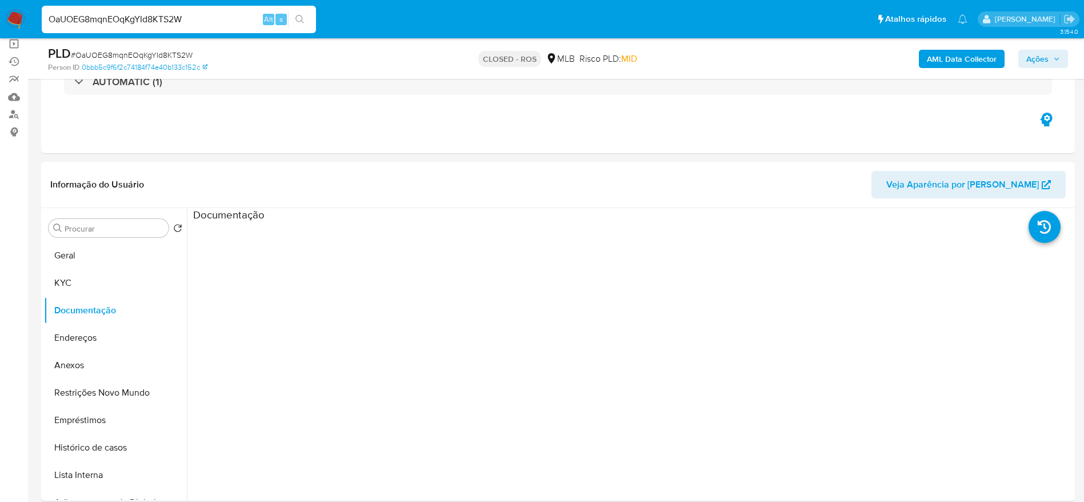
click at [170, 17] on input "OaUOEG8mqnEOqKgYId8KTS2W" at bounding box center [179, 19] width 274 height 15
paste input "oV6NPpan3sUriWXevK9e3Fn3"
type input "oV6NPpan3sUriWXevK9e3Fn3"
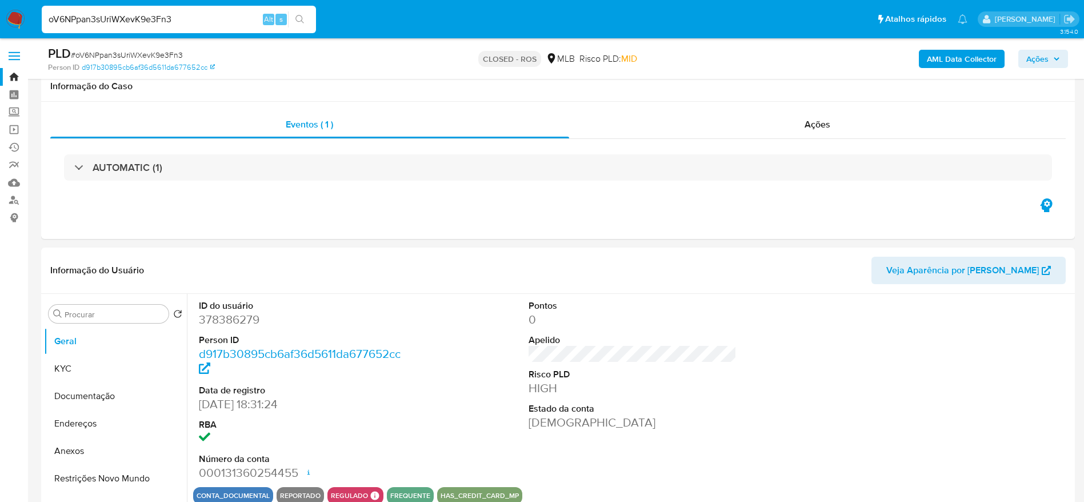
scroll to position [86, 0]
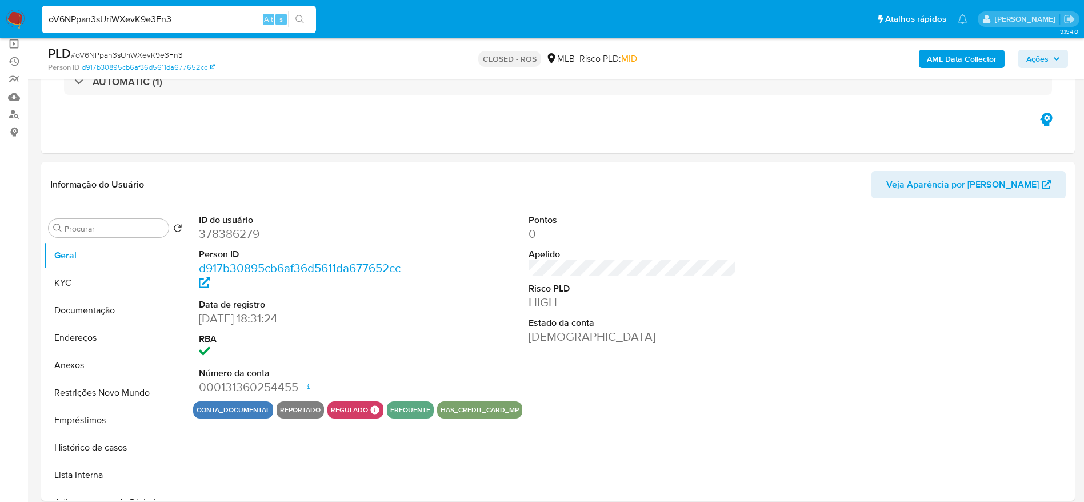
select select "10"
click at [81, 279] on button "KYC" at bounding box center [111, 282] width 134 height 27
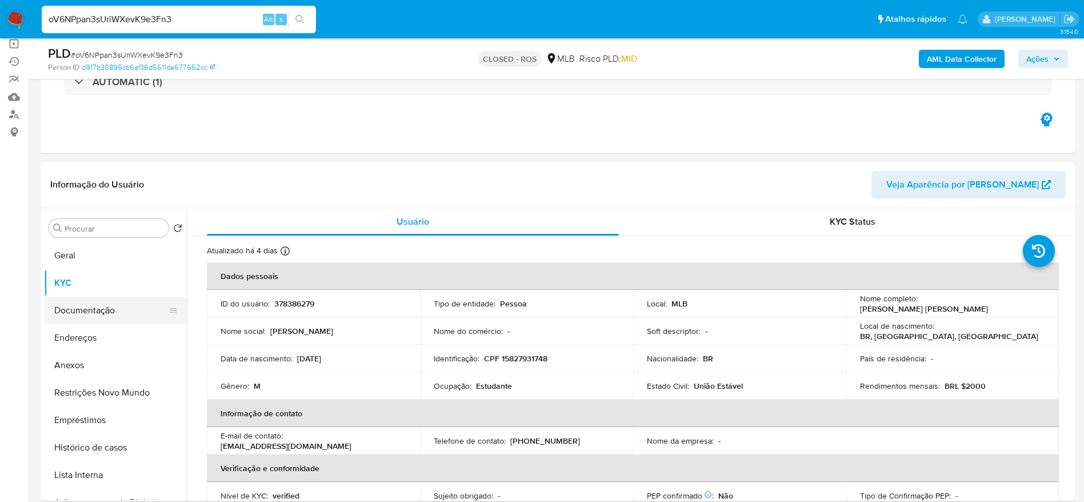
click at [88, 314] on button "Documentação" at bounding box center [111, 310] width 134 height 27
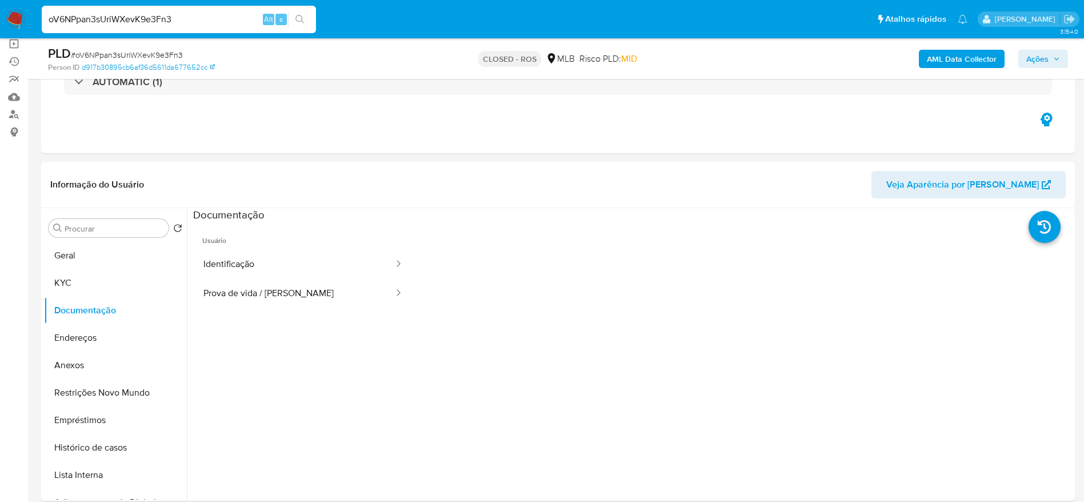
click at [181, 17] on input "oV6NPpan3sUriWXevK9e3Fn3" at bounding box center [179, 19] width 274 height 15
paste input "PbopB7iJjbvXl4NxoVfsUQbT"
type input "PbopB7iJjbvXl4NxoVfsUQbT"
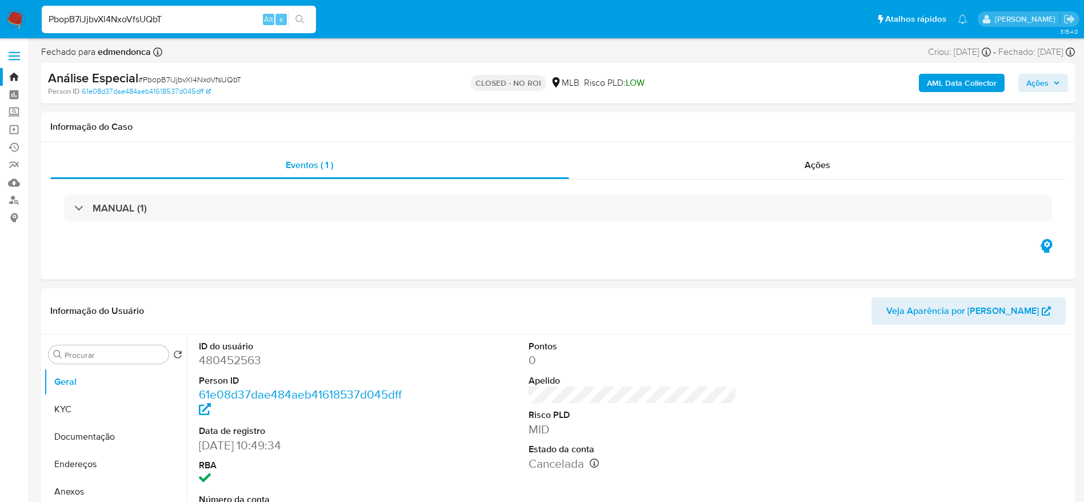
select select "10"
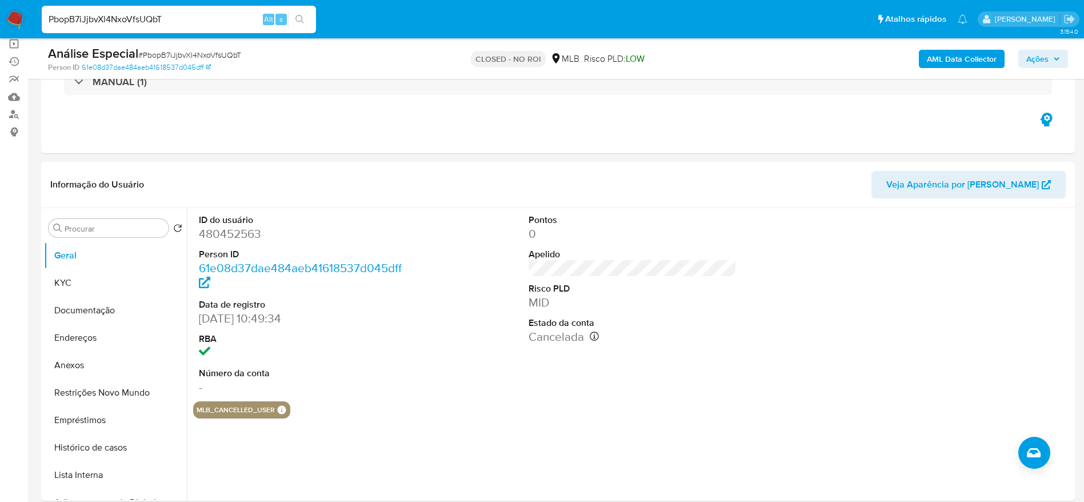
scroll to position [172, 0]
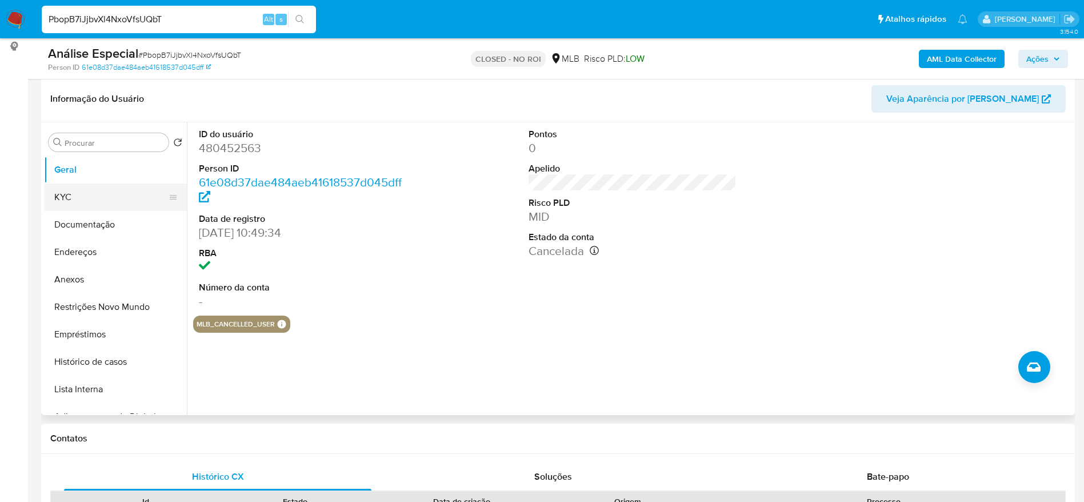
click at [73, 184] on button "KYC" at bounding box center [111, 197] width 134 height 27
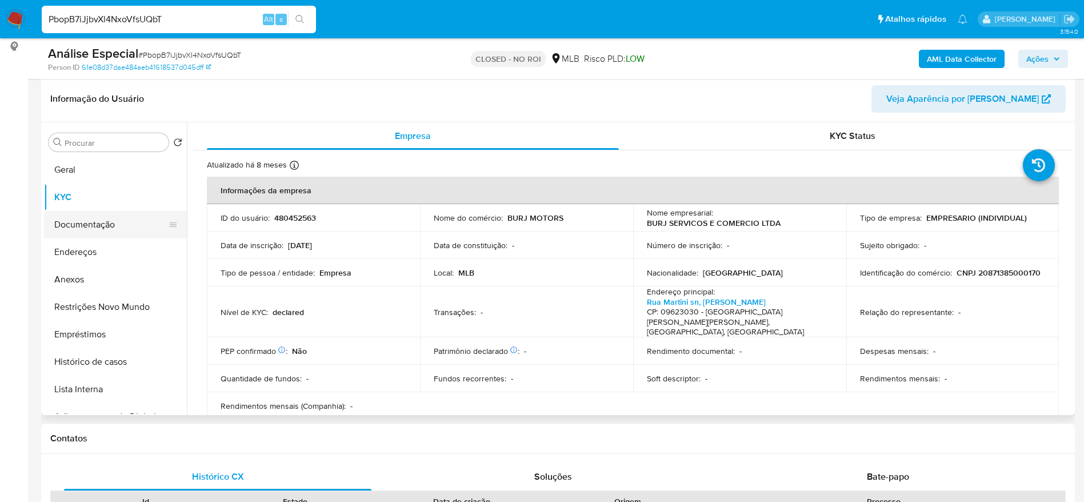
click at [68, 232] on button "Documentação" at bounding box center [111, 224] width 134 height 27
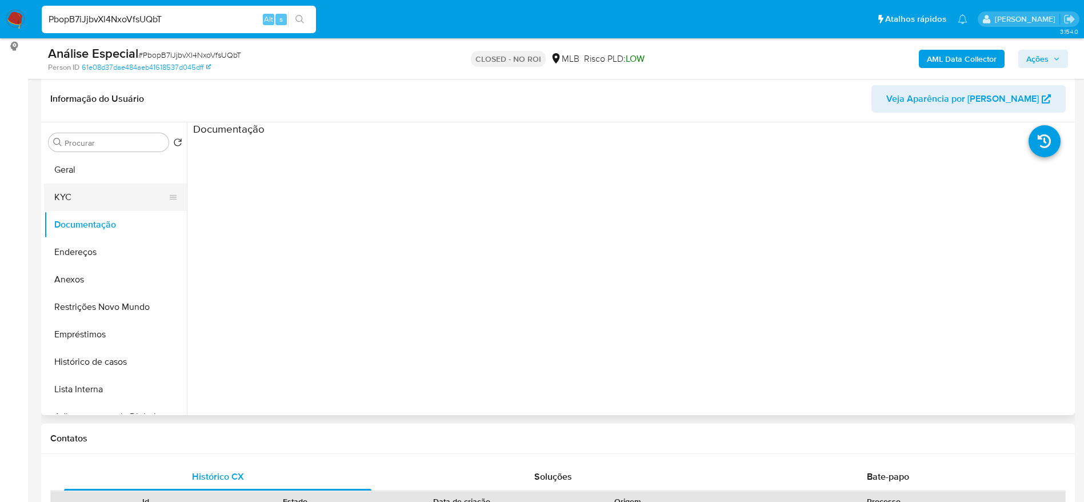
click at [70, 203] on button "KYC" at bounding box center [111, 197] width 134 height 27
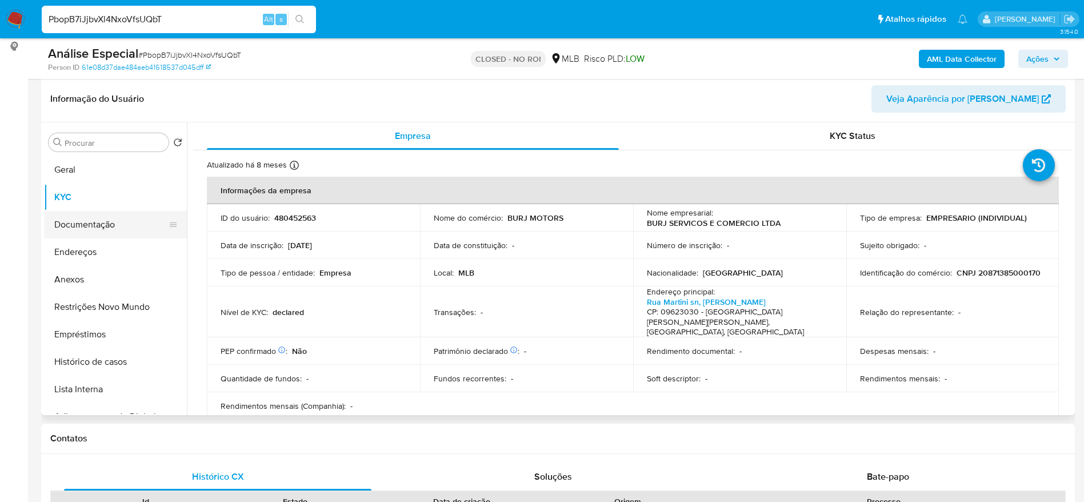
click at [90, 230] on button "Documentação" at bounding box center [111, 224] width 134 height 27
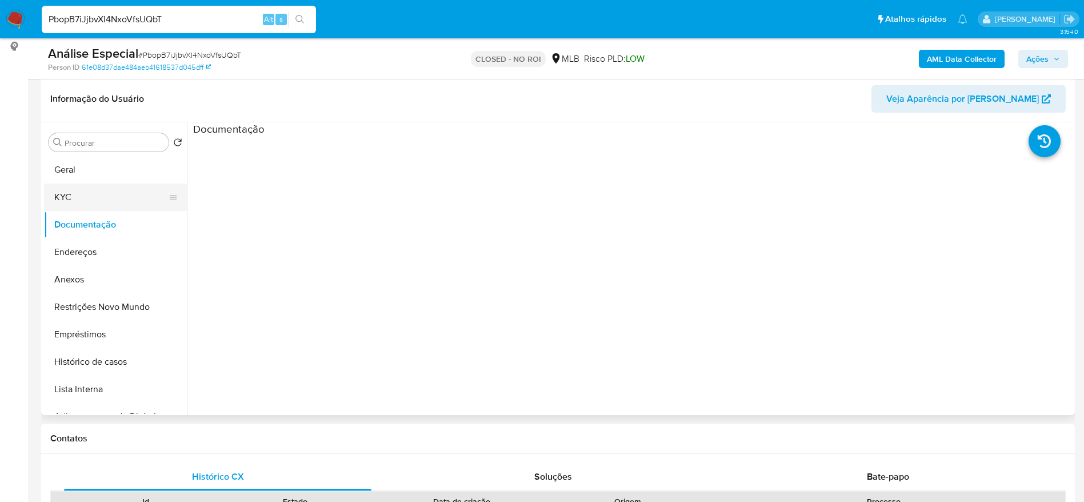
click at [82, 198] on button "KYC" at bounding box center [111, 197] width 134 height 27
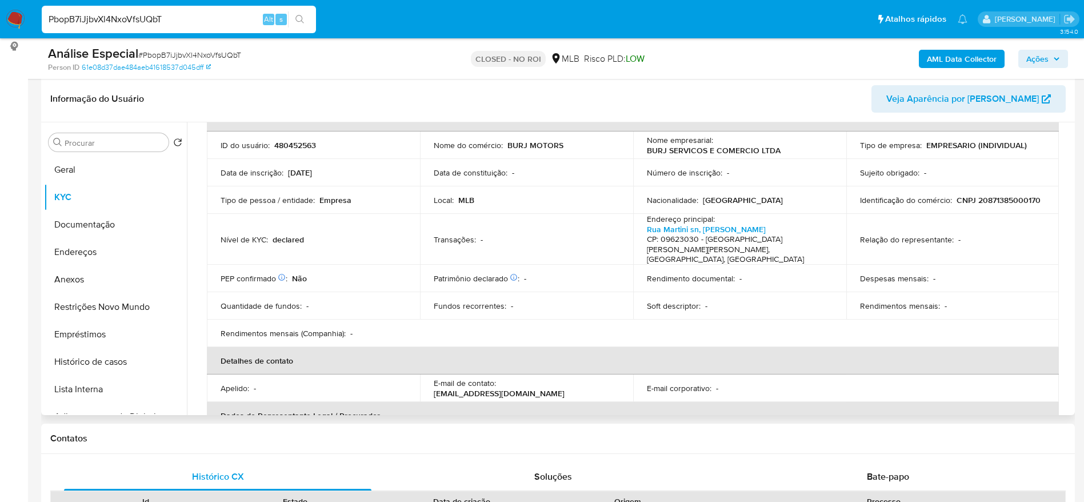
scroll to position [0, 0]
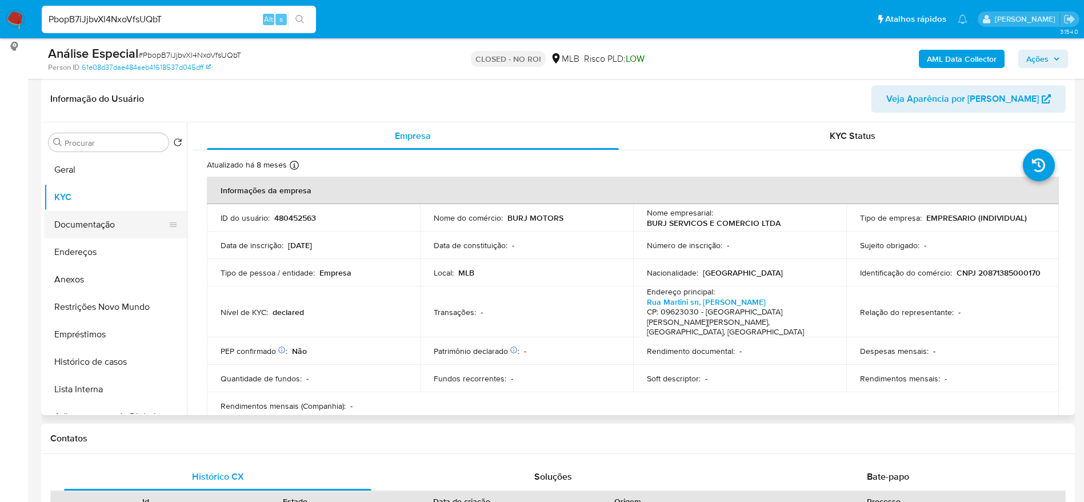
click at [87, 220] on button "Documentação" at bounding box center [111, 224] width 134 height 27
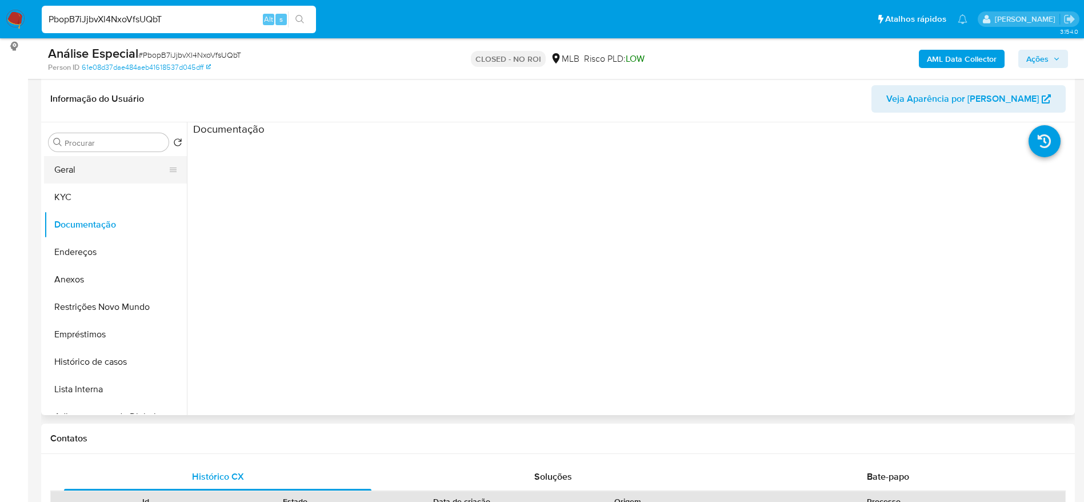
click at [99, 176] on button "Geral" at bounding box center [111, 169] width 134 height 27
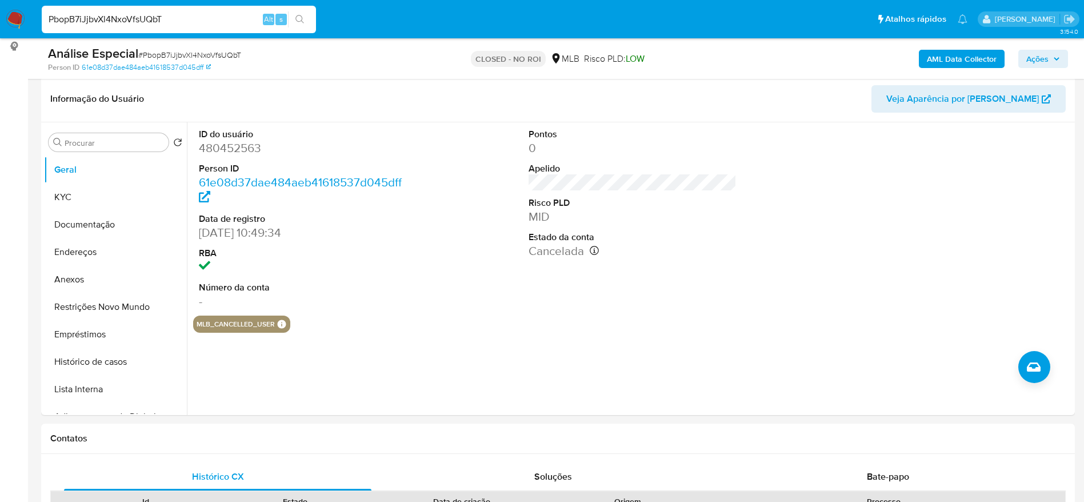
click at [154, 14] on input "PbopB7iJjbvXl4NxoVfsUQbT" at bounding box center [179, 19] width 274 height 15
paste input "pJ8KlgxMMo4w5L0wp67PTPH2"
type input "pJ8KlgxMMo4w5L0wp67PTPH2"
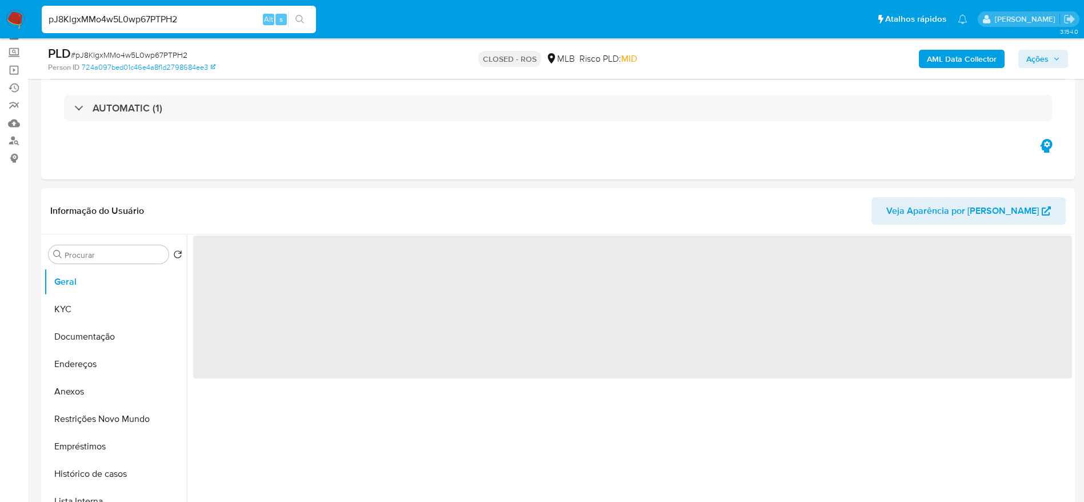
scroll to position [86, 0]
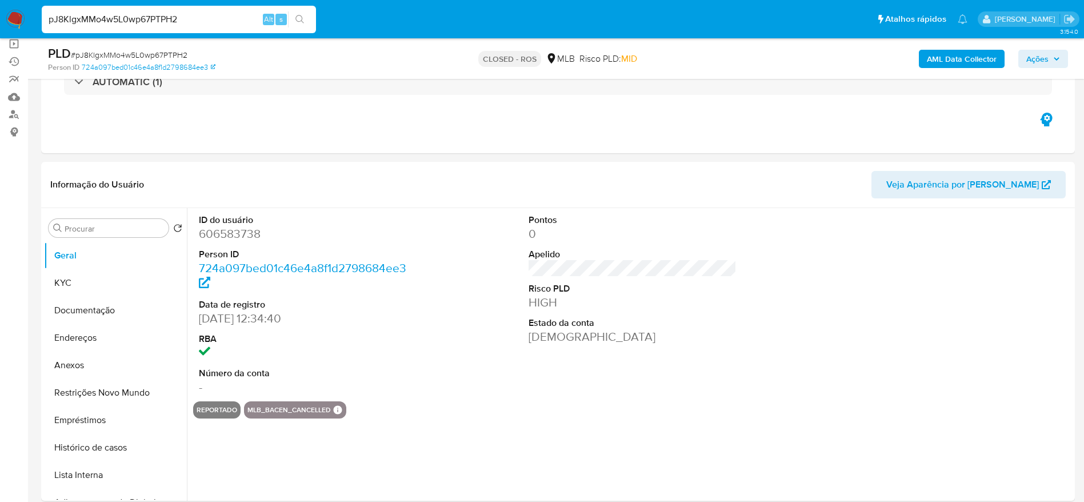
select select "10"
click at [85, 279] on button "KYC" at bounding box center [111, 282] width 134 height 27
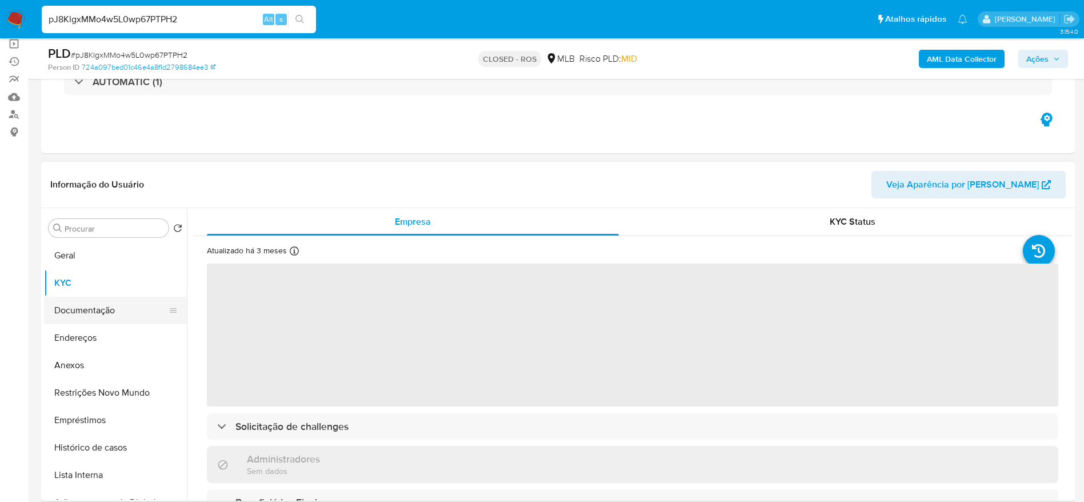
click at [87, 315] on button "Documentação" at bounding box center [111, 310] width 134 height 27
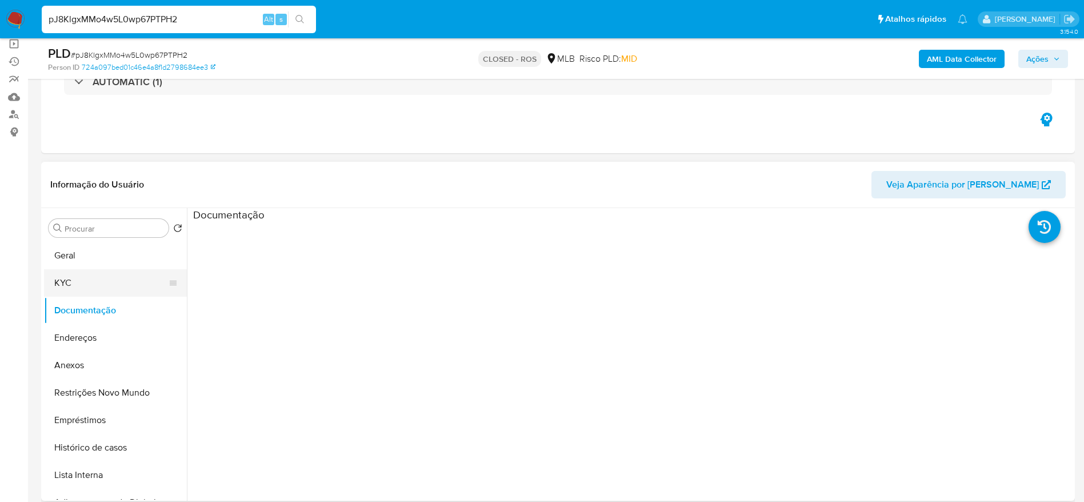
click at [51, 289] on button "KYC" at bounding box center [111, 282] width 134 height 27
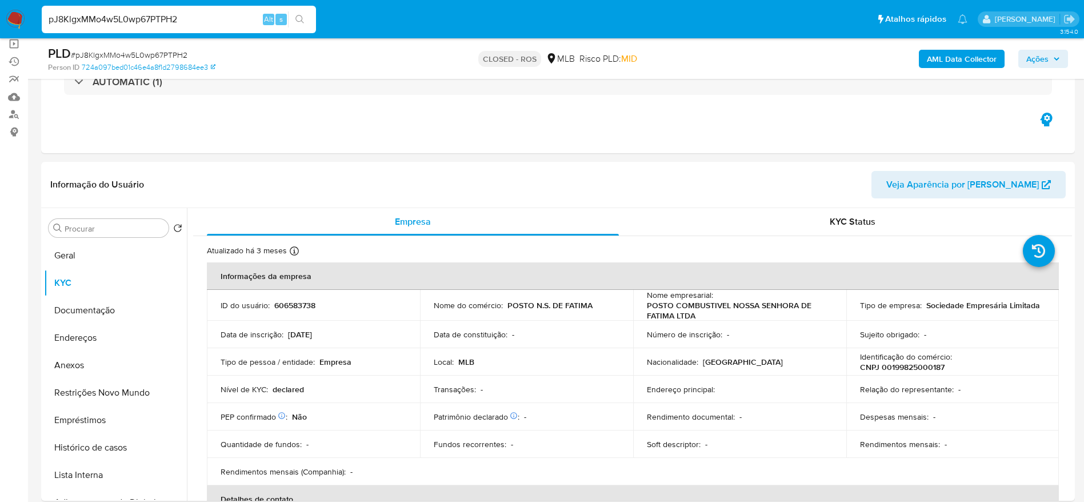
click at [149, 21] on input "pJ8KlgxMMo4w5L0wp67PTPH2" at bounding box center [179, 19] width 274 height 15
paste input "PJfMcXALWtFP1eOZrwn46XzU"
type input "PJfMcXALWtFP1eOZrwn46XzU"
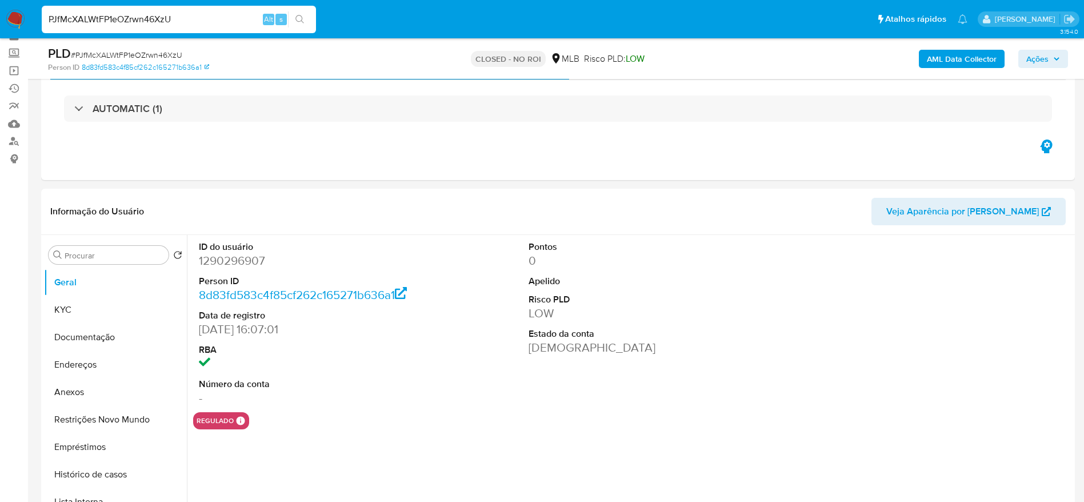
scroll to position [86, 0]
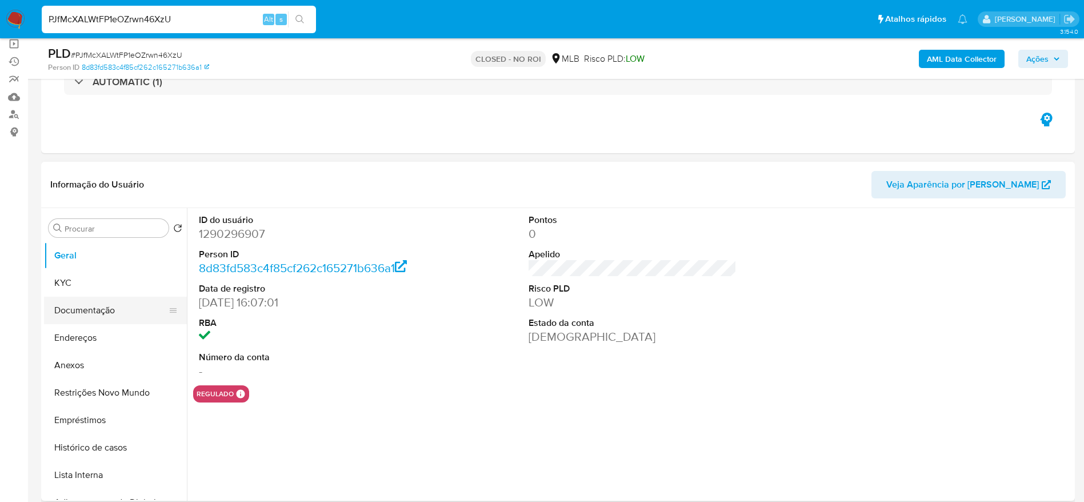
click at [97, 316] on button "Documentação" at bounding box center [111, 310] width 134 height 27
select select "10"
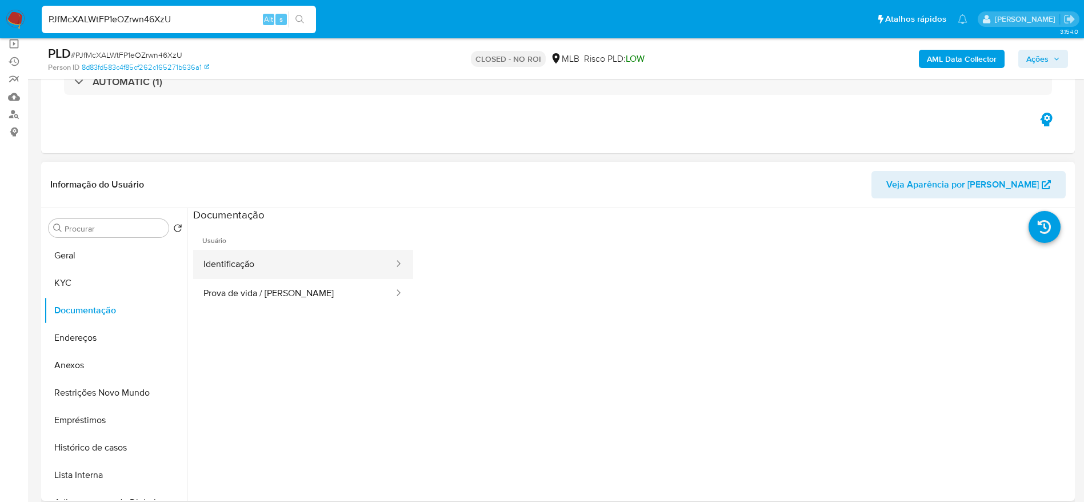
click at [249, 256] on button "Identificação" at bounding box center [294, 264] width 202 height 29
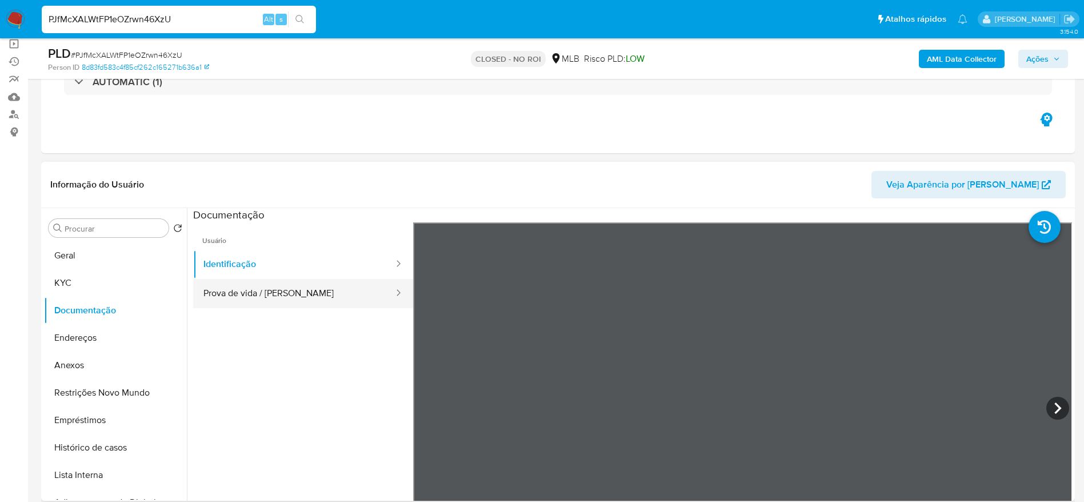
click at [242, 289] on button "Prova de vida / [PERSON_NAME]" at bounding box center [294, 293] width 202 height 29
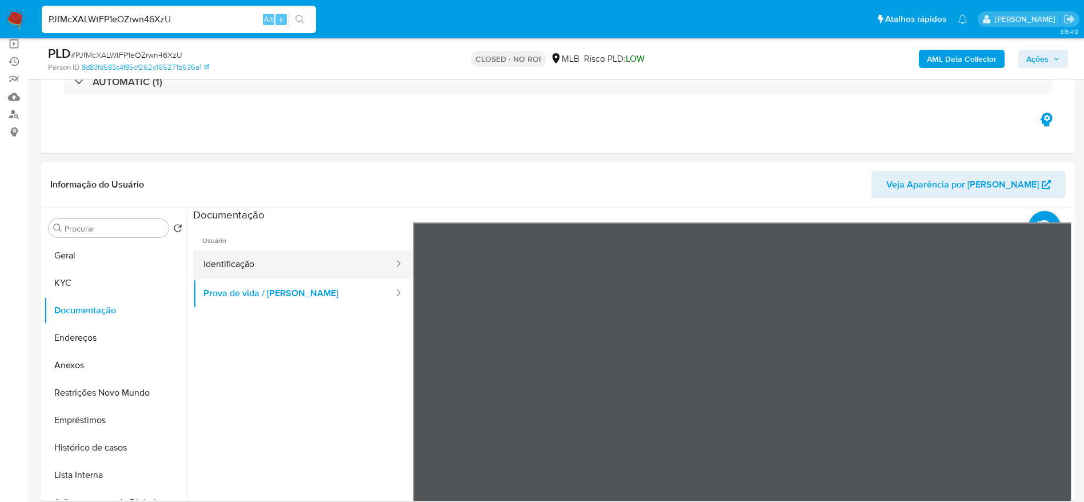
click at [302, 265] on button "Identificação" at bounding box center [294, 264] width 202 height 29
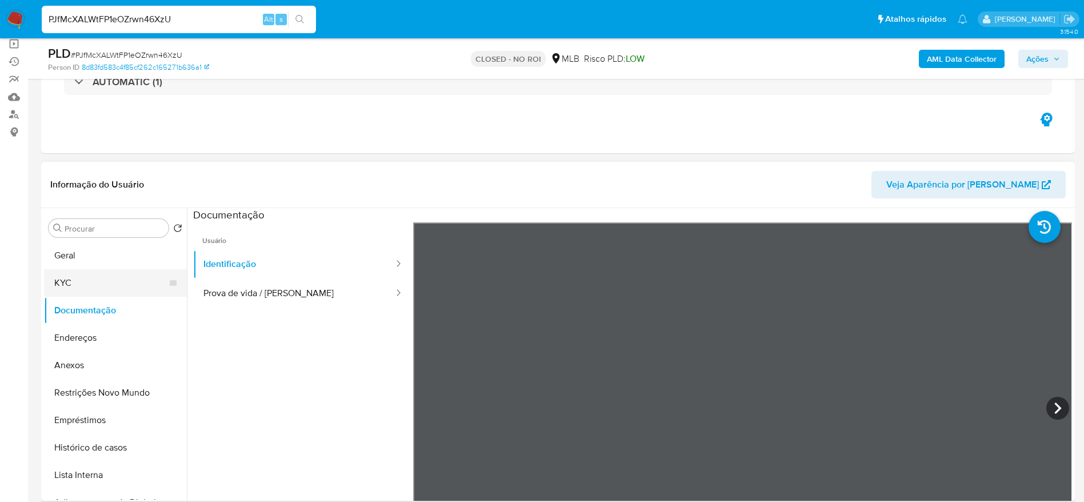
click at [84, 277] on button "KYC" at bounding box center [111, 282] width 134 height 27
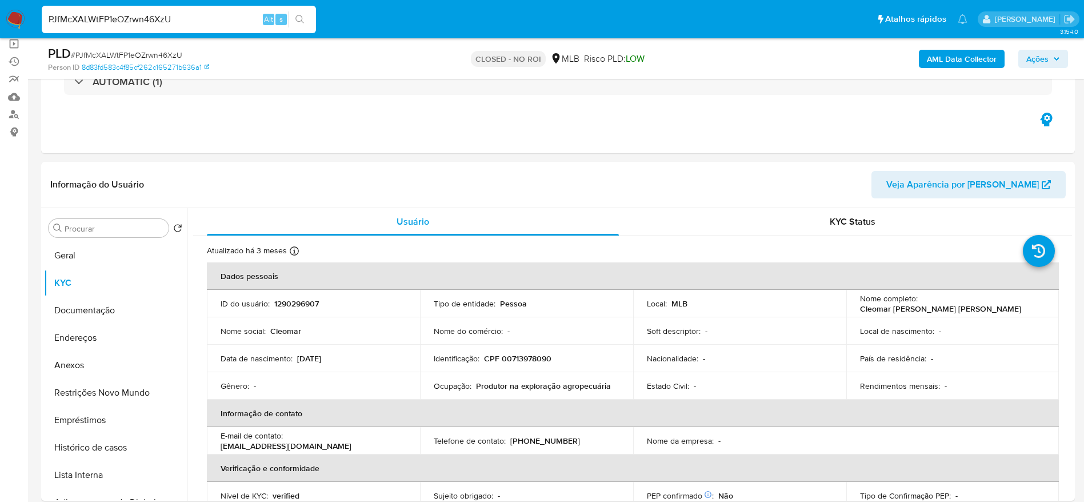
click at [159, 19] on input "PJfMcXALWtFP1eOZrwn46XzU" at bounding box center [179, 19] width 274 height 15
paste input "KYeBwIpcQQTS0CGks4WQKBg"
type input "PKYeBwIpcQQTS0CGks4WQKBg"
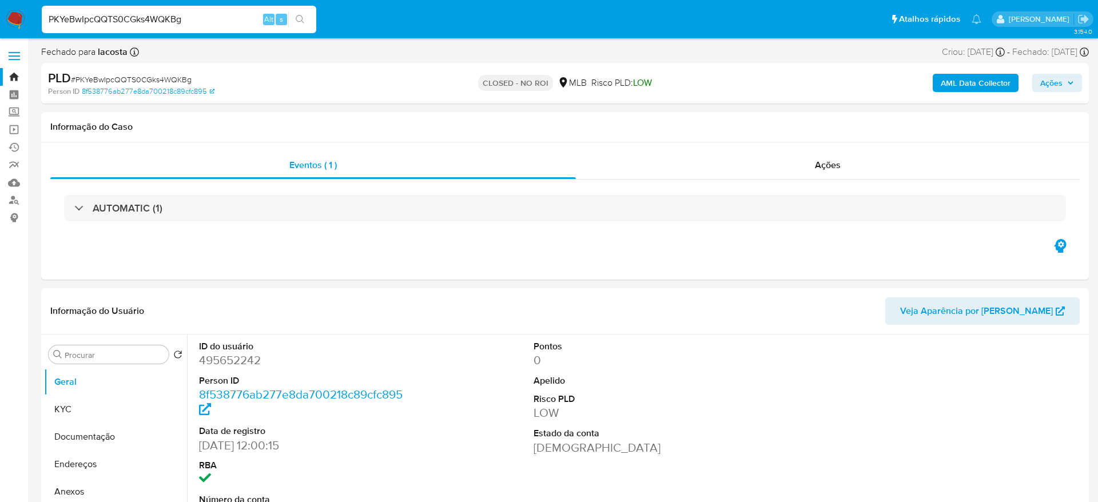
select select "10"
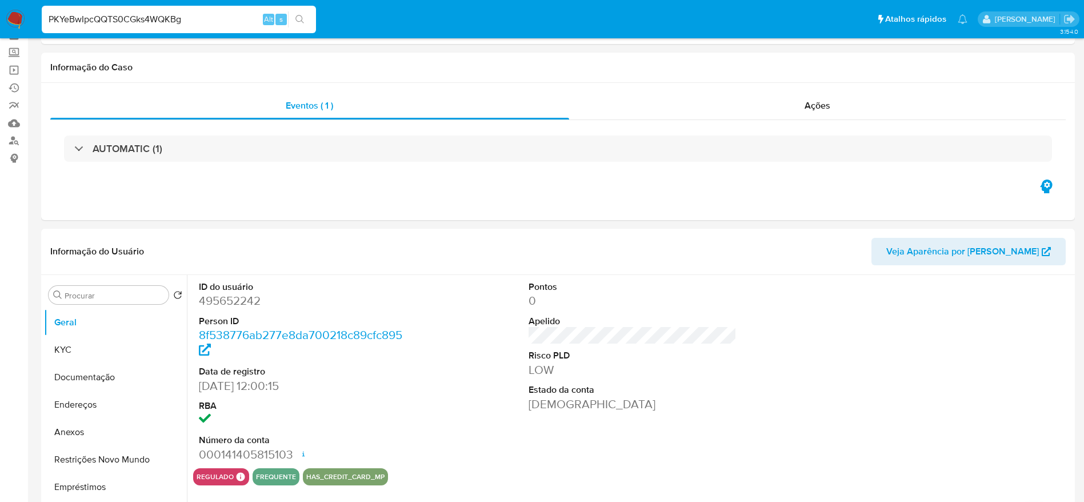
scroll to position [86, 0]
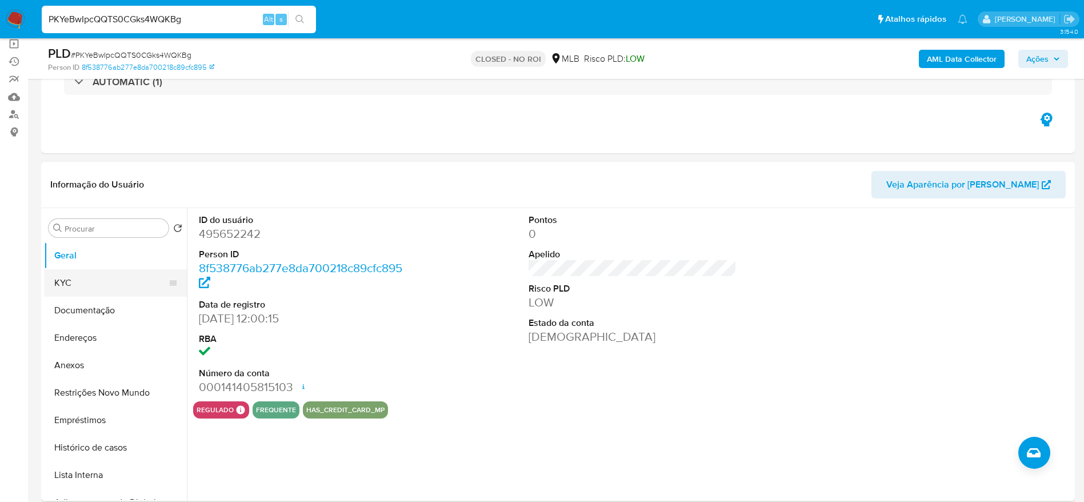
click at [91, 276] on button "KYC" at bounding box center [111, 282] width 134 height 27
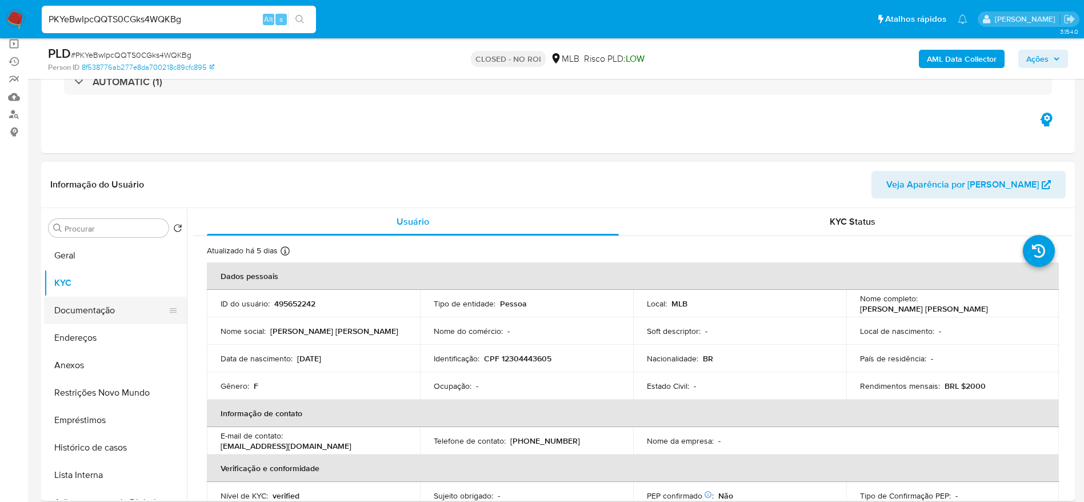
click at [85, 307] on button "Documentação" at bounding box center [111, 310] width 134 height 27
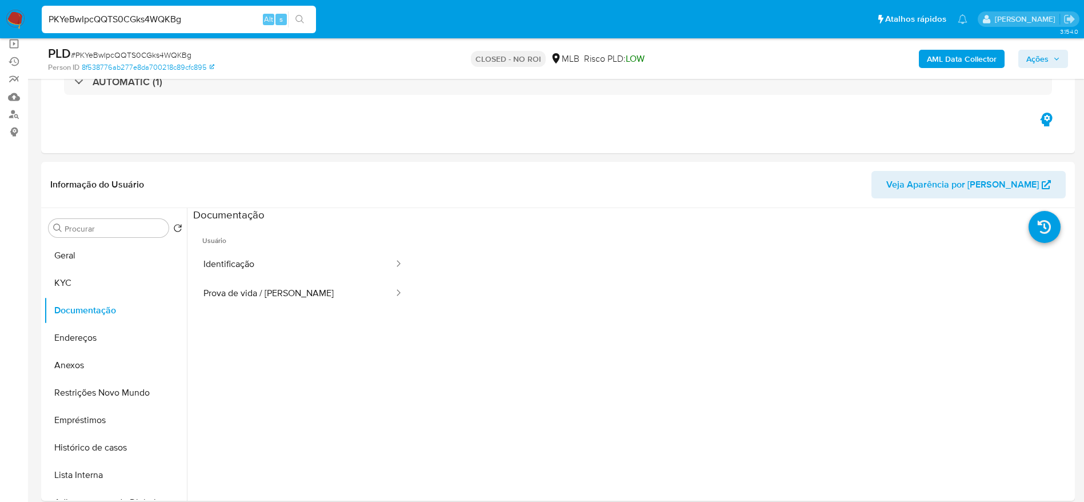
click at [138, 23] on input "PKYeBwIpcQQTS0CGks4WQKBg" at bounding box center [179, 19] width 274 height 15
paste input "pmxYpl4IgNNqBdCz08lhm74s"
type input "pmxYpl4IgNNqBdCz08lhm74s"
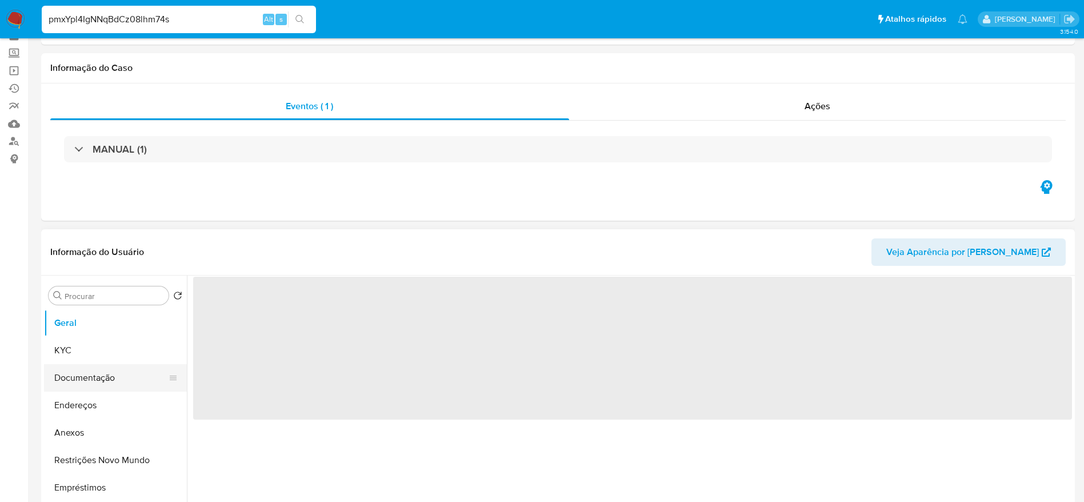
scroll to position [86, 0]
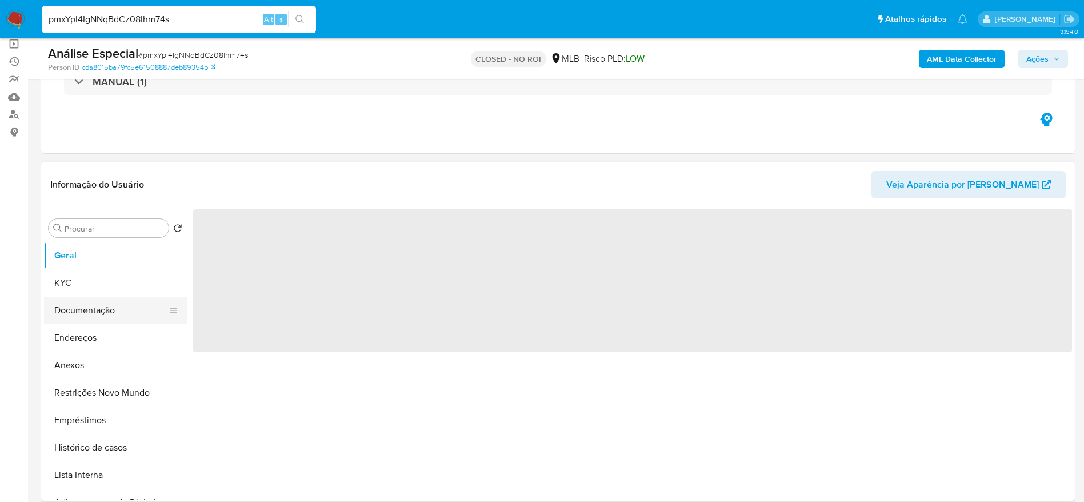
click at [95, 310] on button "Documentação" at bounding box center [111, 310] width 134 height 27
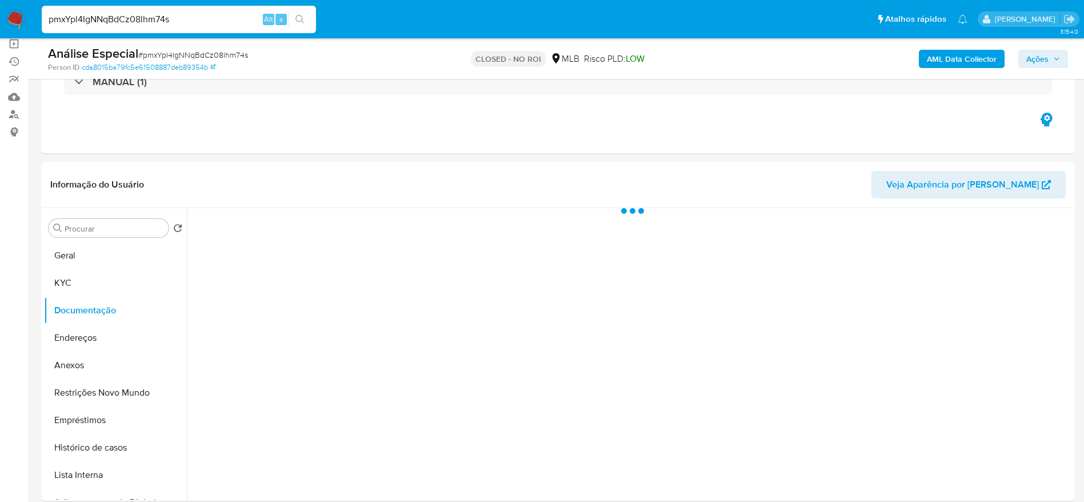
select select "10"
click at [208, 18] on input "pmxYpl4IgNNqBdCz08lhm74s" at bounding box center [179, 19] width 274 height 15
paste input "O4s9RdsIU2I6sYXlGhqM1Eh"
type input "pO4s9RdsIU2I6sYXlGhqM1Eh"
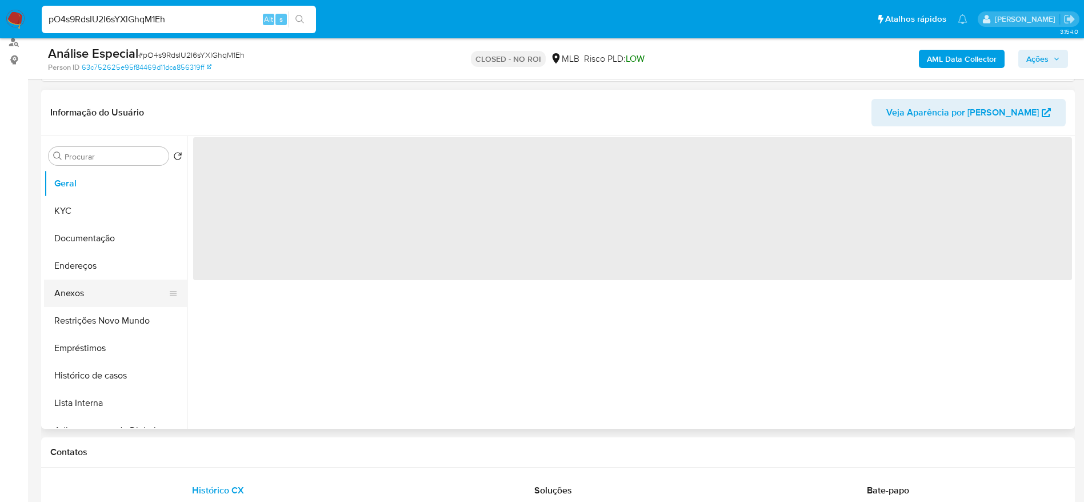
scroll to position [172, 0]
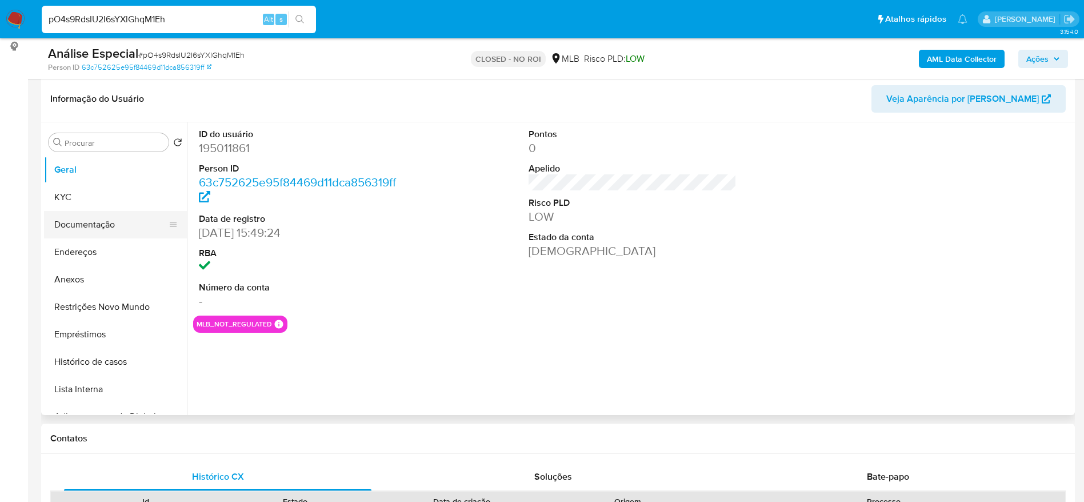
click at [73, 229] on button "Documentação" at bounding box center [111, 224] width 134 height 27
select select "10"
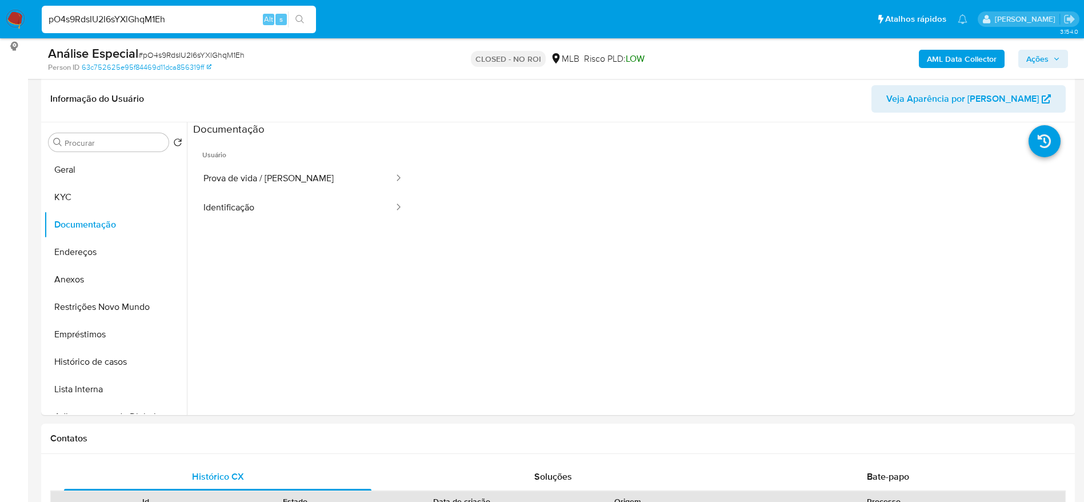
click at [222, 19] on input "pO4s9RdsIU2I6sYXlGhqM1Eh" at bounding box center [179, 19] width 274 height 15
paste input "wrgtwdm7a4pXkewzbZgw0AY"
type input "pwrgtwdm7a4pXkewzbZgw0AY"
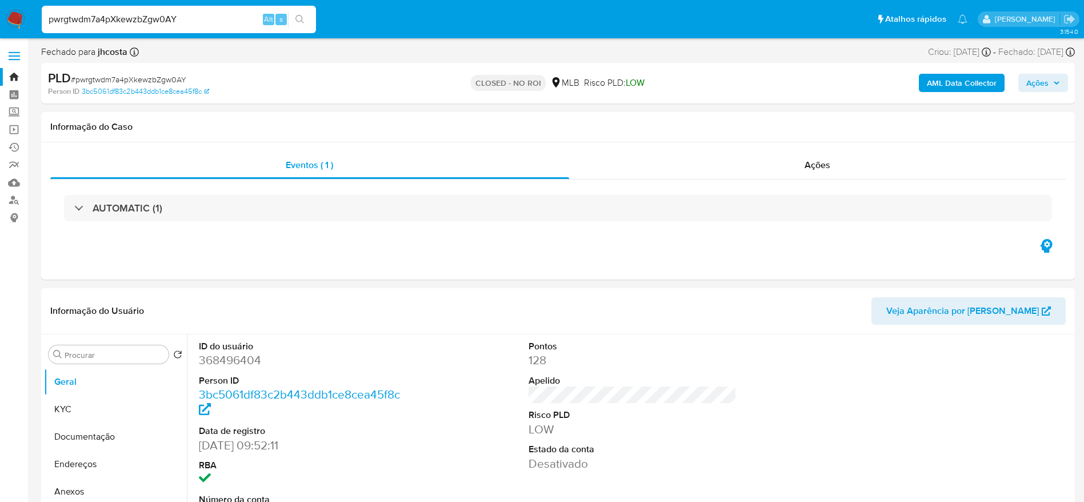
select select "10"
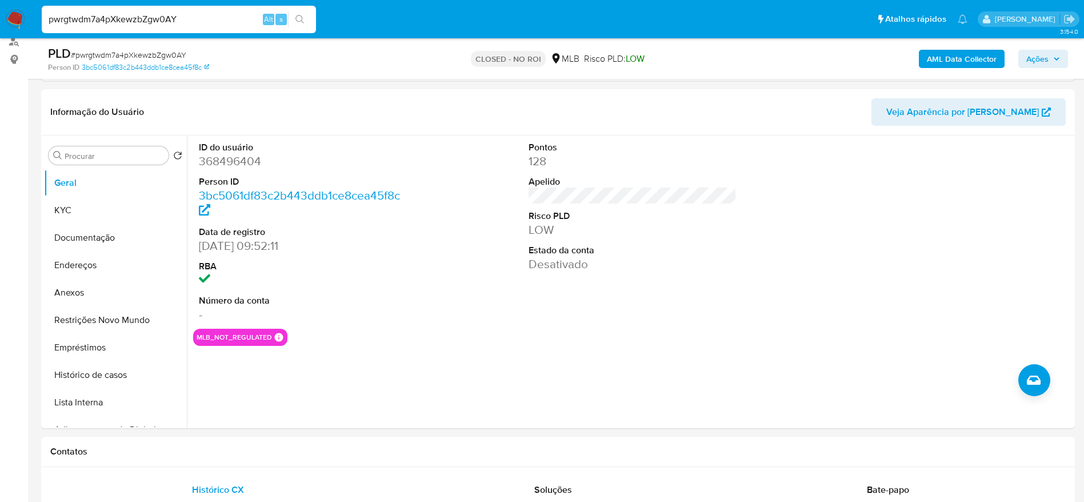
scroll to position [172, 0]
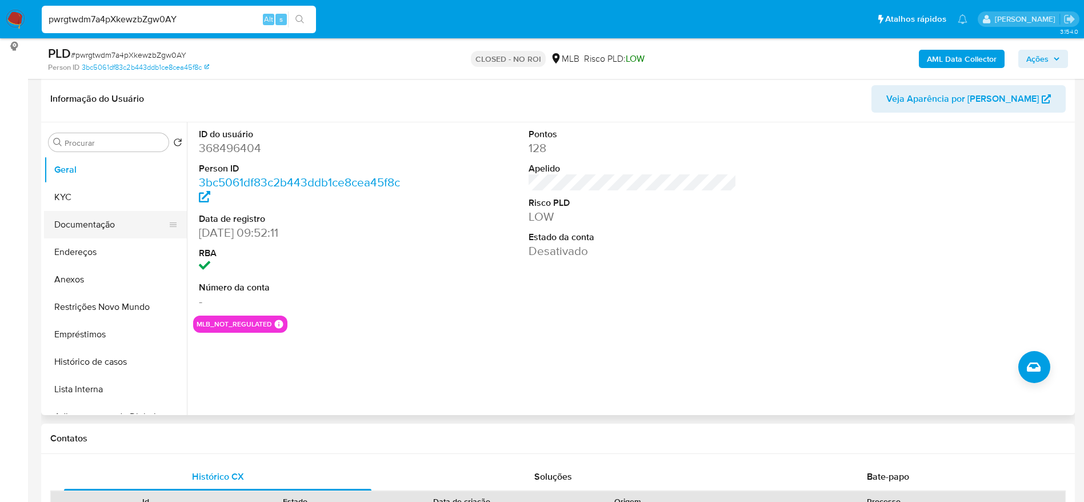
click at [90, 226] on button "Documentação" at bounding box center [111, 224] width 134 height 27
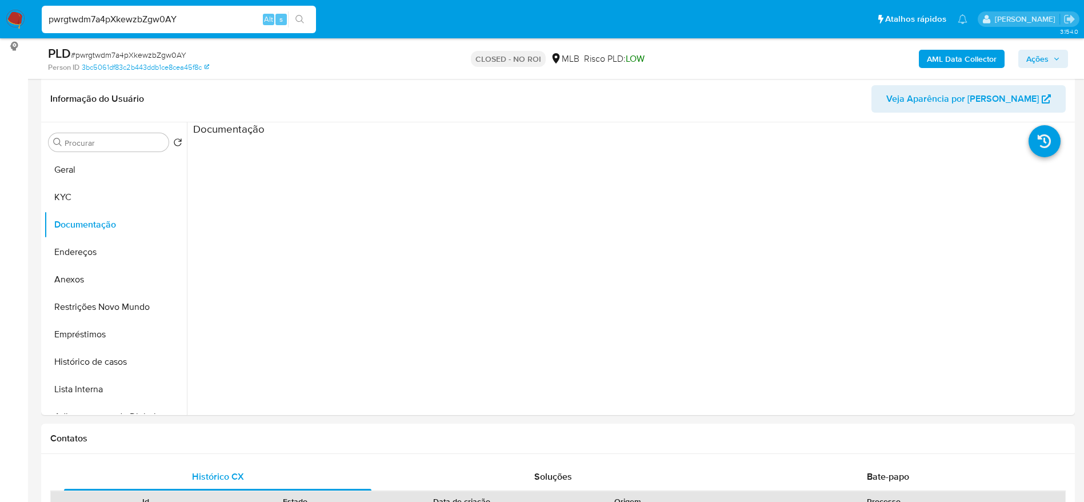
click at [229, 15] on input "pwrgtwdm7a4pXkewzbZgw0AY" at bounding box center [179, 19] width 274 height 15
paste input "PXmE443bPC4UBA20JLBx5vEq"
type input "PXmE443bPC4UBA20JLBx5vEq"
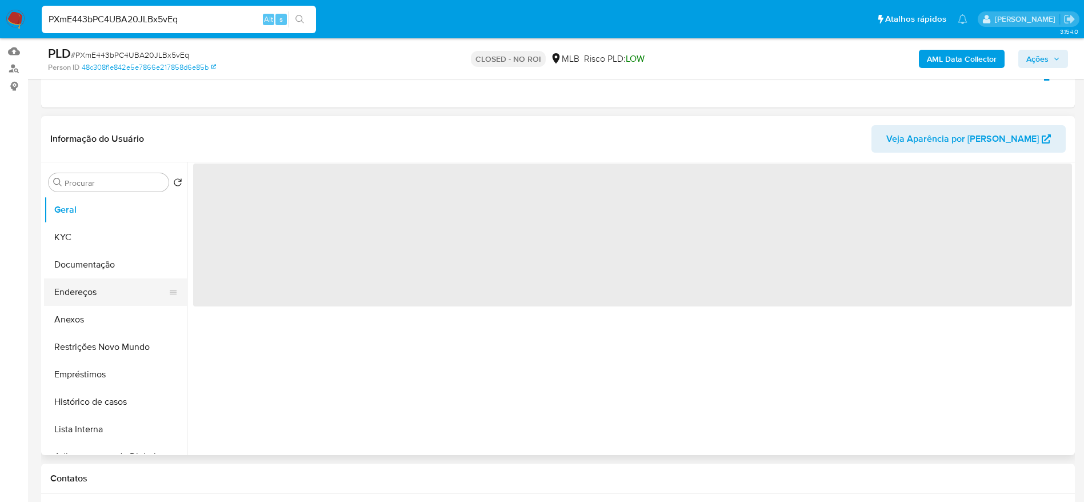
scroll to position [172, 0]
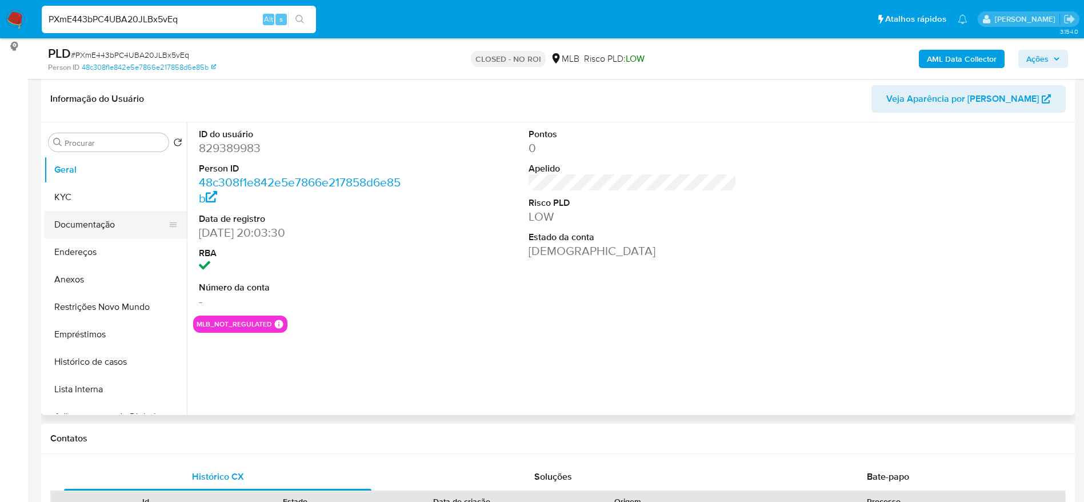
click at [75, 220] on button "Documentação" at bounding box center [111, 224] width 134 height 27
select select "10"
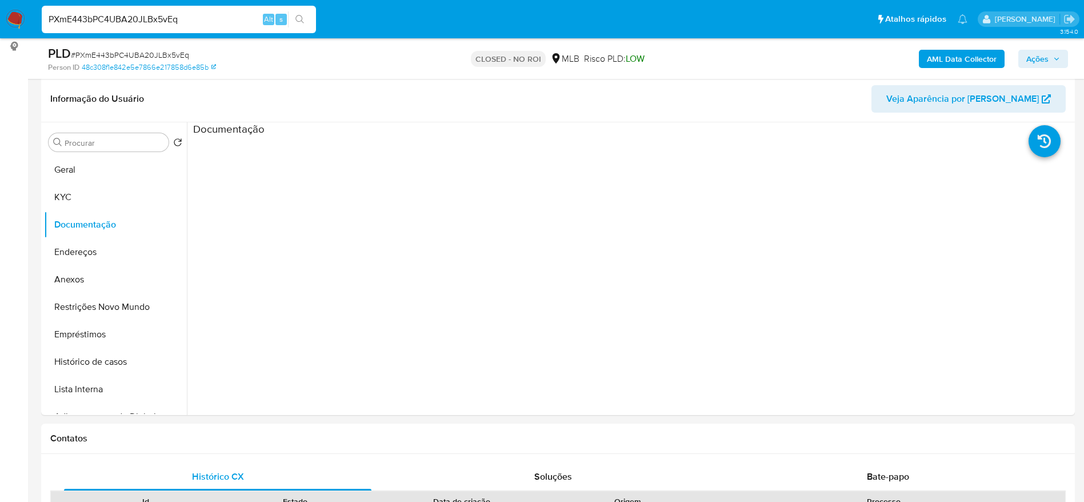
click at [181, 17] on input "PXmE443bPC4UBA20JLBx5vEq" at bounding box center [179, 19] width 274 height 15
paste input "qBMcFV2YIZBGz8pmmq4BGGYo"
type input "qBMcFV2YIZBGz8pmmq4BGGYo"
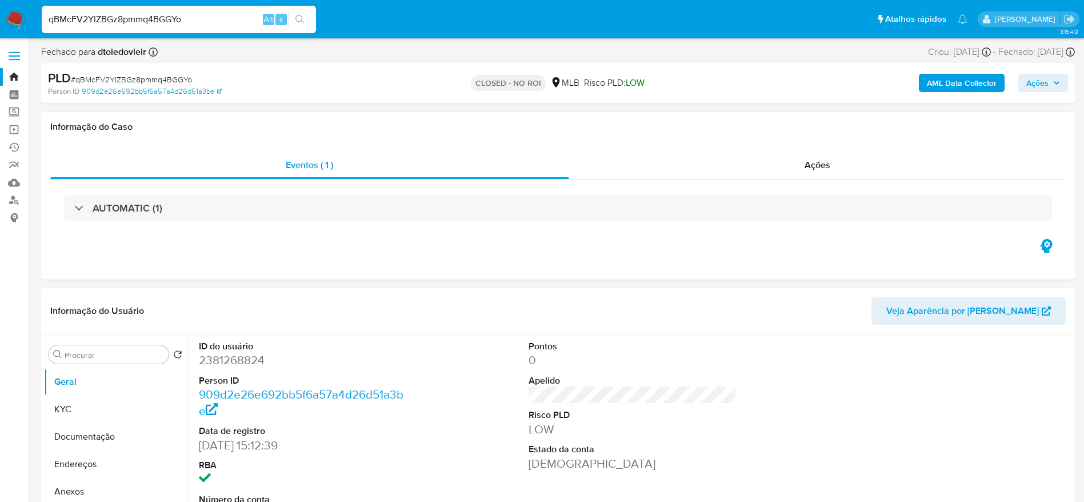
select select "10"
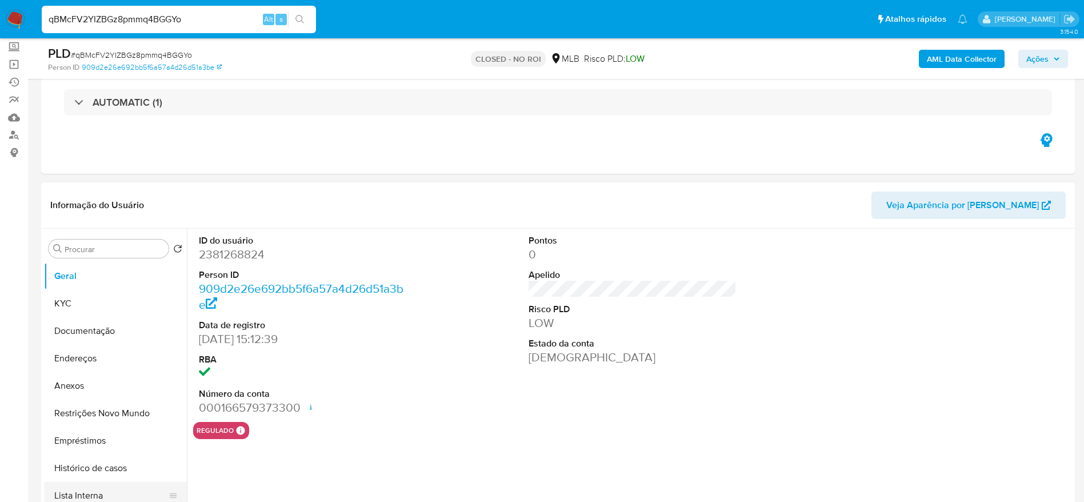
scroll to position [172, 0]
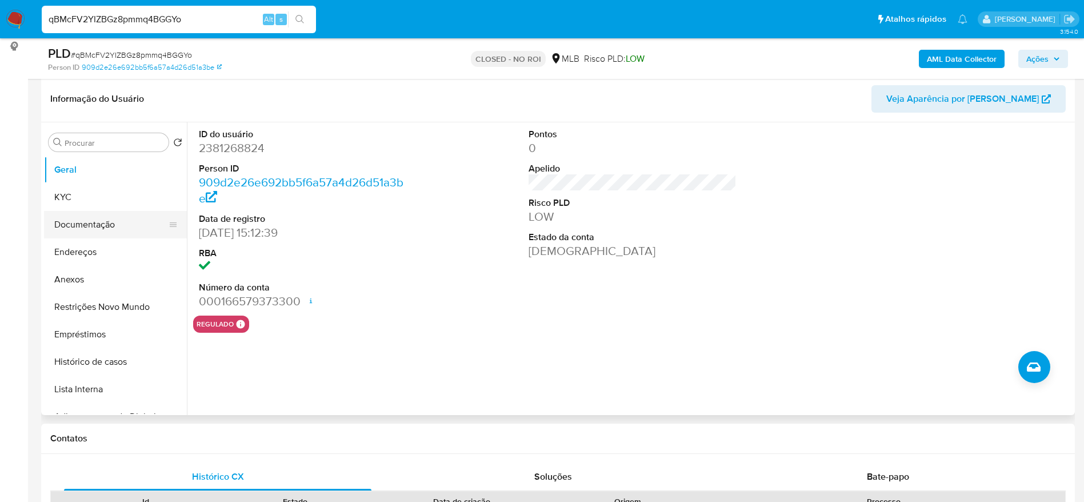
click at [90, 217] on button "Documentação" at bounding box center [111, 224] width 134 height 27
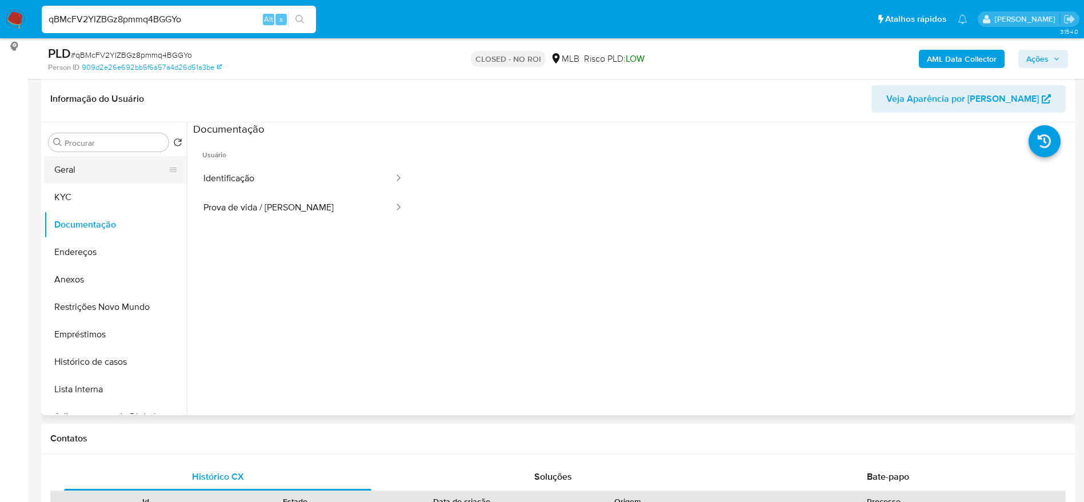
click at [66, 162] on button "Geral" at bounding box center [111, 169] width 134 height 27
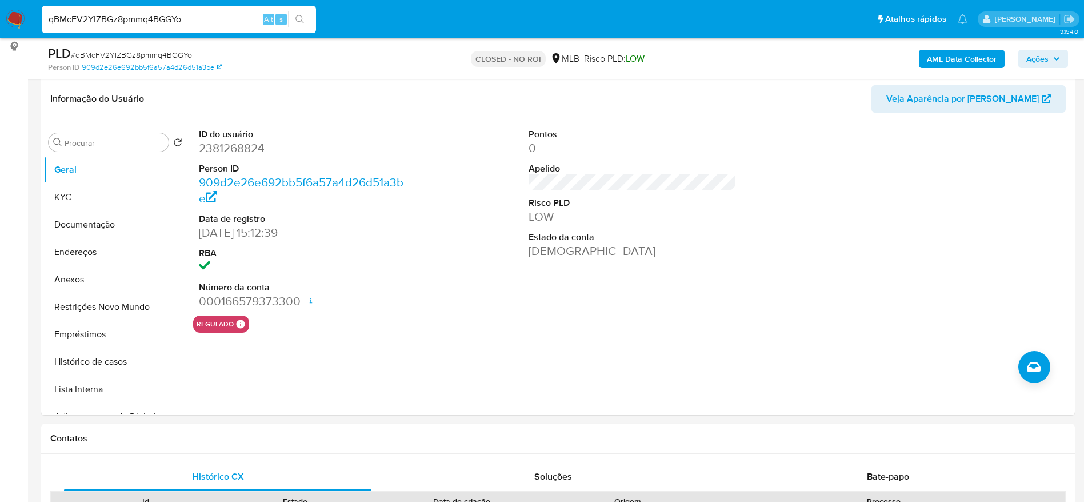
click at [143, 21] on input "qBMcFV2YIZBGz8pmmq4BGGYo" at bounding box center [179, 19] width 274 height 15
paste input "RmOpUvdzv4uvBjIDA5WerqE6"
type input "RmOpUvdzv4uvBjIDA5WerqE6"
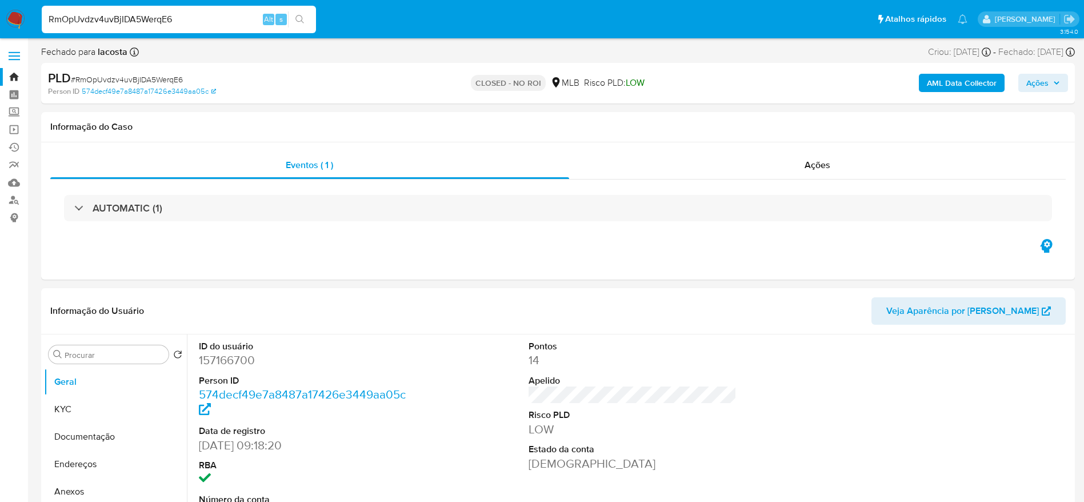
select select "10"
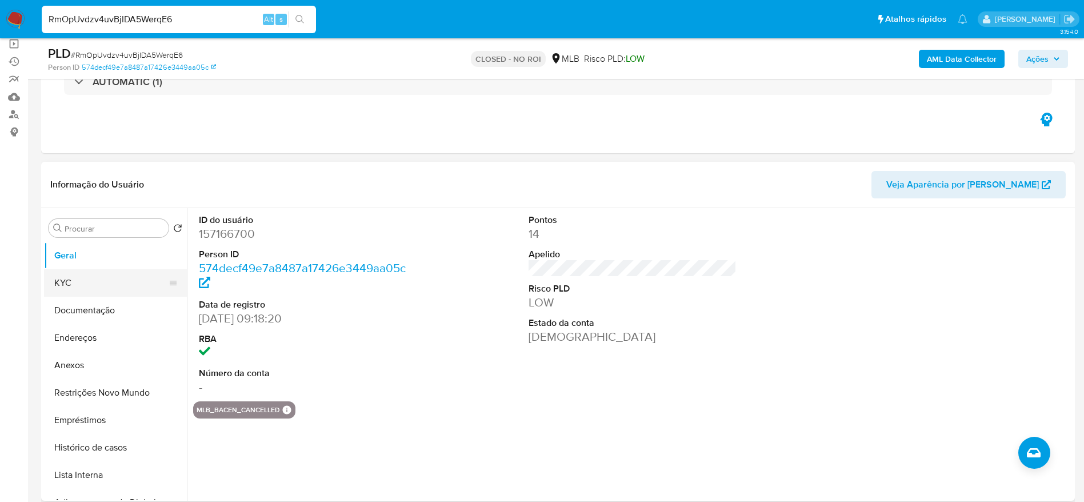
click at [51, 286] on button "KYC" at bounding box center [111, 282] width 134 height 27
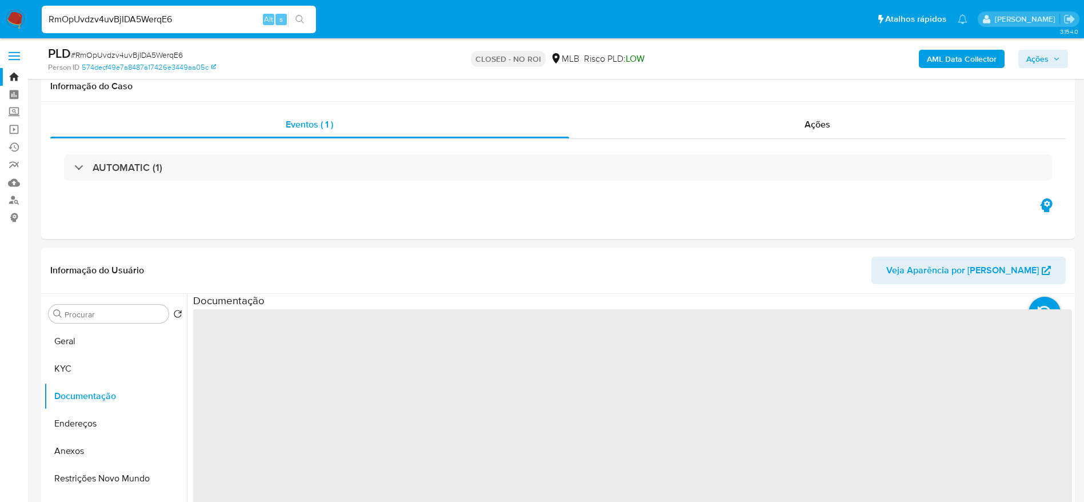
select select "10"
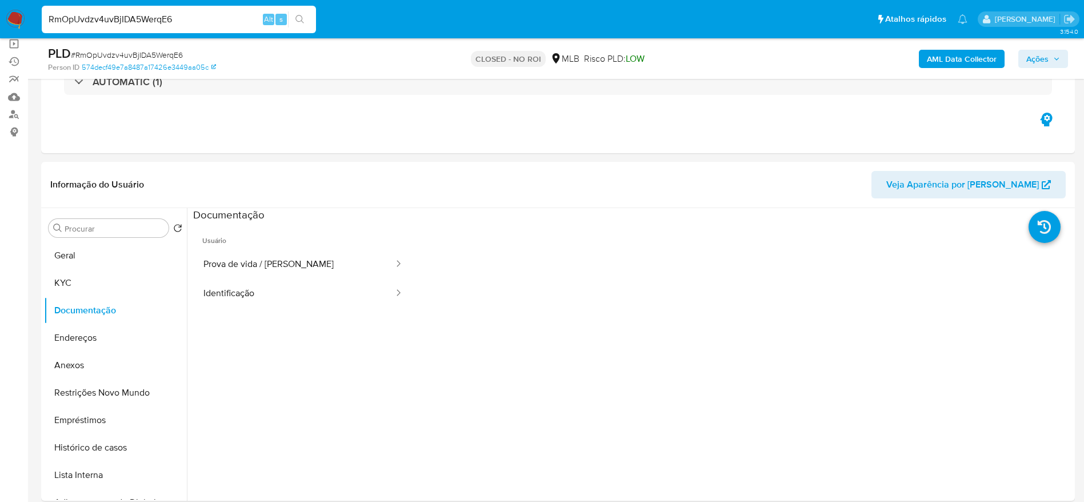
click at [140, 17] on input "RmOpUvdzv4uvBjIDA5WerqE6" at bounding box center [179, 19] width 274 height 15
paste input "sTmdj0ac757AJFWcH2mKKPaS"
type input "sTmdj0ac757AJFWcH2mKKPaS"
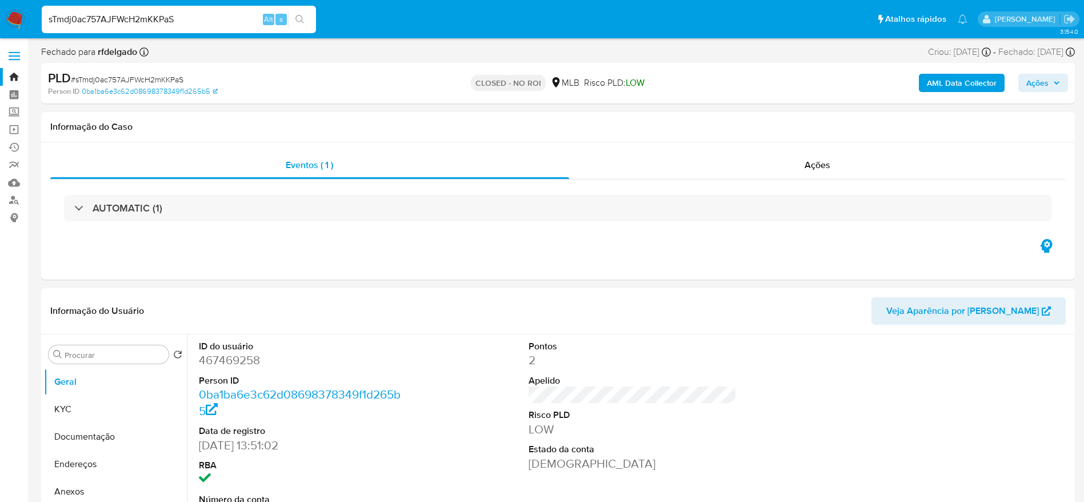
select select "10"
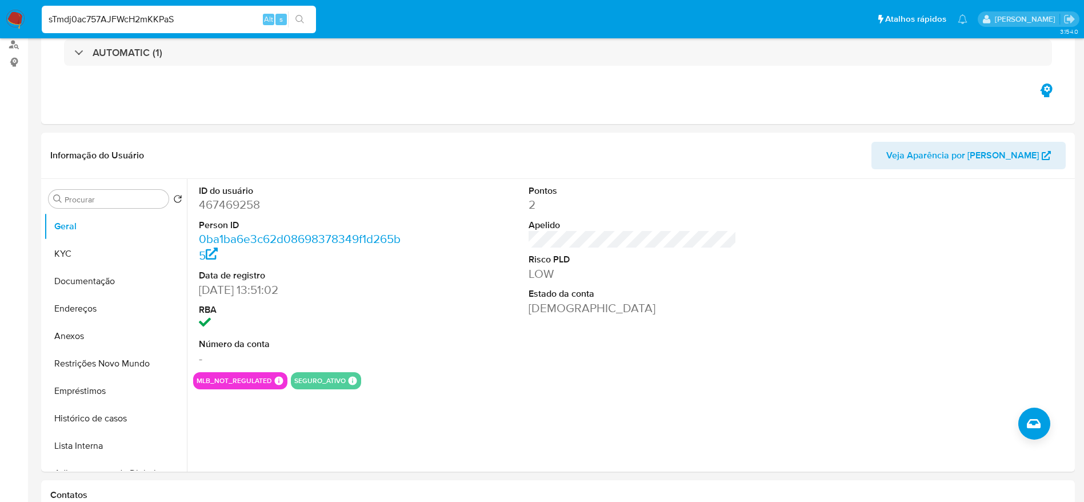
scroll to position [172, 0]
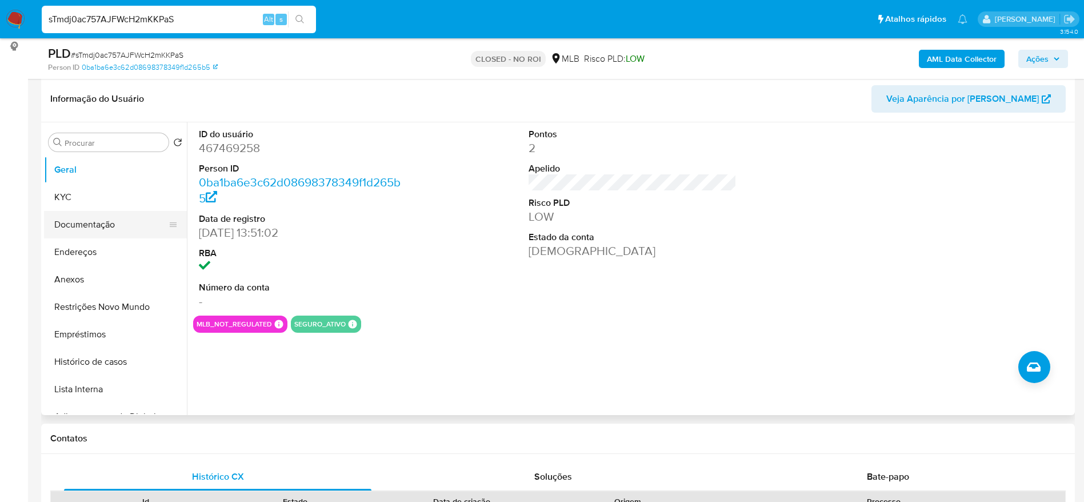
click at [75, 229] on button "Documentação" at bounding box center [111, 224] width 134 height 27
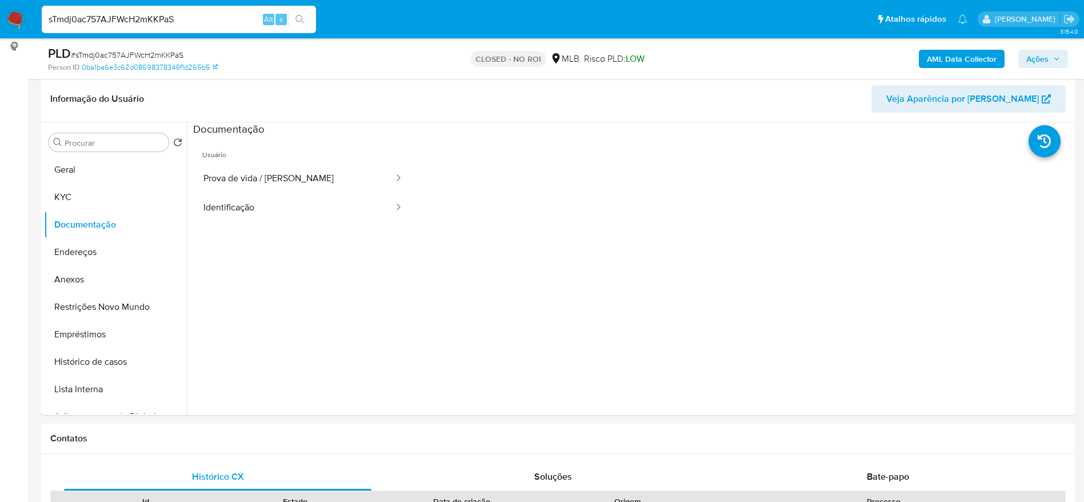
click at [166, 26] on input "sTmdj0ac757AJFWcH2mKKPaS" at bounding box center [179, 19] width 274 height 15
paste input "ZhqDsUzm5tnhMelWpwA9L"
type input "sTmZhqDsUzm5tnhMelWpwA9L"
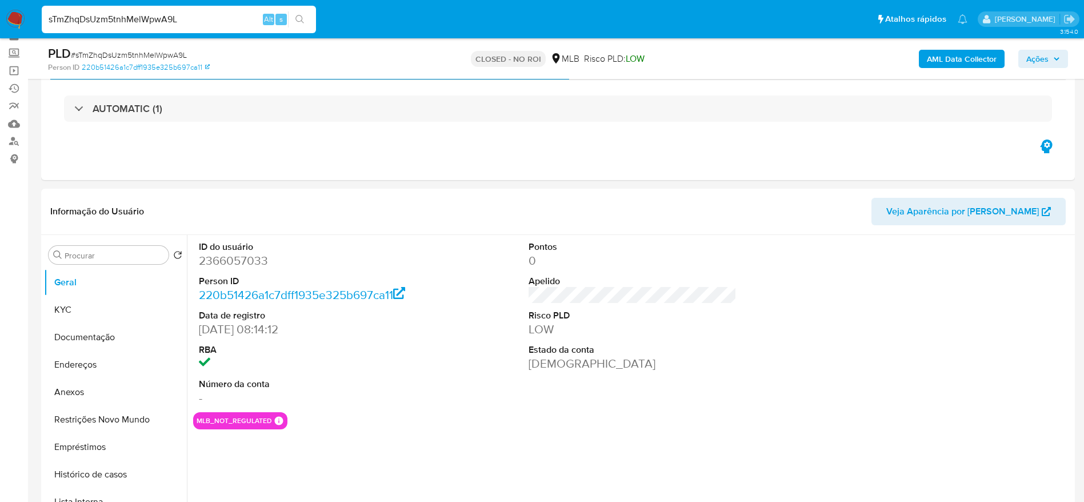
scroll to position [86, 0]
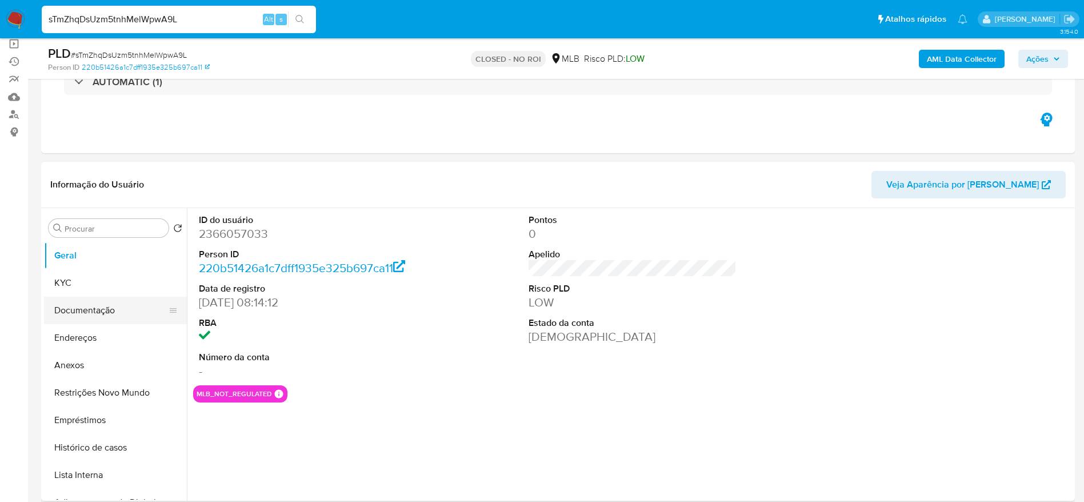
select select "10"
click at [66, 314] on button "Documentação" at bounding box center [111, 310] width 134 height 27
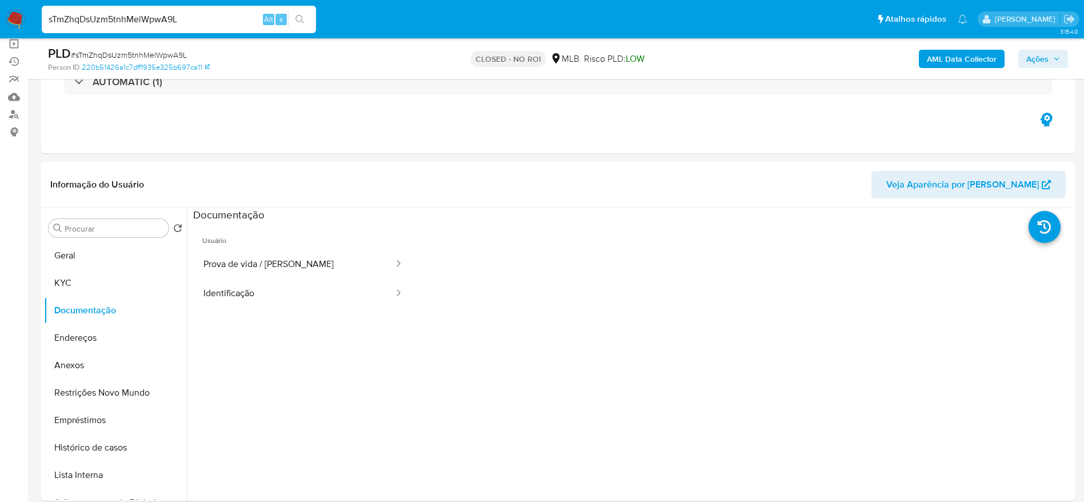
click at [231, 17] on input "sTmZhqDsUzm5tnhMelWpwA9L" at bounding box center [179, 19] width 274 height 15
paste input "TlQZXh4VP1UMRwh3U9PchNBS"
type input "TlQZXh4VP1UMRwh3U9PchNBS"
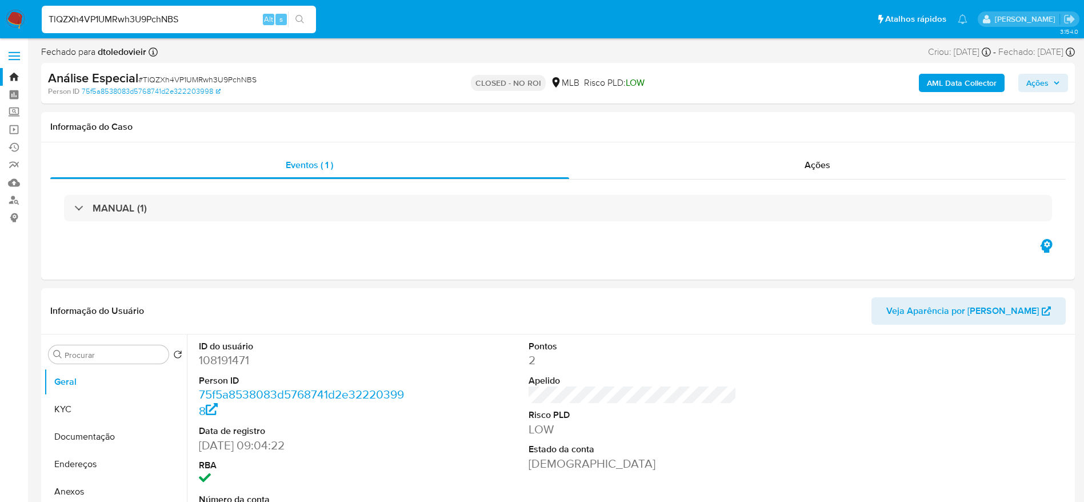
select select "10"
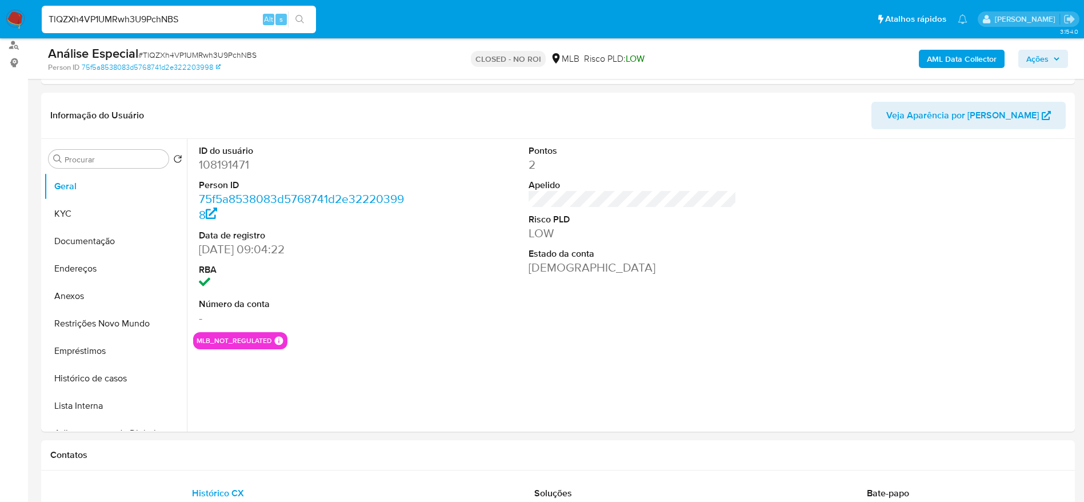
scroll to position [172, 0]
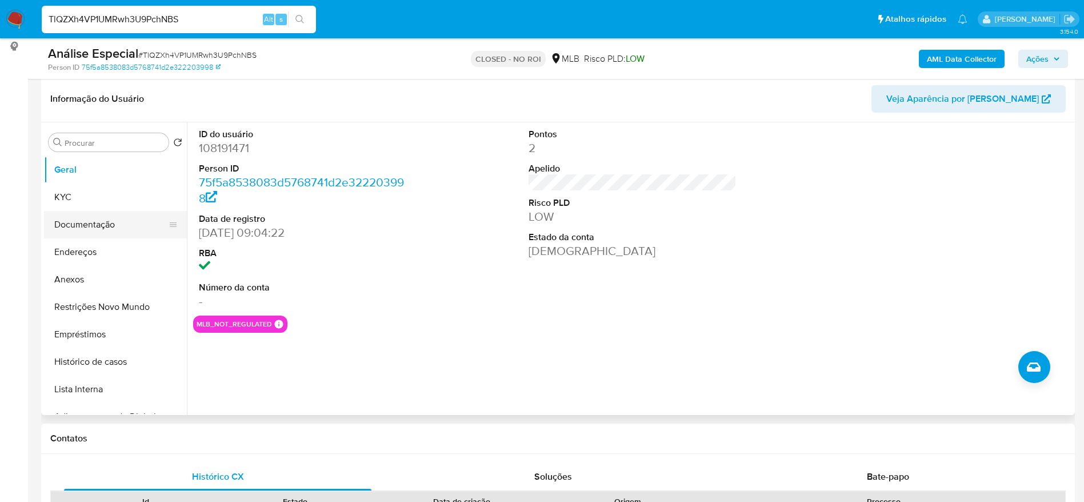
click at [92, 219] on button "Documentação" at bounding box center [111, 224] width 134 height 27
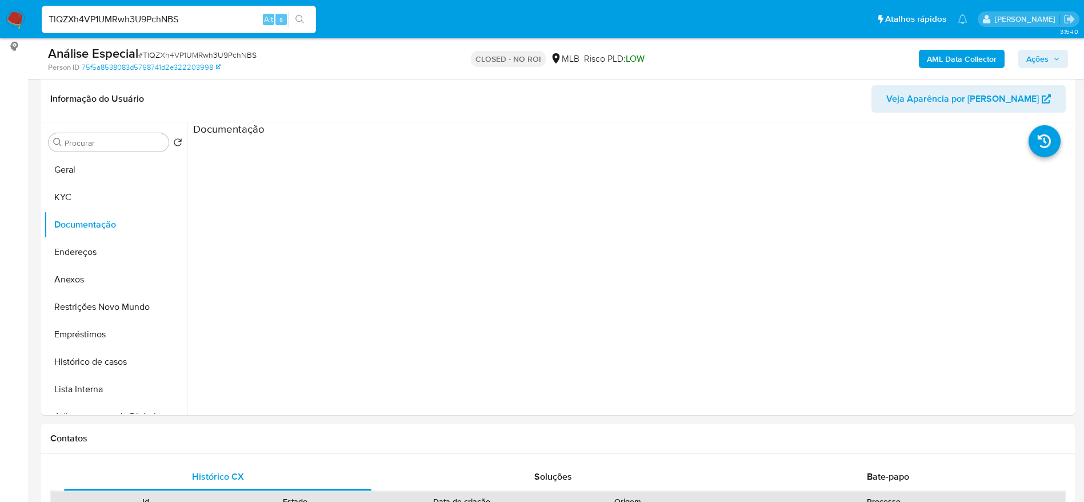
click at [152, 26] on input "TlQZXh4VP1UMRwh3U9PchNBS" at bounding box center [179, 19] width 274 height 15
paste input "uops3FPbifPO8znLtaMuf53b"
type input "uops3FPbifPO8znLtaMuf53b"
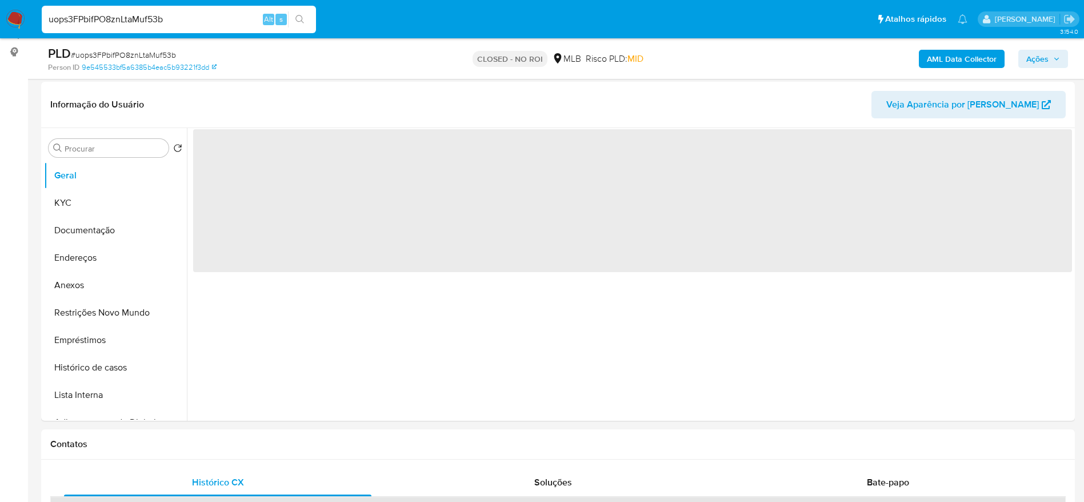
scroll to position [172, 0]
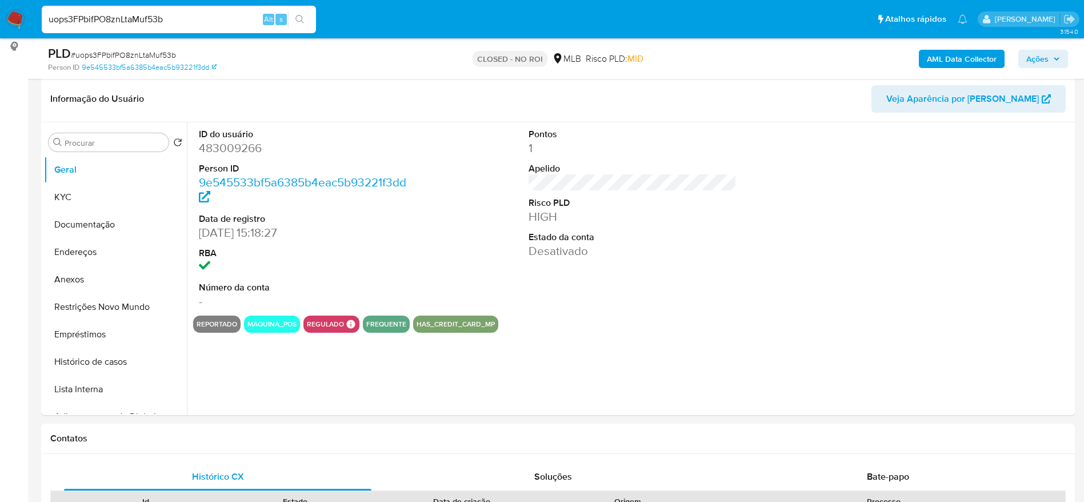
select select "10"
click at [69, 226] on button "Documentação" at bounding box center [111, 224] width 134 height 27
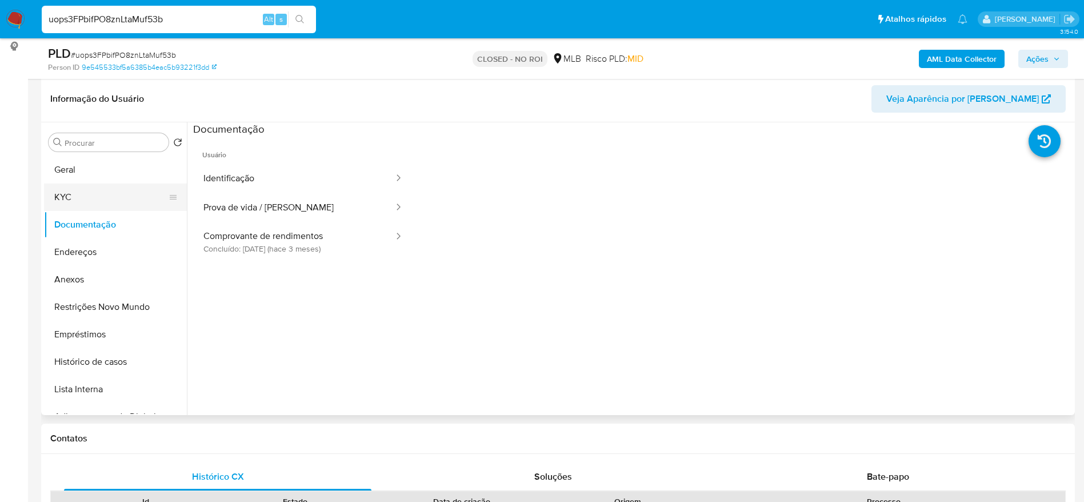
click at [85, 197] on button "KYC" at bounding box center [111, 197] width 134 height 27
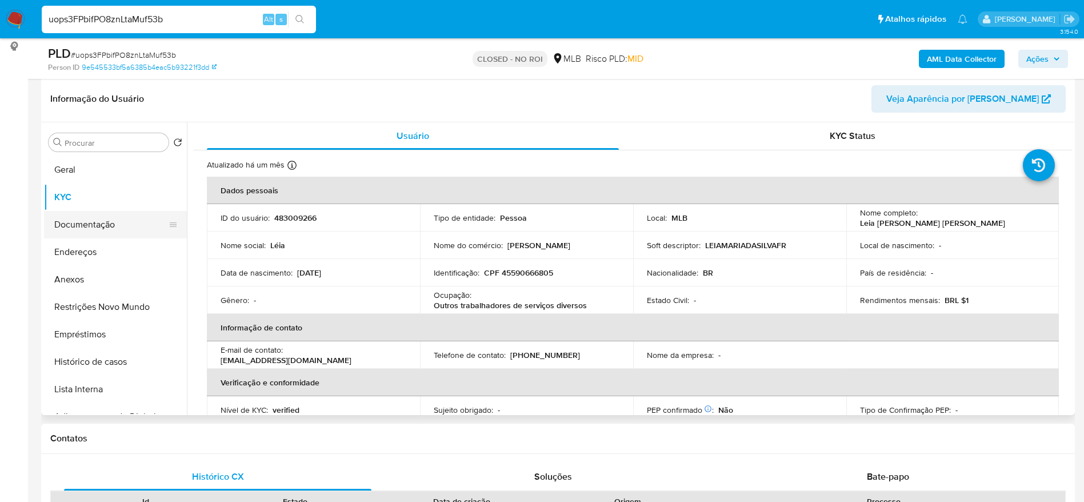
click at [98, 225] on button "Documentação" at bounding box center [111, 224] width 134 height 27
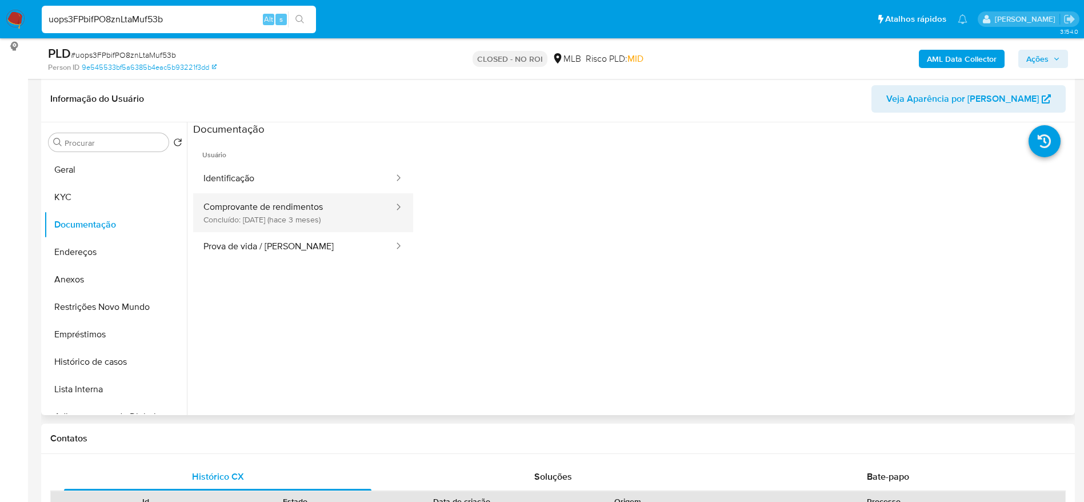
click at [302, 220] on button "Comprovante de rendimentos Concluído: [DATE] (hace 3 meses)" at bounding box center [294, 212] width 202 height 39
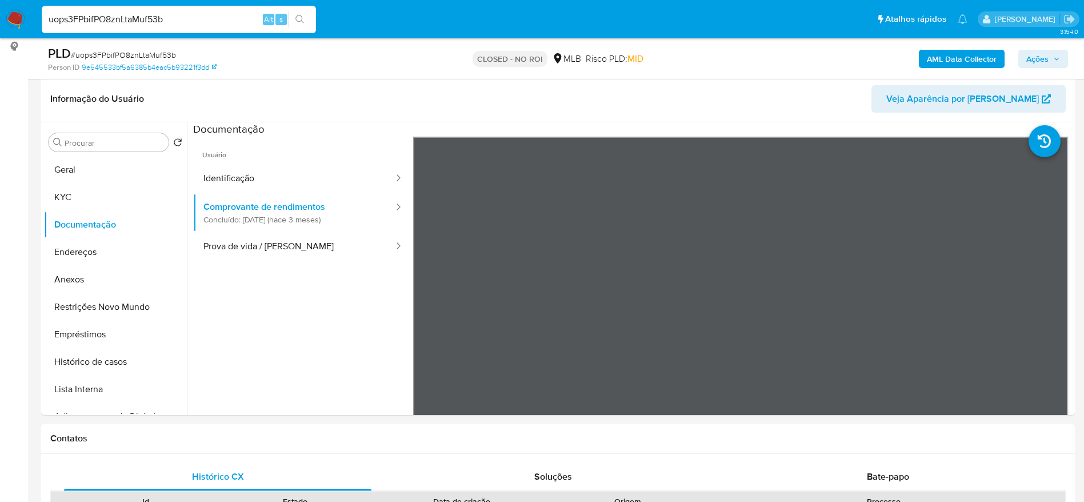
click at [201, 22] on input "uops3FPbifPO8znLtaMuf53b" at bounding box center [179, 19] width 274 height 15
paste input "VBNpd2rKe51aSPDPxsTpglZ"
type input "uVBNpd2rKe51aSPDPxsTpglZ"
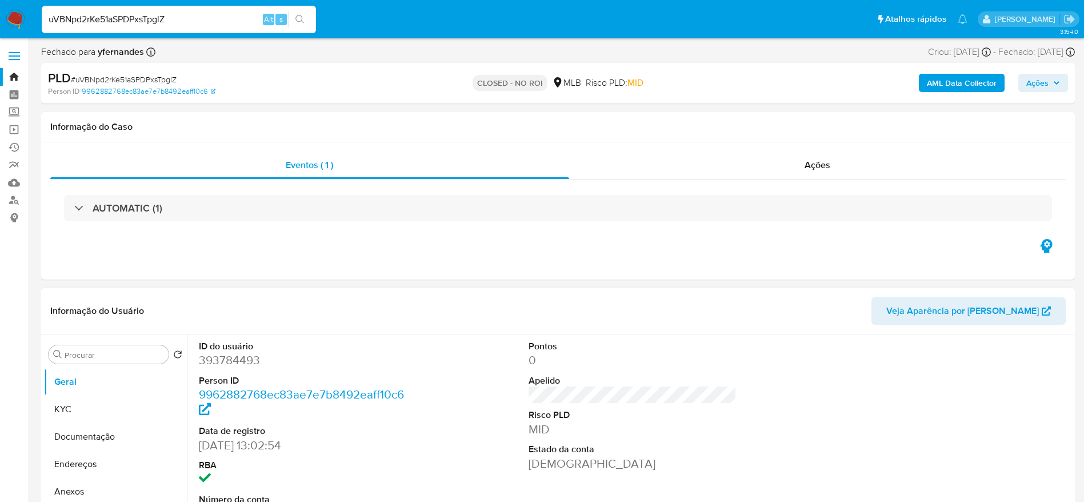
select select "10"
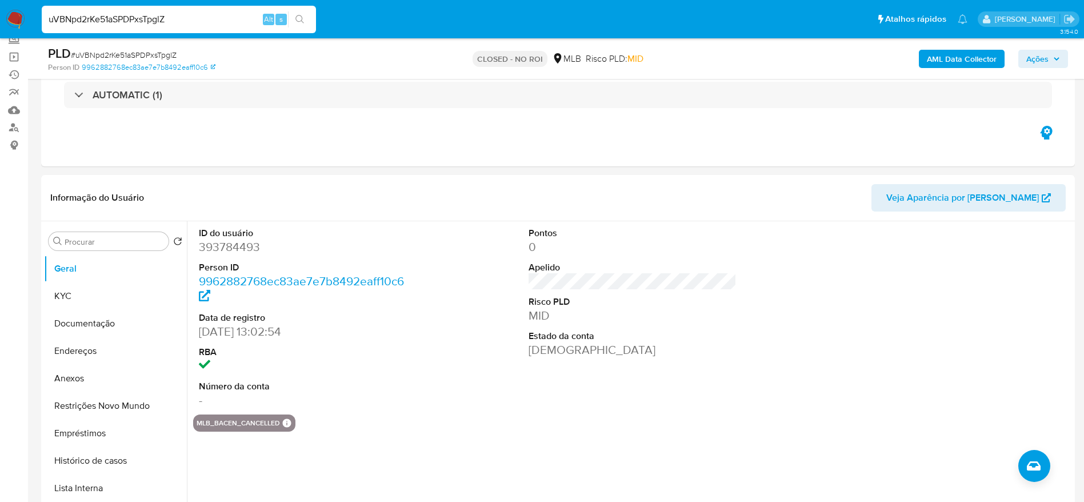
scroll to position [172, 0]
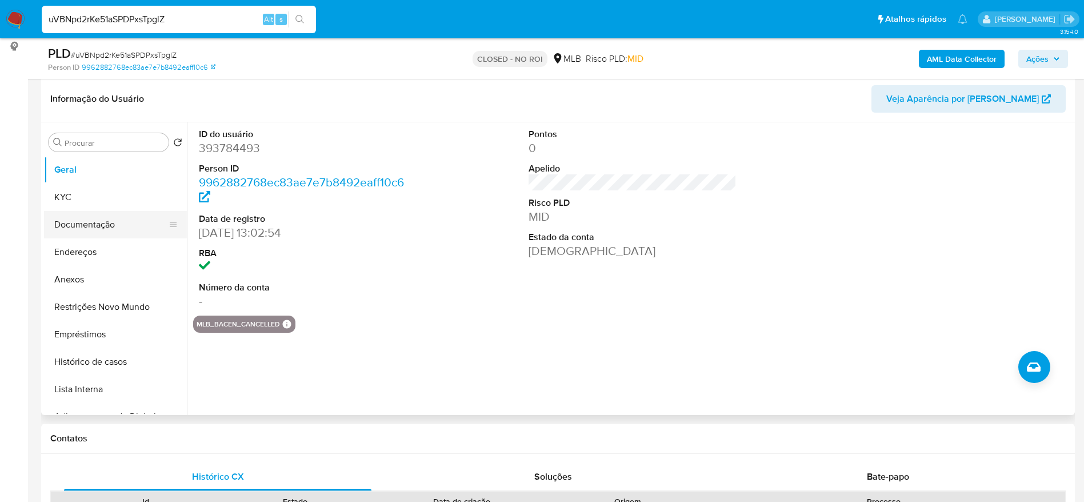
click at [89, 232] on button "Documentação" at bounding box center [111, 224] width 134 height 27
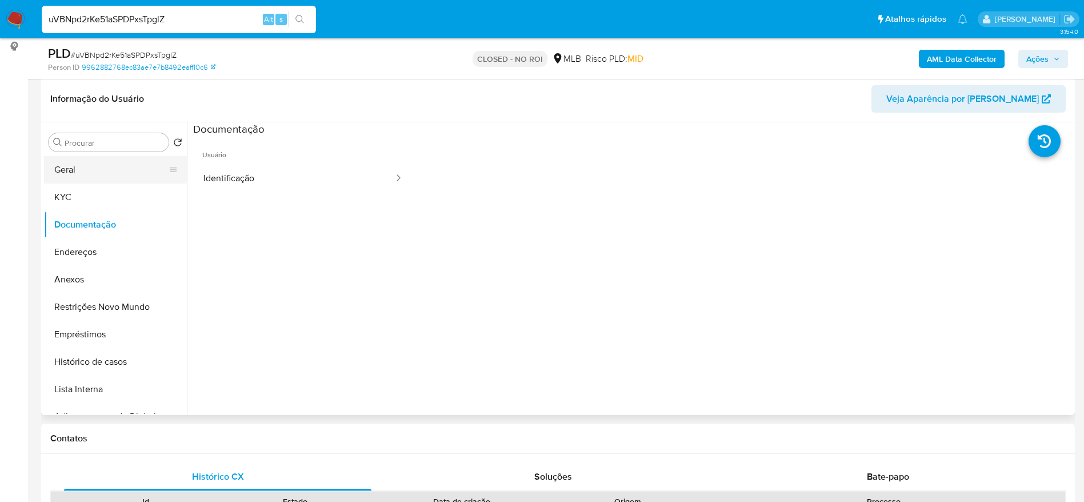
click at [103, 162] on button "Geral" at bounding box center [111, 169] width 134 height 27
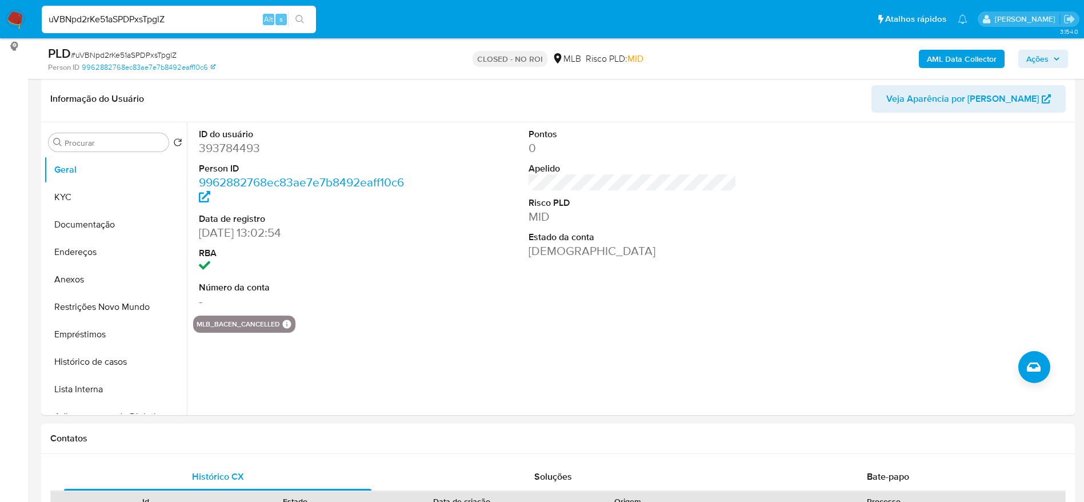
click at [162, 17] on input "uVBNpd2rKe51aSPDPxsTpglZ" at bounding box center [179, 19] width 274 height 15
paste input "VBDt6d0maNMc6XLdcaawZdgM"
type input "VBDt6d0maNMc6XLdcaawZdgM"
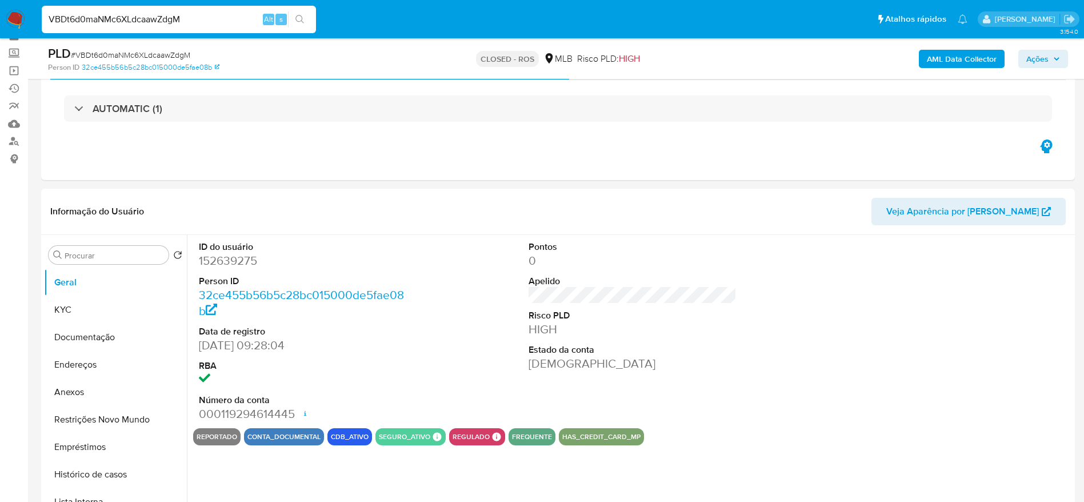
scroll to position [86, 0]
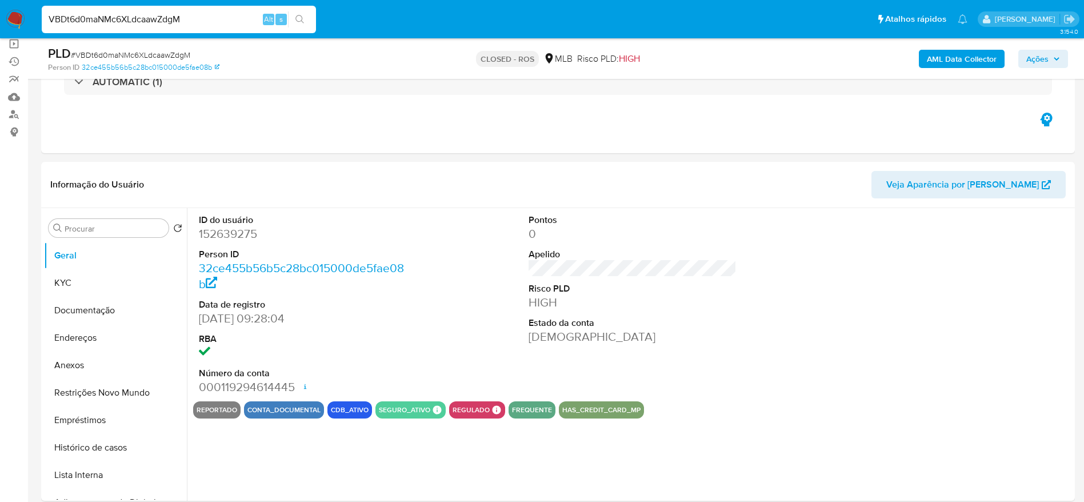
select select "10"
click at [65, 308] on button "Documentação" at bounding box center [111, 310] width 134 height 27
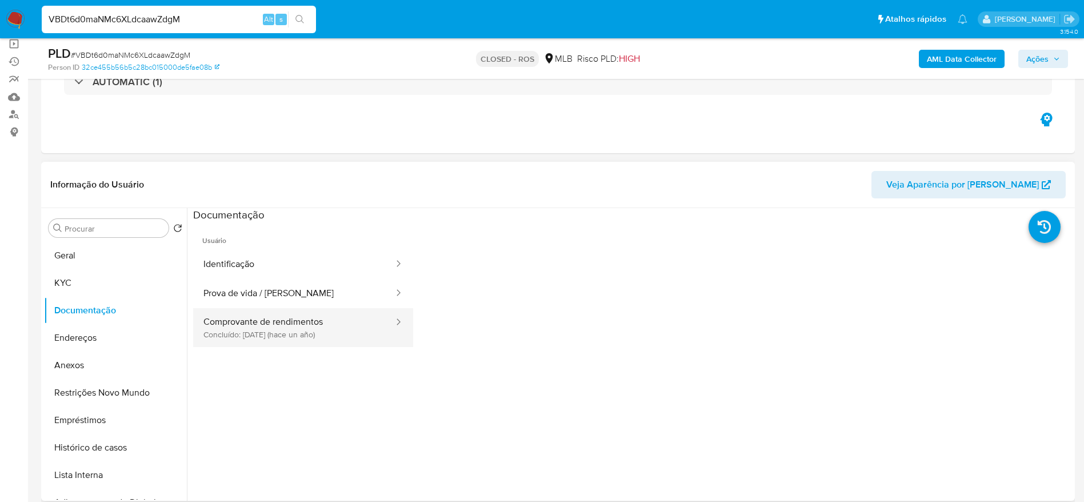
click at [247, 325] on button "Comprovante de rendimentos Concluído: [DATE] (hace un año)" at bounding box center [294, 327] width 202 height 39
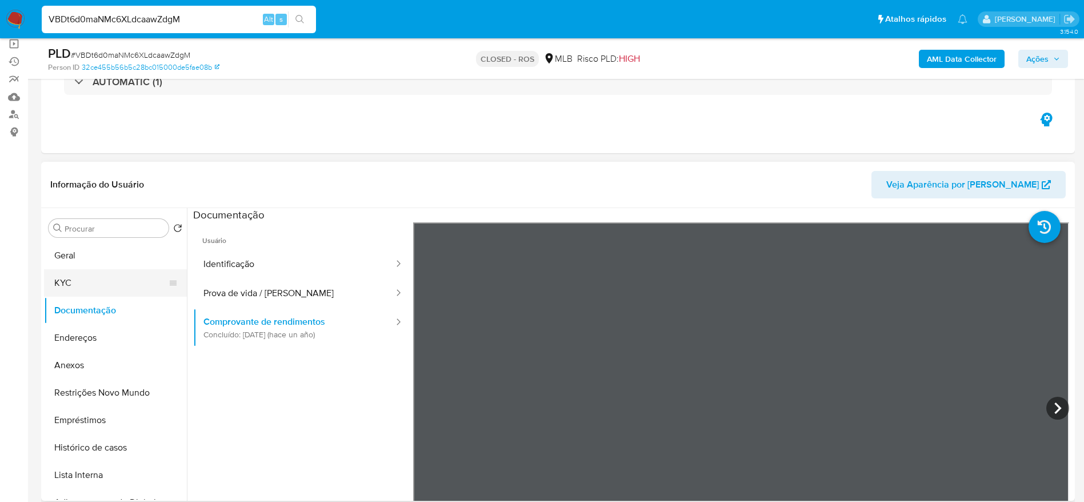
click at [59, 276] on button "KYC" at bounding box center [111, 282] width 134 height 27
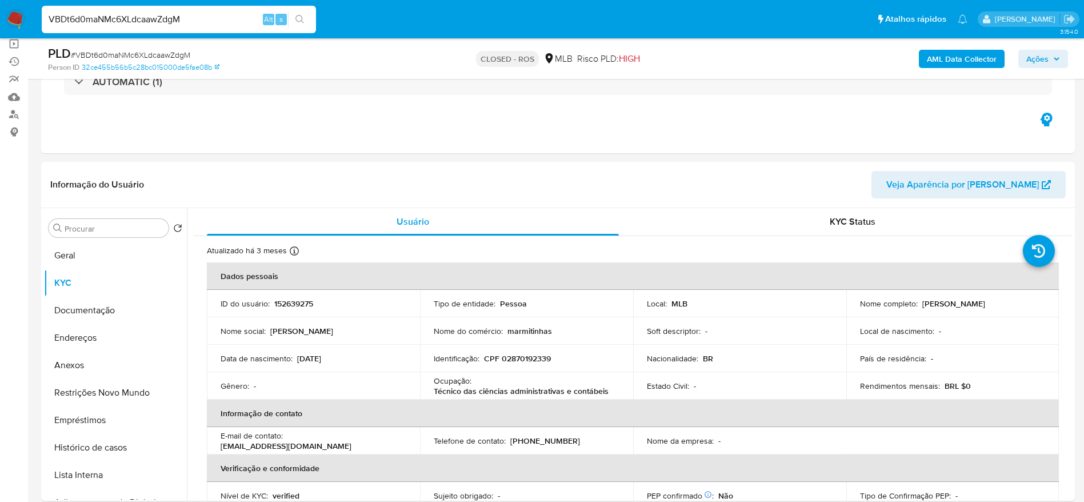
scroll to position [172, 0]
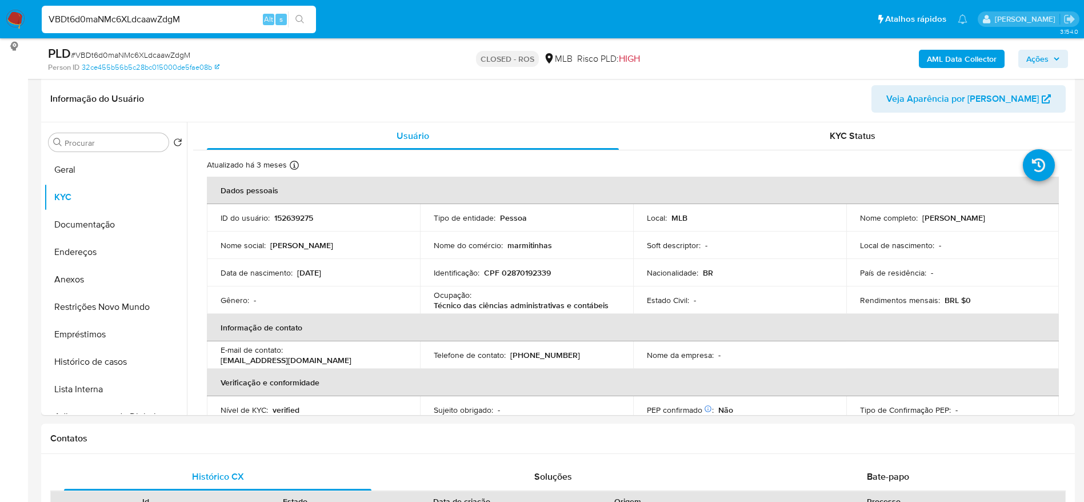
click at [216, 26] on input "VBDt6d0maNMc6XLdcaawZdgM" at bounding box center [179, 19] width 274 height 15
paste input "IoGxpDwL1Pdr8MycrKCPXz"
type input "VBIoGxpDwL1Pdr8MycrKCPXz"
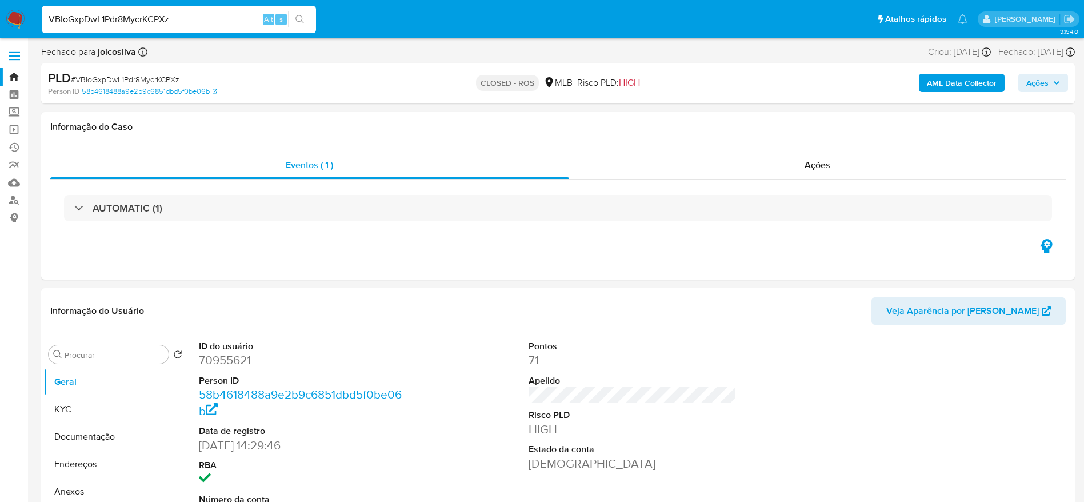
select select "10"
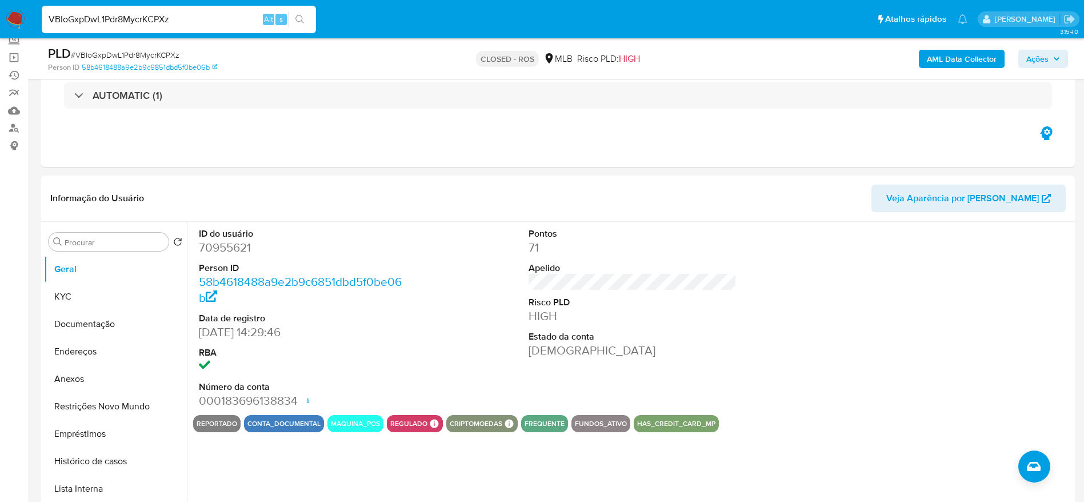
scroll to position [172, 0]
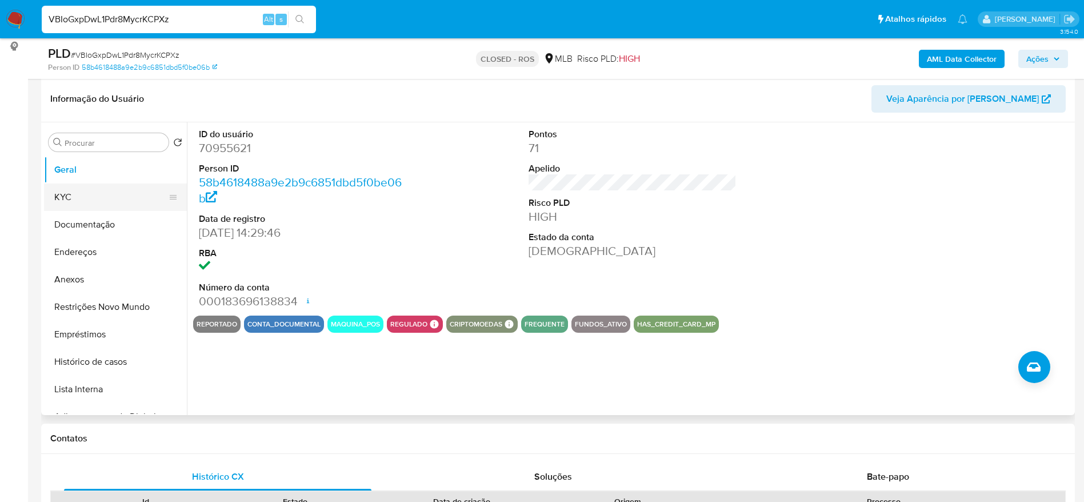
click at [75, 207] on button "KYC" at bounding box center [111, 197] width 134 height 27
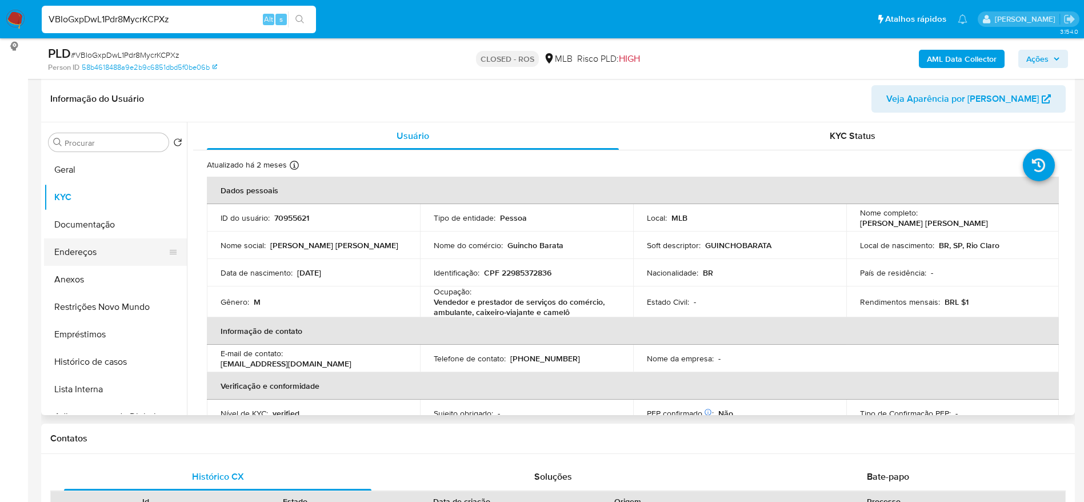
click at [111, 240] on button "Endereços" at bounding box center [111, 251] width 134 height 27
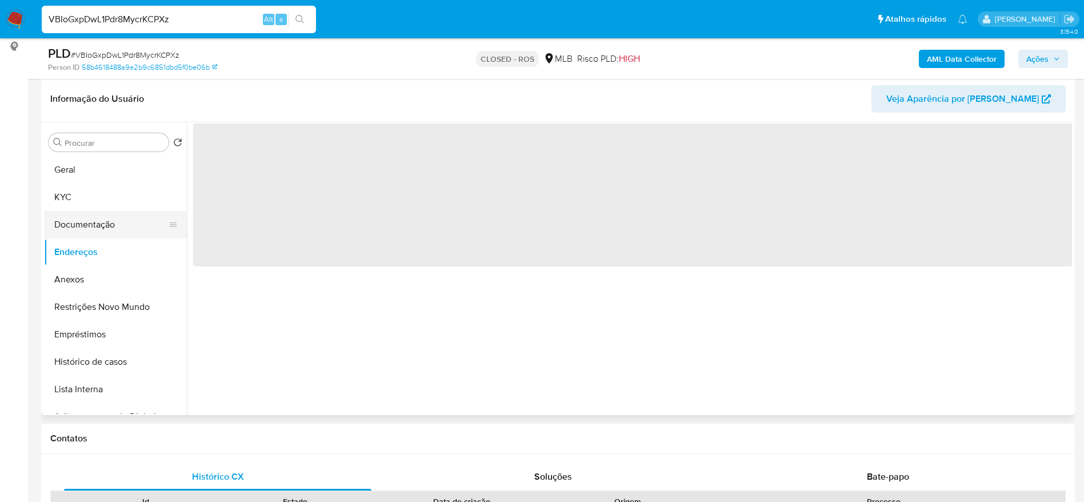
click at [104, 220] on button "Documentação" at bounding box center [111, 224] width 134 height 27
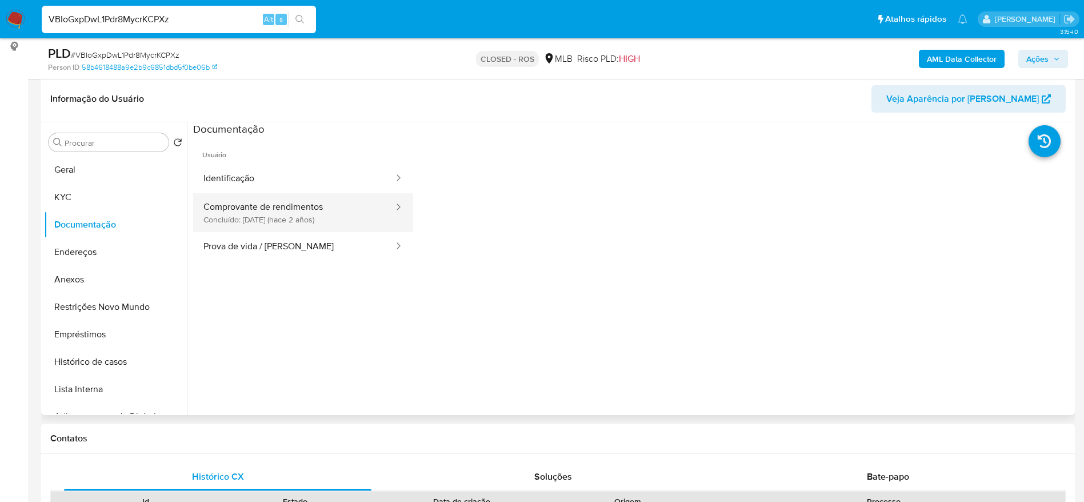
click at [295, 193] on button "Comprovante de rendimentos Concluído: [DATE] (hace 2 años)" at bounding box center [294, 212] width 202 height 39
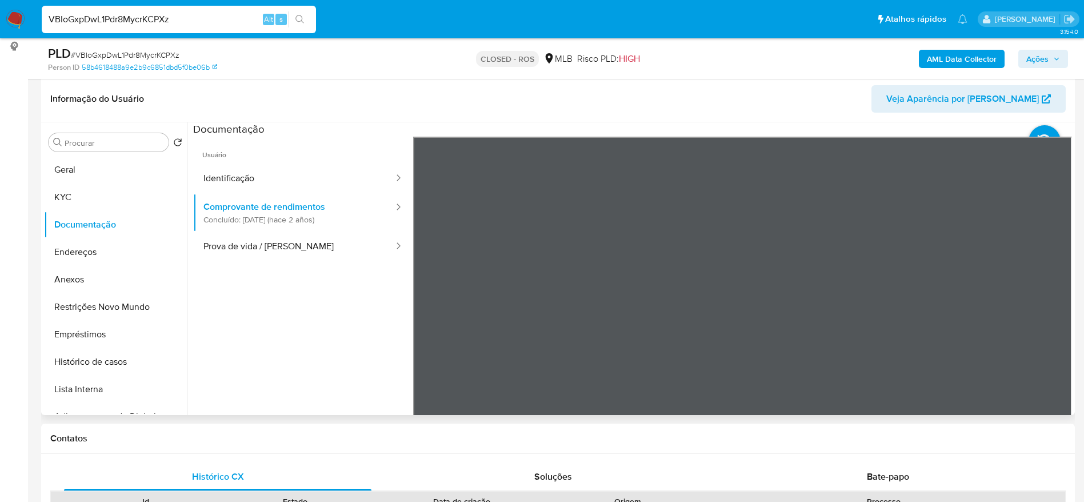
click at [97, 153] on div "Procurar Retornar ao pedido padrão [PERSON_NAME] Documentação Endereços Anexos …" at bounding box center [115, 269] width 143 height 291
click at [94, 162] on button "Geral" at bounding box center [111, 169] width 134 height 27
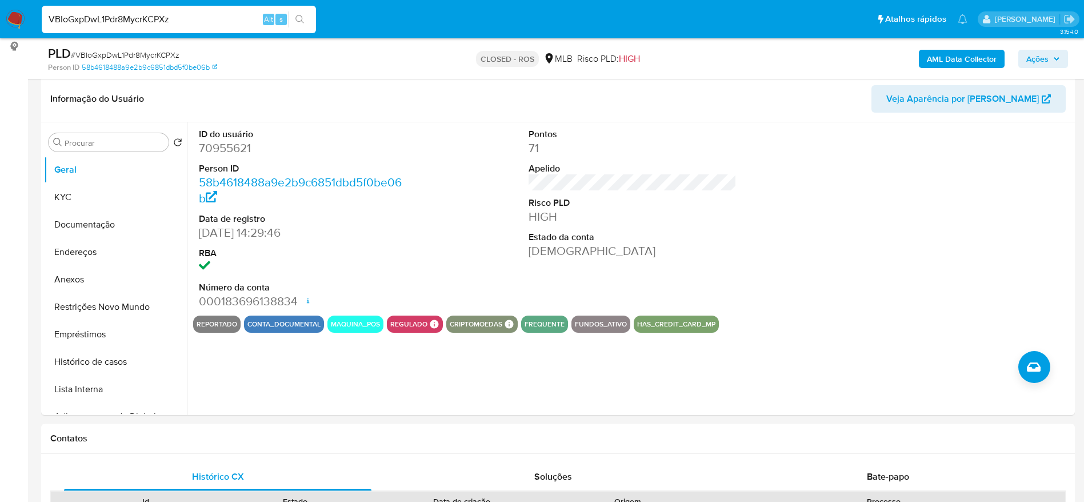
click at [216, 27] on div "VBIoGxpDwL1Pdr8MycrKCPXz Alt s" at bounding box center [179, 19] width 274 height 27
click at [220, 24] on input "VBIoGxpDwL1Pdr8MycrKCPXz" at bounding box center [179, 19] width 274 height 15
paste input "vN4gN1sXcQ2DyY4U68IB7oyM"
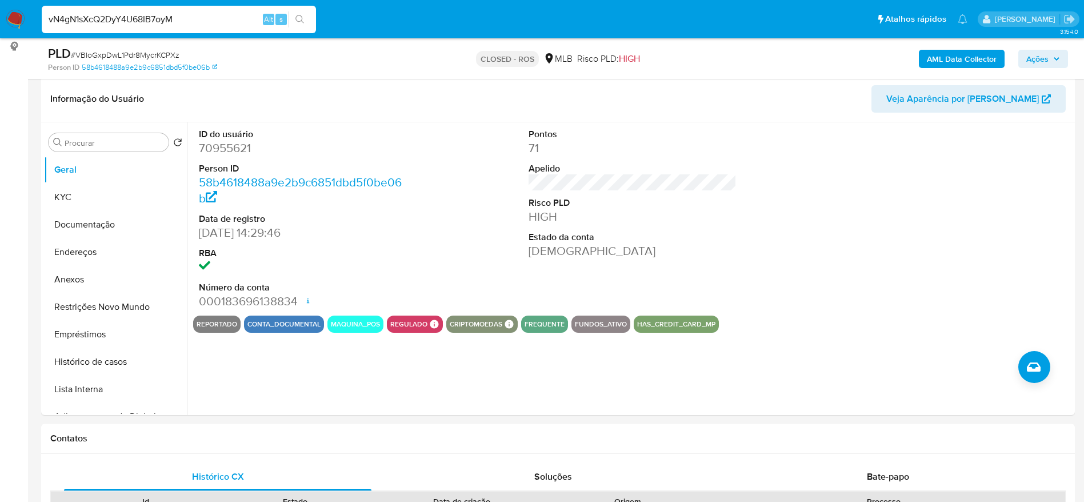
type input "vN4gN1sXcQ2DyY4U68IB7oyM"
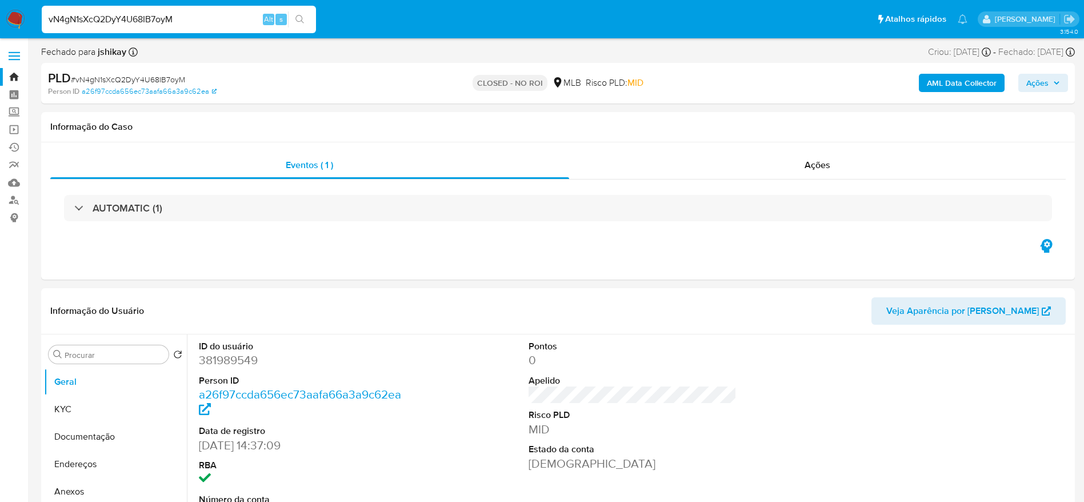
select select "10"
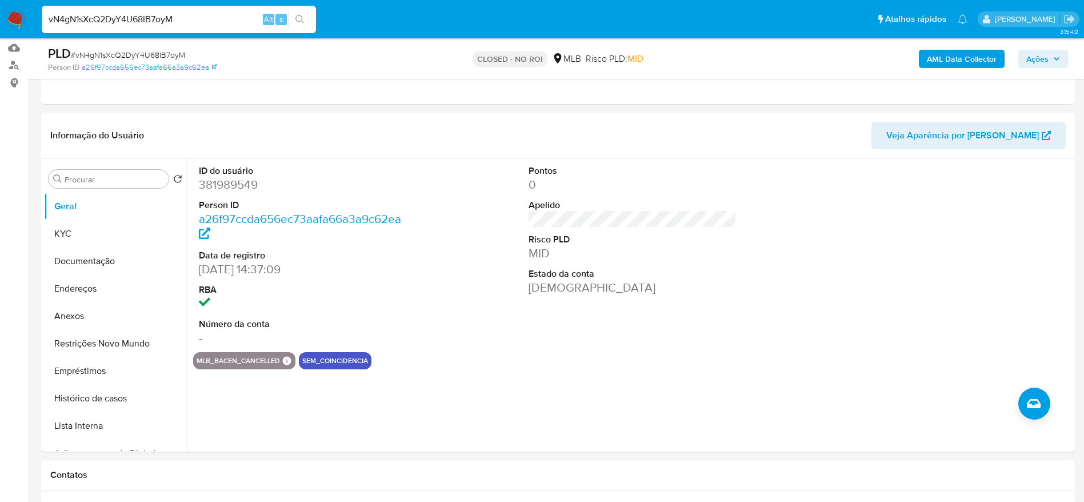
scroll to position [172, 0]
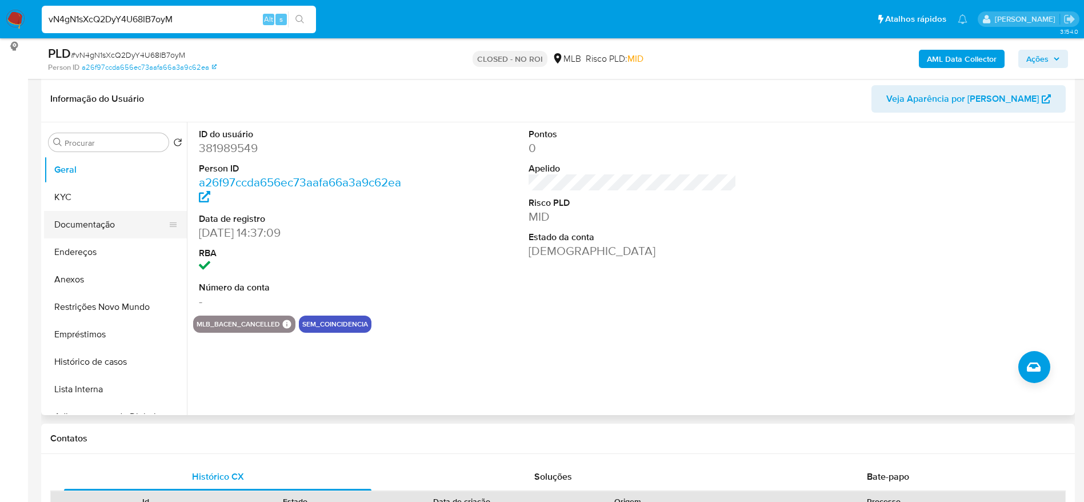
click at [97, 223] on button "Documentação" at bounding box center [111, 224] width 134 height 27
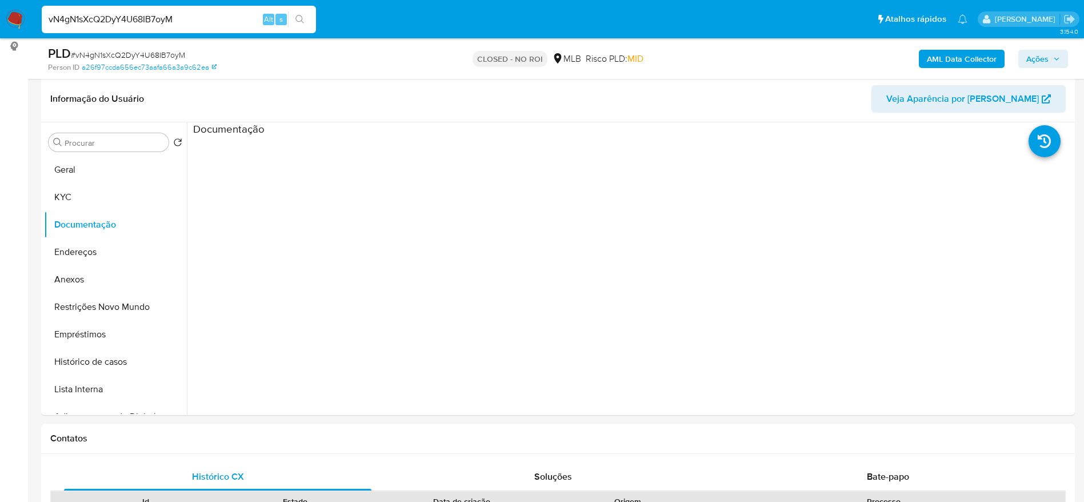
click at [161, 17] on input "vN4gN1sXcQ2DyY4U68IB7oyM" at bounding box center [179, 19] width 274 height 15
paste input "x97cCtHyRR0WpPHQELgqgd2N"
type input "x97cCtHyRR0WpPHQELgqgd2N"
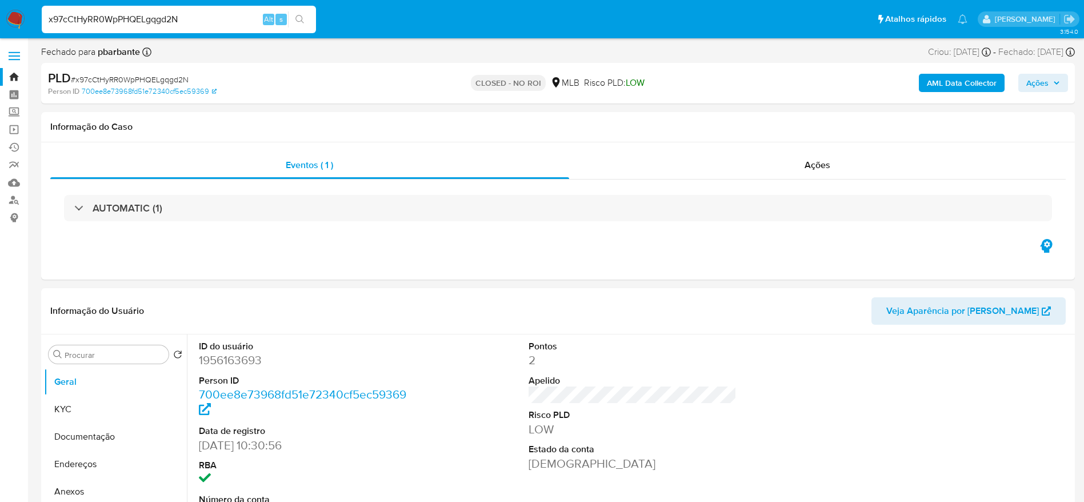
select select "10"
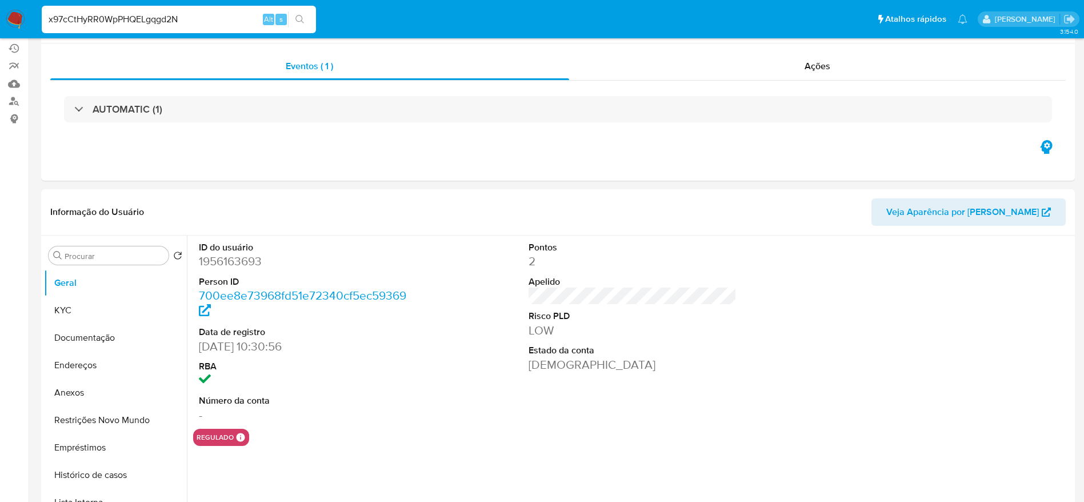
scroll to position [172, 0]
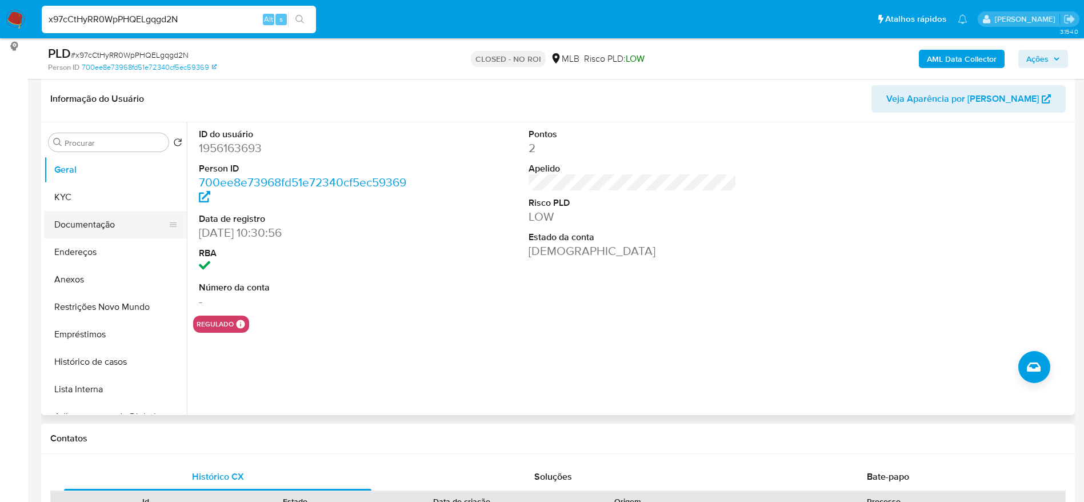
drag, startPoint x: 110, startPoint y: 220, endPoint x: 99, endPoint y: 221, distance: 11.6
click at [110, 220] on button "Documentação" at bounding box center [111, 224] width 134 height 27
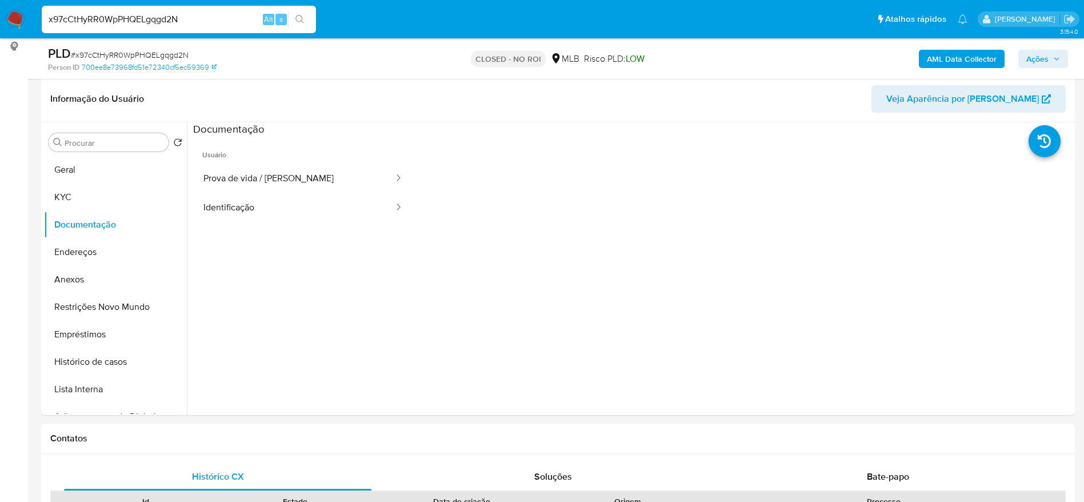
click at [200, 13] on input "x97cCtHyRR0WpPHQELgqgd2N" at bounding box center [179, 19] width 274 height 15
paste input "XE1ANULhF3vzovm9qngy1icU"
type input "XE1ANULhF3vzovm9qngy1icU"
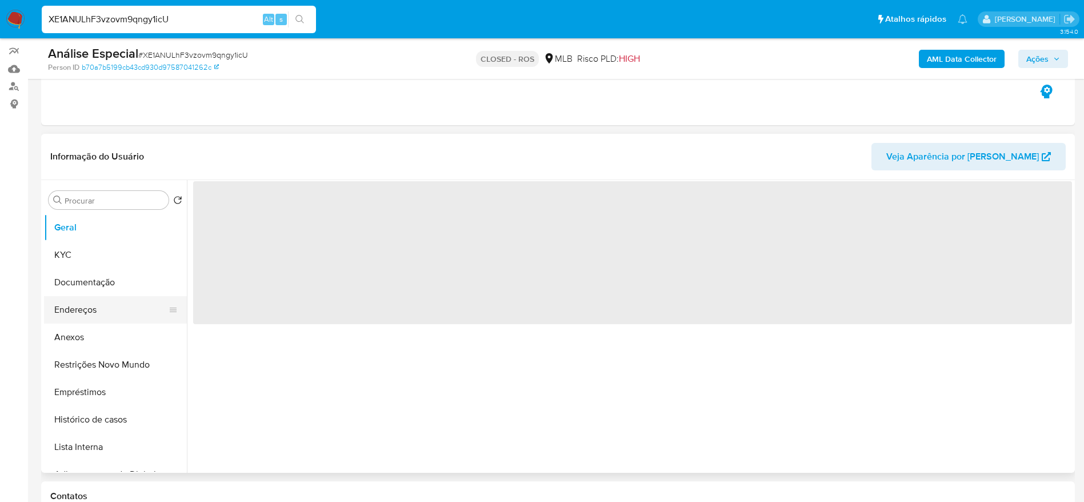
scroll to position [172, 0]
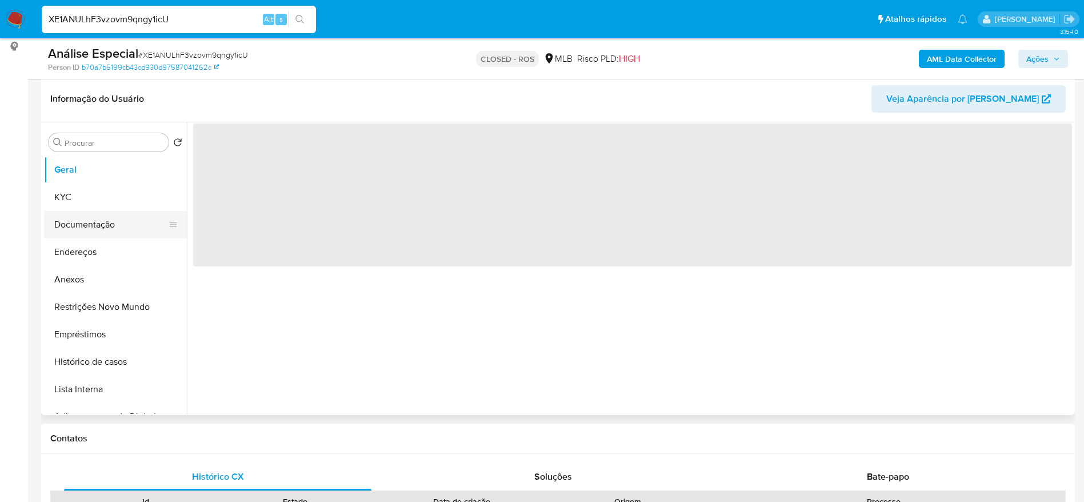
click at [81, 221] on button "Documentação" at bounding box center [111, 224] width 134 height 27
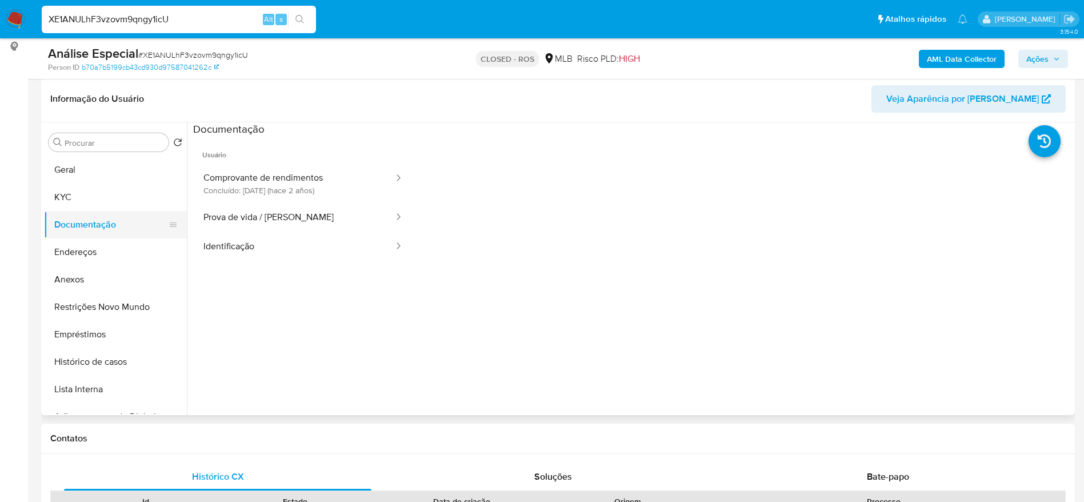
select select "10"
click at [269, 170] on button "Comprovante de rendimentos Concluído: [DATE] (hace 2 años)" at bounding box center [294, 183] width 202 height 39
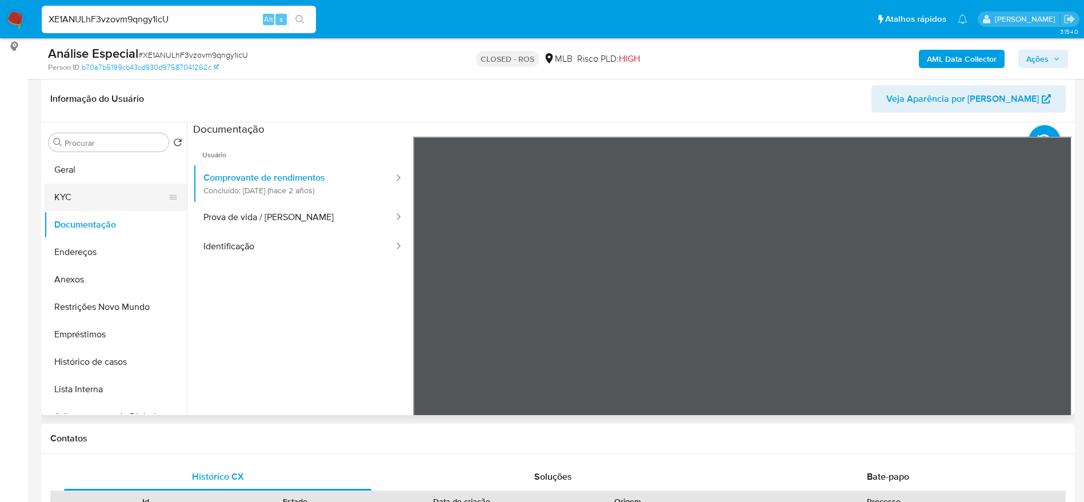
click at [105, 198] on button "KYC" at bounding box center [111, 197] width 134 height 27
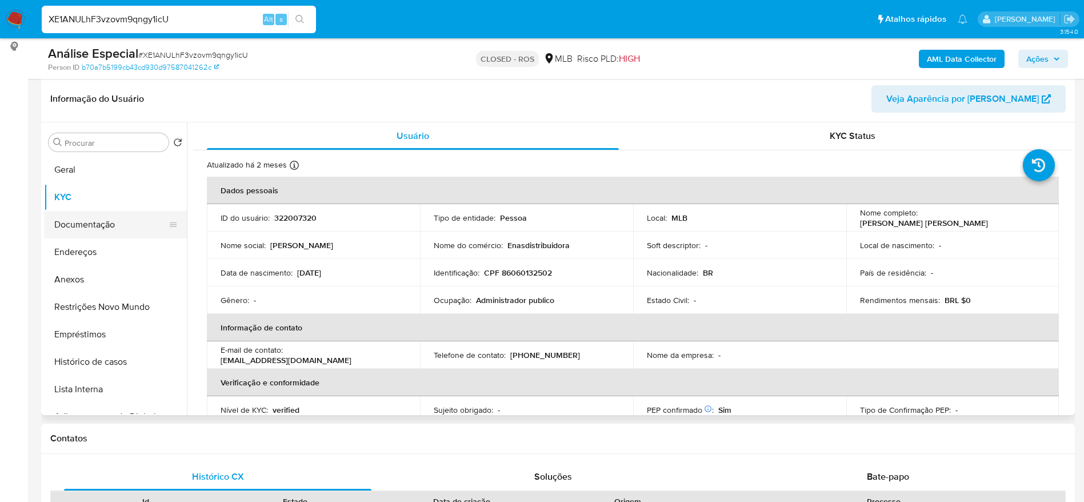
click at [74, 222] on button "Documentação" at bounding box center [111, 224] width 134 height 27
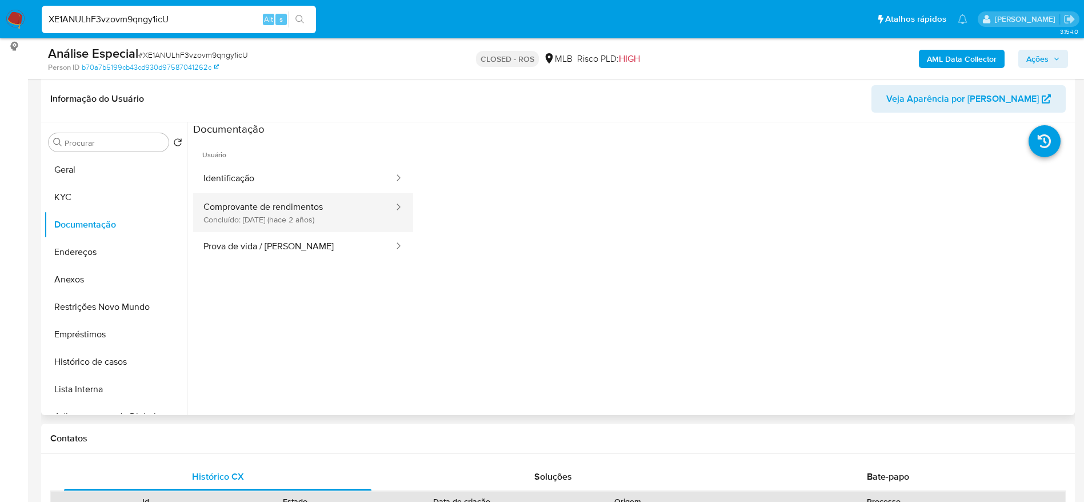
click at [287, 209] on button "Comprovante de rendimentos Concluído: [DATE] (hace 2 años)" at bounding box center [294, 212] width 202 height 39
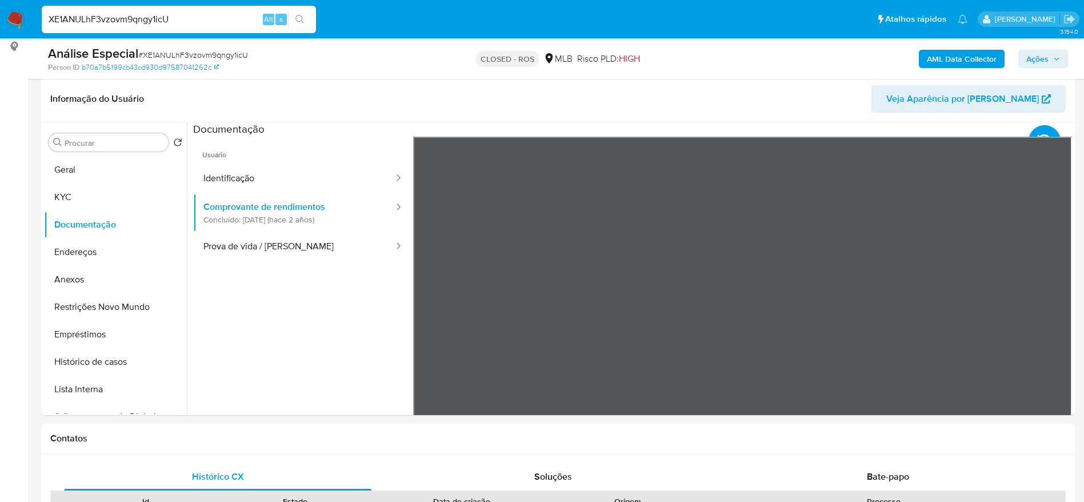
click at [218, 23] on input "XE1ANULhF3vzovm9qngy1icU" at bounding box center [179, 19] width 274 height 15
paste input "oxUrW8E9dfV5im1ExTIonZF"
type input "XoxUrW8E9dfV5im1ExTIonZF"
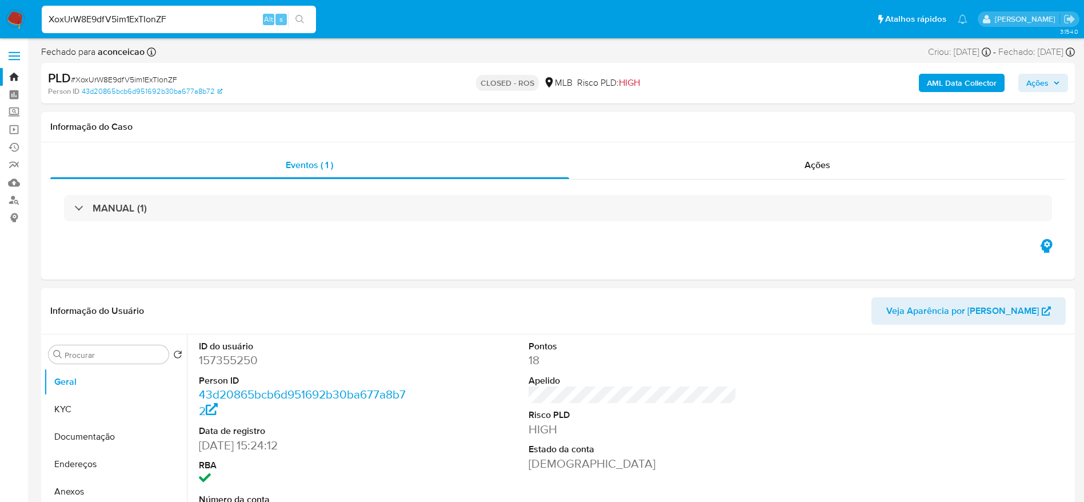
select select "10"
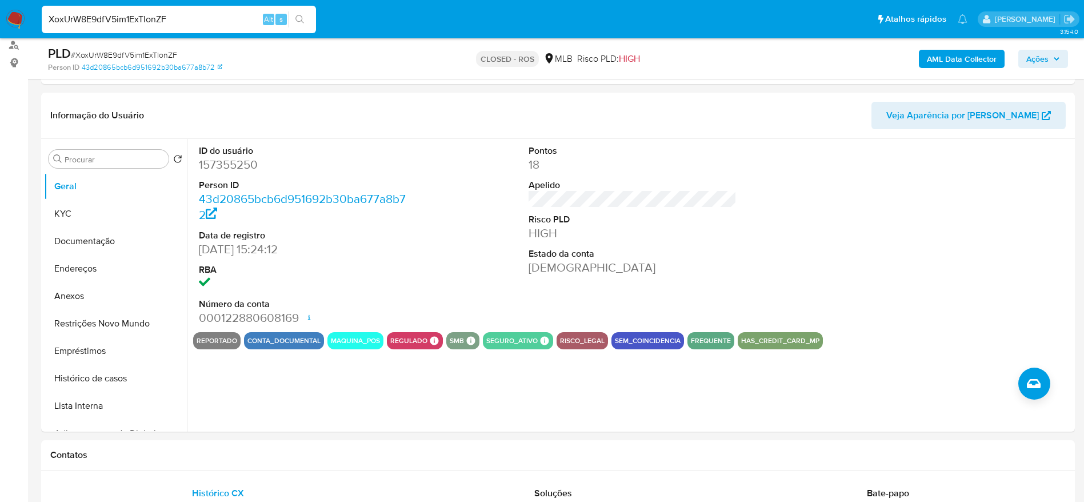
scroll to position [172, 0]
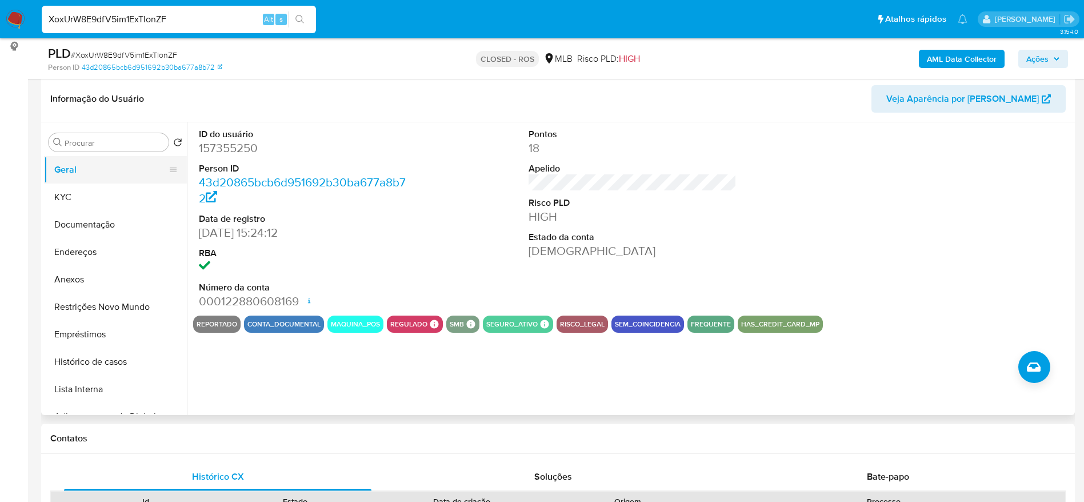
click at [83, 181] on button "Geral" at bounding box center [111, 169] width 134 height 27
click at [71, 195] on button "KYC" at bounding box center [111, 197] width 134 height 27
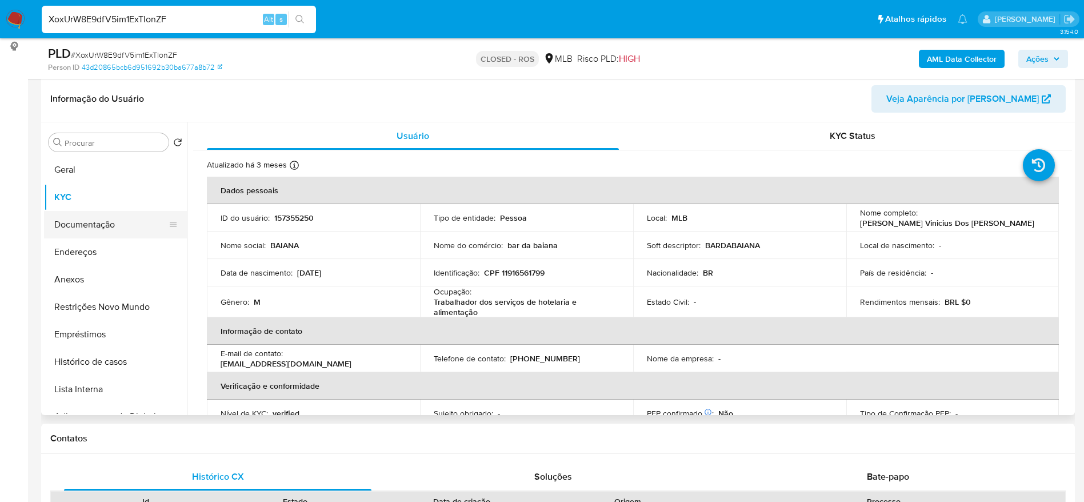
click at [82, 228] on button "Documentação" at bounding box center [111, 224] width 134 height 27
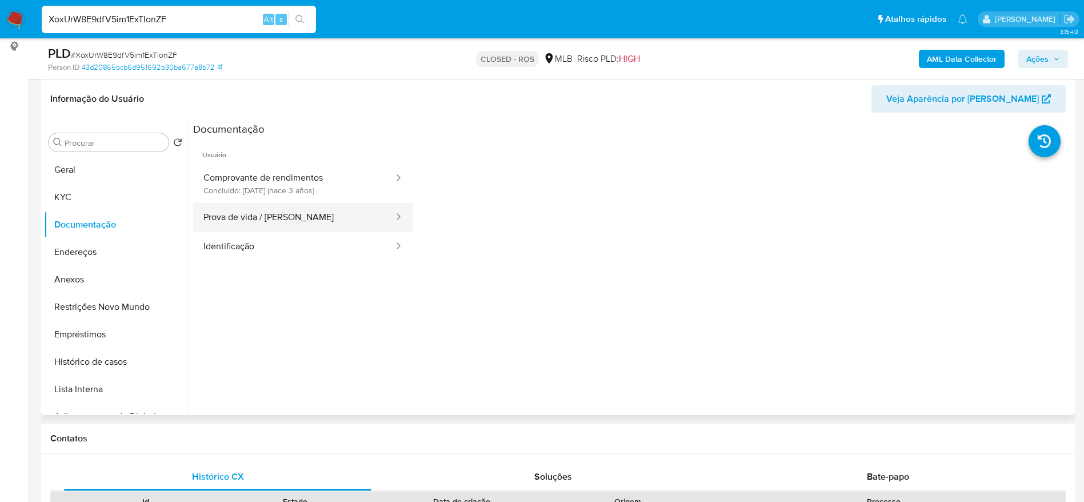
click at [262, 206] on button "Prova de vida / [PERSON_NAME]" at bounding box center [294, 217] width 202 height 29
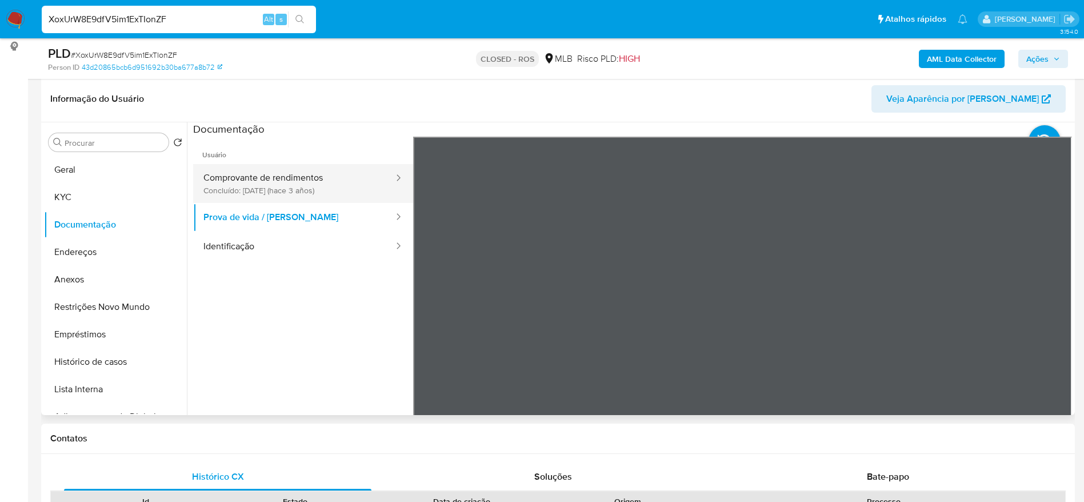
click at [276, 185] on button "Comprovante de rendimentos Concluído: 15/09/2022 (hace 3 años)" at bounding box center [294, 183] width 202 height 39
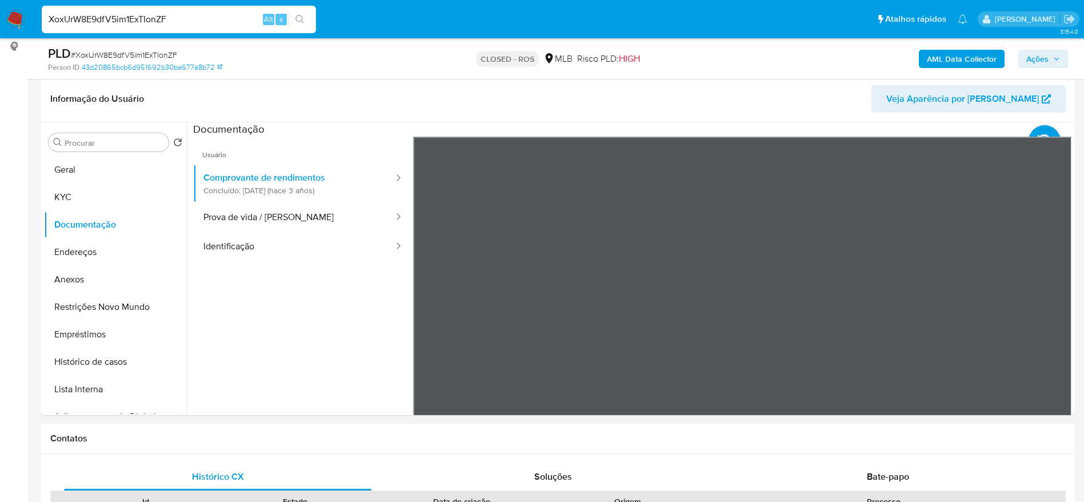
click at [166, 23] on input "XoxUrW8E9dfV5im1ExTIonZF" at bounding box center [179, 19] width 274 height 15
paste input "xVdYAfOpkRjkQsuZds7vaCUD"
type input "xVdYAfOpkRjkQsuZds7vaCUD"
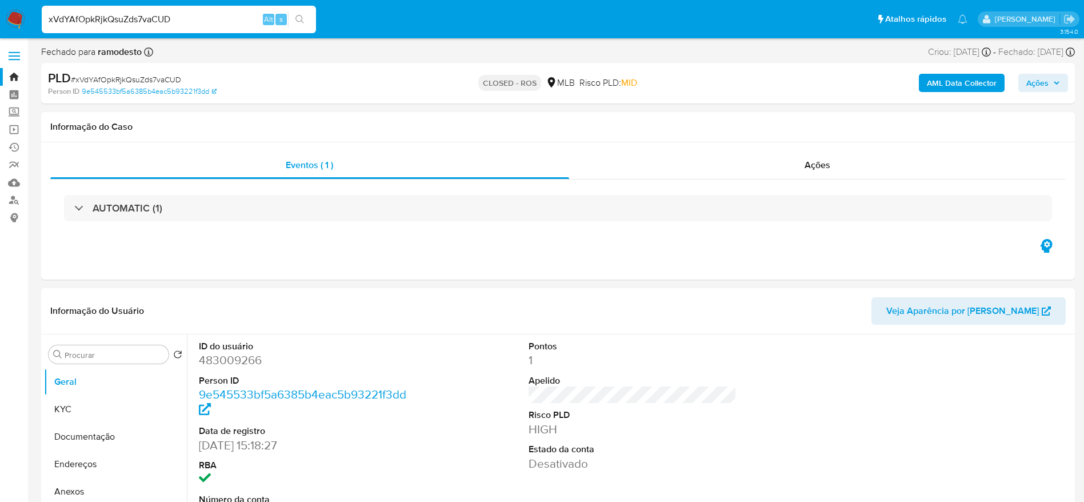
select select "10"
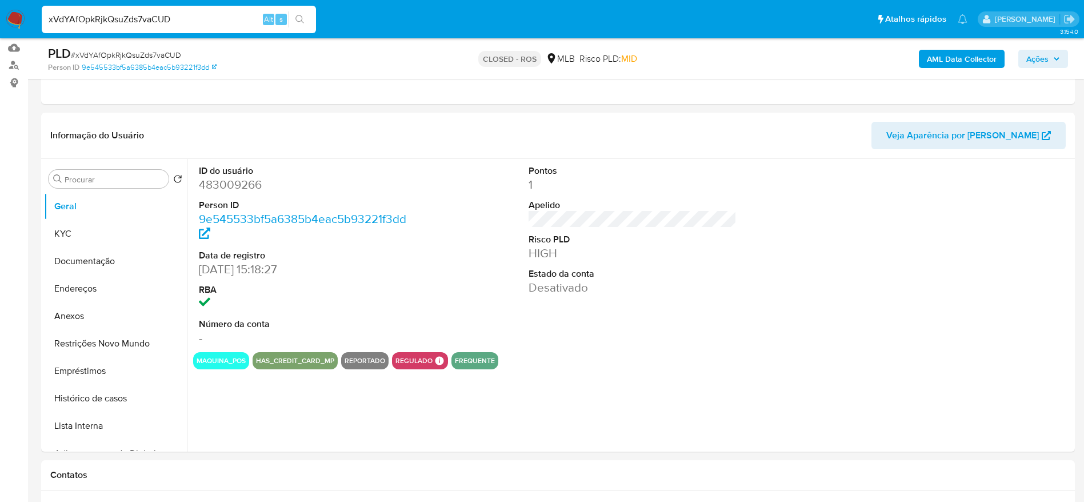
scroll to position [172, 0]
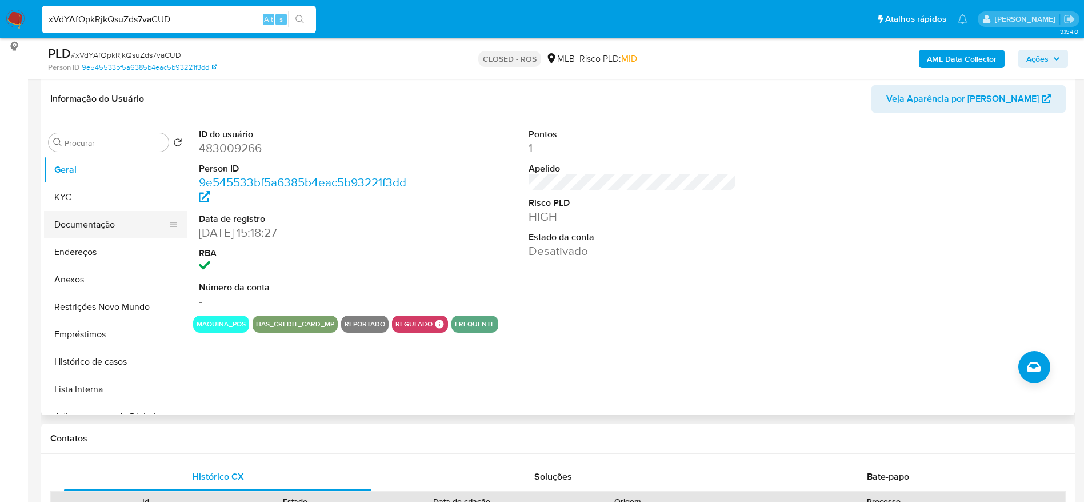
click at [66, 212] on button "Documentação" at bounding box center [111, 224] width 134 height 27
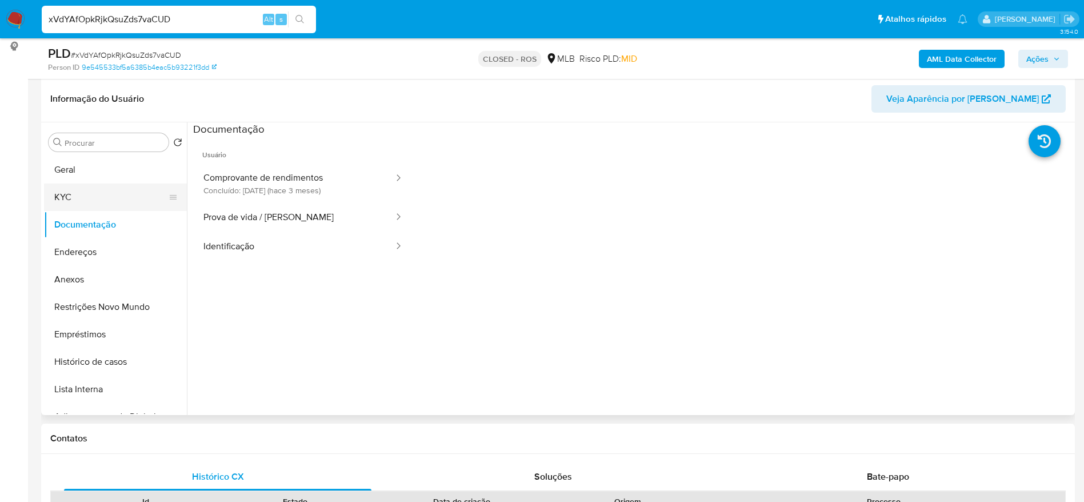
click at [68, 190] on button "KYC" at bounding box center [111, 197] width 134 height 27
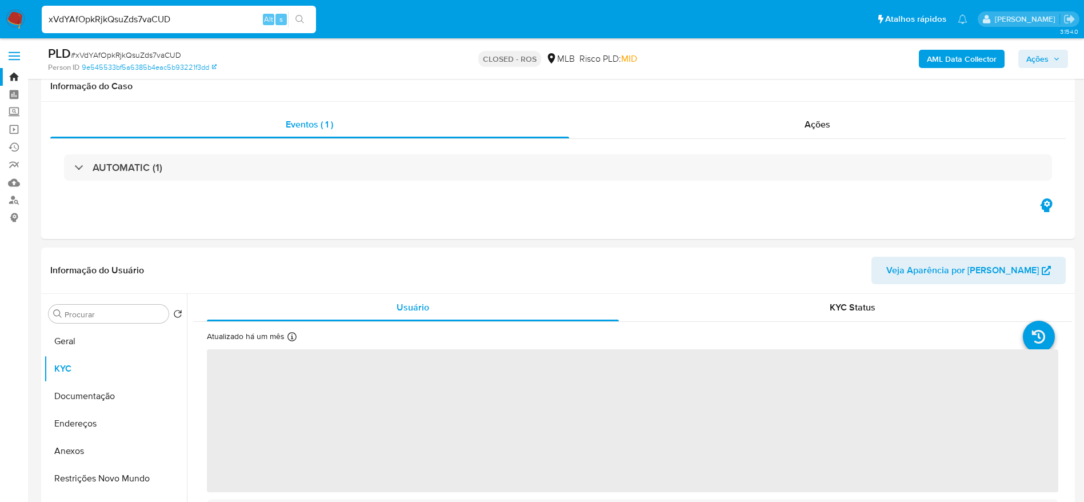
select select "10"
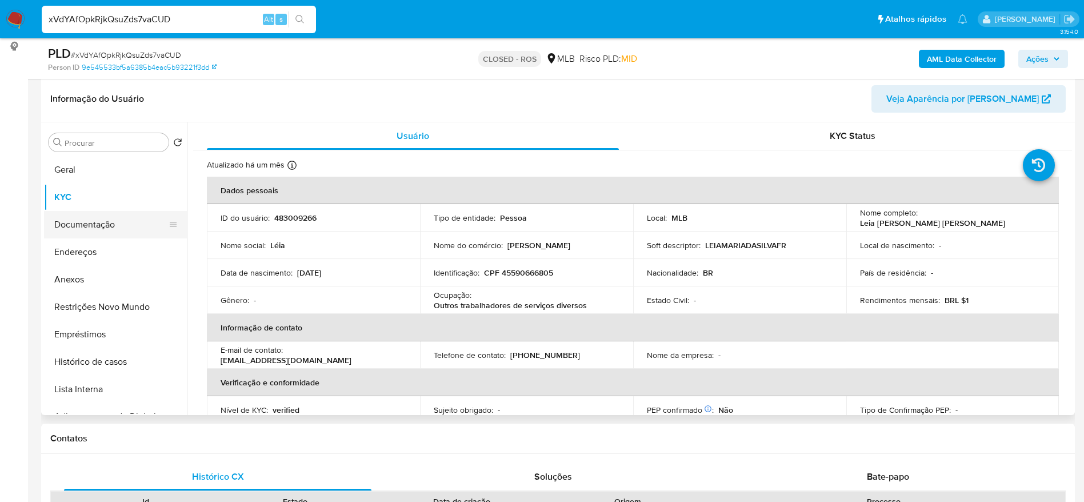
click at [86, 226] on button "Documentação" at bounding box center [111, 224] width 134 height 27
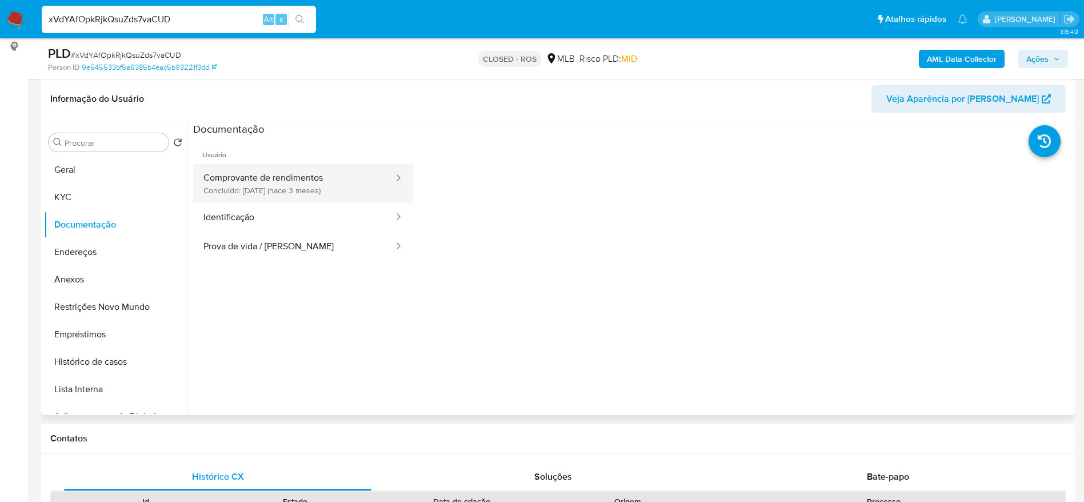
click at [306, 197] on button "Comprovante de rendimentos Concluído: [DATE] (hace 3 meses)" at bounding box center [294, 183] width 202 height 39
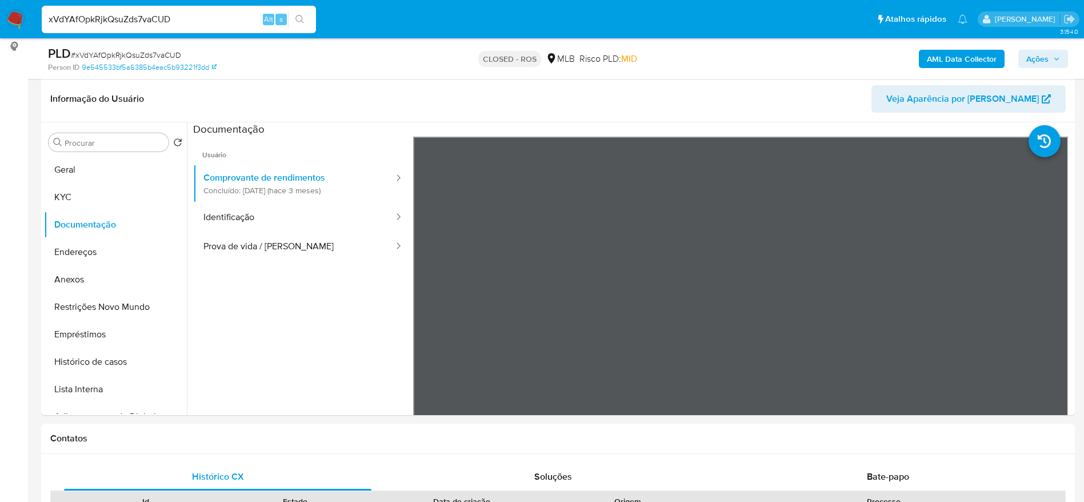
click at [218, 15] on input "xVdYAfOpkRjkQsuZds7vaCUD" at bounding box center [179, 19] width 274 height 15
paste input "Z1JAfqKA3CZPG6A3P105WDZq"
type input "Z1JAfqKA3CZPG6A3P105WDZq"
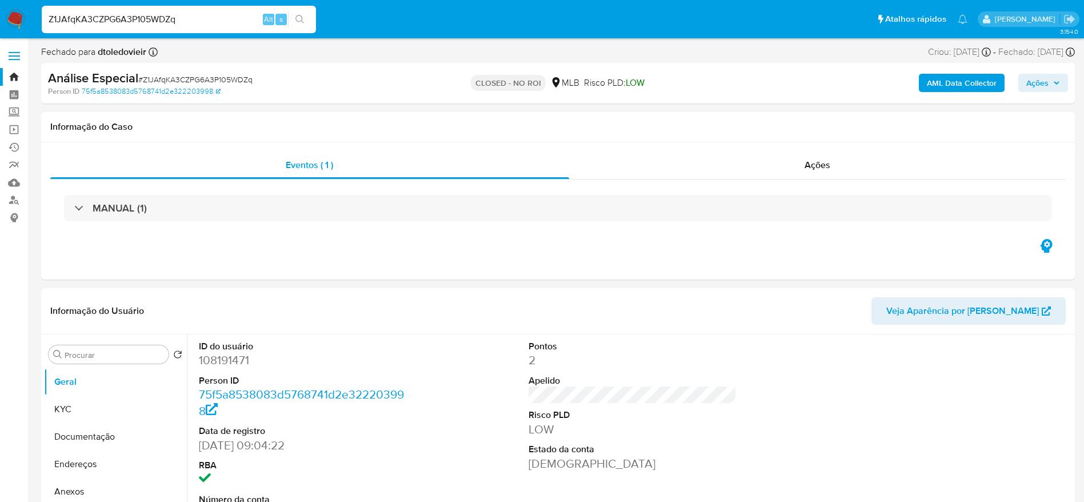
select select "10"
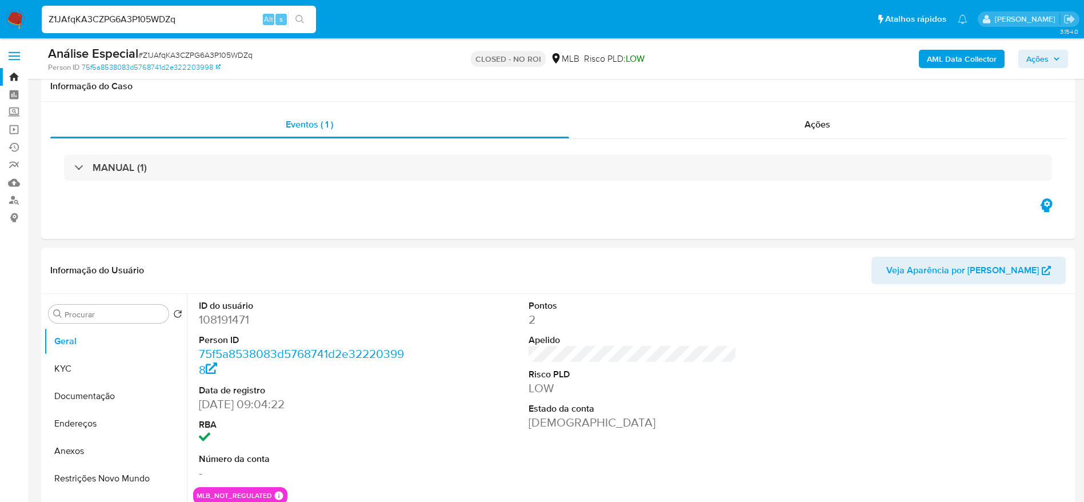
scroll to position [86, 0]
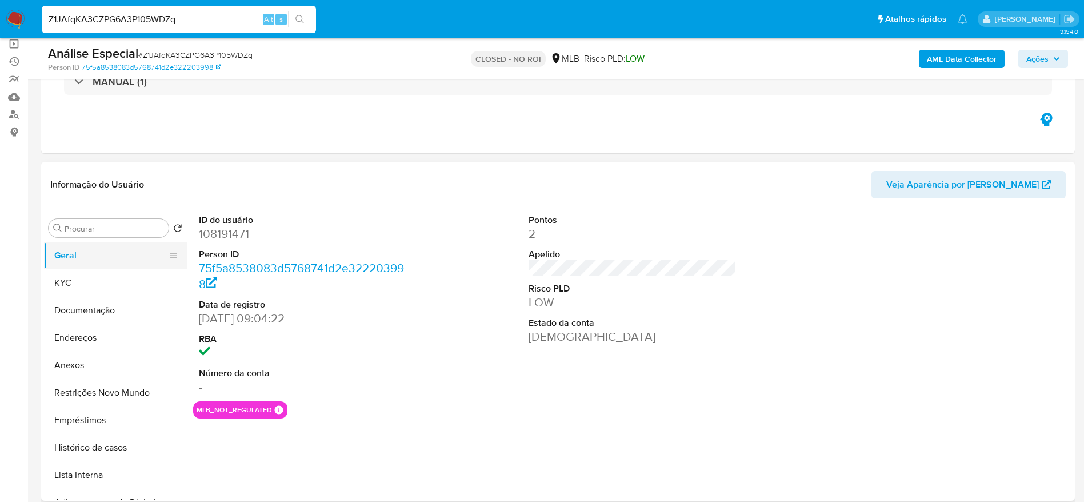
click at [96, 257] on button "Geral" at bounding box center [111, 255] width 134 height 27
click at [81, 288] on button "KYC" at bounding box center [111, 282] width 134 height 27
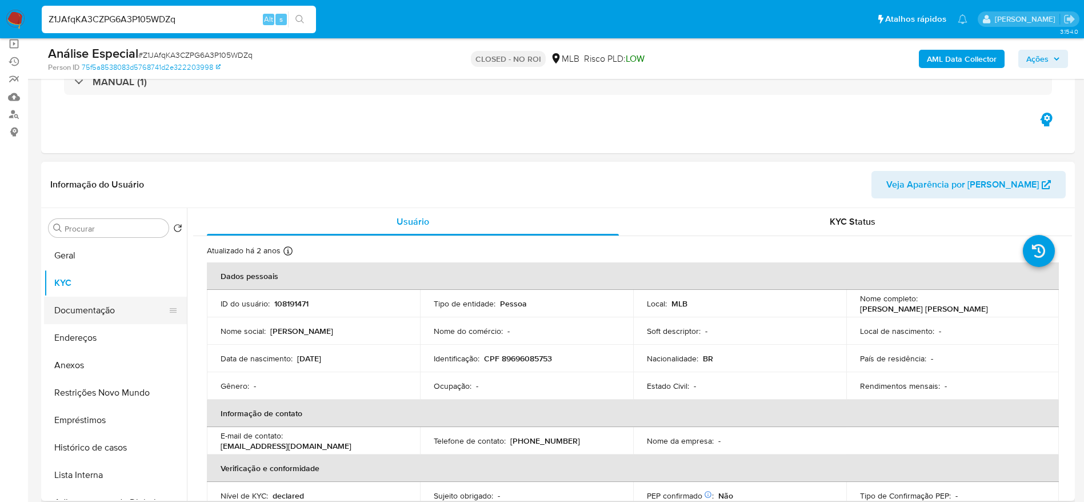
click at [87, 310] on button "Documentação" at bounding box center [111, 310] width 134 height 27
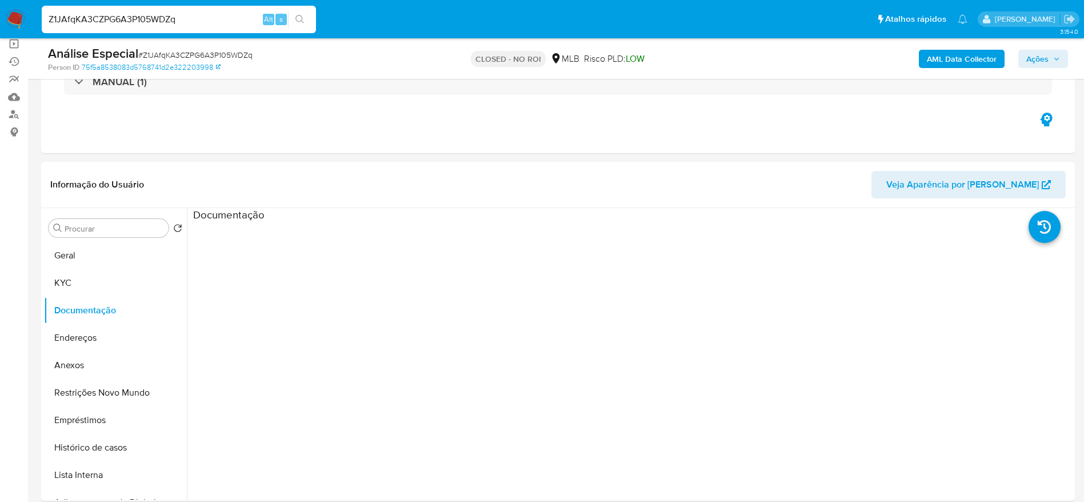
click at [183, 22] on input "Z1JAfqKA3CZPG6A3P105WDZq" at bounding box center [179, 19] width 274 height 15
paste input "BllbtSmITZQ2jyeWWq2l6Sb"
type input "ZBllbtSmITZQ2jyeWWq2l6Sb"
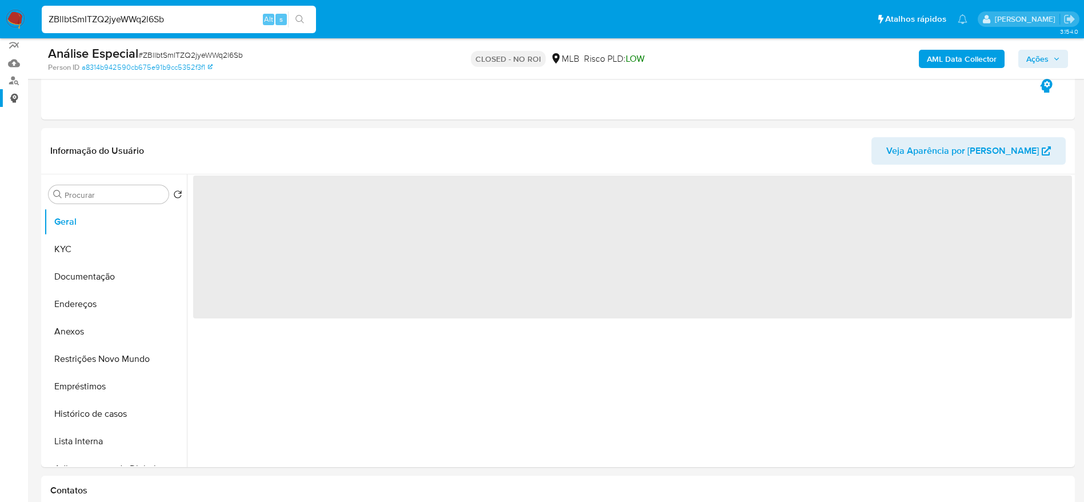
scroll to position [257, 0]
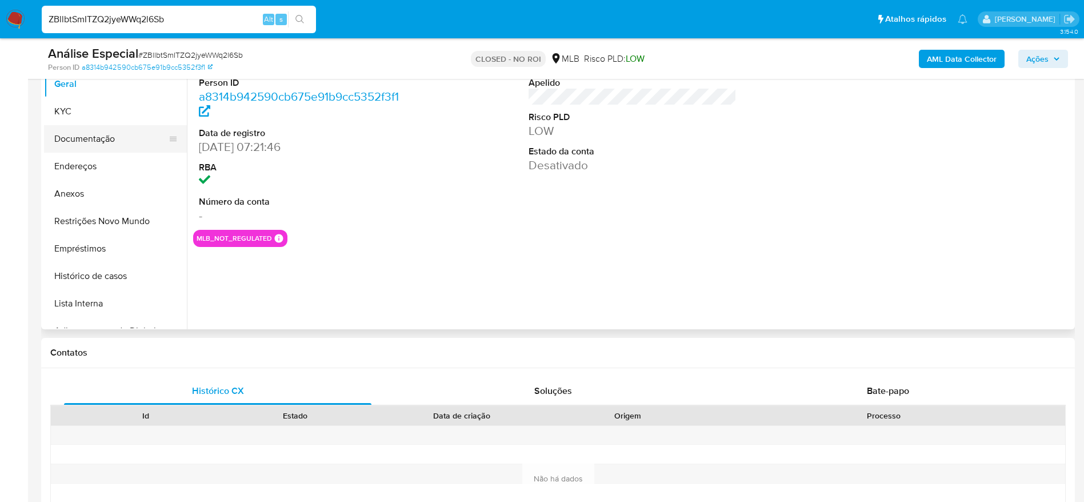
select select "10"
click at [86, 135] on button "Documentação" at bounding box center [111, 138] width 134 height 27
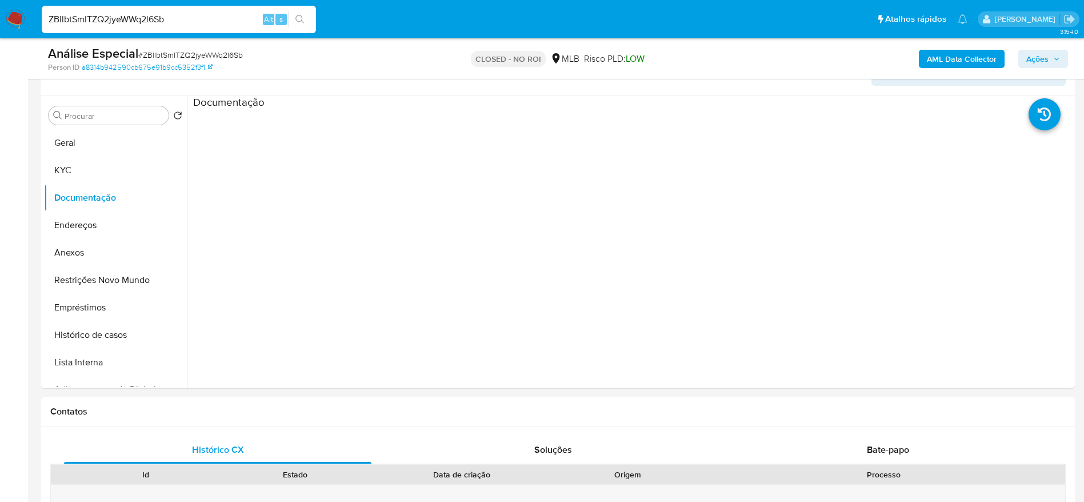
scroll to position [172, 0]
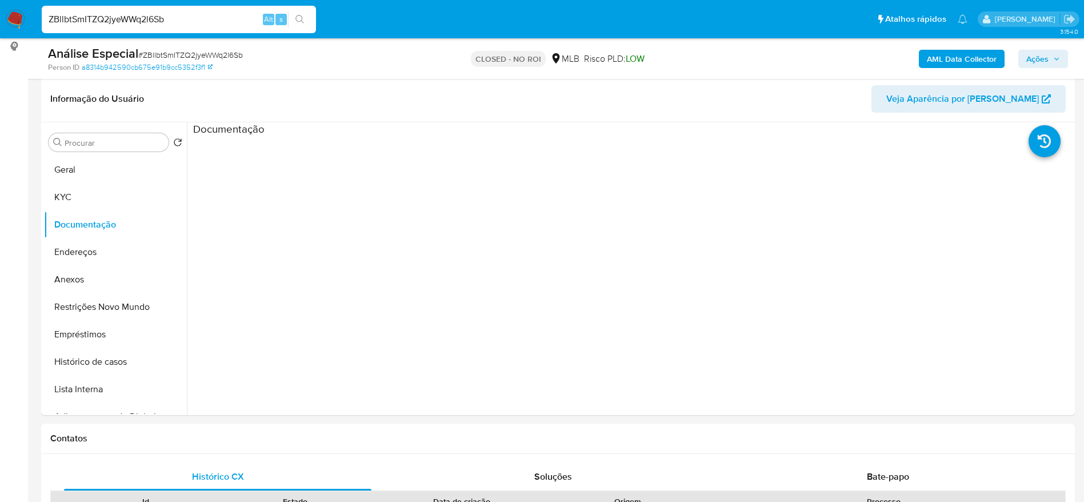
click at [217, 18] on input "ZBllbtSmITZQ2jyeWWq2l6Sb" at bounding box center [179, 19] width 274 height 15
paste input "9d3W7eD00ZwDsWmPzthIJ7aH"
type input "9d3W7eD00ZwDsWmPzthIJ7aH"
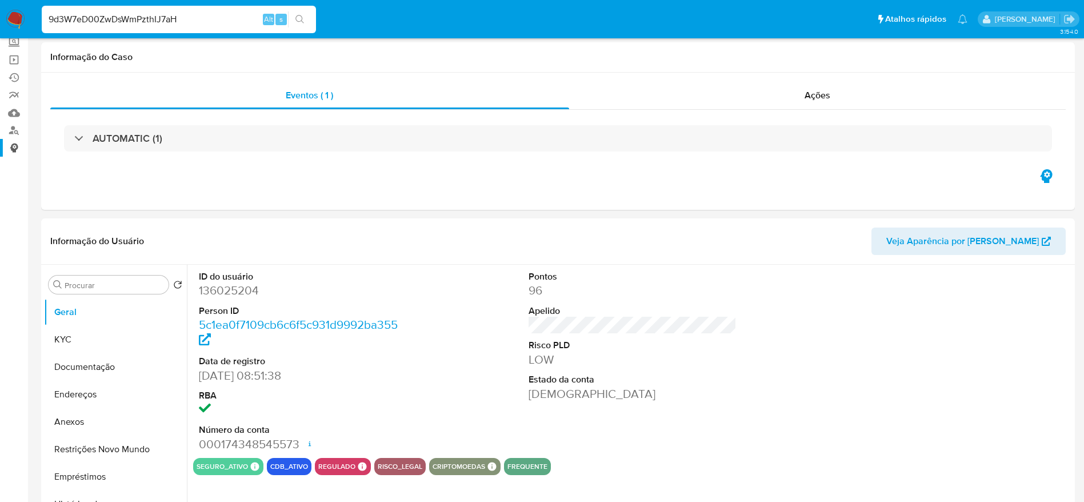
select select "10"
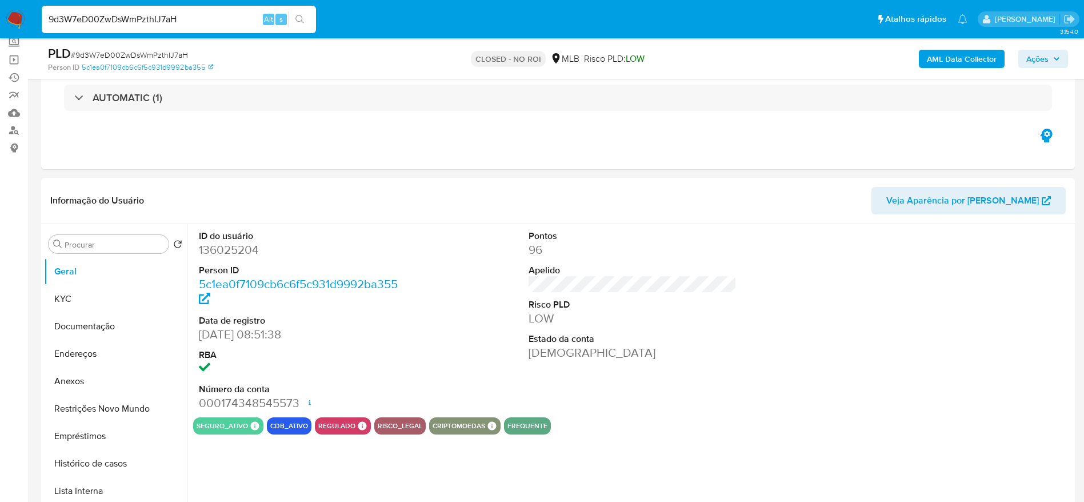
scroll to position [86, 0]
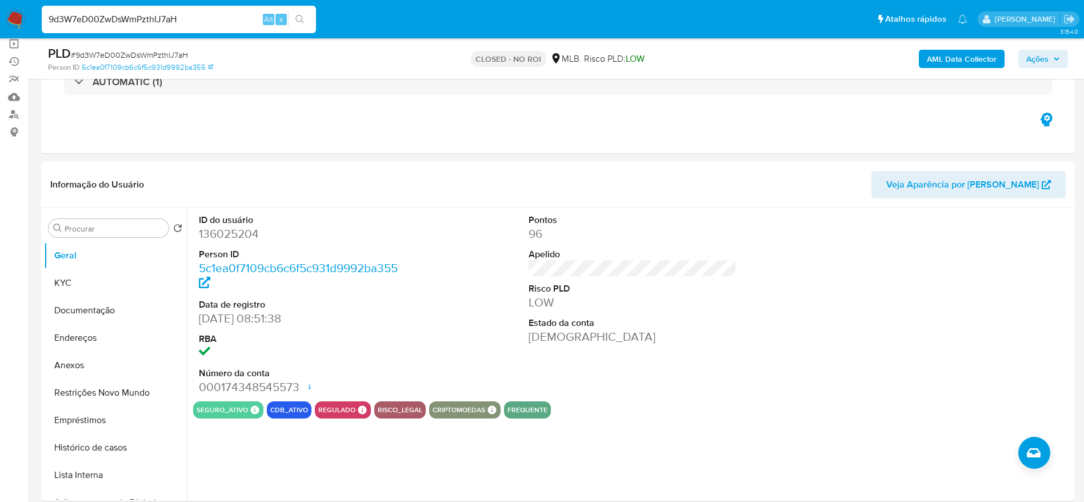
click at [163, 14] on input "9d3W7eD00ZwDsWmPzthIJ7aH" at bounding box center [179, 19] width 274 height 15
paste input "8Y44C6WfQRUeDBtSzxIKXXXk"
type input "8Y44C6WfQRUeDBtSzxIKXXXk"
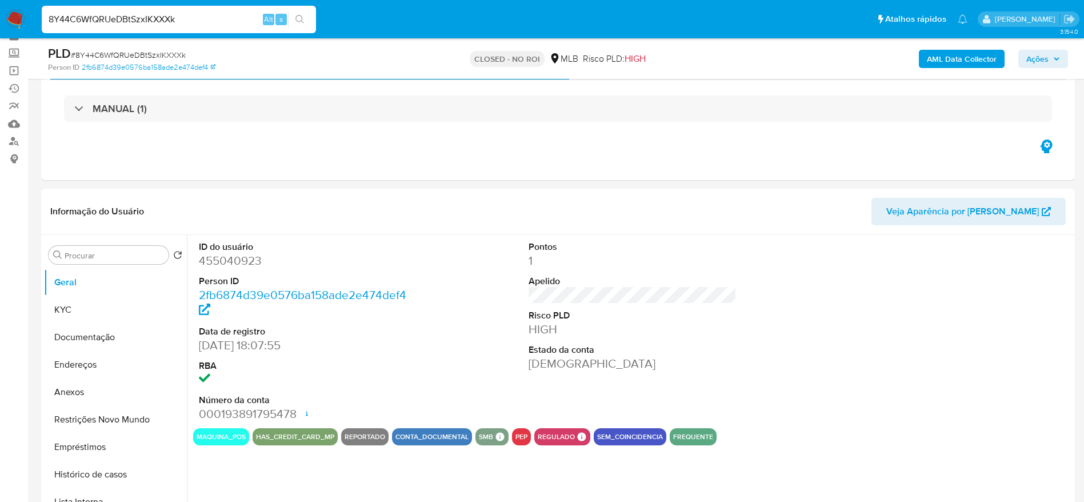
scroll to position [86, 0]
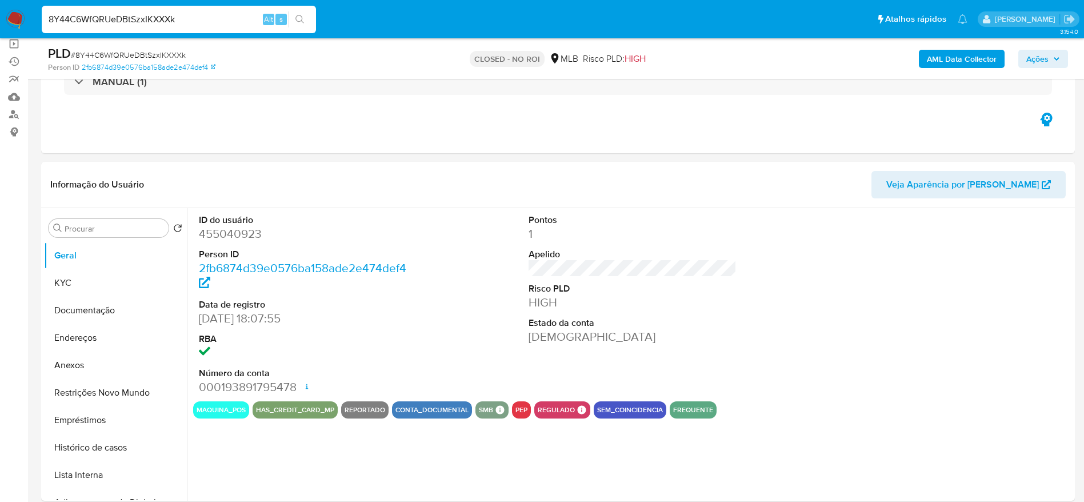
select select "10"
click at [169, 10] on div "8Y44C6WfQRUeDBtSzxIKXXXk Alt s" at bounding box center [179, 19] width 274 height 27
click at [178, 18] on input "8Y44C6WfQRUeDBtSzxIKXXXk" at bounding box center [179, 19] width 274 height 15
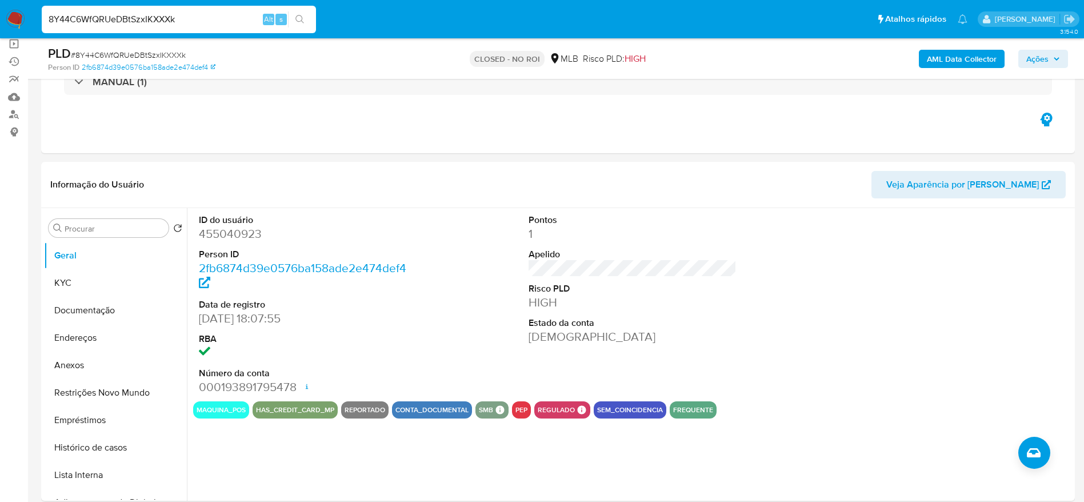
click at [178, 18] on input "8Y44C6WfQRUeDBtSzxIKXXXk" at bounding box center [179, 19] width 274 height 15
paste input "TMWlJaPIAY9a9rfdHK5Gjya"
type input "8TMWlJaPIAY9a9rfdHK5Gjya"
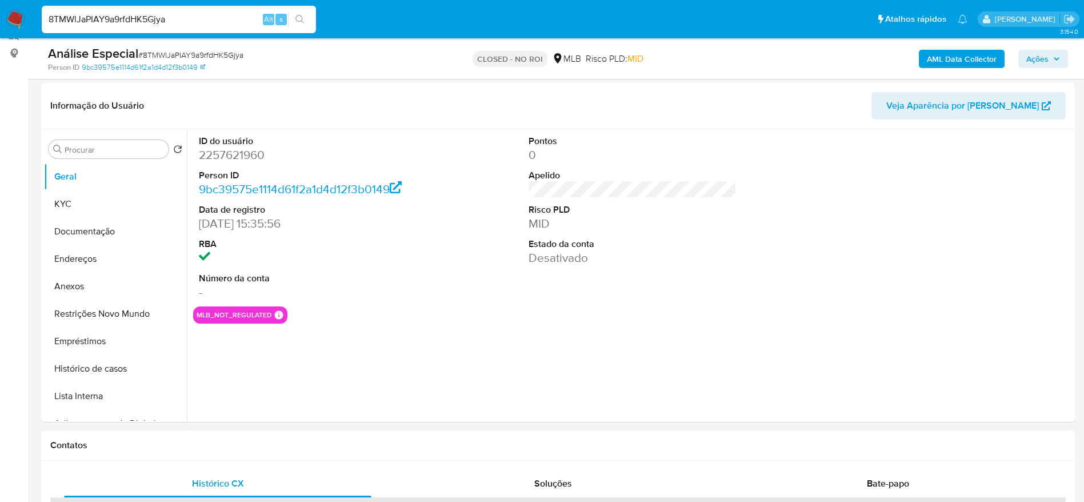
scroll to position [172, 0]
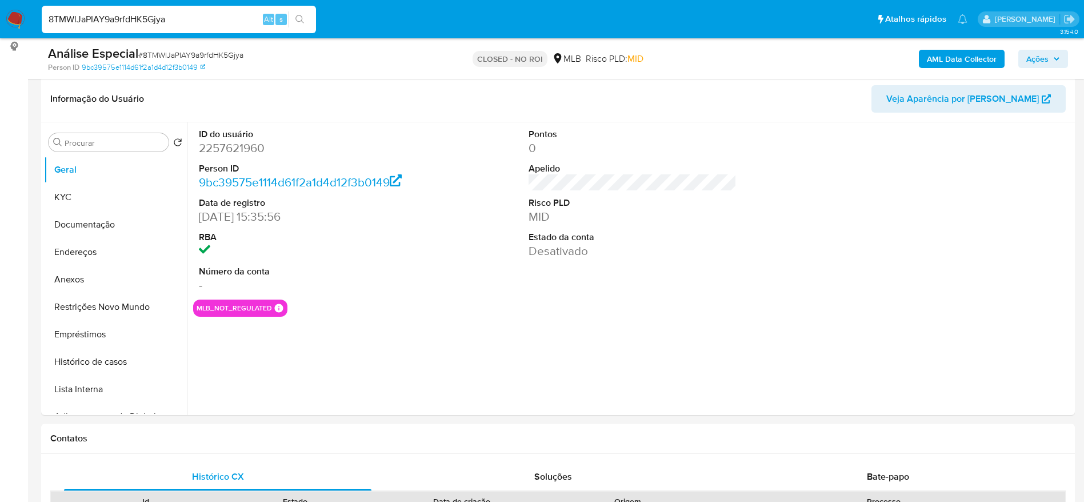
select select "10"
click at [191, 26] on input "8TMWlJaPIAY9a9rfdHK5Gjya" at bounding box center [179, 19] width 274 height 15
paste input "l84IyIHWKl5dhJUiLJLKGLf"
type input "8l84IyIHWKl5dhJUiLJLKGLf"
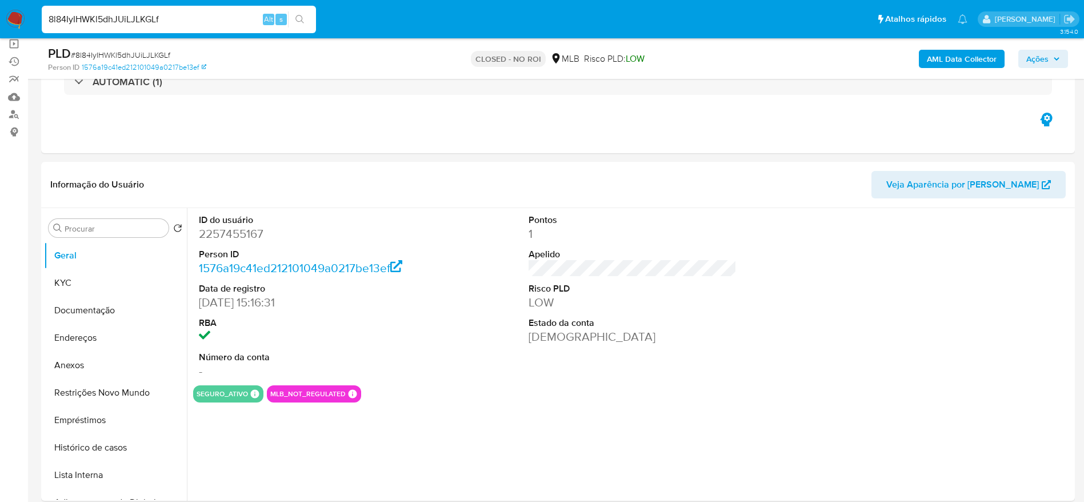
scroll to position [2, 0]
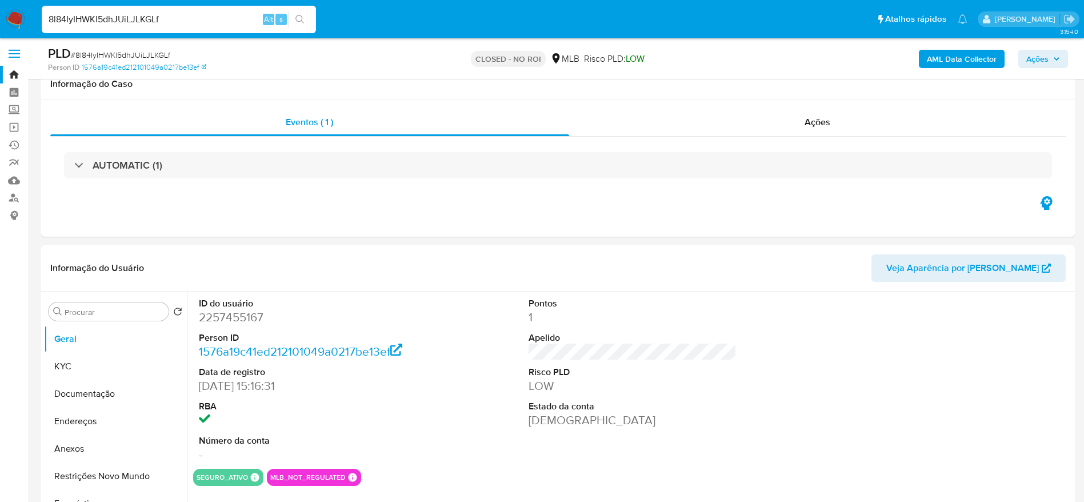
select select "10"
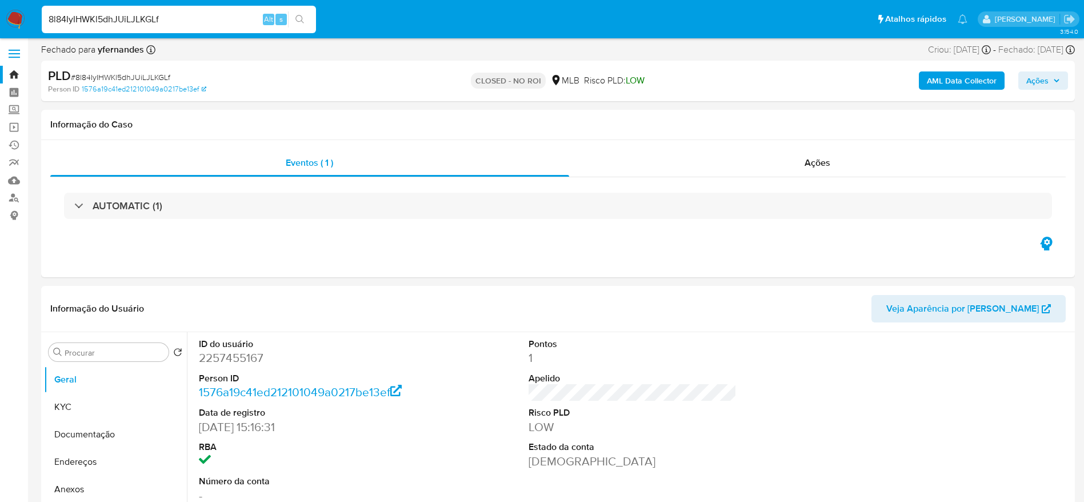
scroll to position [0, 0]
click at [190, 18] on input "8l84IyIHWKl5dhJUiLJLKGLf" at bounding box center [179, 19] width 274 height 15
paste input "FwxjjYZyCyXQpvRP6xjnI2a"
type input "8FwxjjYZyCyXQpvRP6xjnI2a"
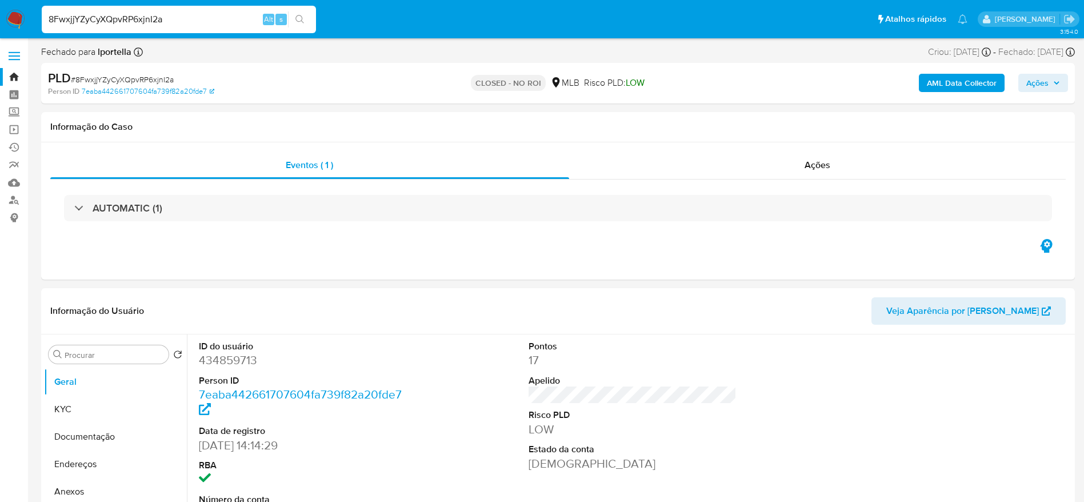
select select "10"
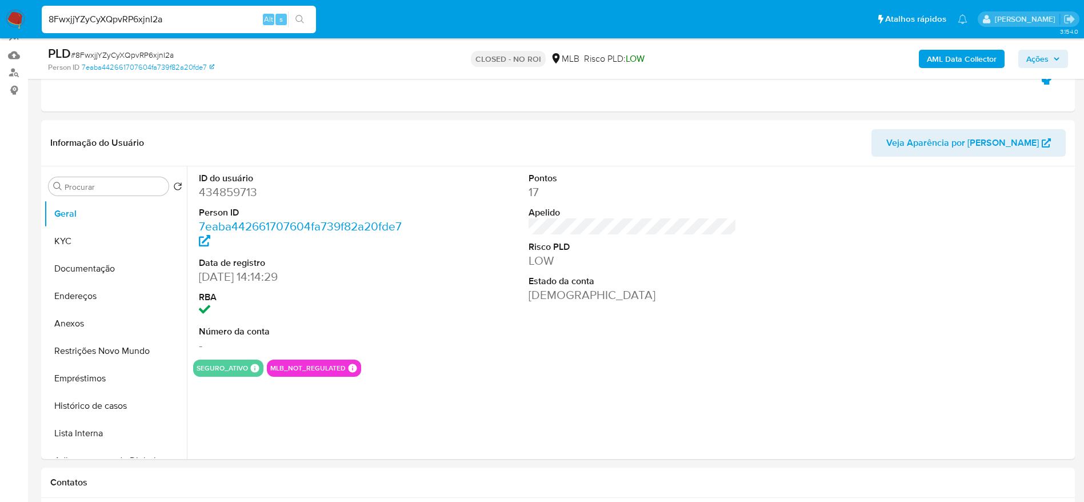
scroll to position [172, 0]
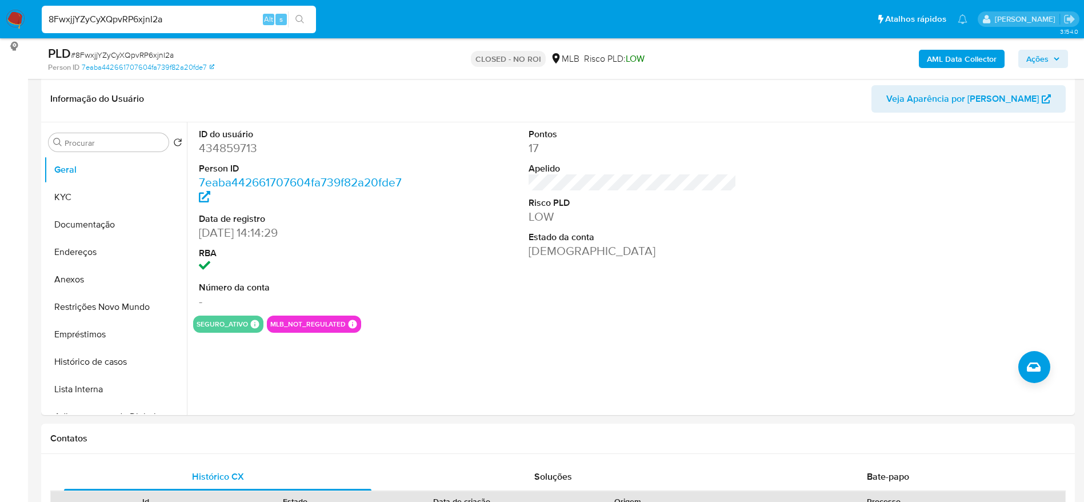
click at [210, 22] on input "8FwxjjYZyCyXQpvRP6xjnI2a" at bounding box center [179, 19] width 274 height 15
paste input "6za52ApXEsAqvoU8sVsEoSgP"
type input "6za52ApXEsAqvoU8sVsEoSgP"
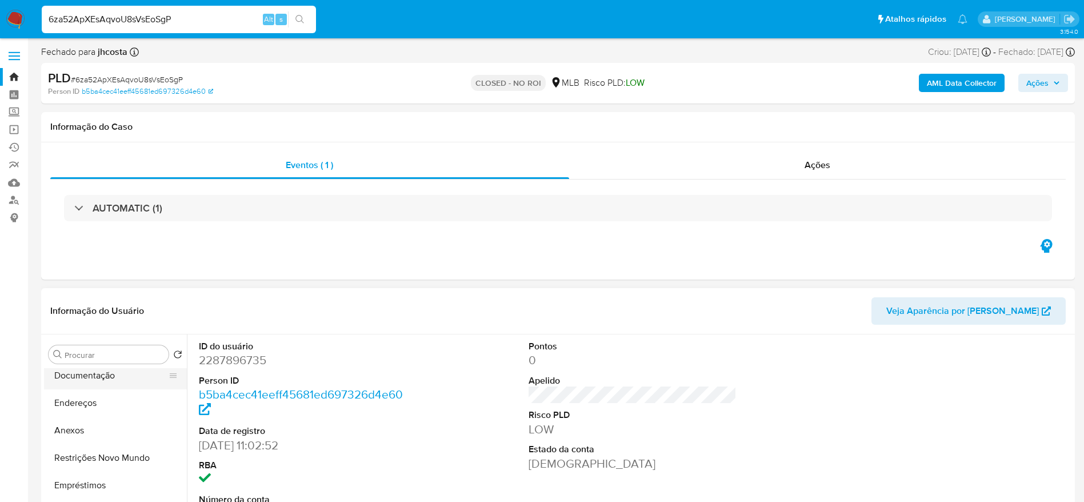
select select "10"
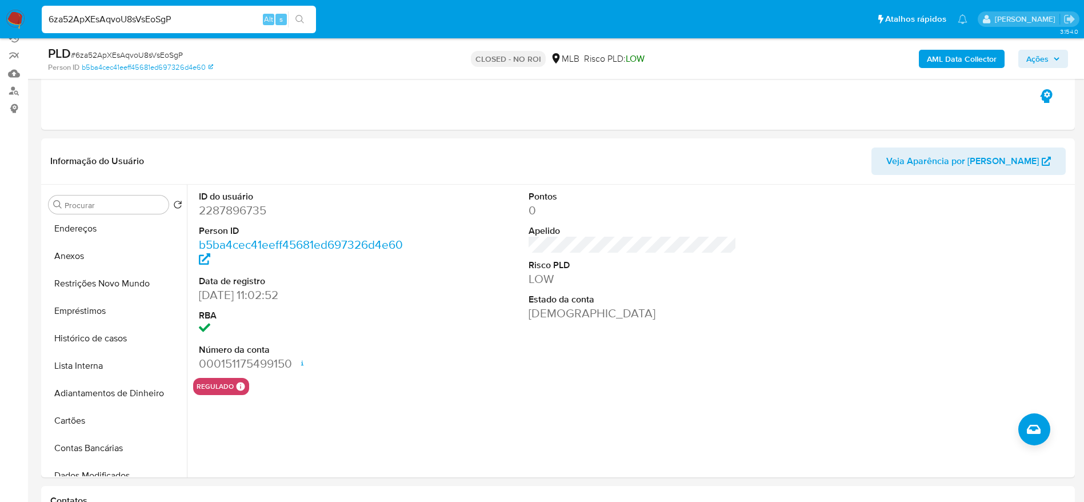
scroll to position [172, 0]
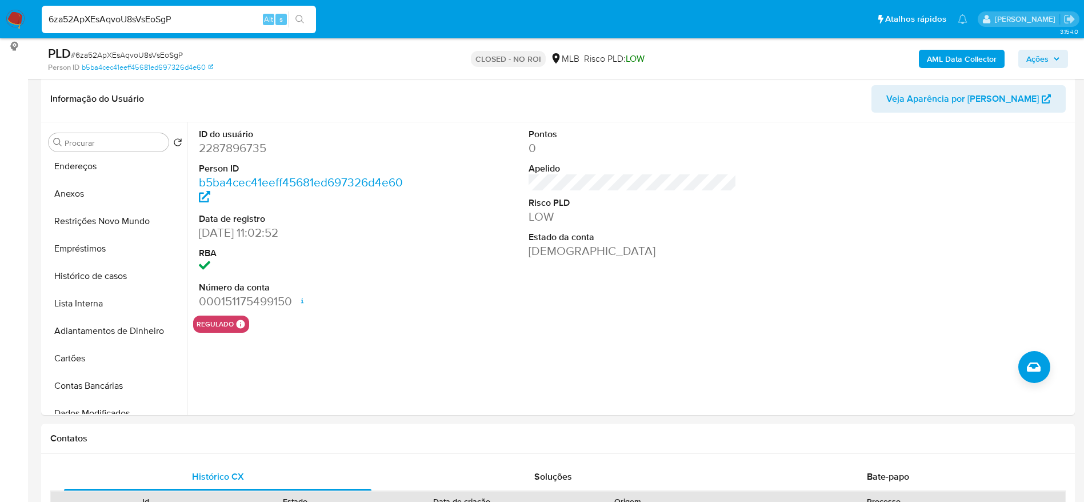
click at [158, 18] on input "6za52ApXEsAqvoU8sVsEoSgP" at bounding box center [179, 19] width 274 height 15
paste input "5JLR23xrGJaIgc4FFgkd23wQ"
type input "5JLR23xrGJaIgc4FFgkd23wQ"
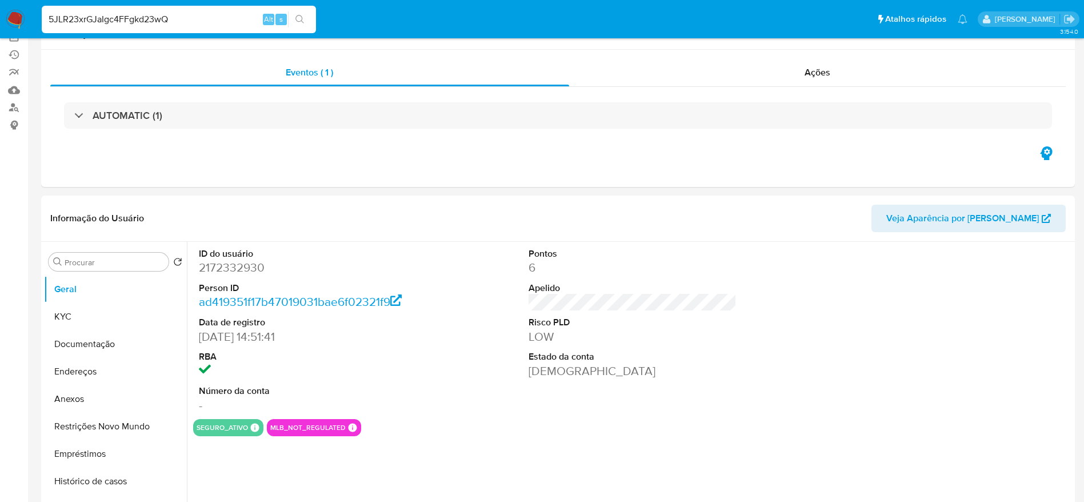
scroll to position [172, 0]
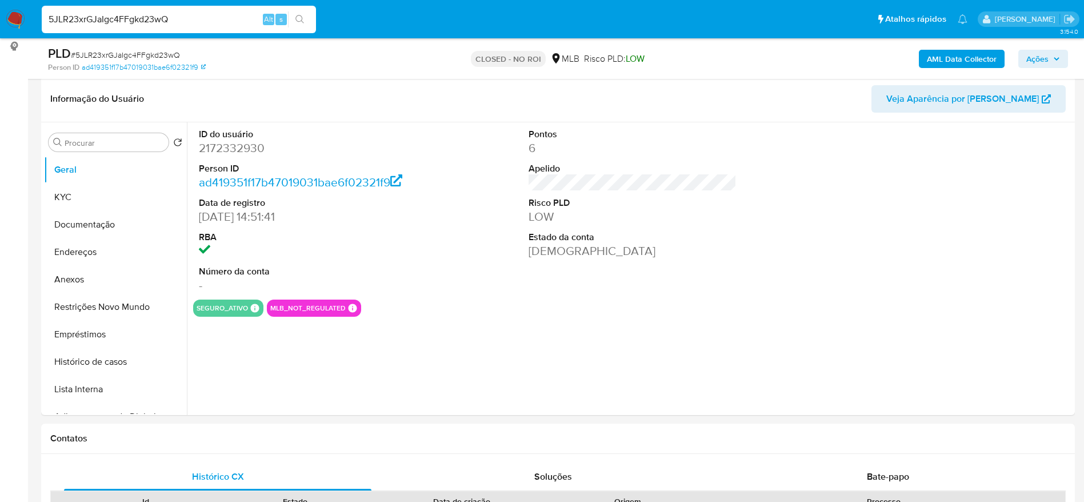
select select "10"
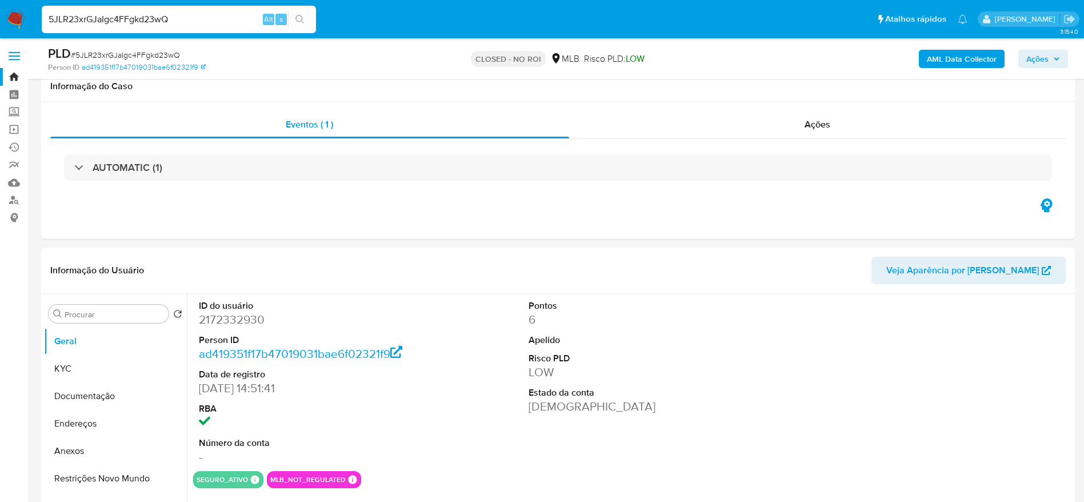
select select "10"
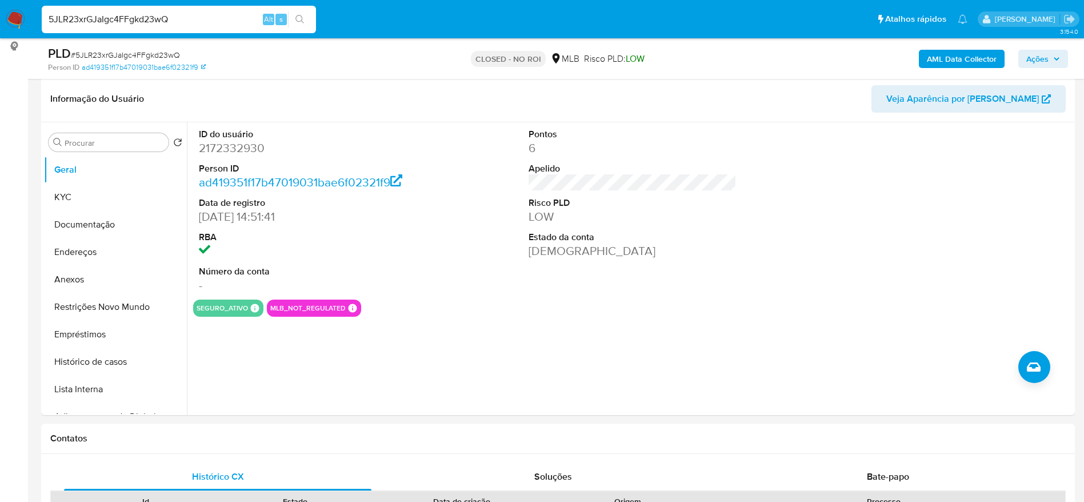
click at [184, 9] on div "5JLR23xrGJaIgc4FFgkd23wQ Alt s" at bounding box center [179, 19] width 274 height 27
click at [187, 17] on input "5JLR23xrGJaIgc4FFgkd23wQ" at bounding box center [179, 19] width 274 height 15
paste input "1cymeTmaJVjNJdyiZU1aShV3"
type input "1cymeTmaJVjNJdyiZU1aShV3"
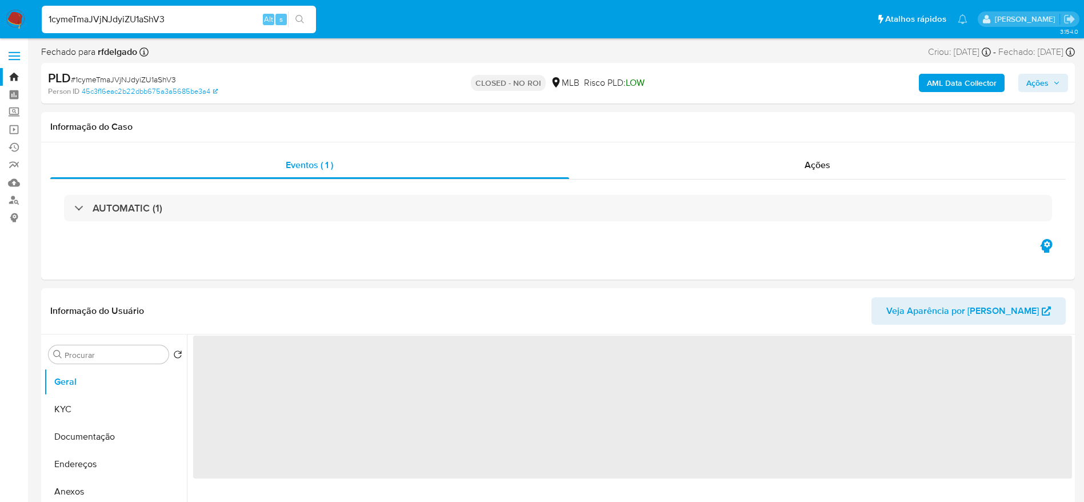
scroll to position [86, 0]
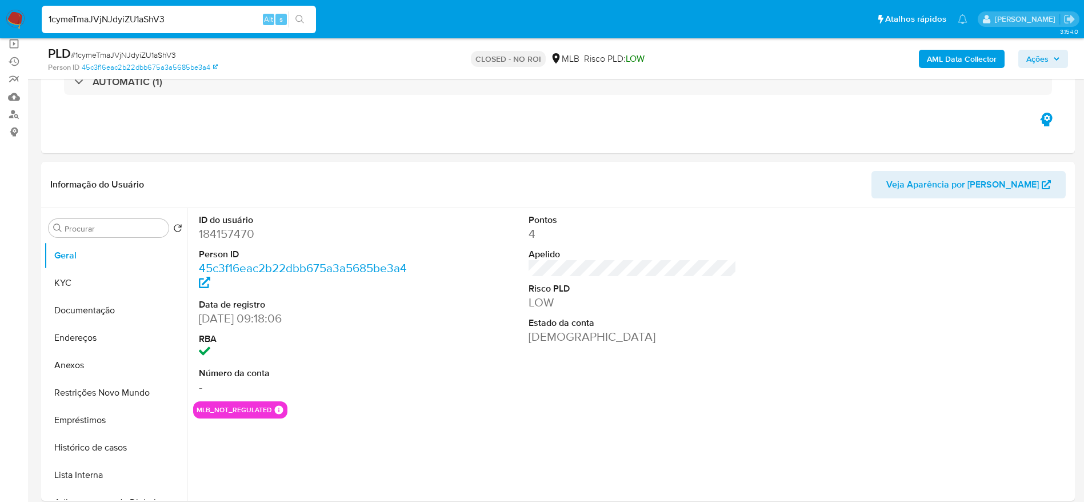
select select "10"
click at [208, 22] on input "1cymeTmaJVjNJdyiZU1aShV3" at bounding box center [179, 19] width 274 height 15
paste input "0mRnOWfmXPmMYZGwdHN1Njmk"
type input "0mRnOWfmXPmMYZGwdHN1Njmk"
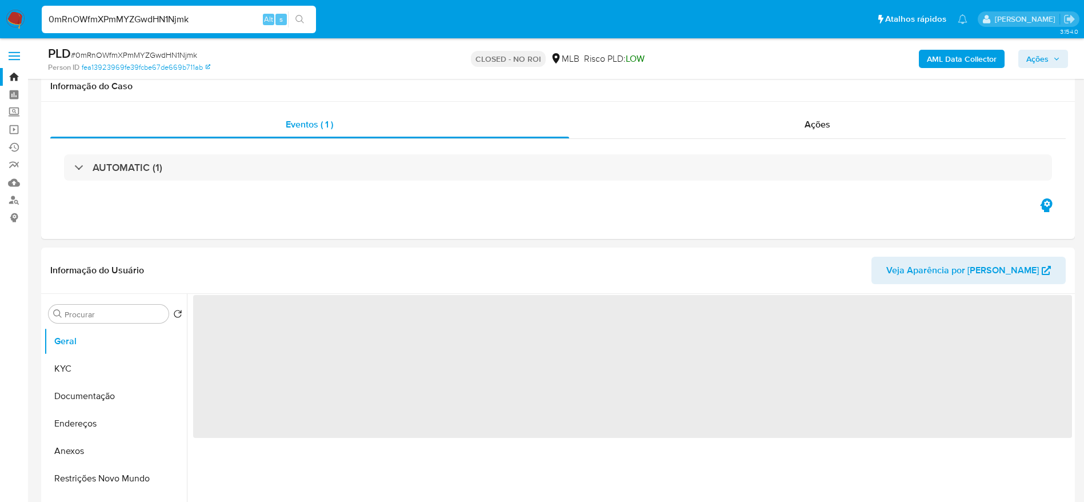
scroll to position [172, 0]
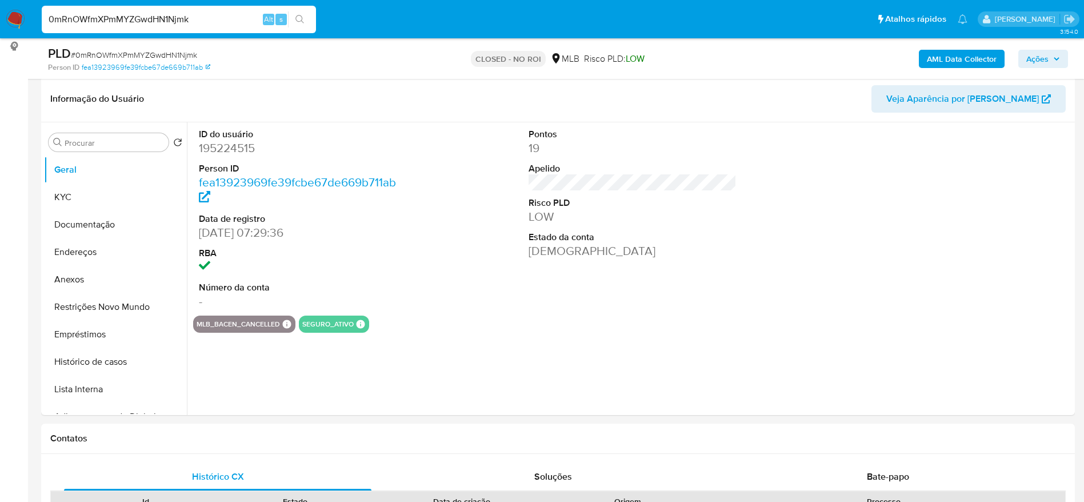
select select "10"
click at [82, 223] on button "Documentação" at bounding box center [111, 224] width 134 height 27
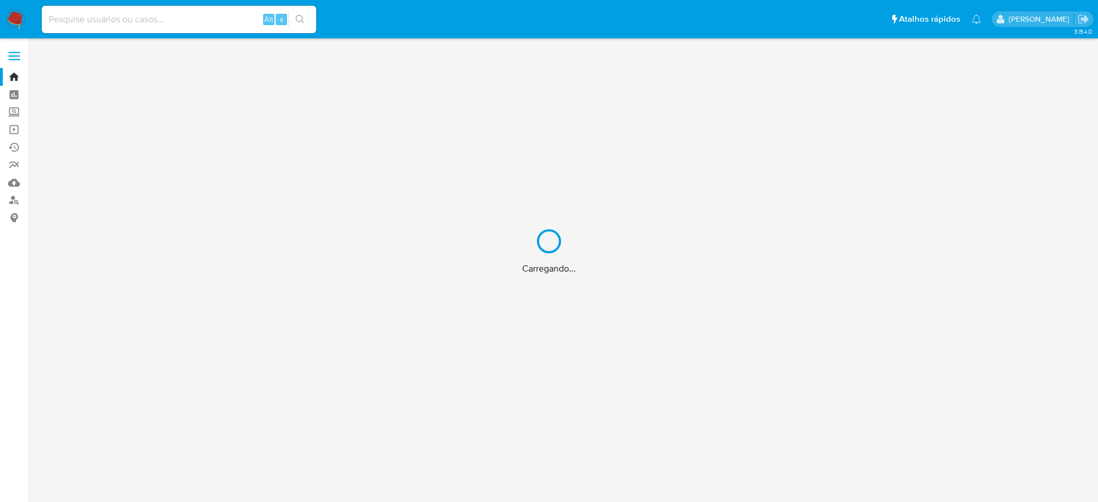
click at [143, 12] on div "Carregando..." at bounding box center [549, 251] width 1098 height 502
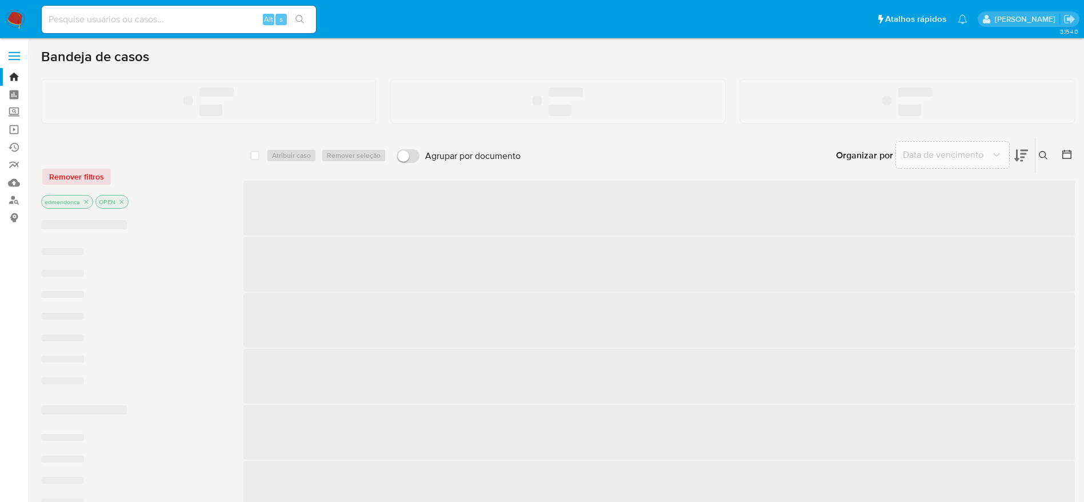
click at [145, 22] on input at bounding box center [179, 19] width 274 height 15
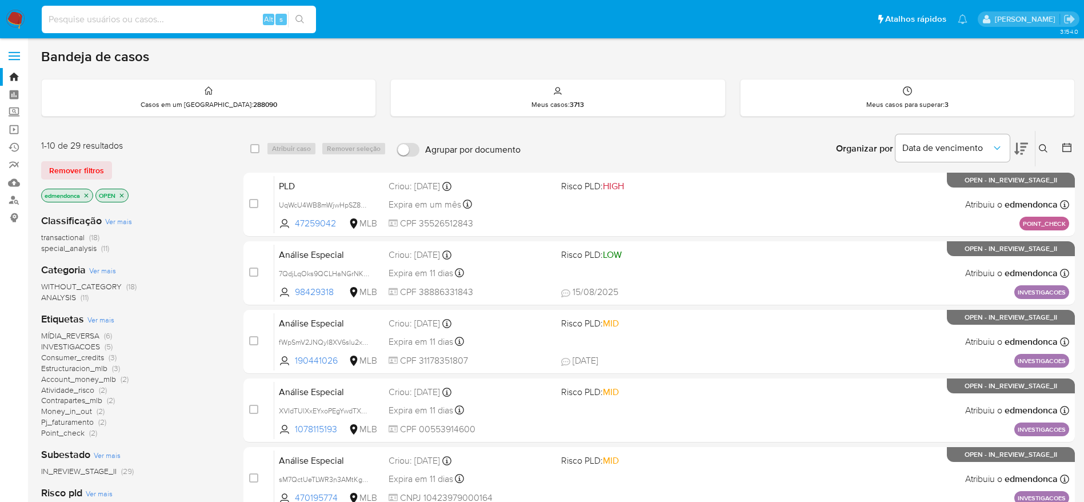
paste input "654709434"
type input "654709434"
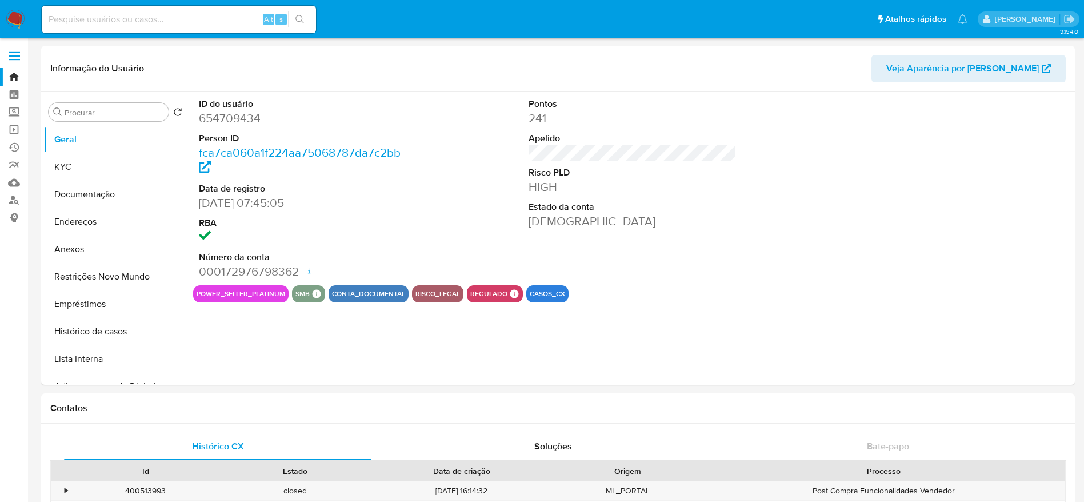
select select "10"
click at [440, 193] on div "ID do usuário 654709434 Person ID fca7ca060a1f224aa75068787da7c2bb Data de regi…" at bounding box center [632, 188] width 879 height 193
click at [95, 174] on button "KYC" at bounding box center [111, 166] width 134 height 27
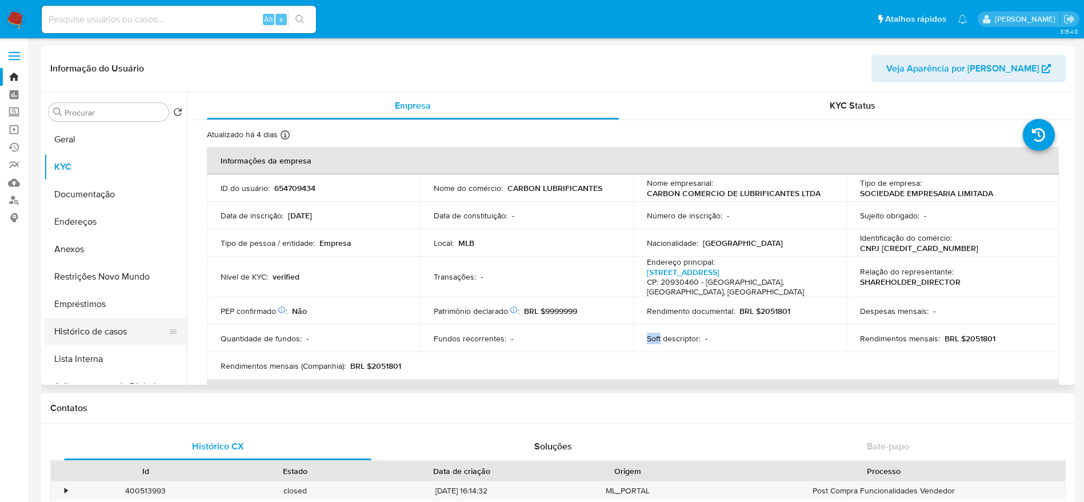
click at [82, 333] on button "Histórico de casos" at bounding box center [111, 331] width 134 height 27
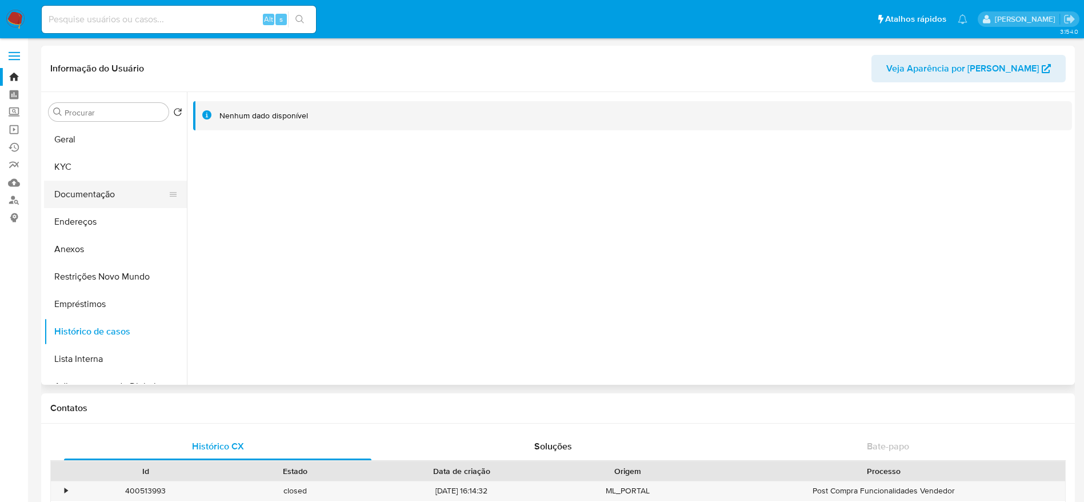
click at [71, 186] on button "Documentação" at bounding box center [111, 194] width 134 height 27
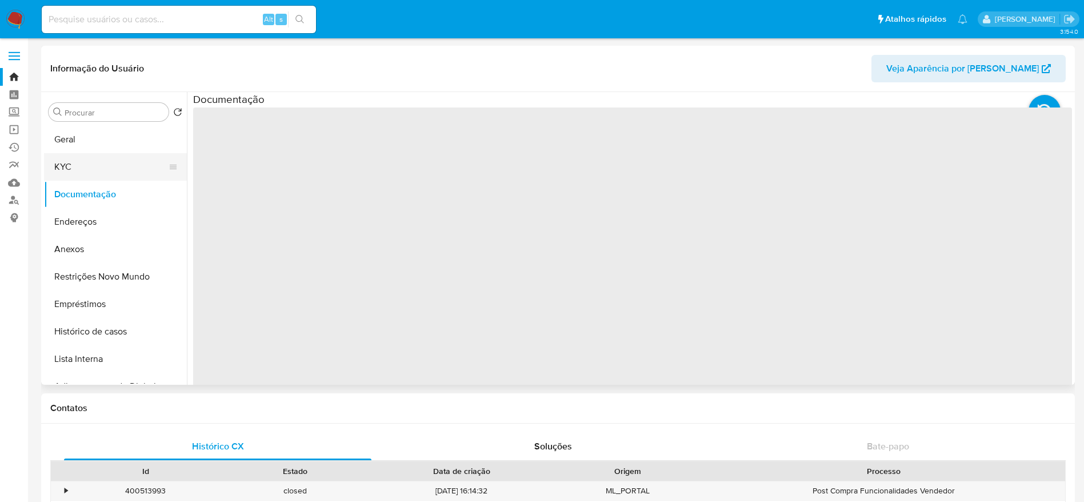
click at [69, 168] on button "KYC" at bounding box center [111, 166] width 134 height 27
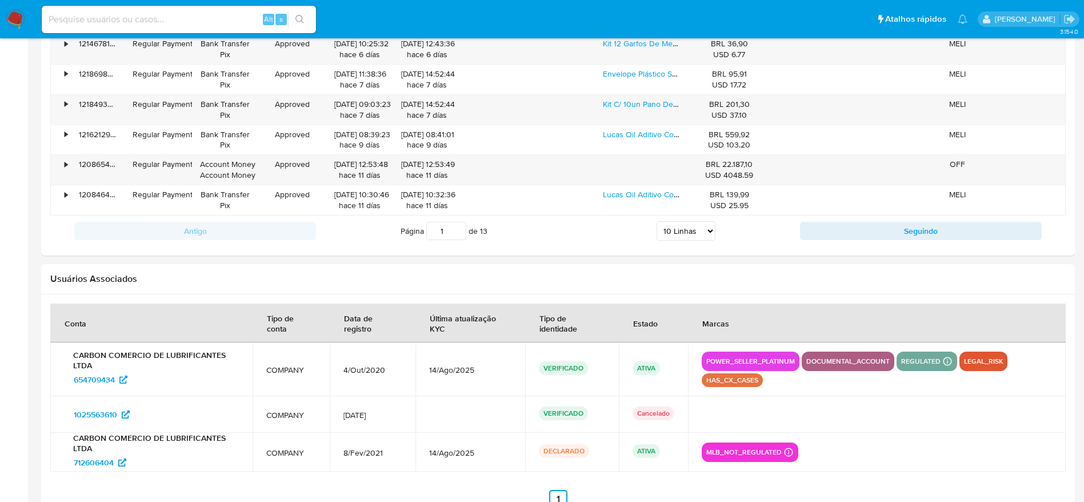
scroll to position [1349, 0]
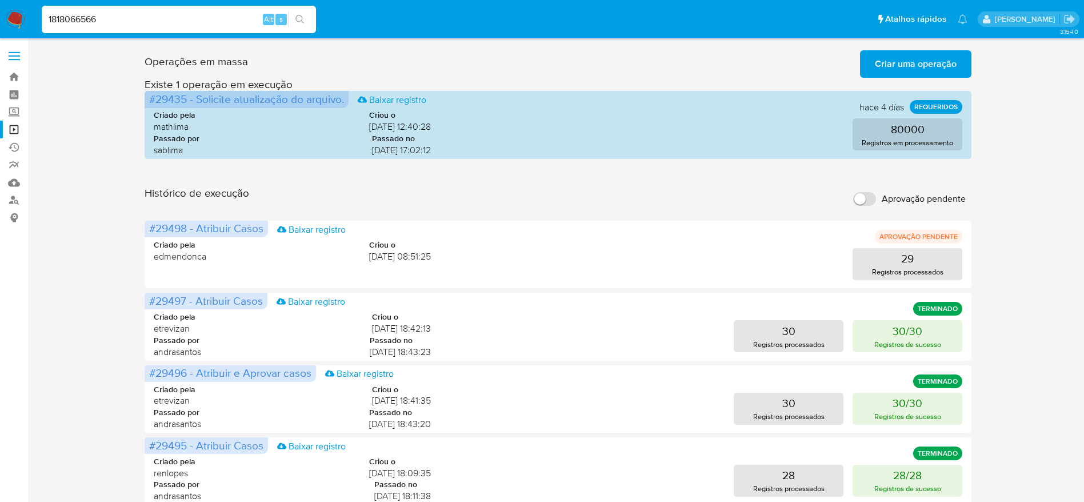
type input "1818066566"
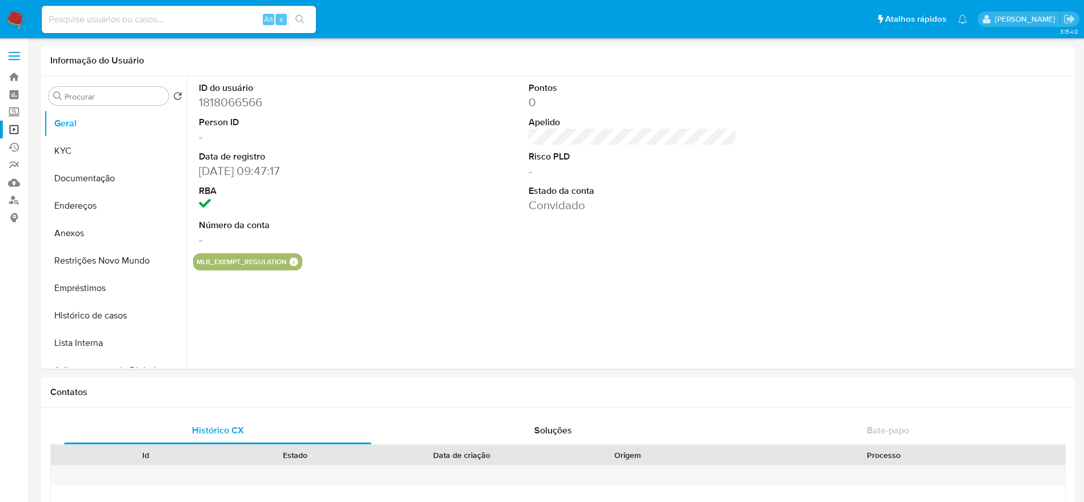
select select "10"
click at [19, 122] on link "Operações em massa" at bounding box center [68, 130] width 136 height 18
